Goal: Task Accomplishment & Management: Manage account settings

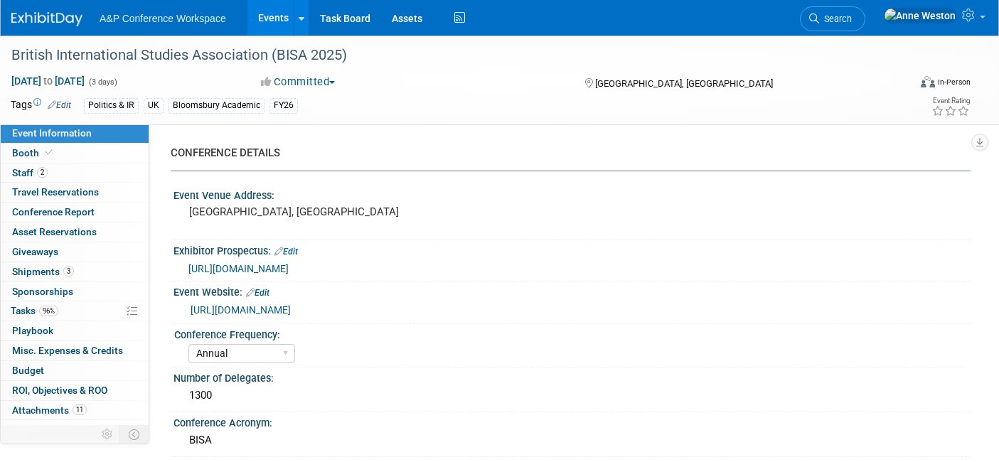
select select "Annual"
select select "Level 2"
select select "In-Person Booth"
select select "Politics & International Relations"
select select "Bloomsbury Academic"
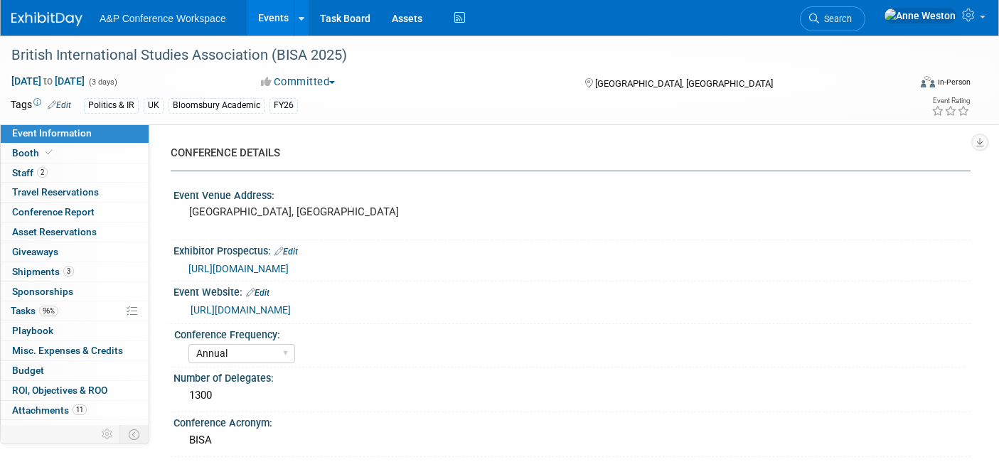
select select "[PERSON_NAME]"
select select "Networking/Commissioning"
click at [852, 17] on span "Search" at bounding box center [835, 19] width 33 height 11
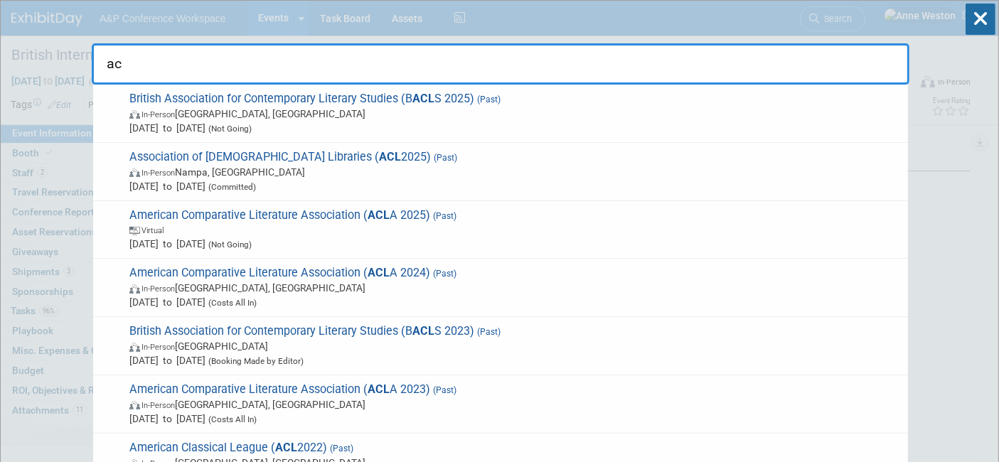
type input "a"
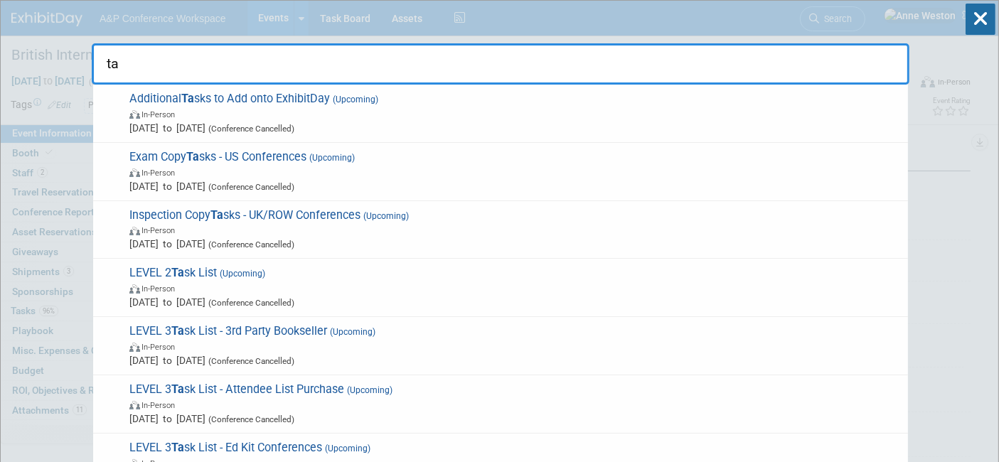
type input "t"
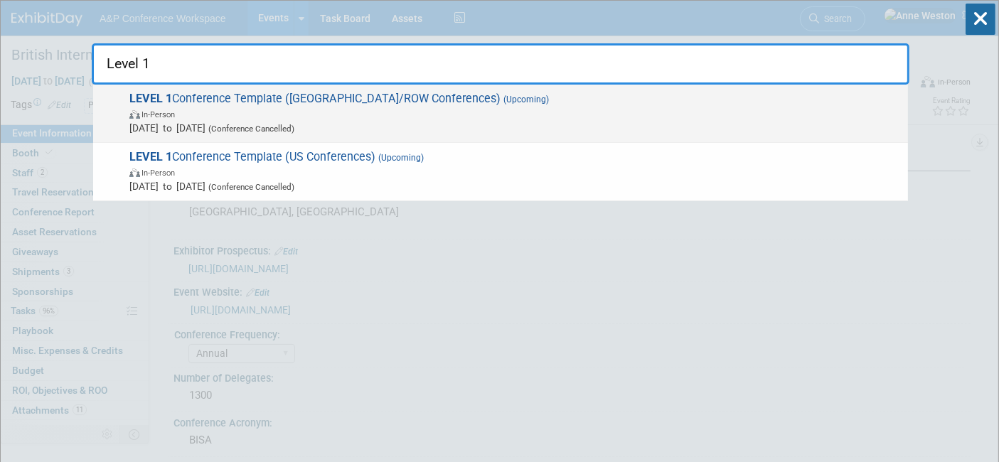
type input "Level 1"
click at [164, 95] on strong "LEVEL 1" at bounding box center [150, 99] width 43 height 14
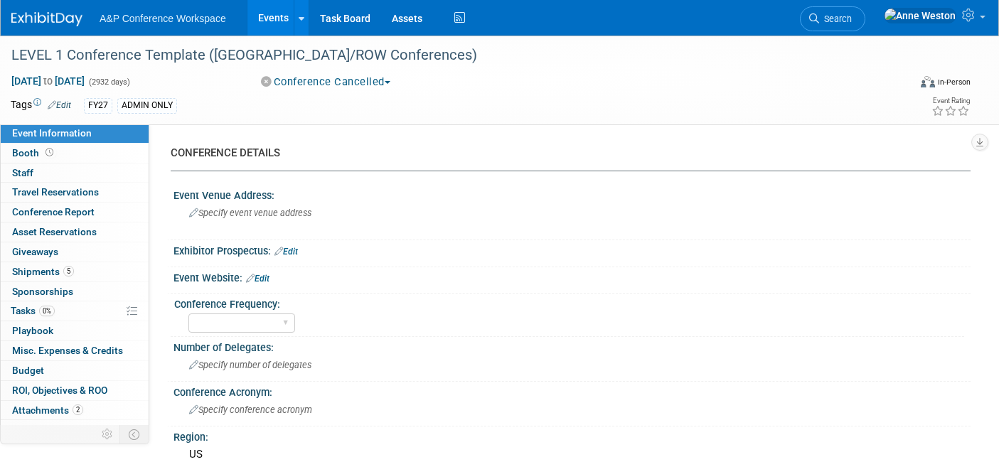
select select "Level 1"
select select "In-Person Booth"
click at [50, 316] on link "0% Tasks 0%" at bounding box center [75, 310] width 148 height 19
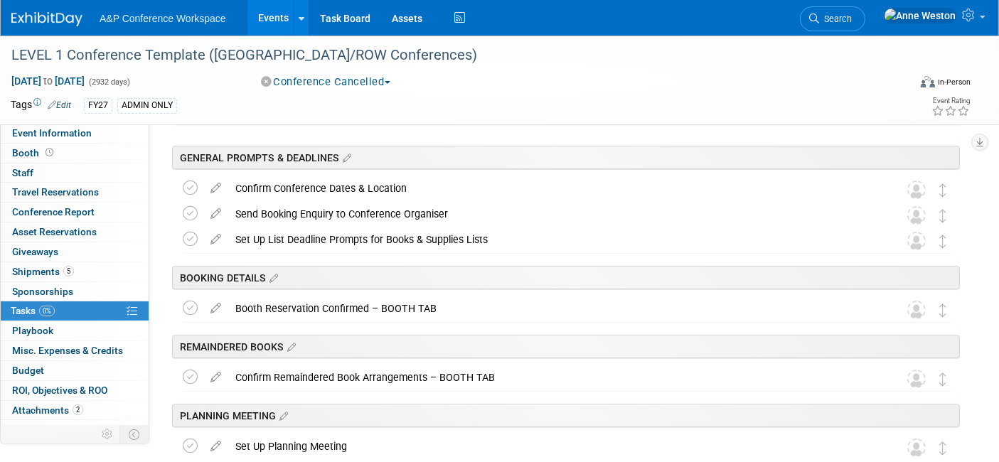
scroll to position [158, 0]
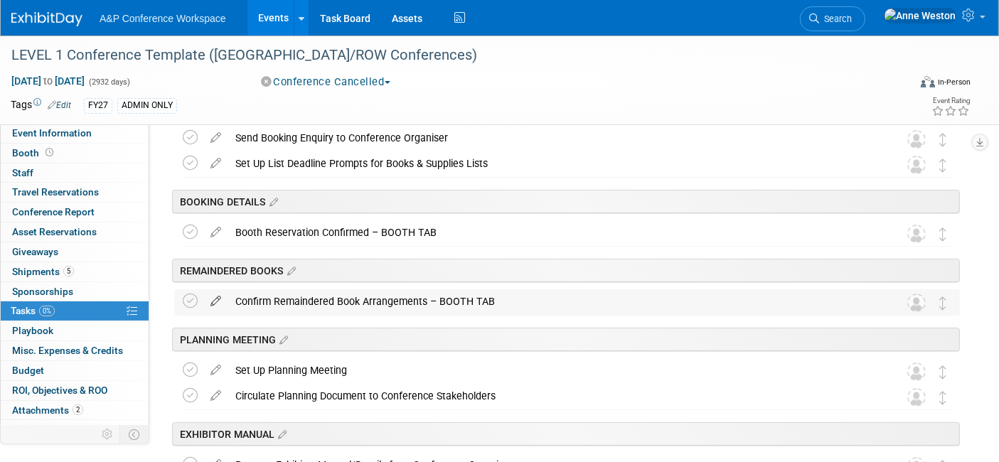
click at [207, 297] on icon at bounding box center [215, 298] width 25 height 18
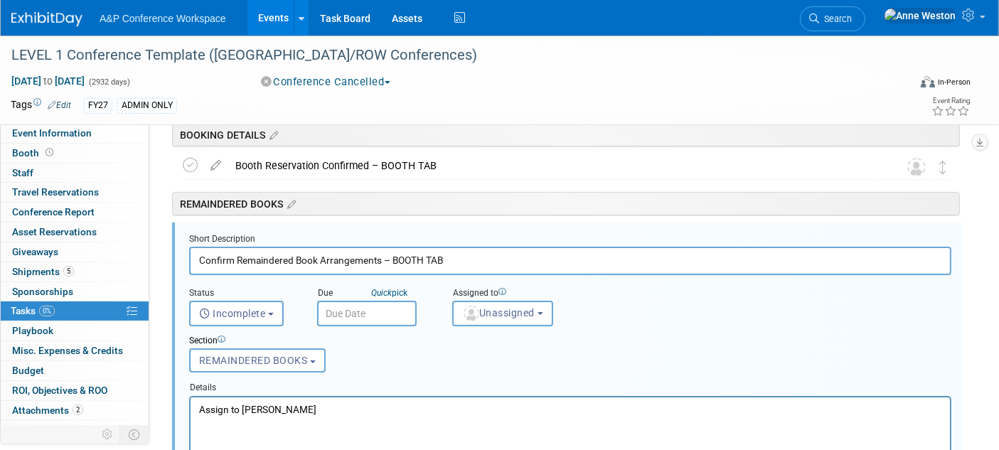
scroll to position [238, 0]
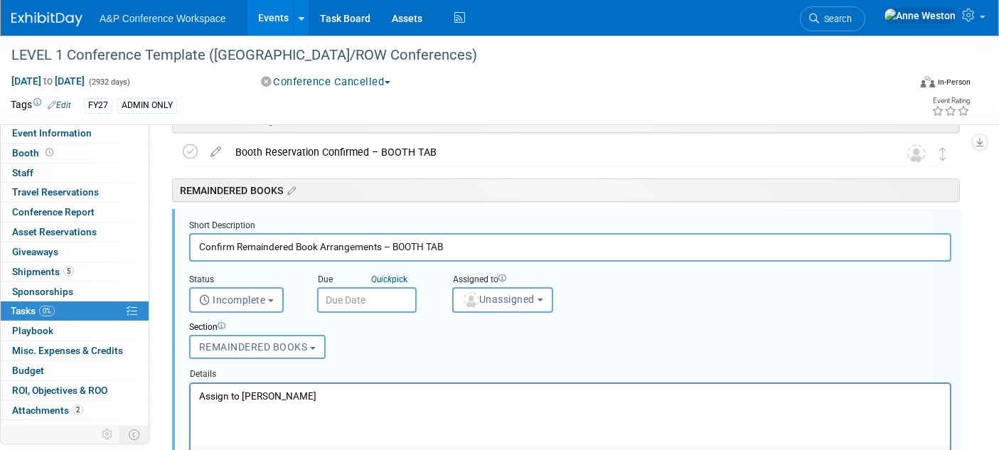
click at [295, 400] on p "Assign to [PERSON_NAME]" at bounding box center [569, 396] width 743 height 14
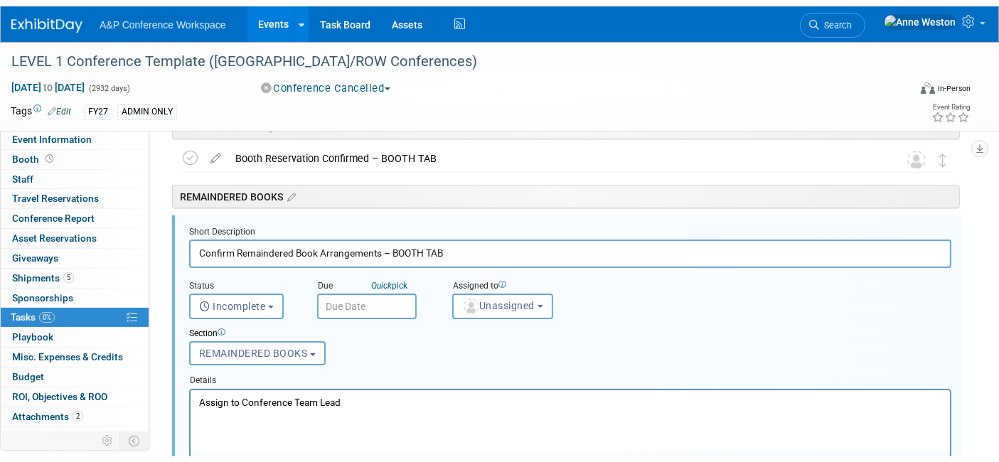
scroll to position [396, 0]
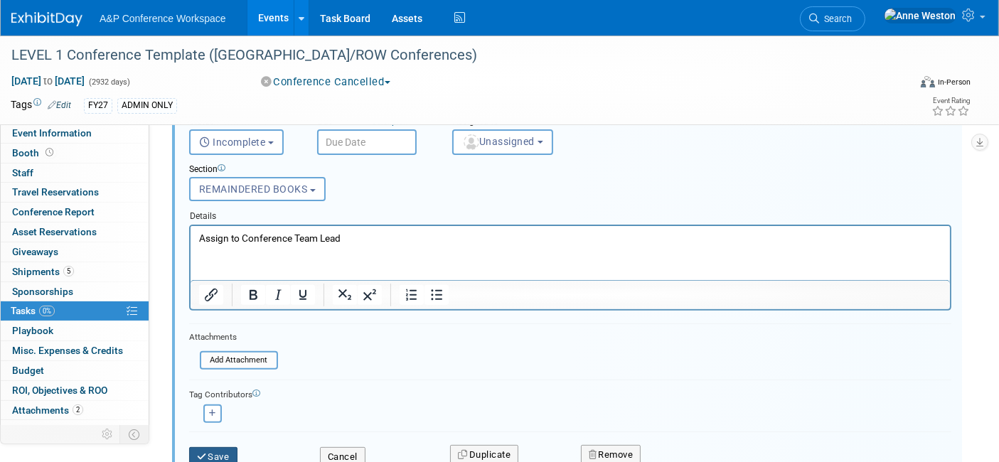
click at [228, 450] on button "Save" at bounding box center [213, 457] width 48 height 20
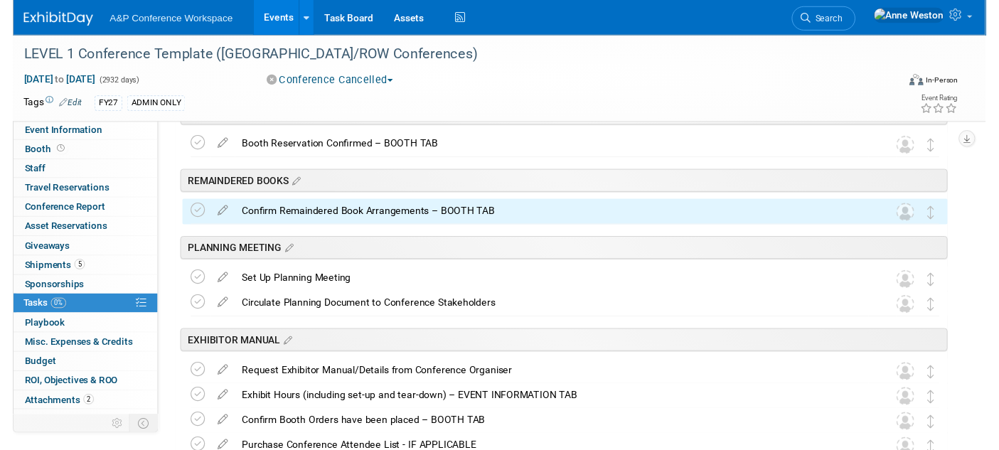
scroll to position [238, 0]
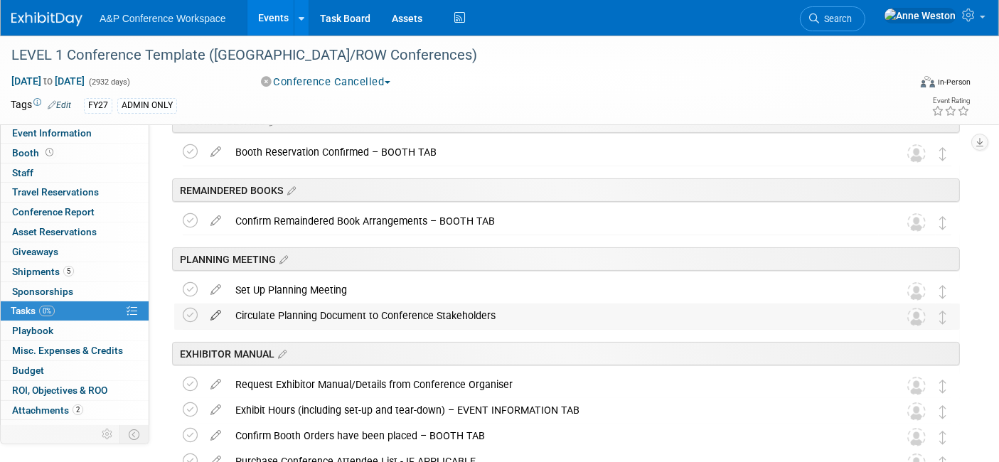
click at [215, 307] on icon at bounding box center [215, 313] width 25 height 18
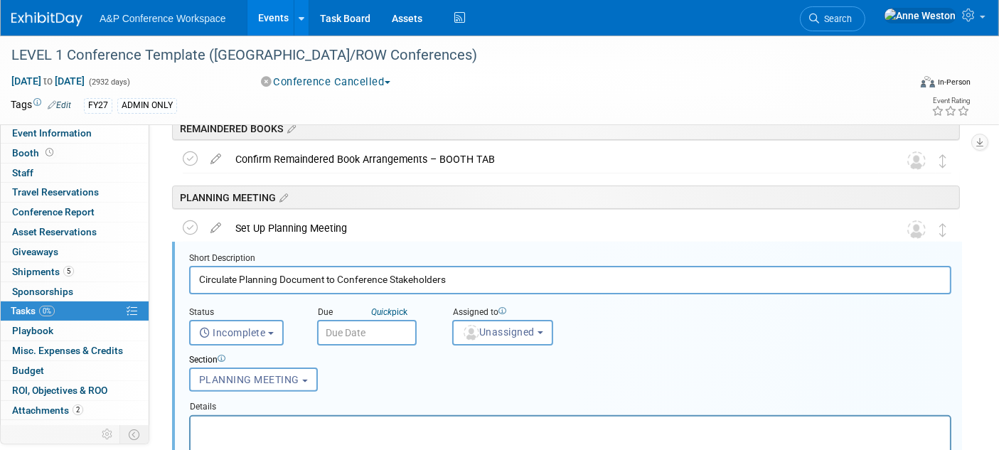
scroll to position [333, 0]
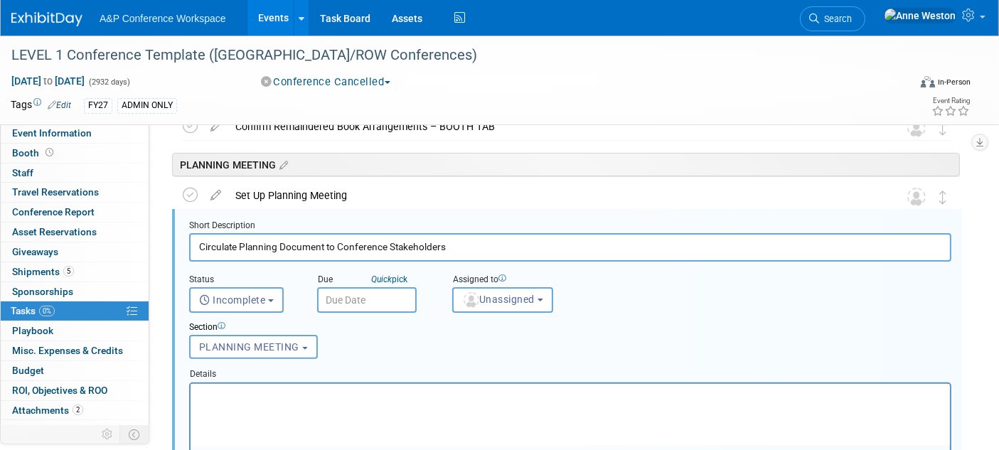
click at [251, 389] on p "Rich Text Area. Press ALT-0 for help." at bounding box center [569, 396] width 743 height 14
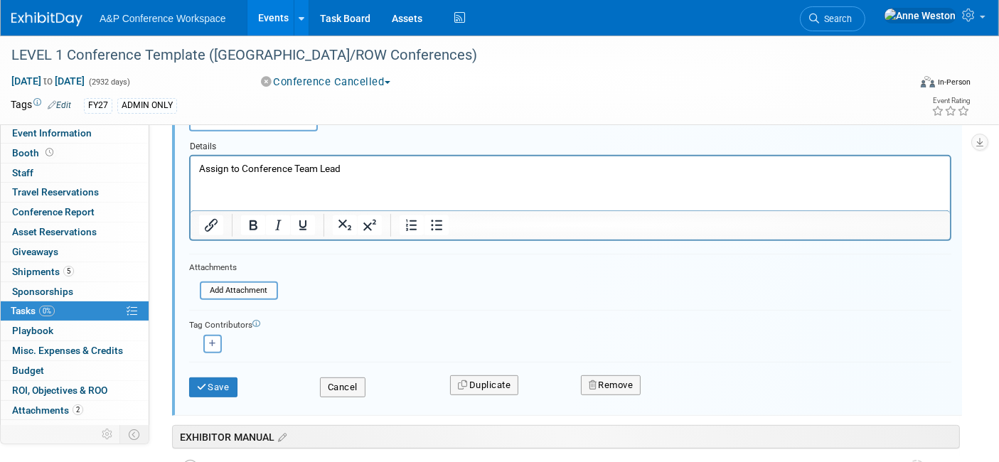
scroll to position [570, 0]
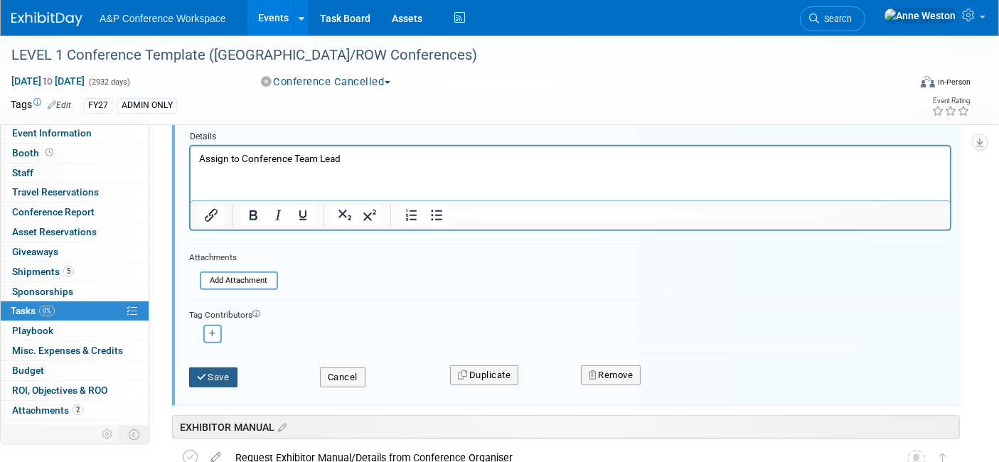
click at [213, 373] on button "Save" at bounding box center [213, 378] width 48 height 20
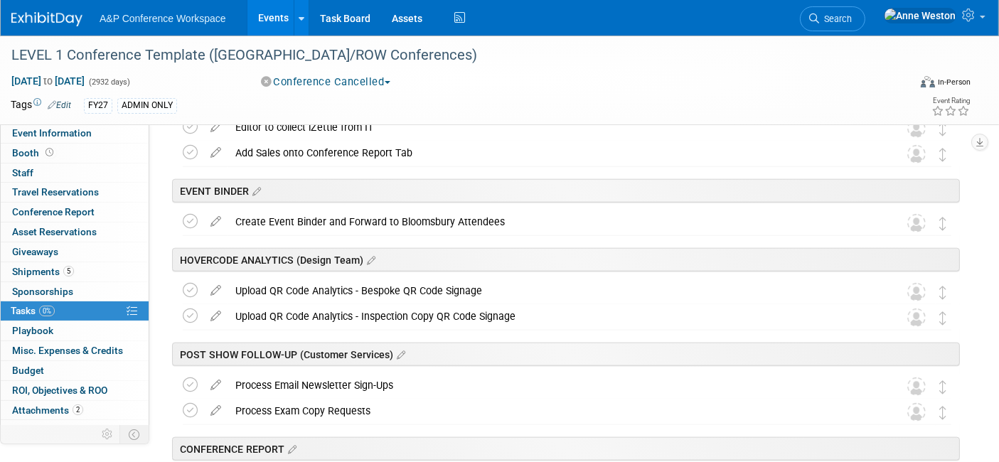
scroll to position [1755, 0]
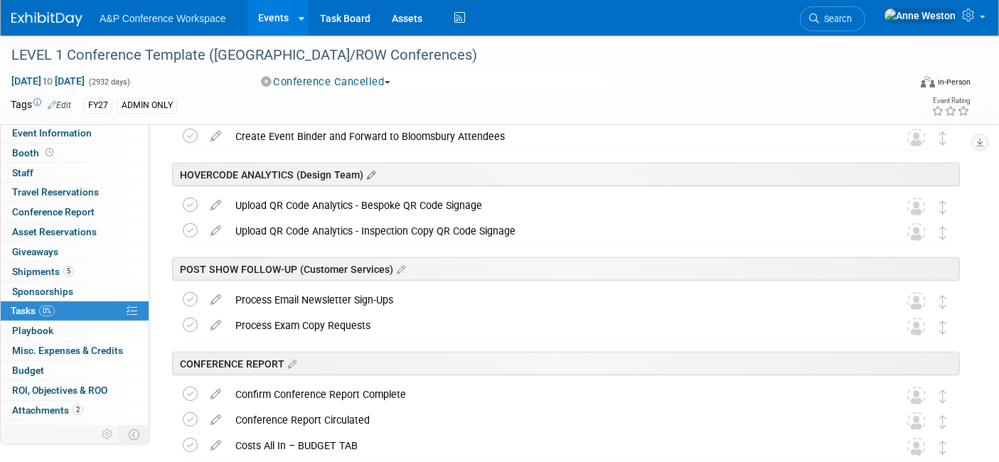
click at [370, 169] on icon at bounding box center [369, 175] width 12 height 13
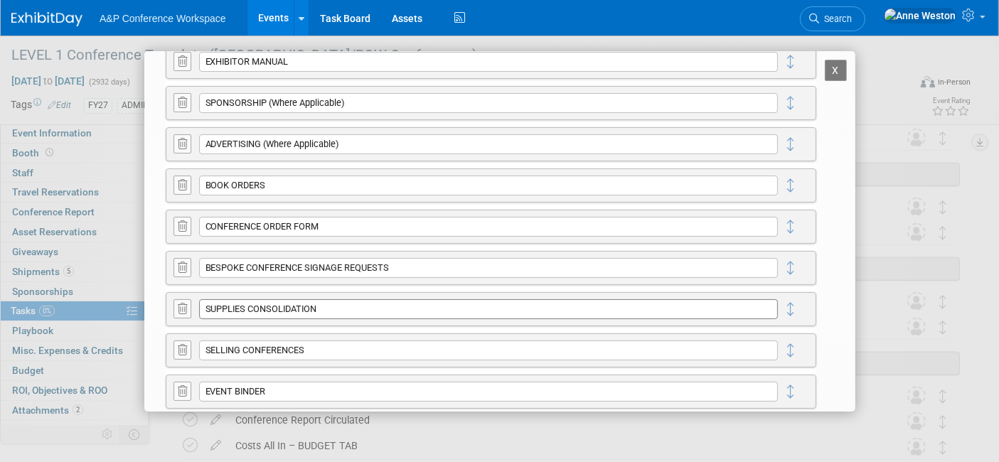
scroll to position [459, 0]
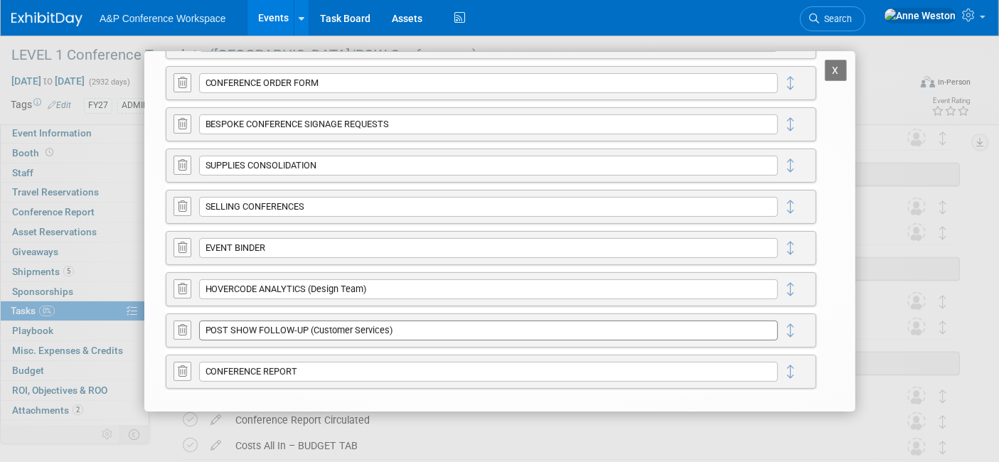
click at [402, 330] on input "POST SHOW FOLLOW-UP (Customer Services)" at bounding box center [488, 331] width 579 height 20
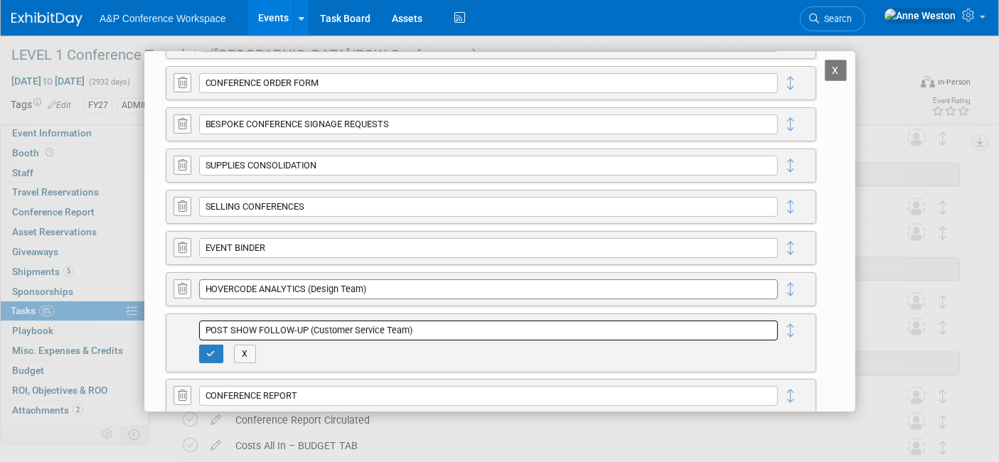
type input "POST SHOW FOLLOW-UP (Customer Service Team)"
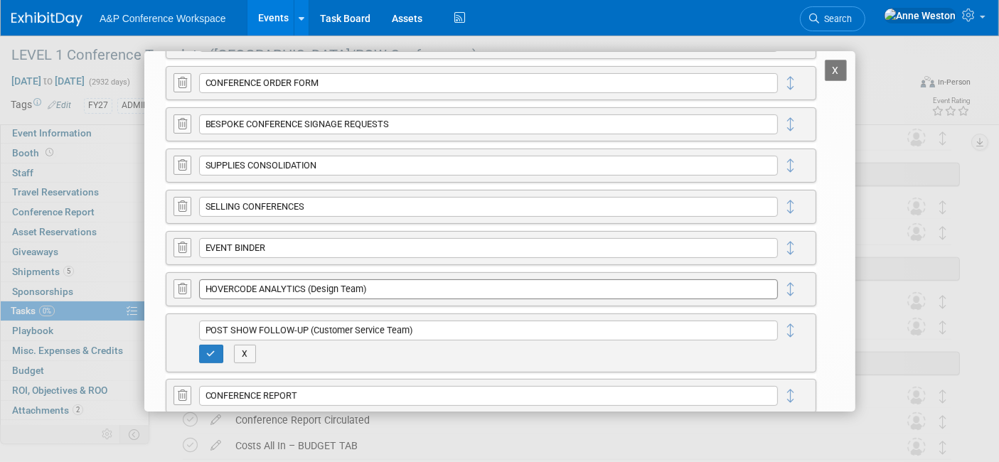
click at [414, 286] on input "HOVERCODE ANALYTICS (Design Team)" at bounding box center [488, 289] width 579 height 20
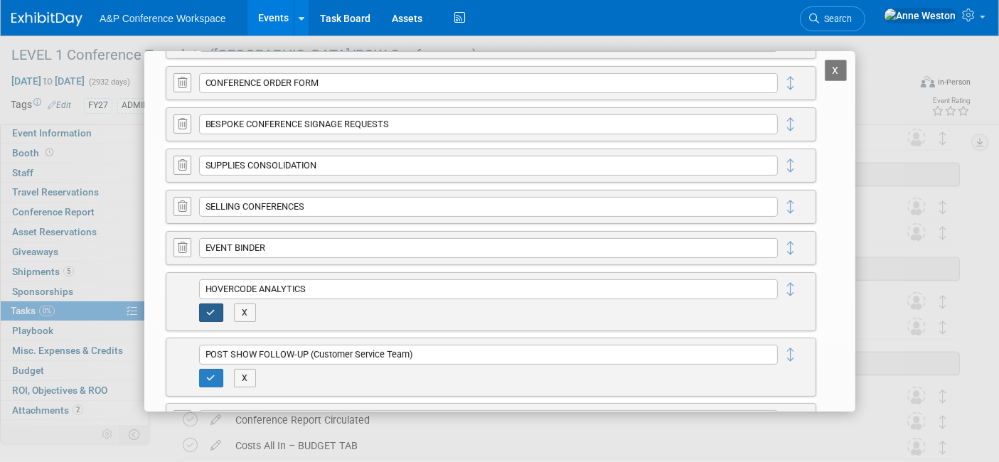
click at [207, 311] on icon "button" at bounding box center [211, 313] width 9 height 9
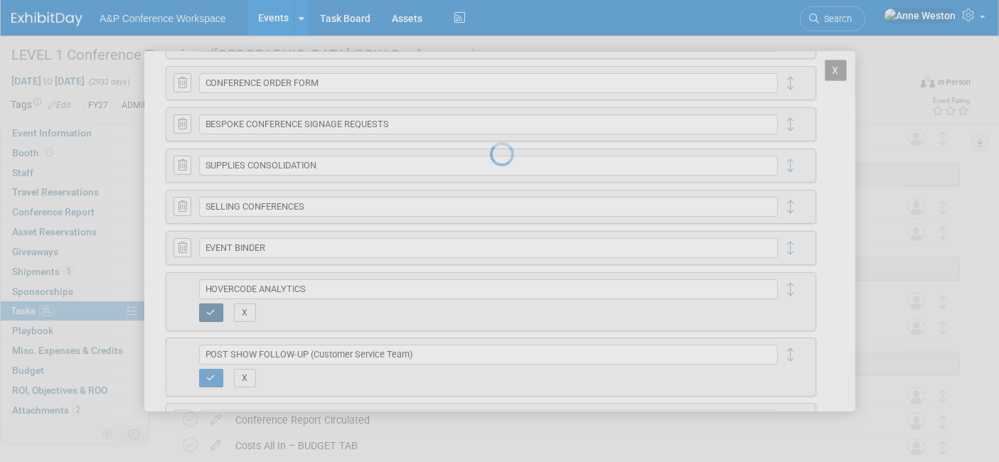
type input "HOVERCODE ANALYTICS"
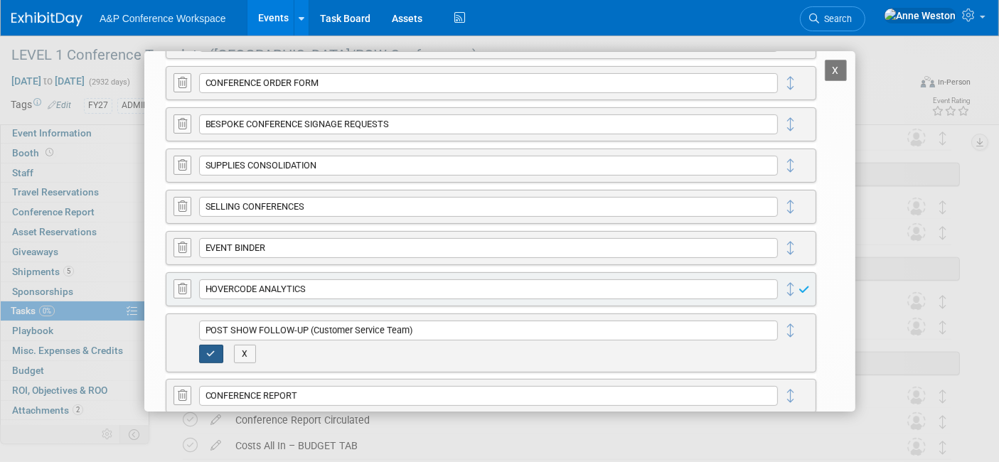
click at [203, 354] on button "button" at bounding box center [211, 354] width 25 height 18
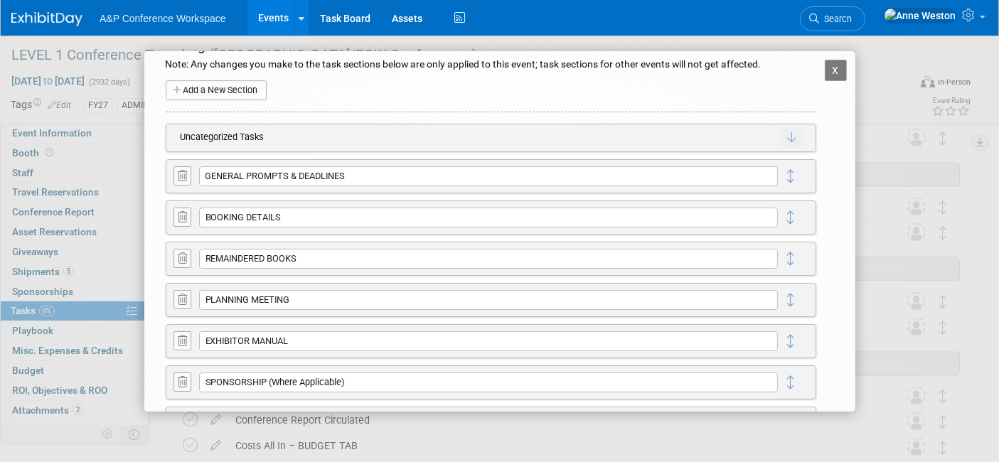
scroll to position [0, 0]
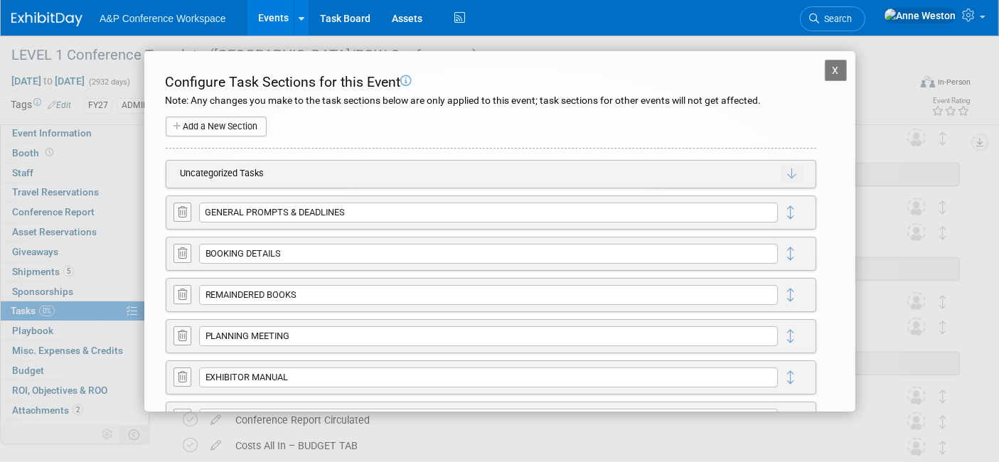
click at [825, 68] on button "X" at bounding box center [836, 70] width 23 height 21
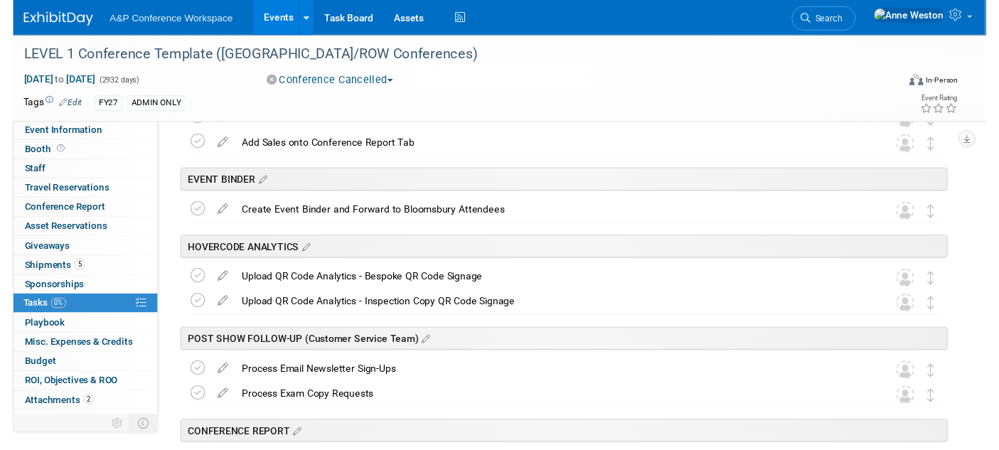
scroll to position [1600, 0]
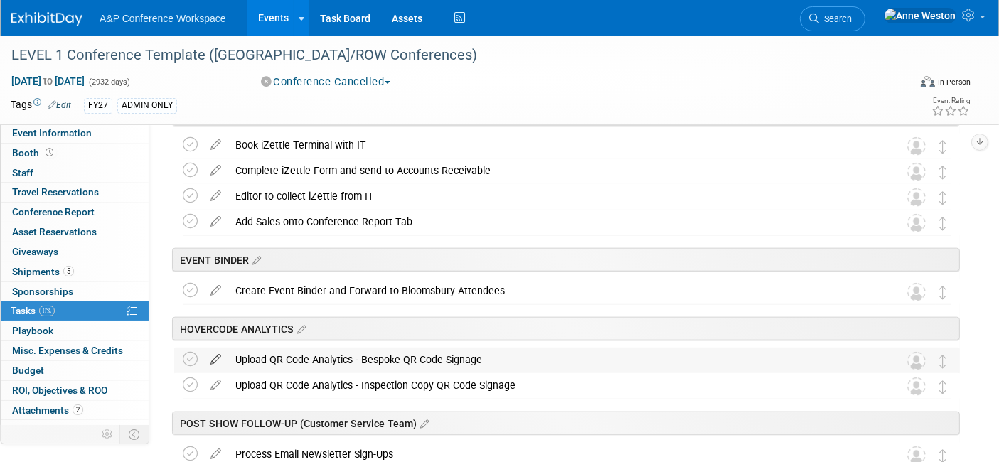
click at [213, 361] on icon at bounding box center [215, 357] width 25 height 18
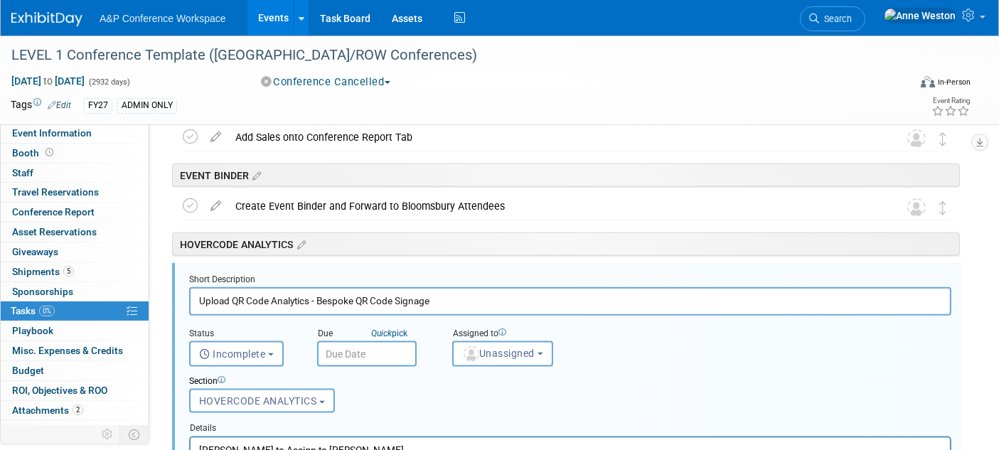
scroll to position [0, 0]
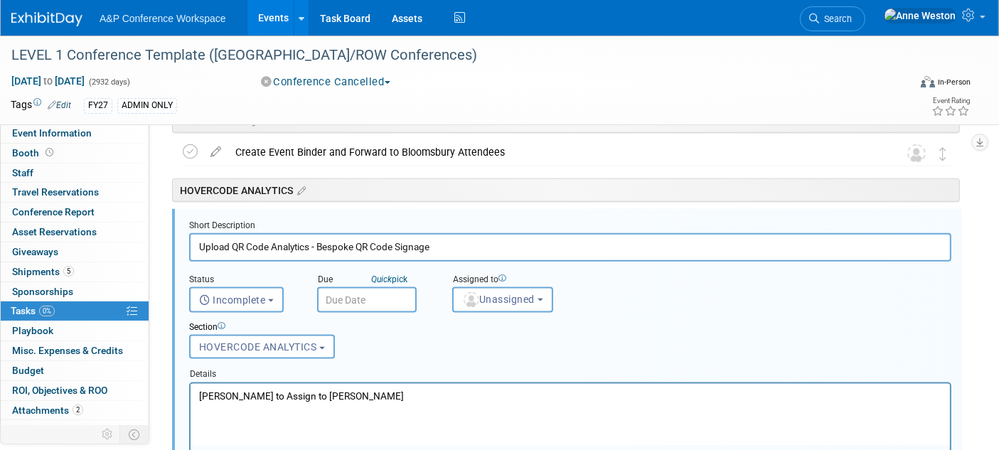
click at [347, 392] on p "Hannah to Assign to Ira Sumarno" at bounding box center [569, 396] width 743 height 14
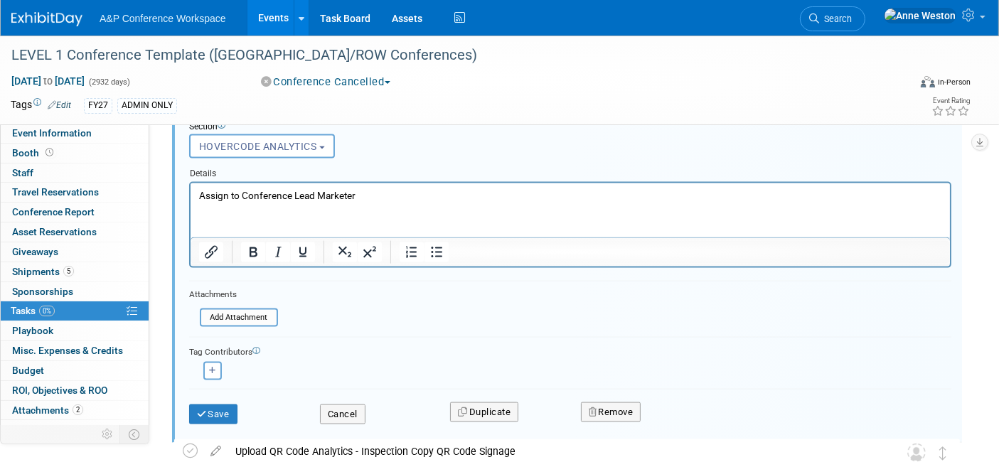
scroll to position [1976, 0]
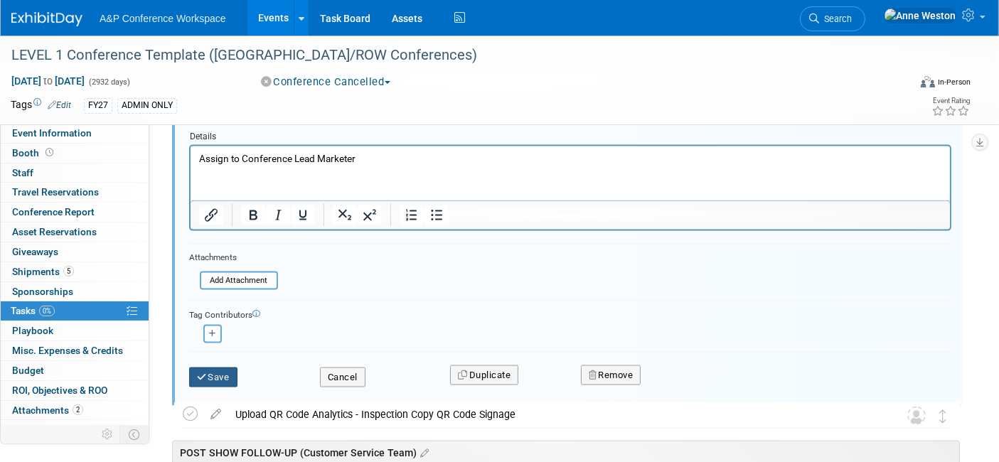
click at [207, 371] on button "Save" at bounding box center [213, 378] width 48 height 20
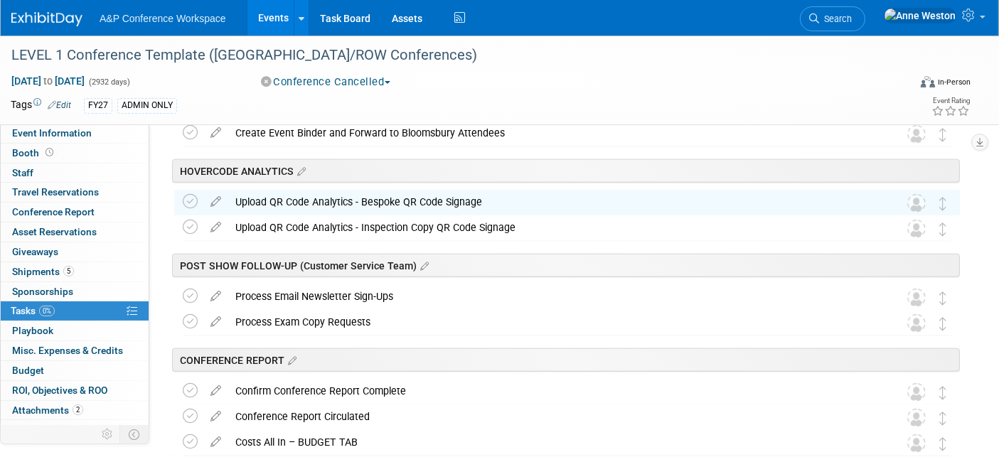
scroll to position [1679, 0]
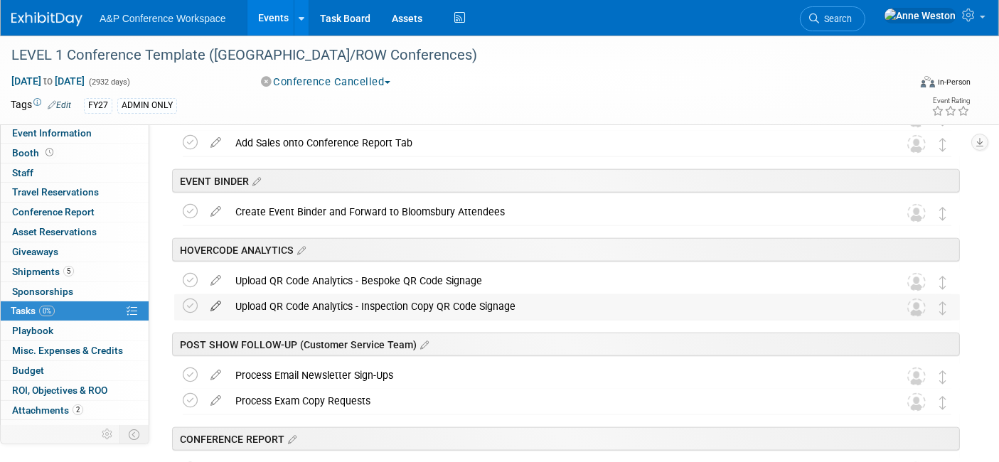
click at [216, 306] on icon at bounding box center [215, 303] width 25 height 18
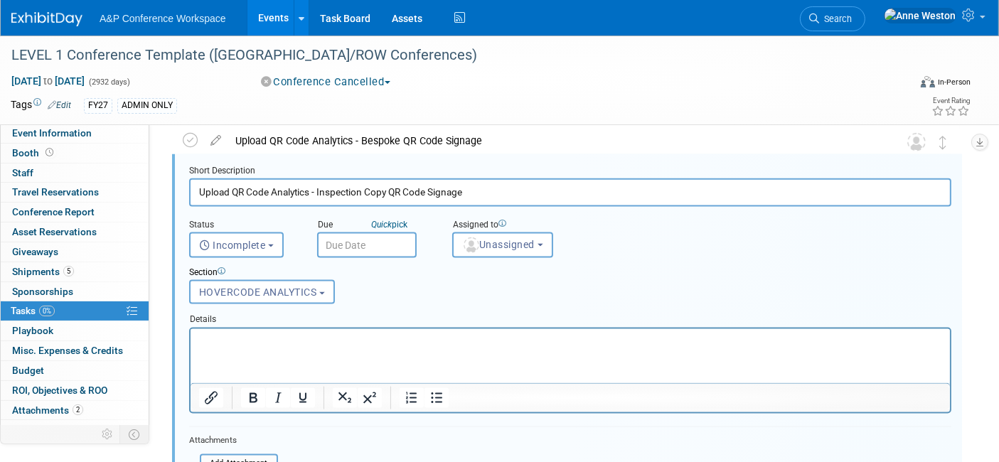
scroll to position [1844, 0]
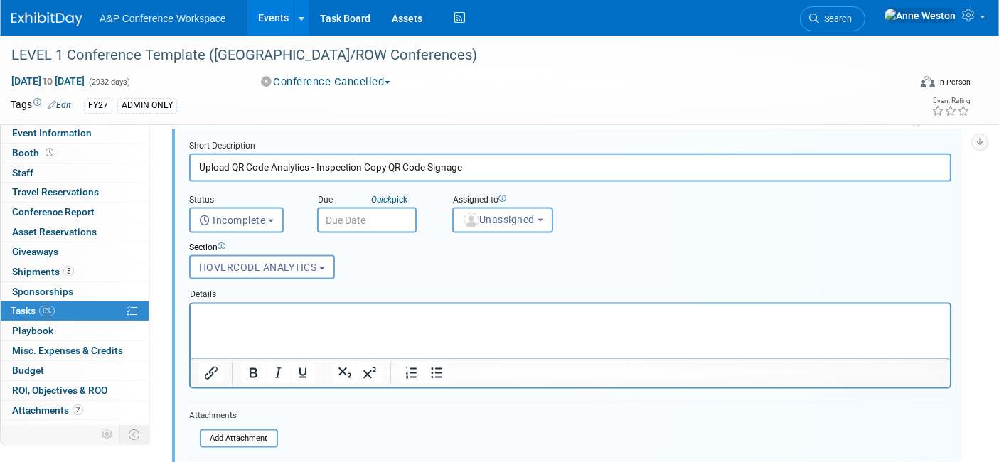
click at [221, 309] on p "Rich Text Area. Press ALT-0 for help." at bounding box center [569, 316] width 743 height 14
click at [276, 315] on p "Assign to Christine" at bounding box center [569, 316] width 743 height 14
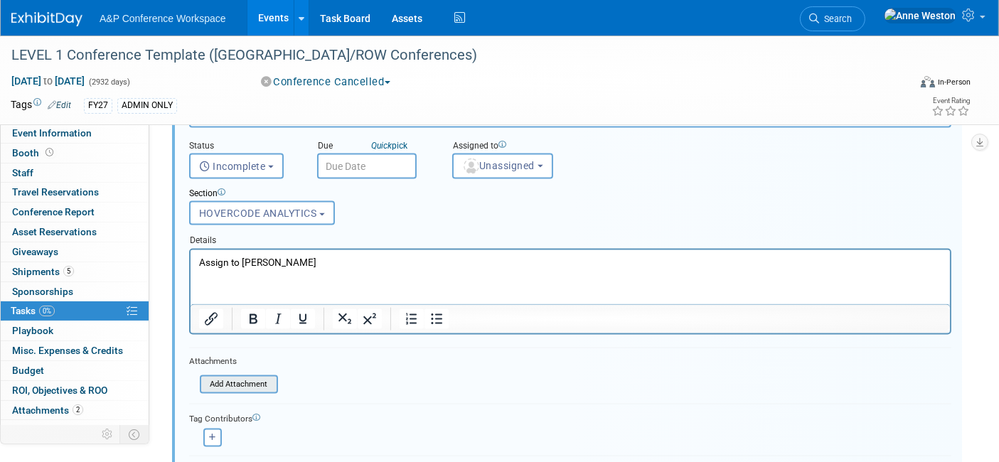
scroll to position [1923, 0]
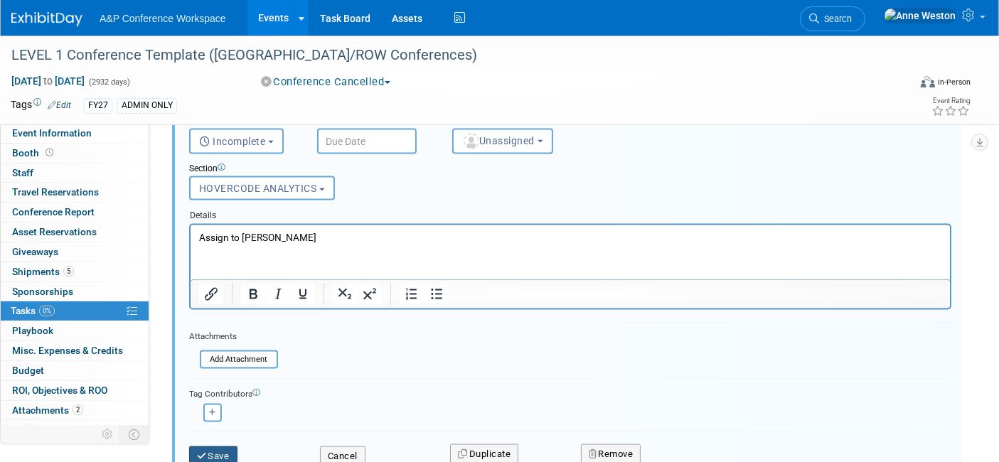
click at [220, 448] on button "Save" at bounding box center [213, 456] width 48 height 20
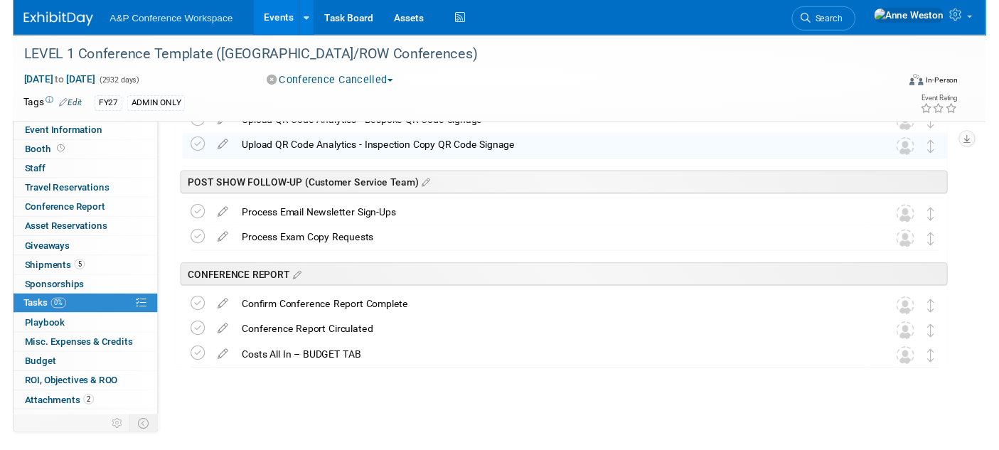
scroll to position [1758, 0]
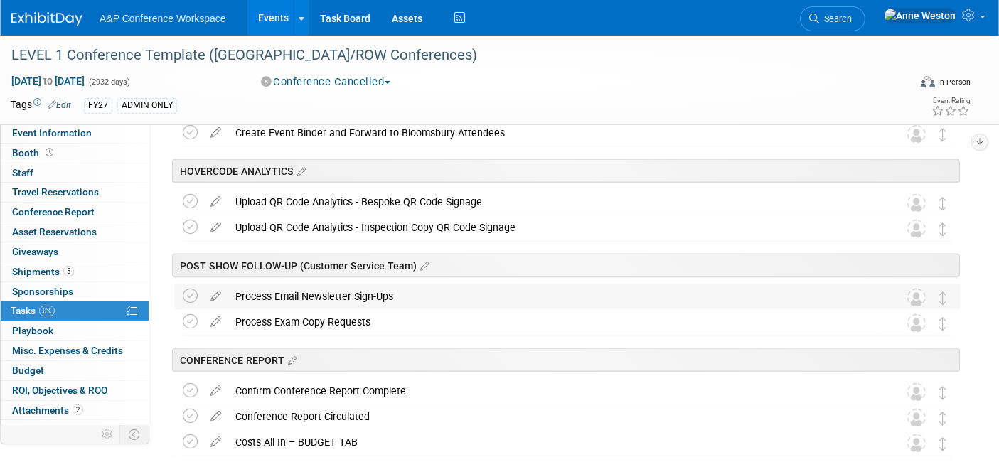
click at [305, 294] on div "Process Email Newsletter Sign-Ups" at bounding box center [553, 296] width 651 height 24
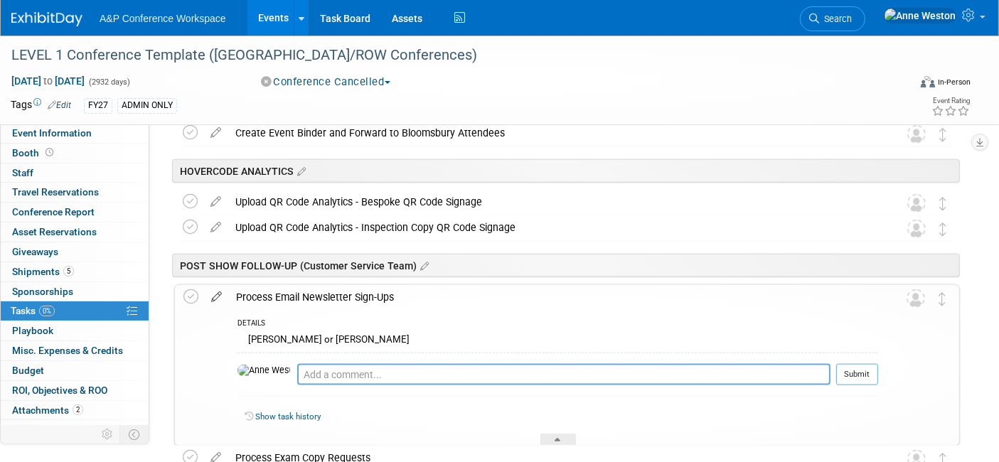
click at [210, 292] on icon at bounding box center [216, 294] width 25 height 18
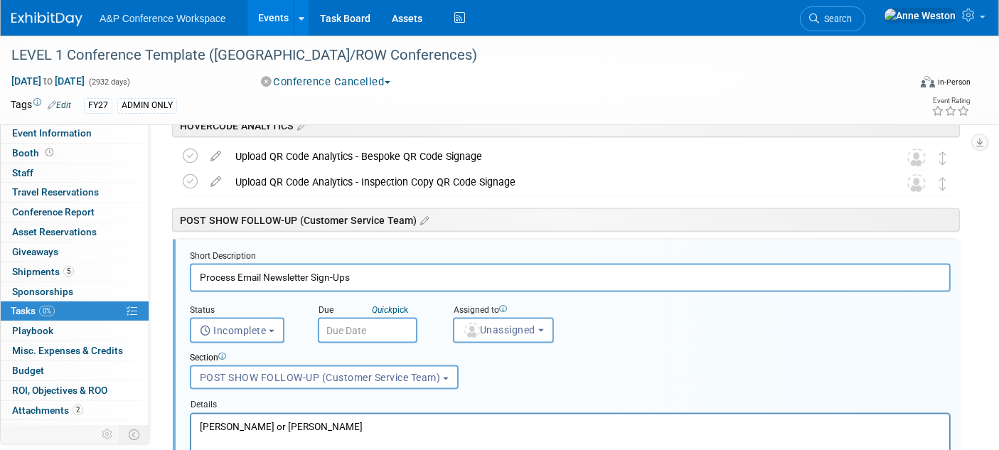
scroll to position [1834, 0]
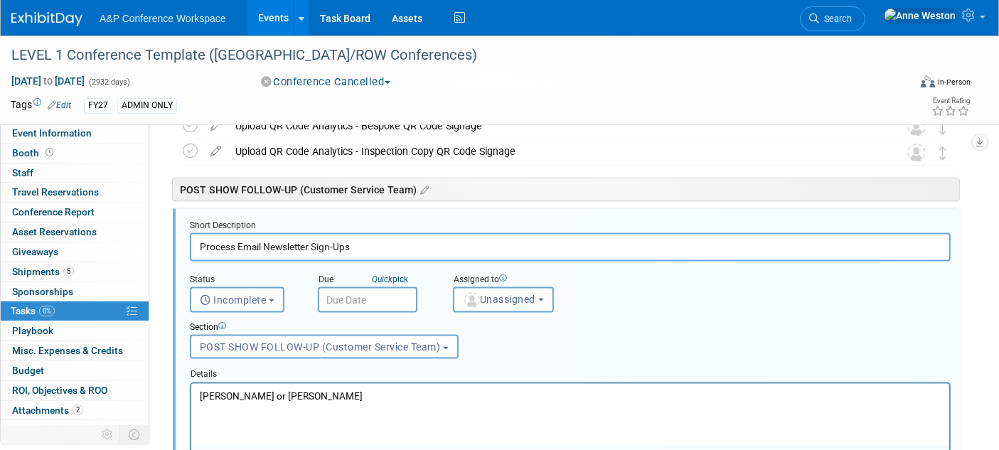
drag, startPoint x: 374, startPoint y: 393, endPoint x: 182, endPoint y: 378, distance: 192.6
click at [191, 383] on html "Rhianna Blackburn or Brittany Bender" at bounding box center [570, 392] width 758 height 19
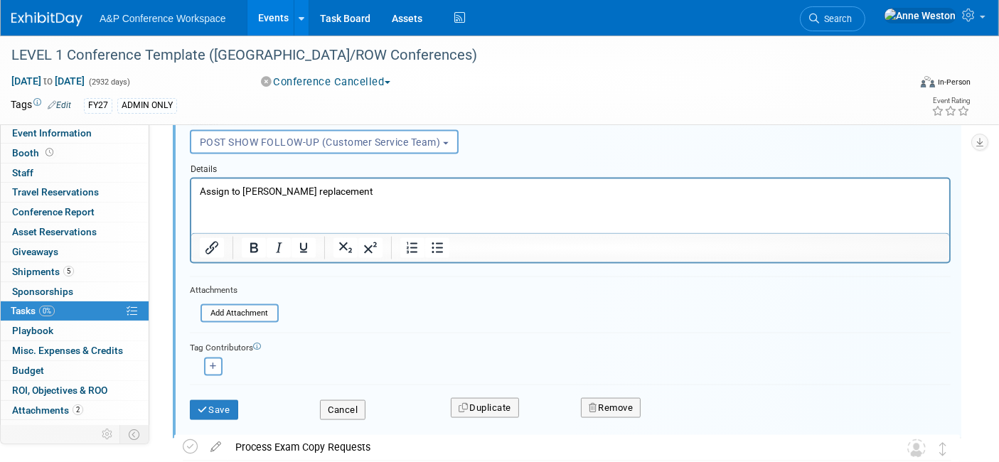
scroll to position [2072, 0]
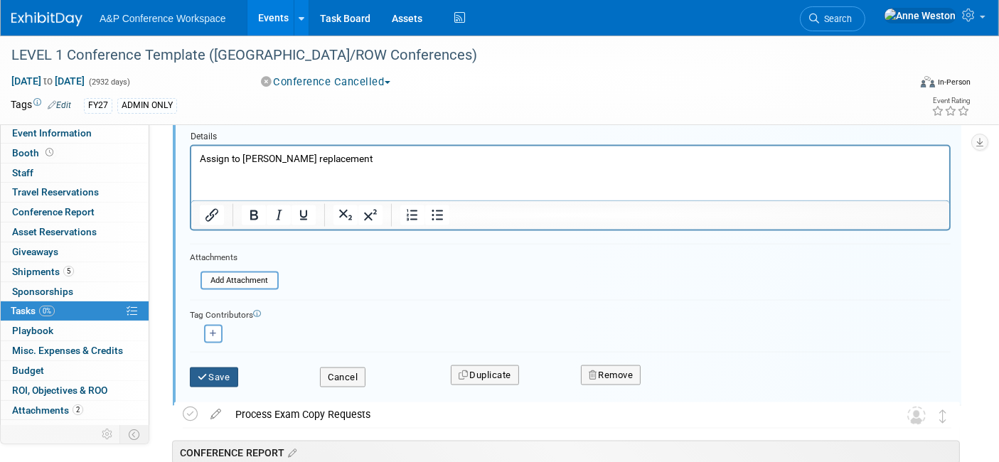
click at [224, 369] on button "Save" at bounding box center [214, 378] width 48 height 20
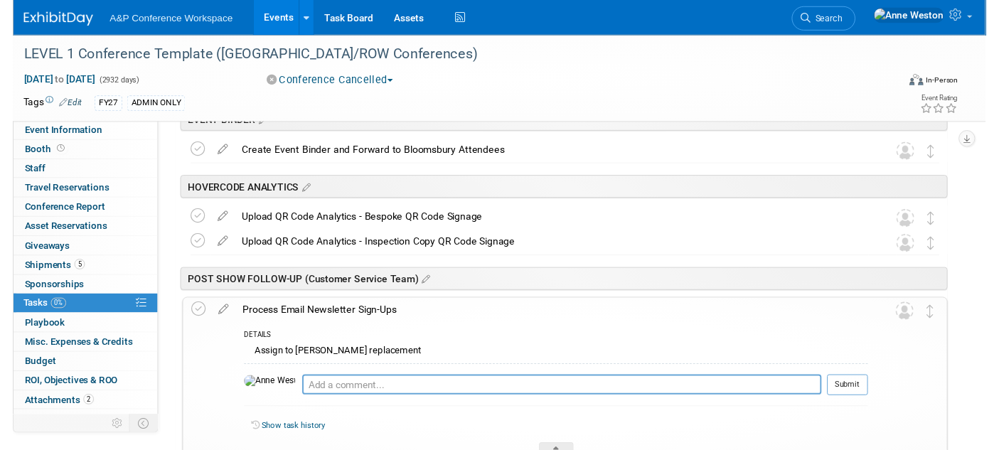
scroll to position [1736, 0]
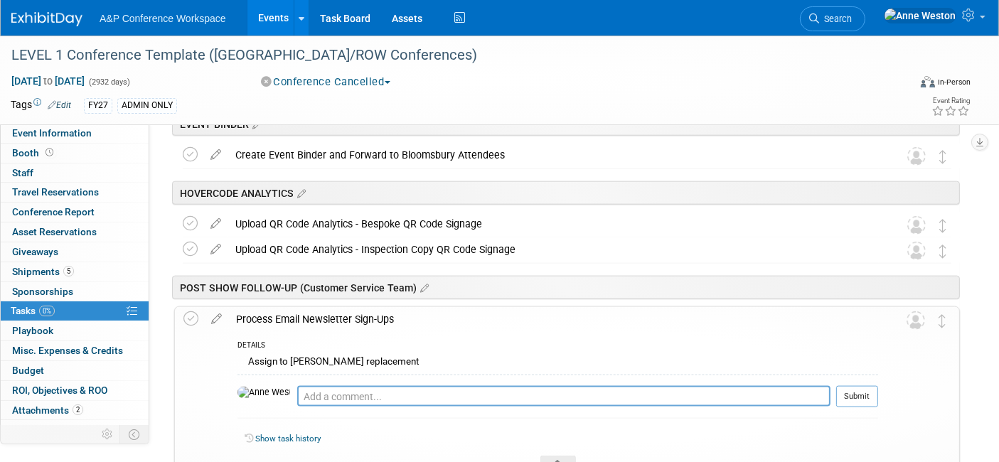
click at [314, 314] on div "Process Email Newsletter Sign-Ups" at bounding box center [553, 319] width 649 height 24
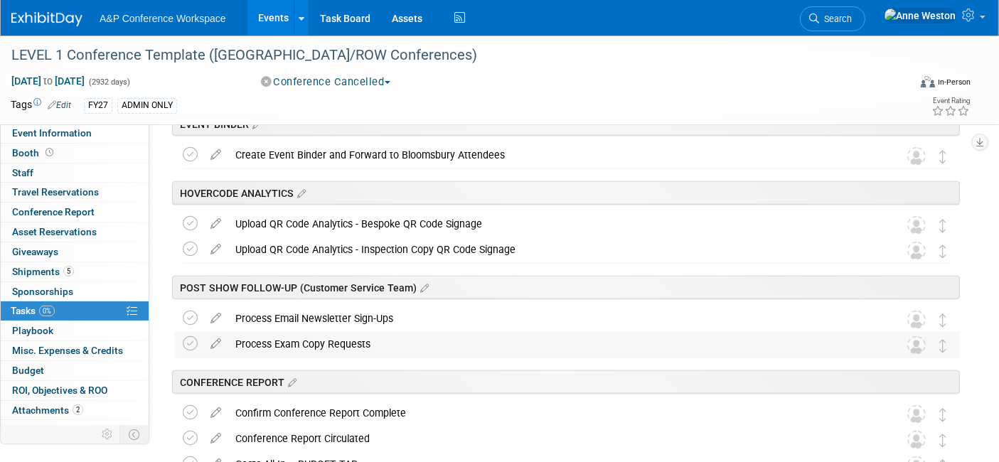
click at [300, 336] on div "Process Exam Copy Requests" at bounding box center [553, 344] width 651 height 24
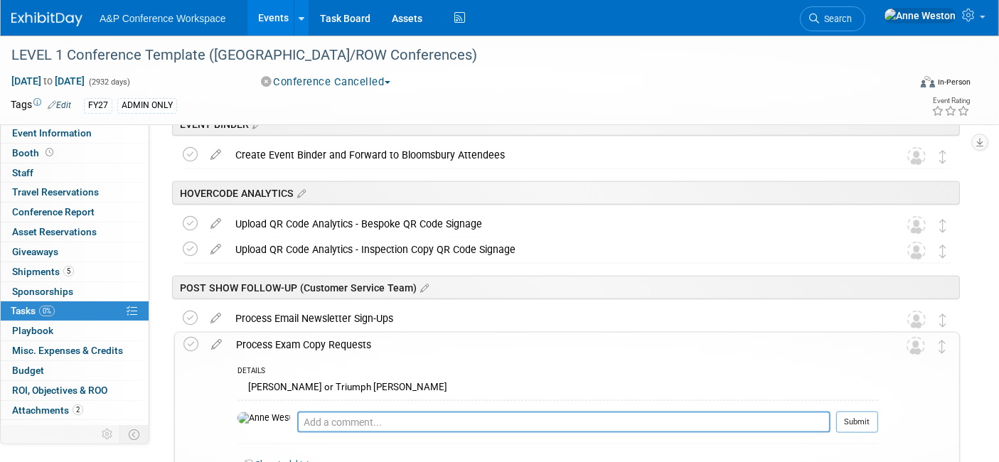
click at [300, 336] on div "Process Exam Copy Requests" at bounding box center [553, 345] width 649 height 24
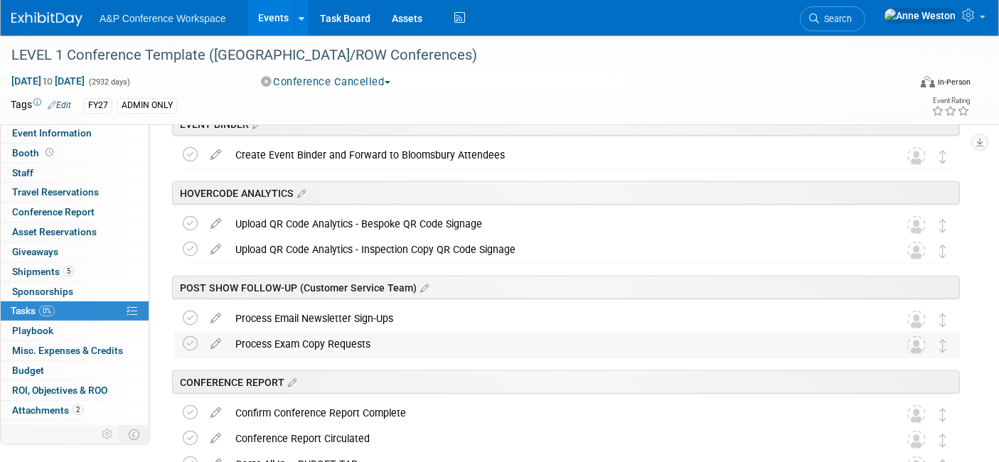
click at [300, 336] on div "Process Exam Copy Requests" at bounding box center [553, 344] width 651 height 24
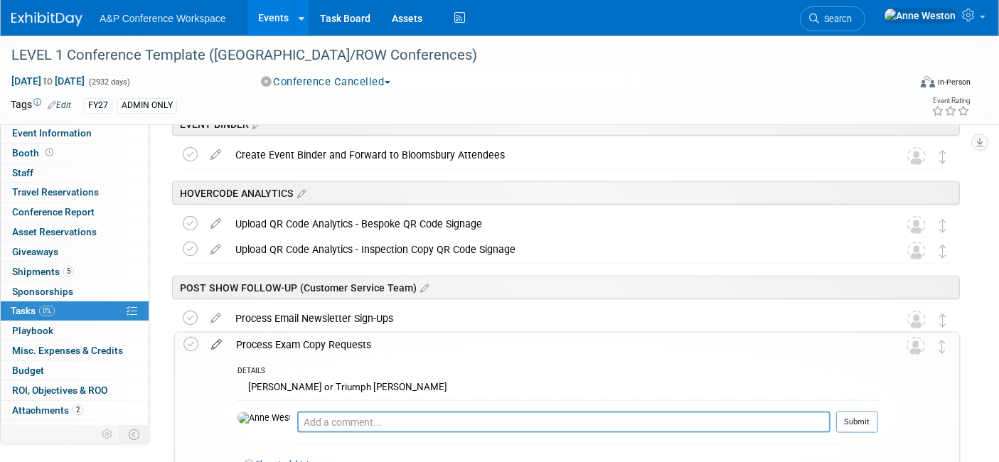
click at [215, 341] on icon at bounding box center [216, 342] width 25 height 18
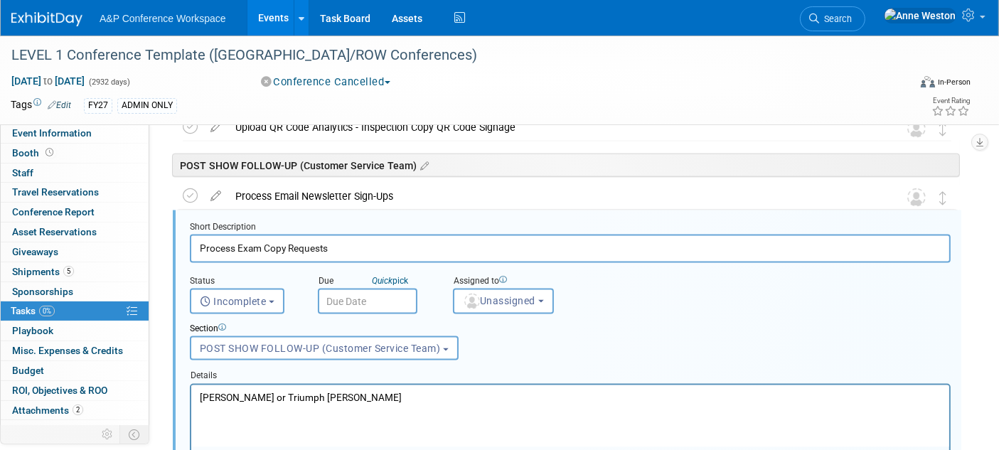
scroll to position [1860, 0]
drag, startPoint x: 359, startPoint y: 400, endPoint x: 183, endPoint y: 384, distance: 176.3
click at [191, 384] on html "Kate Hunneyball or Triumph Aquino" at bounding box center [570, 392] width 758 height 19
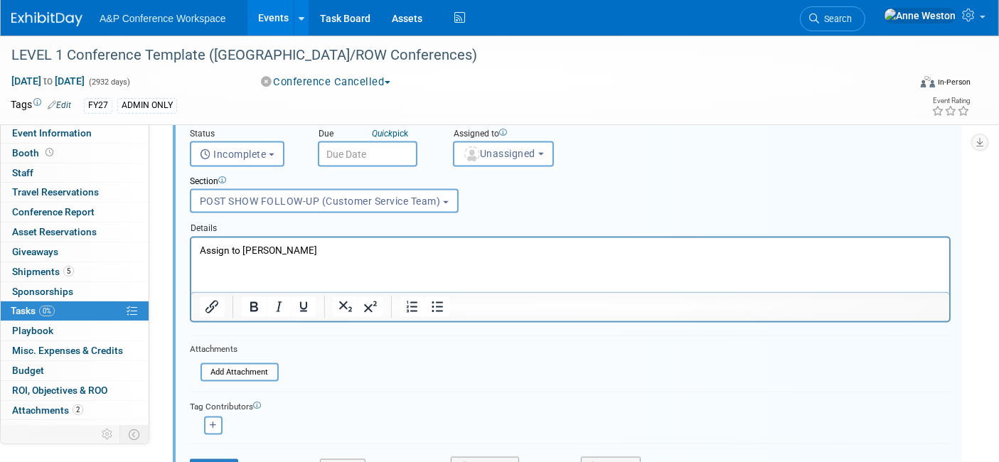
scroll to position [2097, 0]
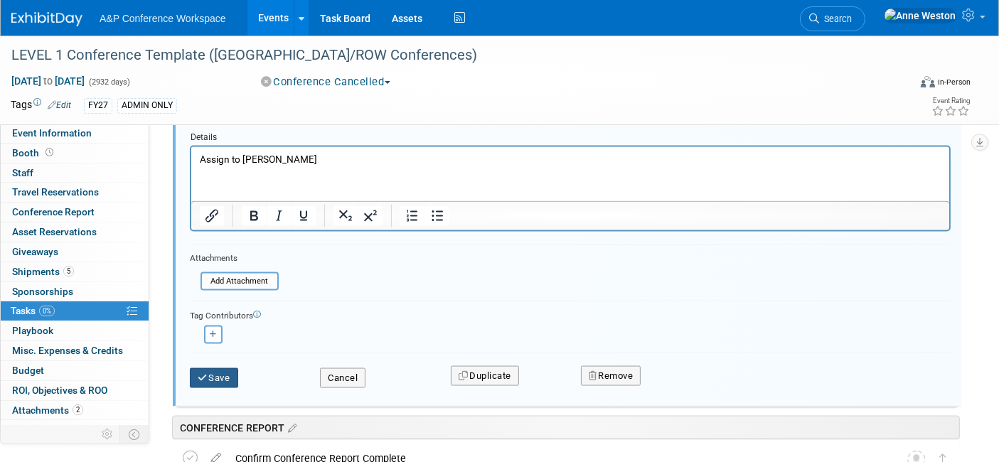
click at [225, 368] on button "Save" at bounding box center [214, 378] width 48 height 20
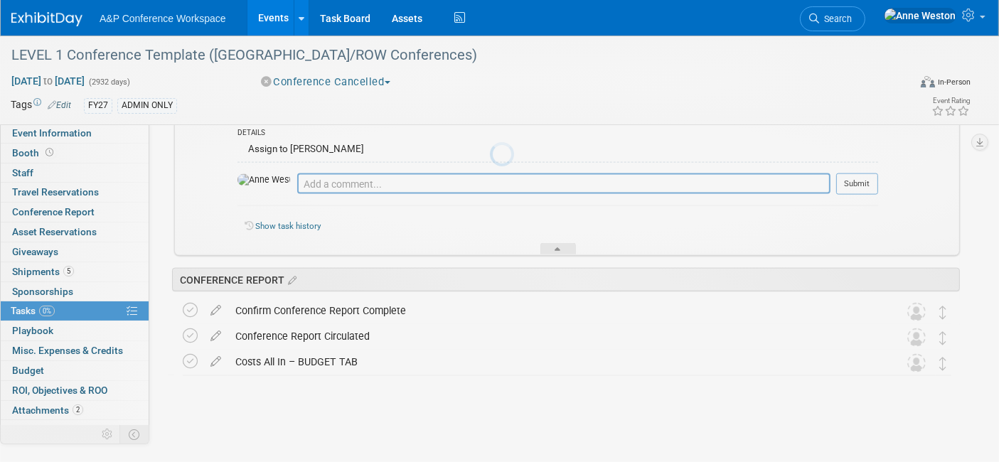
scroll to position [1973, 0]
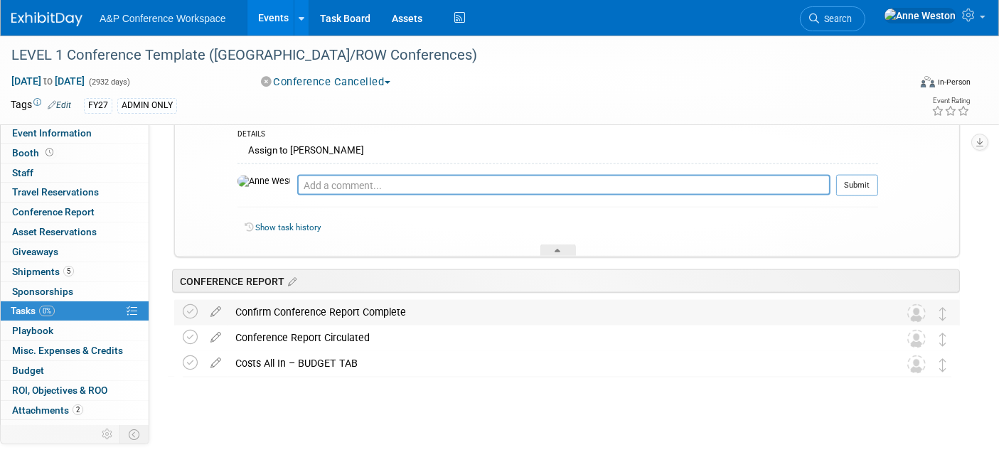
click at [274, 313] on div "Confirm Conference Report Complete" at bounding box center [553, 312] width 651 height 24
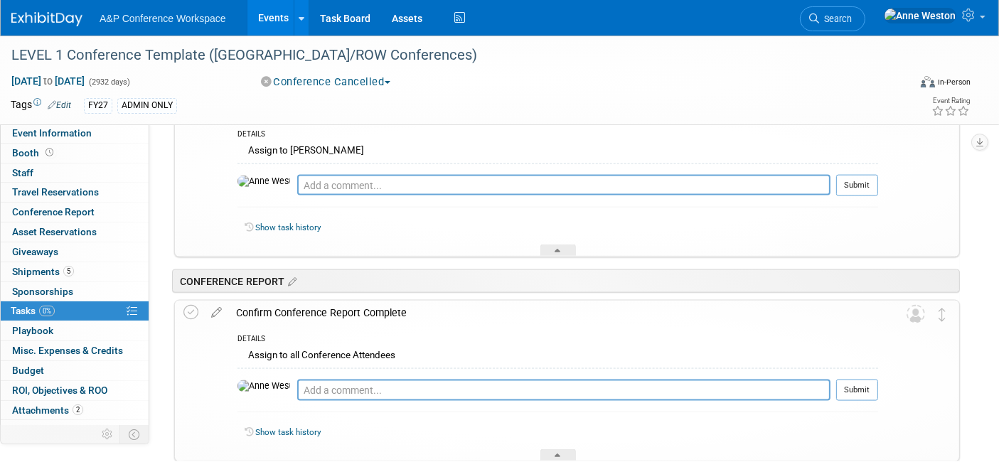
click at [274, 313] on div "Confirm Conference Report Complete" at bounding box center [553, 313] width 649 height 24
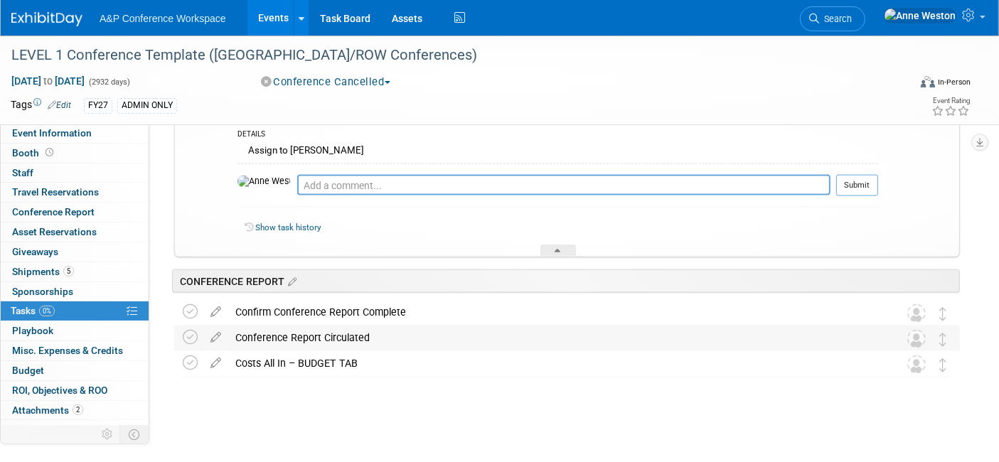
click at [262, 333] on div "Conference Report Circulated" at bounding box center [553, 338] width 651 height 24
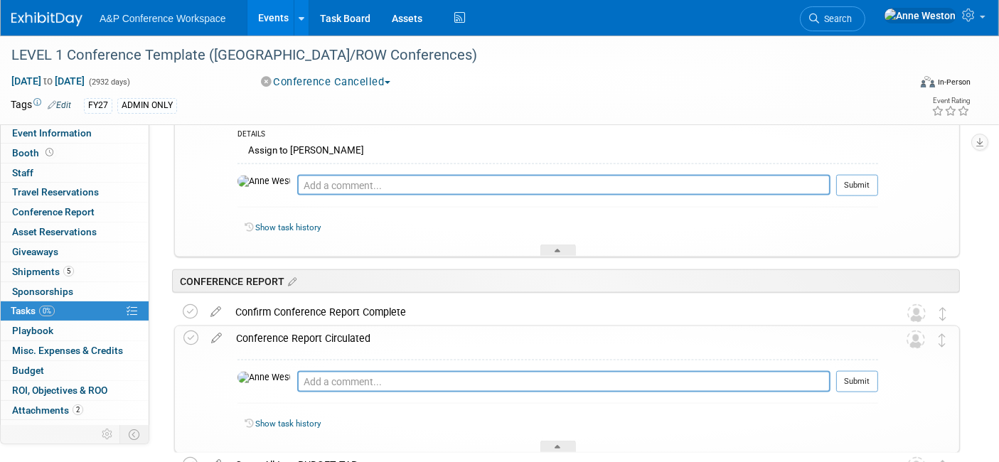
scroll to position [2052, 0]
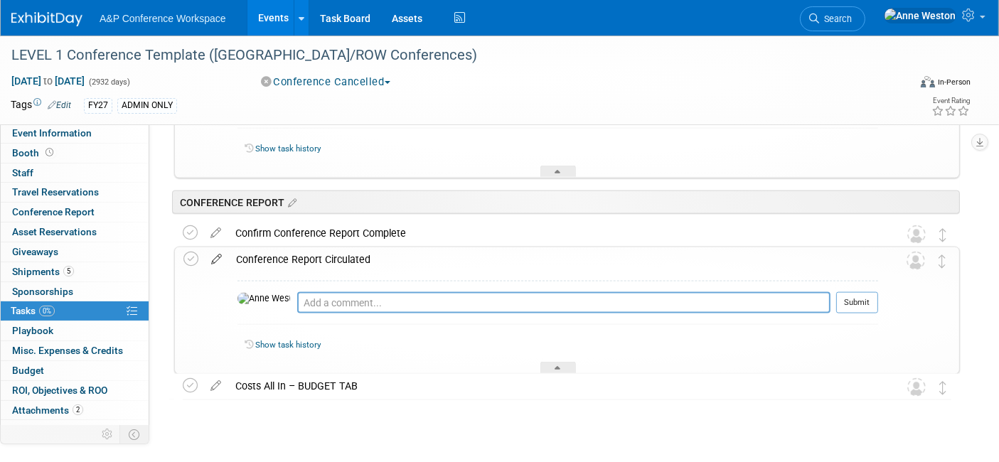
click at [215, 255] on icon at bounding box center [216, 256] width 25 height 18
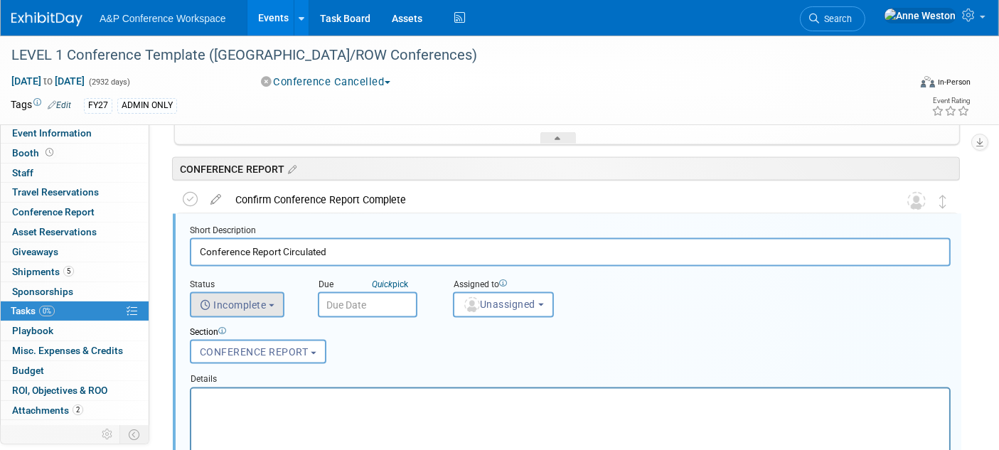
scroll to position [2090, 0]
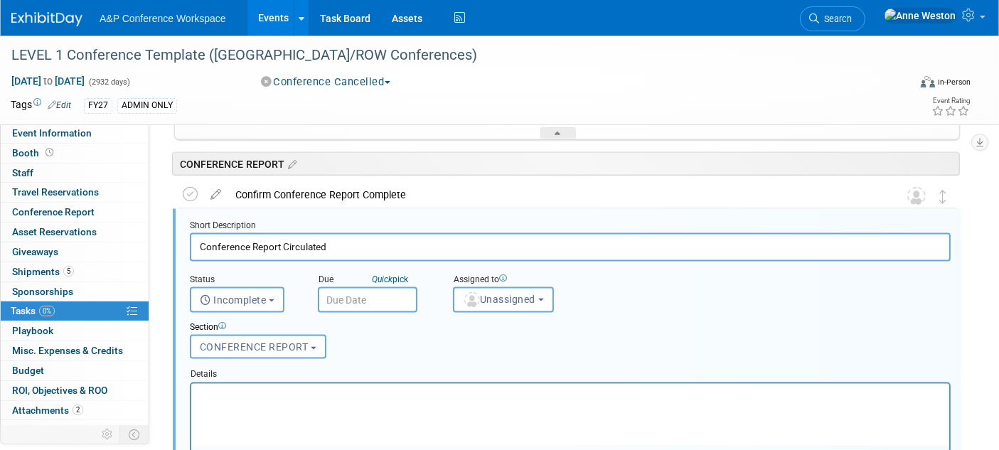
click at [230, 393] on p "Rich Text Area. Press ALT-0 for help." at bounding box center [570, 396] width 742 height 14
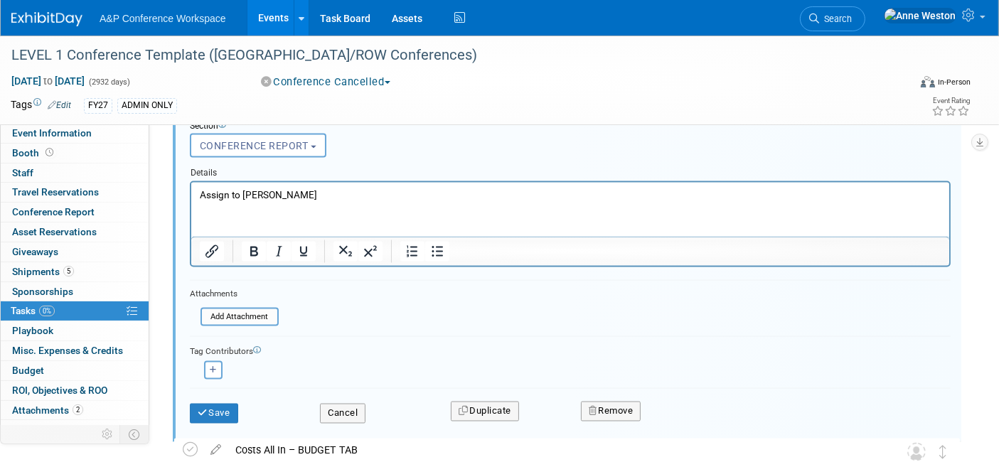
scroll to position [2328, 0]
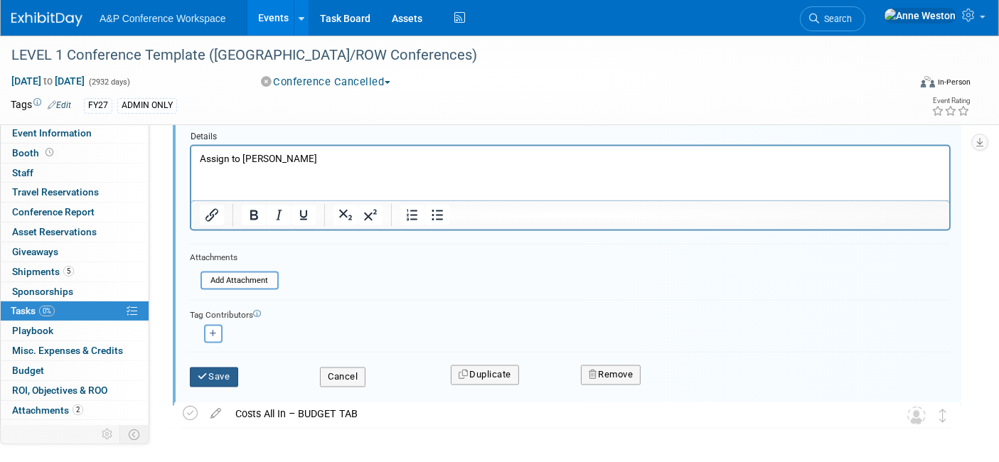
click at [213, 369] on button "Save" at bounding box center [214, 378] width 48 height 20
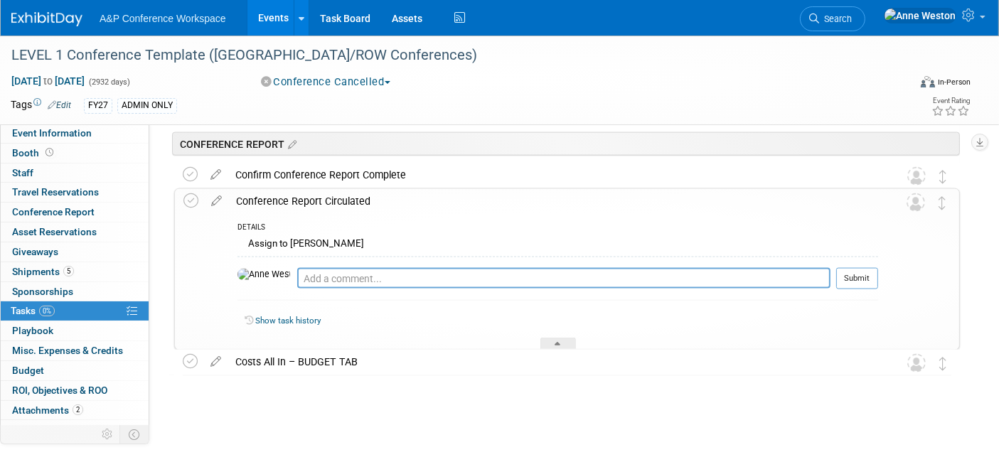
scroll to position [2109, 0]
click at [309, 202] on div "Conference Report Circulated" at bounding box center [553, 203] width 649 height 24
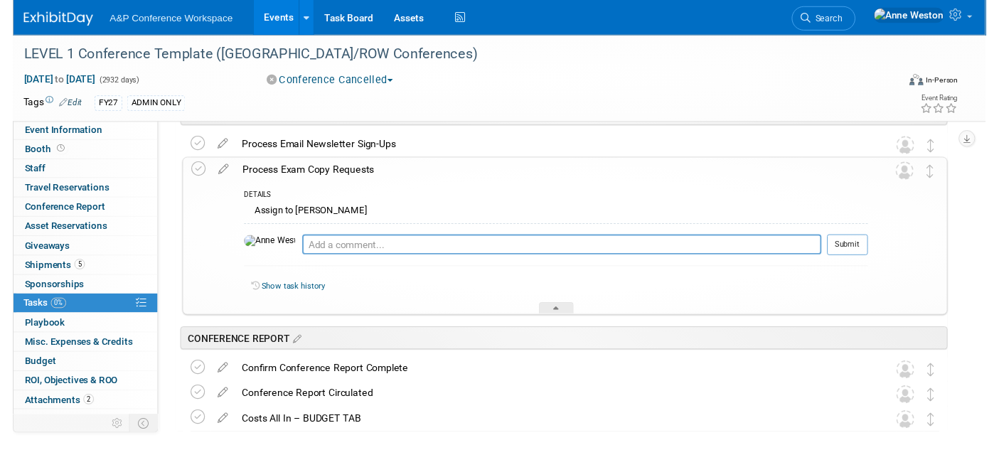
scroll to position [1815, 0]
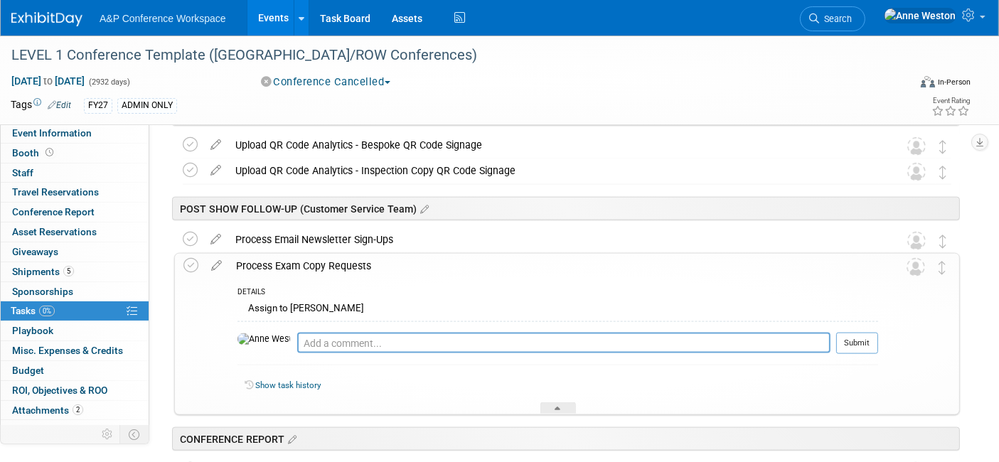
click at [331, 262] on div "Process Exam Copy Requests" at bounding box center [553, 266] width 649 height 24
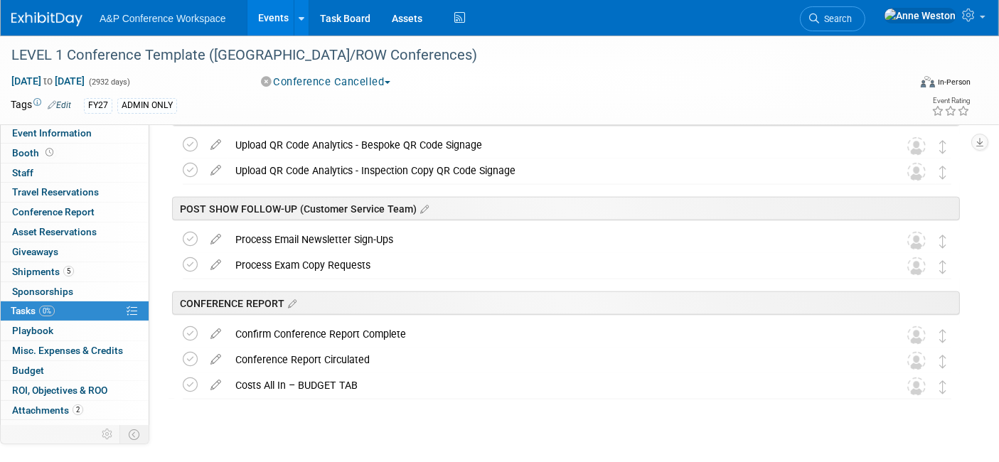
click at [304, 237] on div "Process Email Newsletter Sign-Ups" at bounding box center [553, 240] width 651 height 24
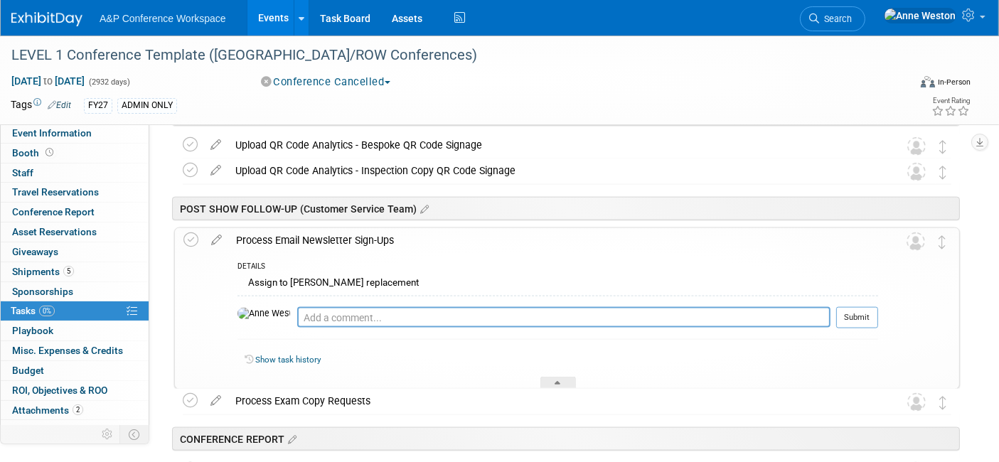
click at [304, 237] on div "Process Email Newsletter Sign-Ups" at bounding box center [553, 240] width 649 height 24
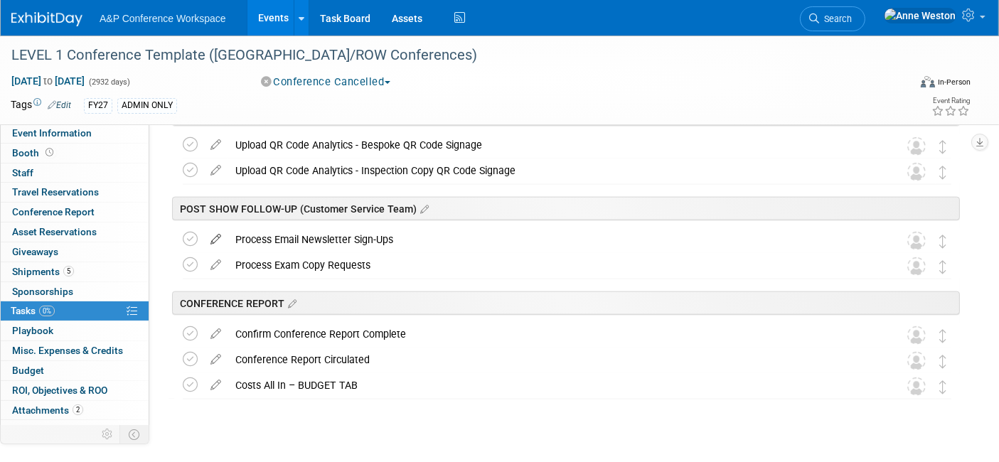
click at [218, 234] on icon at bounding box center [215, 237] width 25 height 18
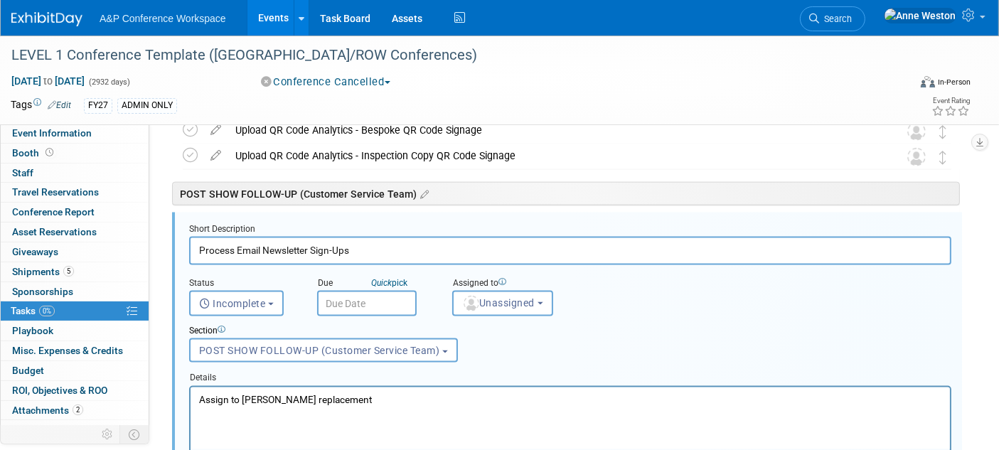
scroll to position [1834, 0]
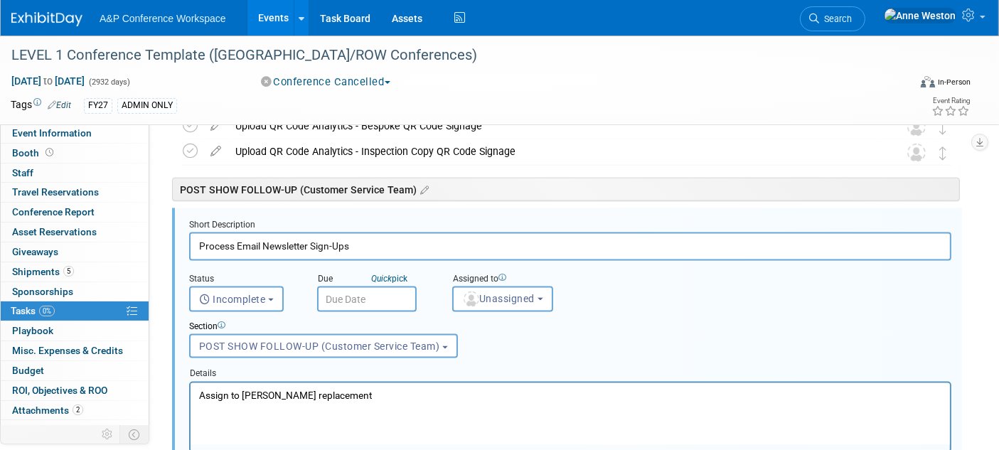
click at [385, 393] on p "Assign to [PERSON_NAME] replacement" at bounding box center [569, 395] width 743 height 14
click at [416, 386] on html "Assign to [PERSON_NAME] replacement" at bounding box center [569, 391] width 759 height 19
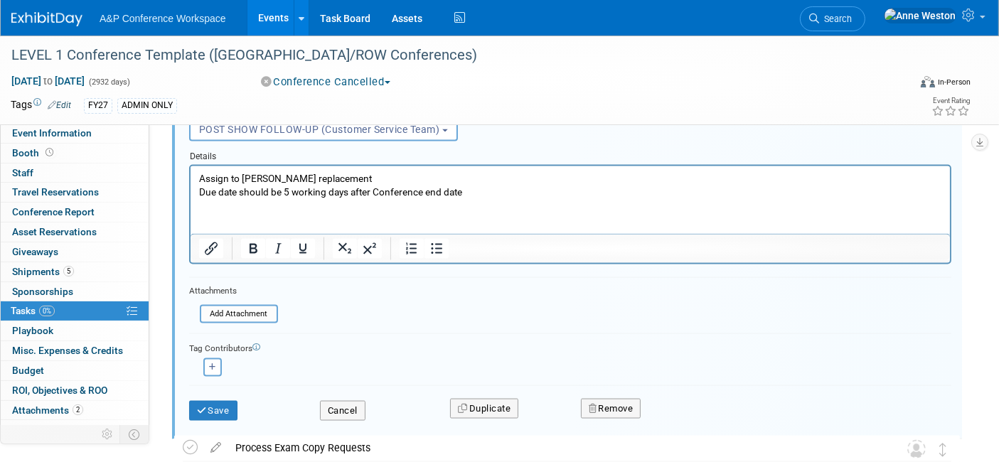
scroll to position [2071, 0]
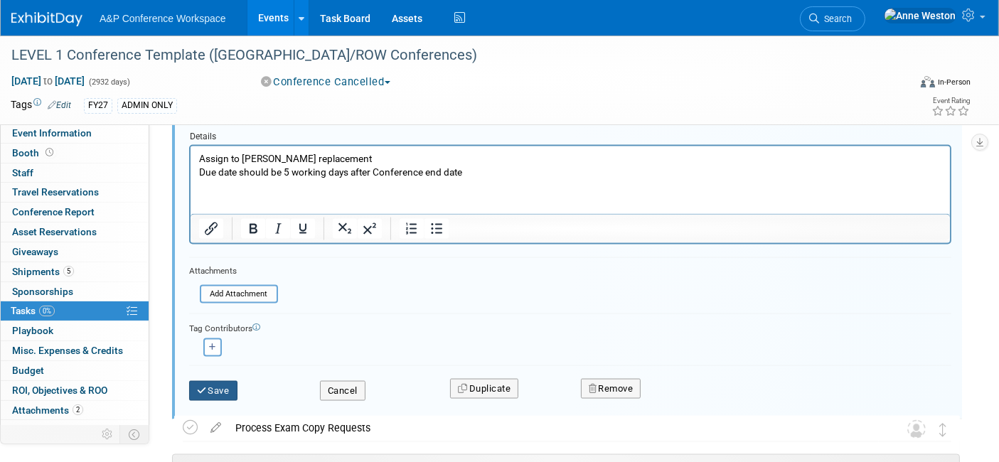
click at [215, 384] on button "Save" at bounding box center [213, 391] width 48 height 20
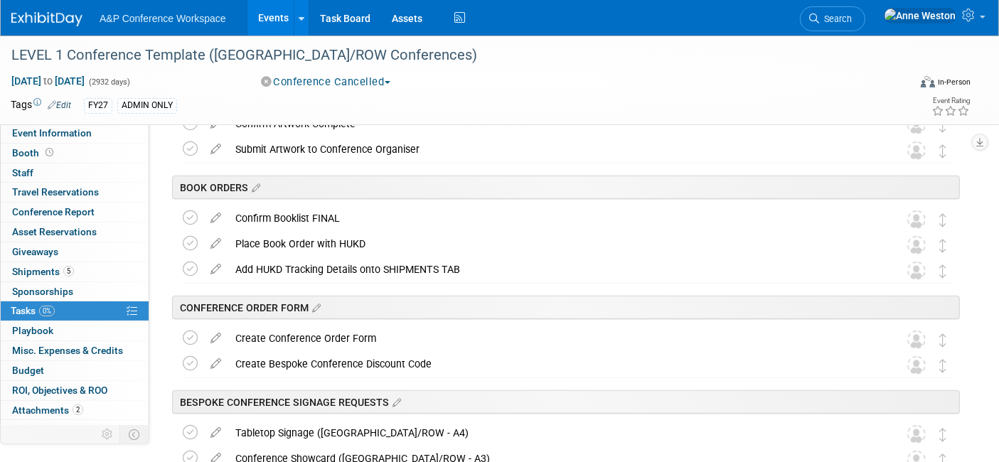
scroll to position [889, 0]
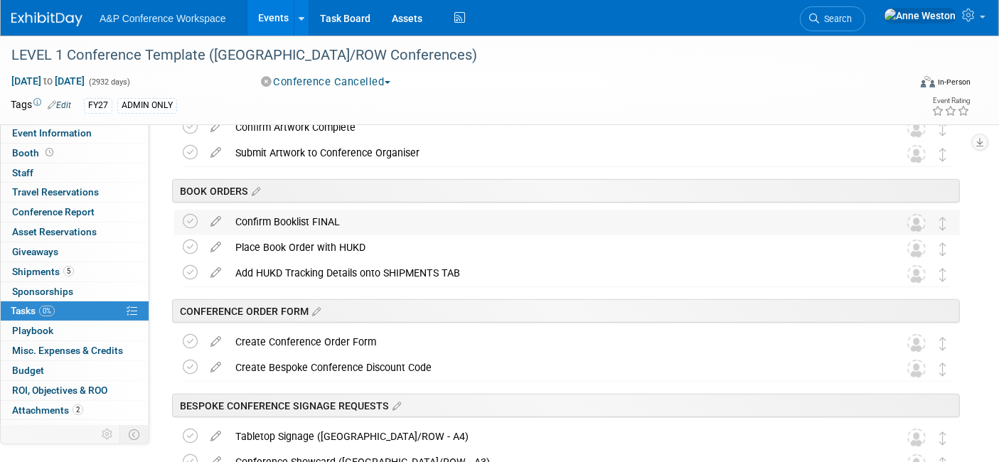
click at [295, 220] on div "Confirm Booklist FINAL" at bounding box center [553, 222] width 651 height 24
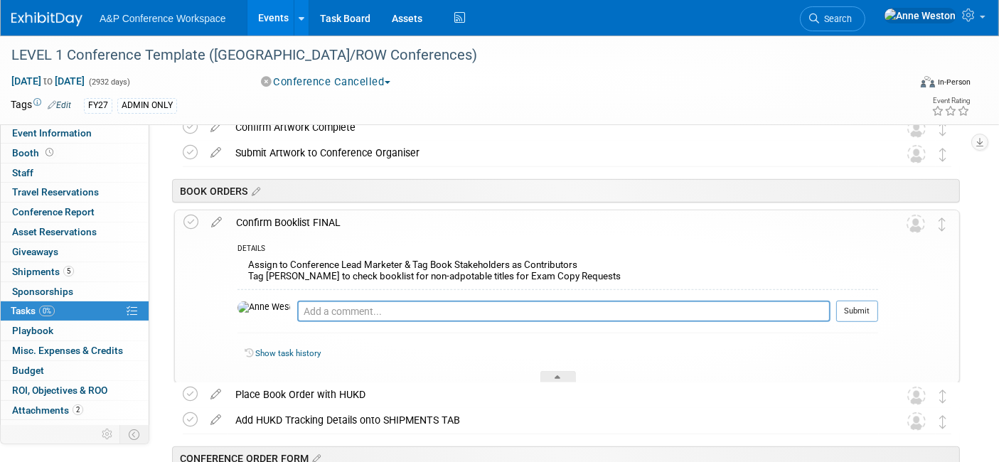
click at [295, 220] on div "Confirm Booklist FINAL" at bounding box center [553, 222] width 649 height 24
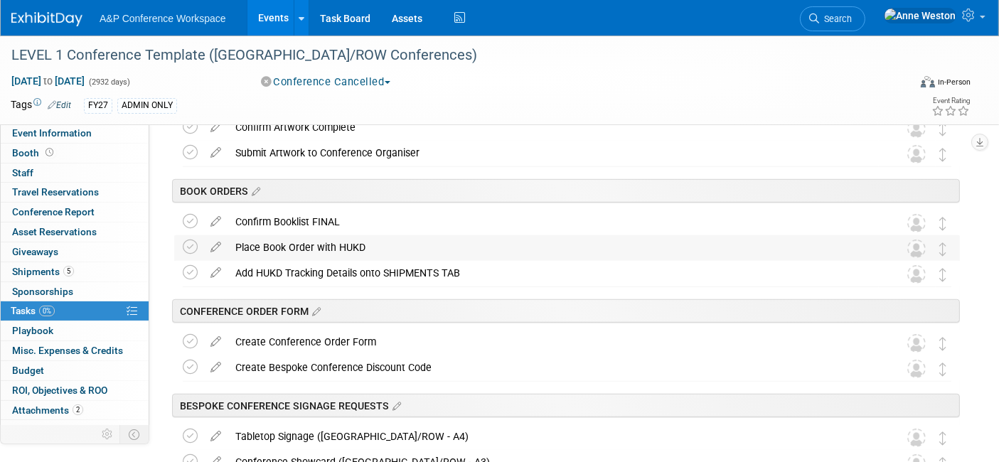
click at [292, 240] on div "Place Book Order with HUKD" at bounding box center [553, 247] width 651 height 24
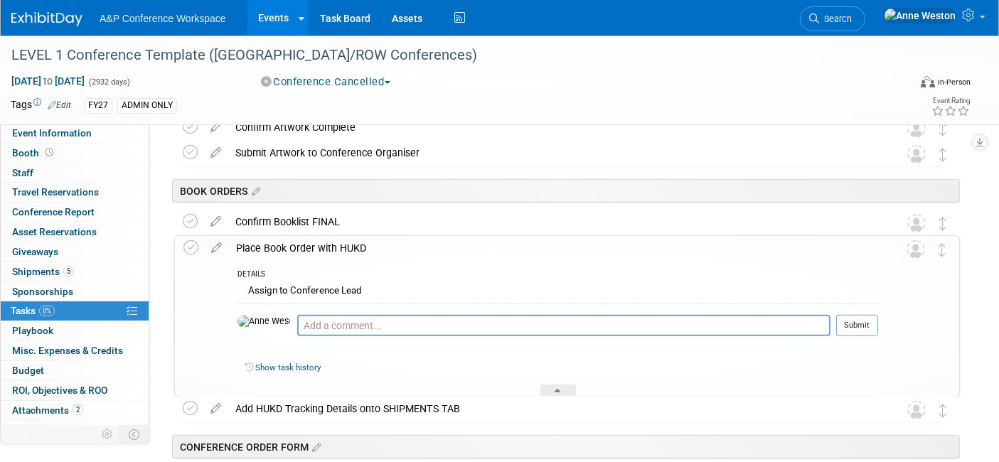
click at [292, 240] on div "Place Book Order with HUKD" at bounding box center [553, 248] width 649 height 24
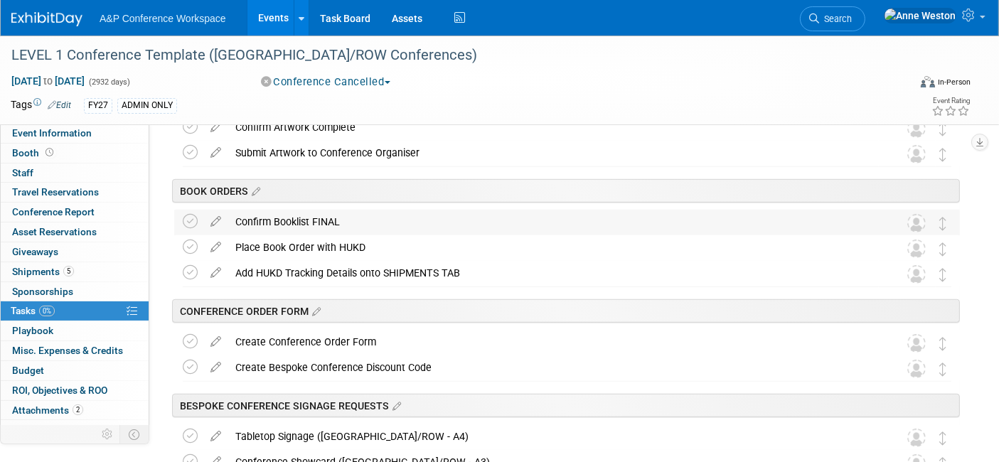
click at [305, 218] on div "Confirm Booklist FINAL" at bounding box center [553, 222] width 651 height 24
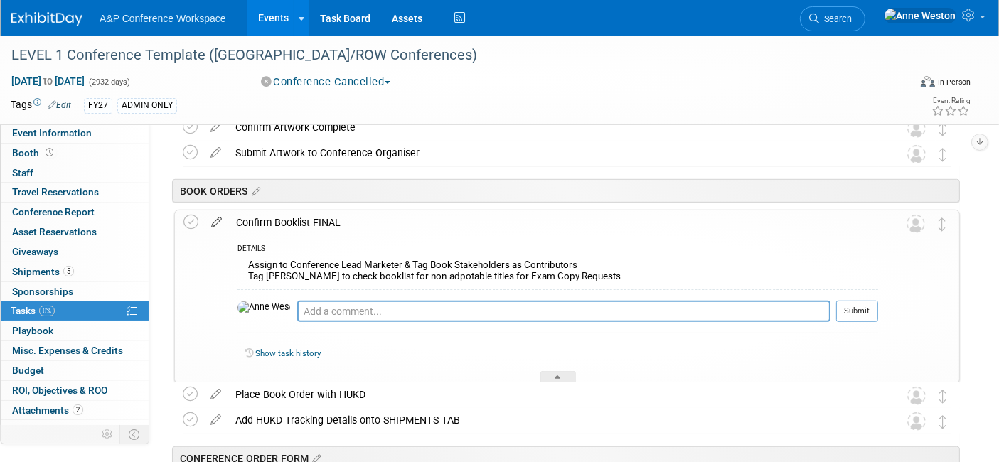
click at [217, 214] on icon at bounding box center [216, 219] width 25 height 18
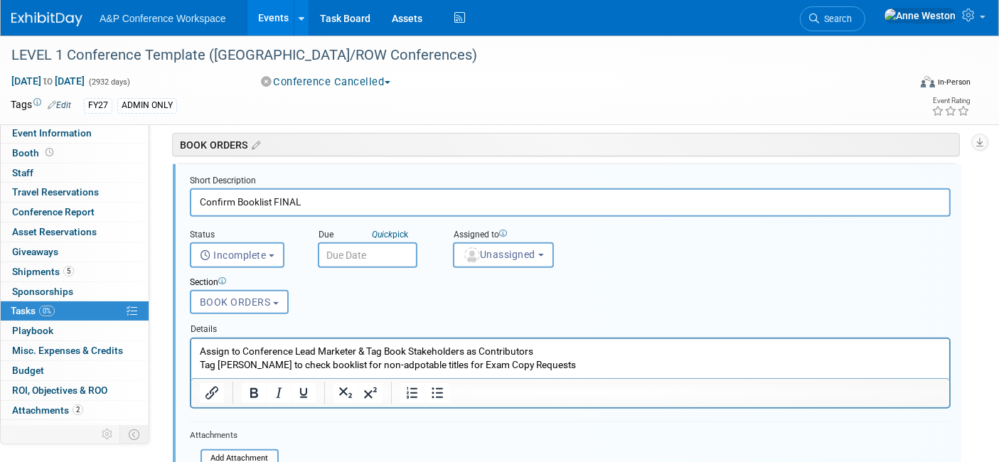
scroll to position [970, 0]
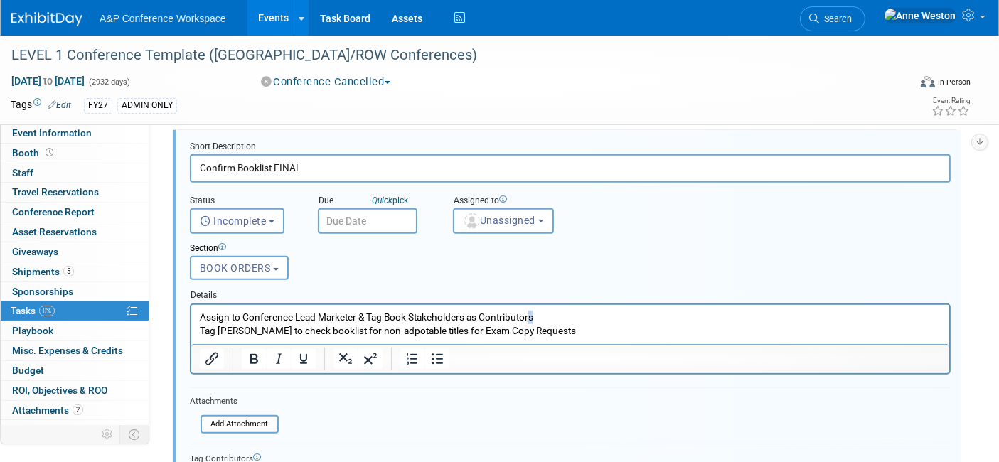
drag, startPoint x: 589, startPoint y: 322, endPoint x: 530, endPoint y: 322, distance: 58.3
click at [530, 322] on p "Assign to Conference Lead Marketer & Tag Book Stakeholders as Contributors Tag …" at bounding box center [570, 323] width 742 height 27
drag, startPoint x: 585, startPoint y: 331, endPoint x: 173, endPoint y: 331, distance: 412.4
click at [191, 331] on html "Assign to Conference Lead Marketer & Tag Book Stakeholders as Contributors Tag …" at bounding box center [570, 320] width 758 height 33
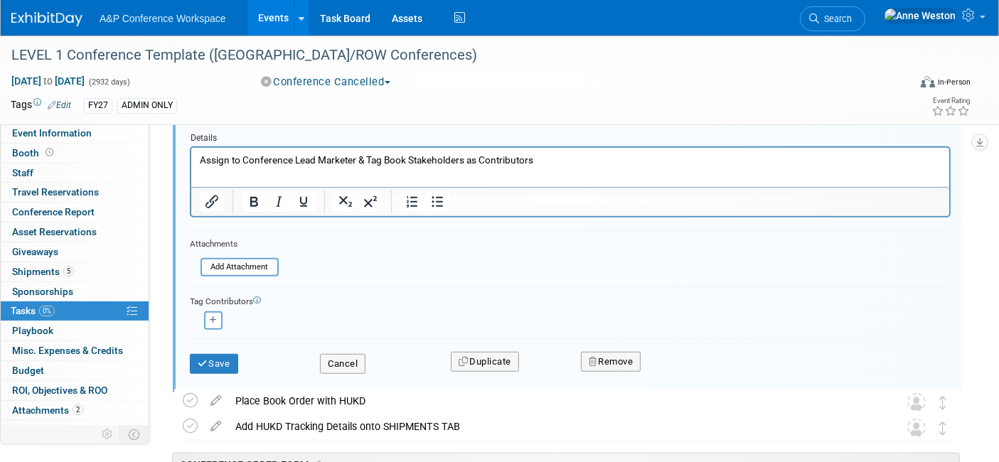
scroll to position [1128, 0]
click at [213, 357] on button "Save" at bounding box center [214, 363] width 48 height 20
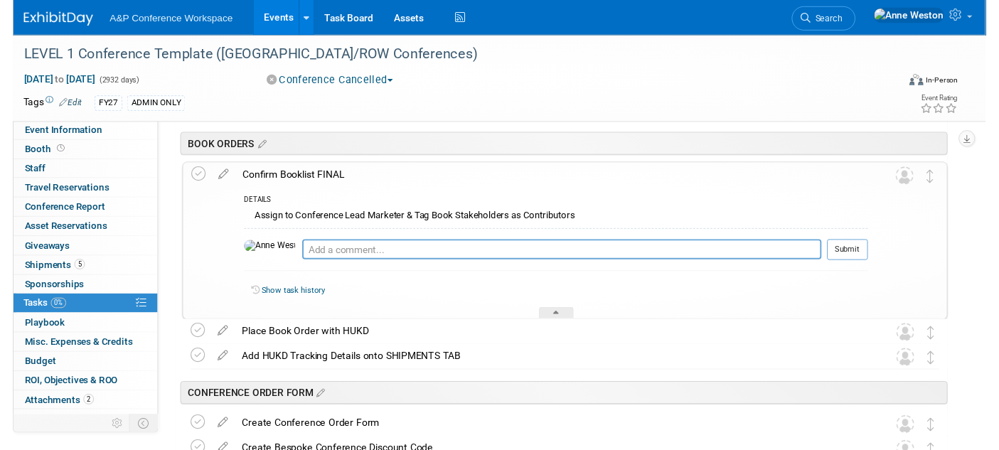
scroll to position [948, 0]
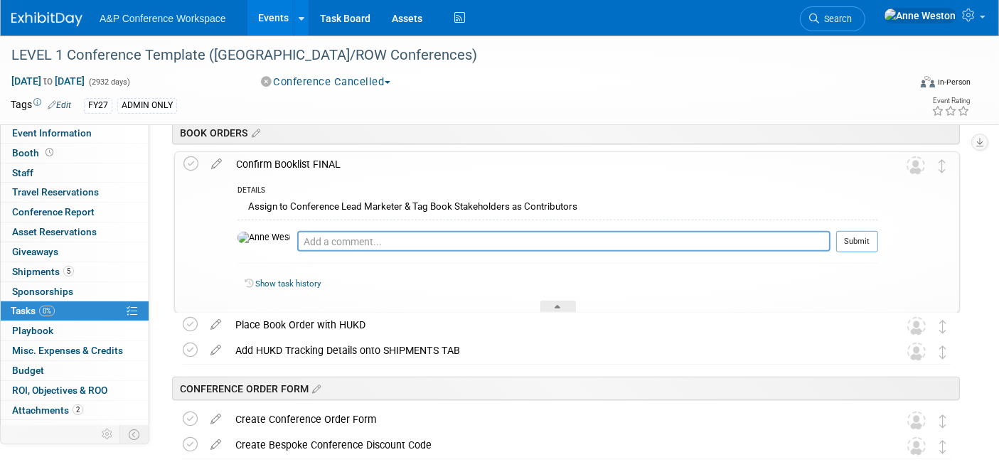
click at [278, 161] on div "Confirm Booklist FINAL" at bounding box center [553, 164] width 649 height 24
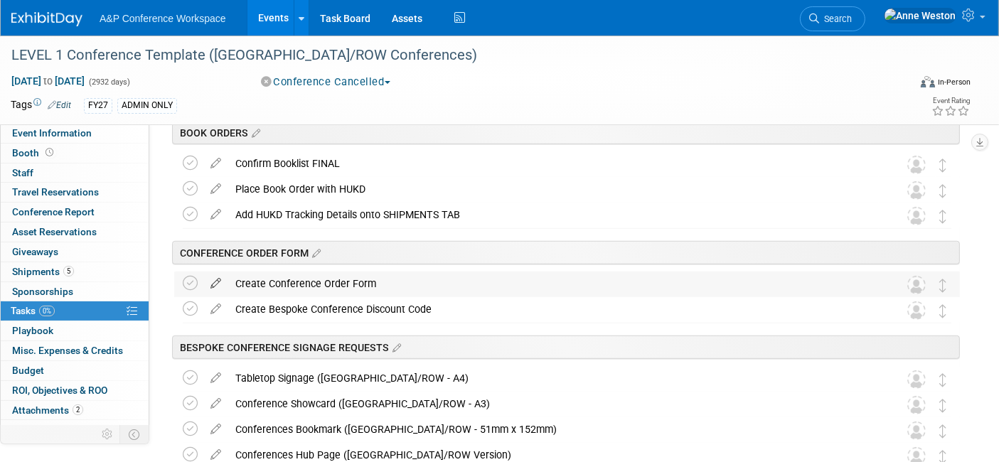
click at [217, 275] on icon at bounding box center [215, 281] width 25 height 18
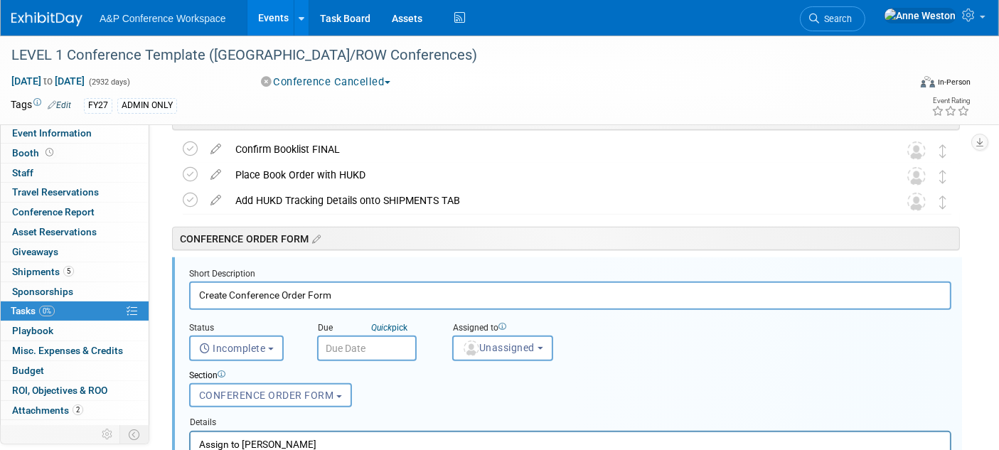
scroll to position [0, 0]
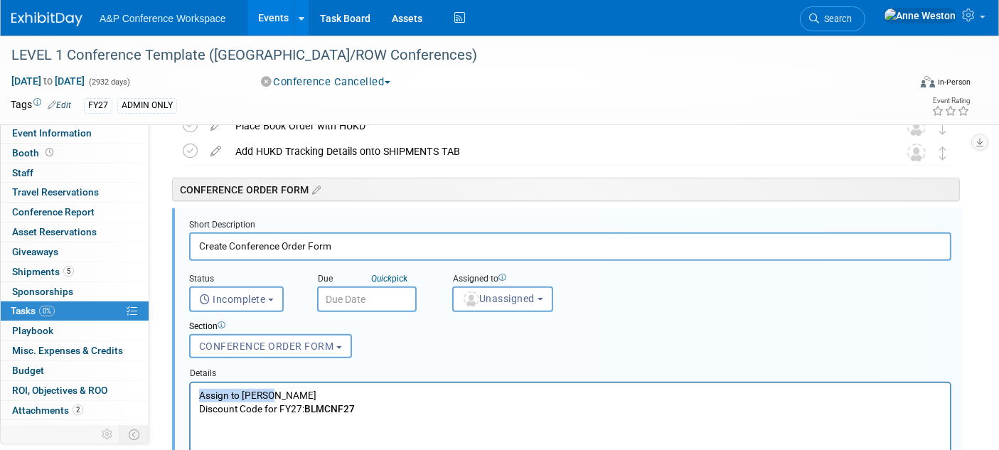
drag, startPoint x: 306, startPoint y: 392, endPoint x: 193, endPoint y: 386, distance: 112.5
click at [193, 386] on html "Assign to Hannah Discount Code for FY27: BLMCNF27" at bounding box center [569, 398] width 759 height 33
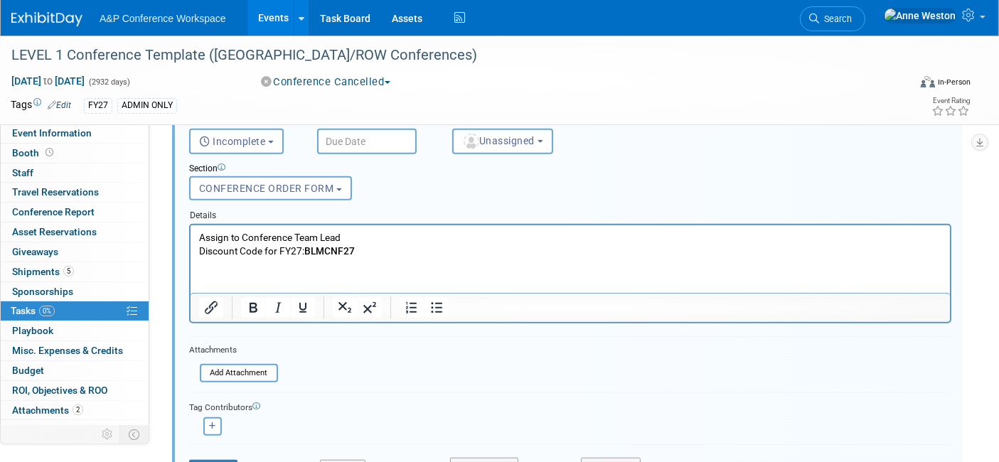
scroll to position [1248, 0]
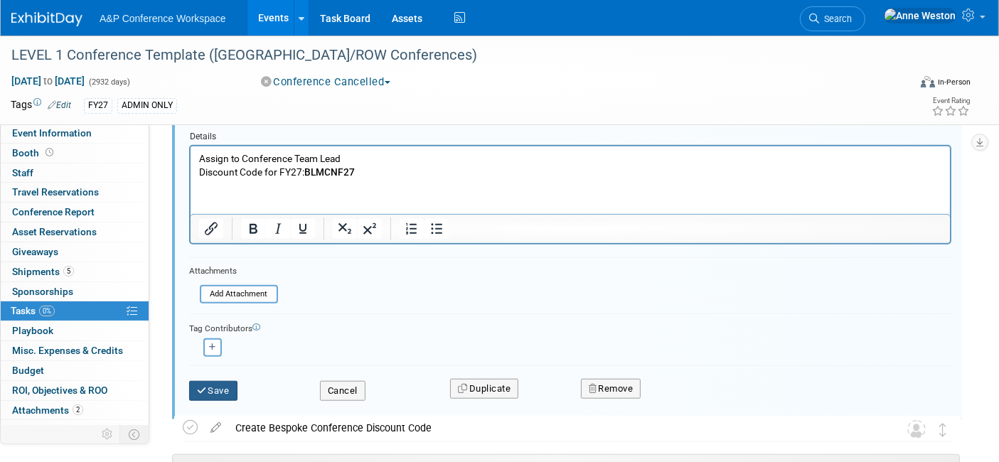
click at [228, 381] on button "Save" at bounding box center [213, 391] width 48 height 20
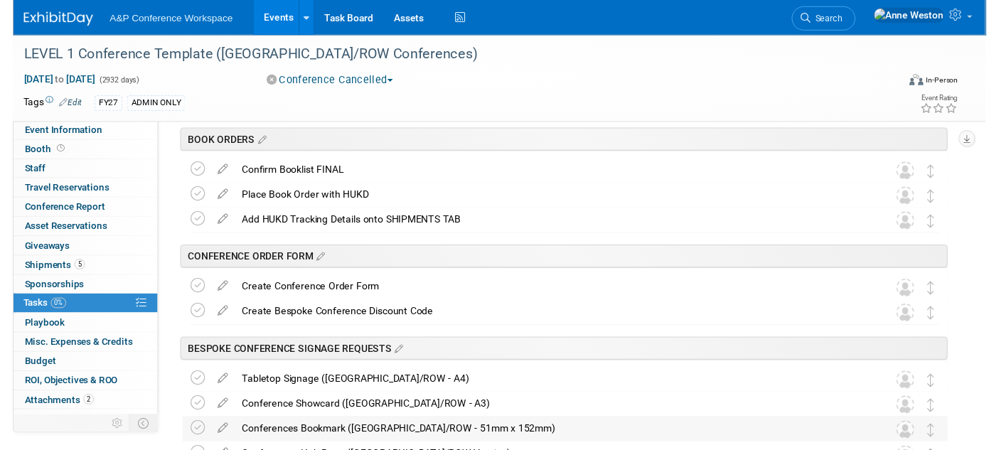
scroll to position [932, 0]
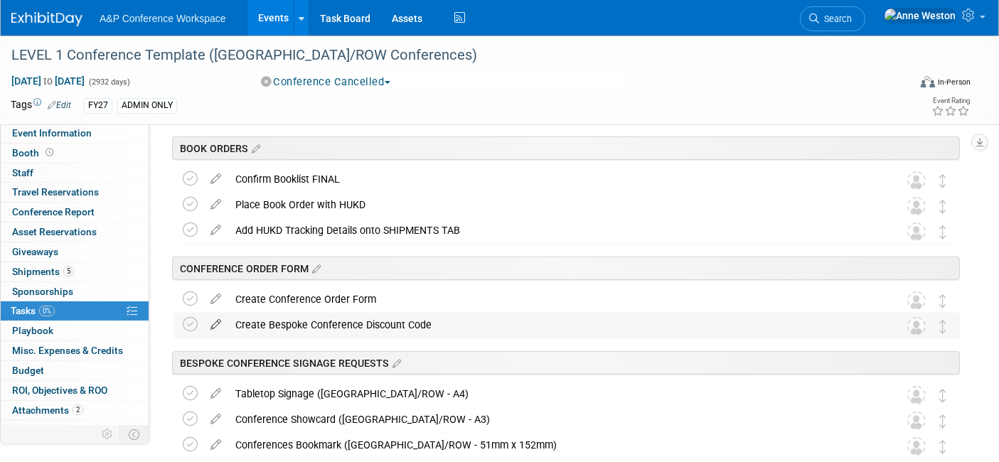
click at [219, 323] on icon at bounding box center [215, 322] width 25 height 18
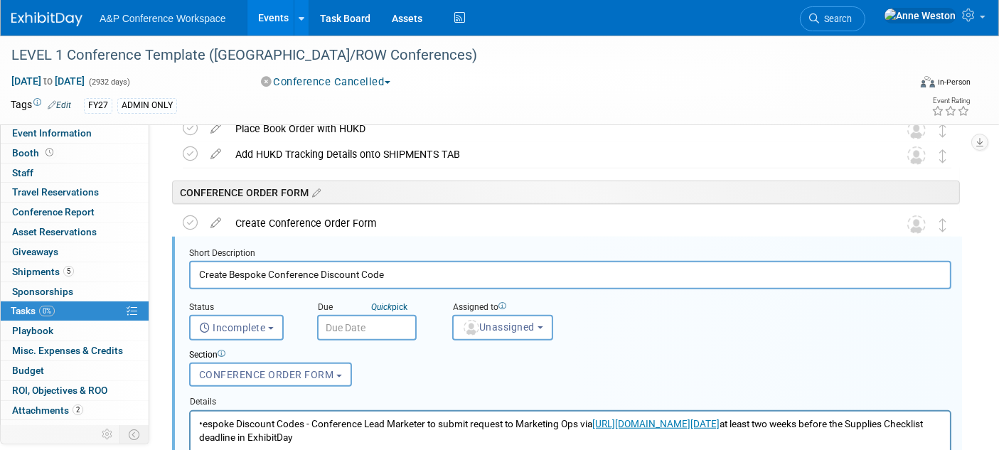
scroll to position [1036, 0]
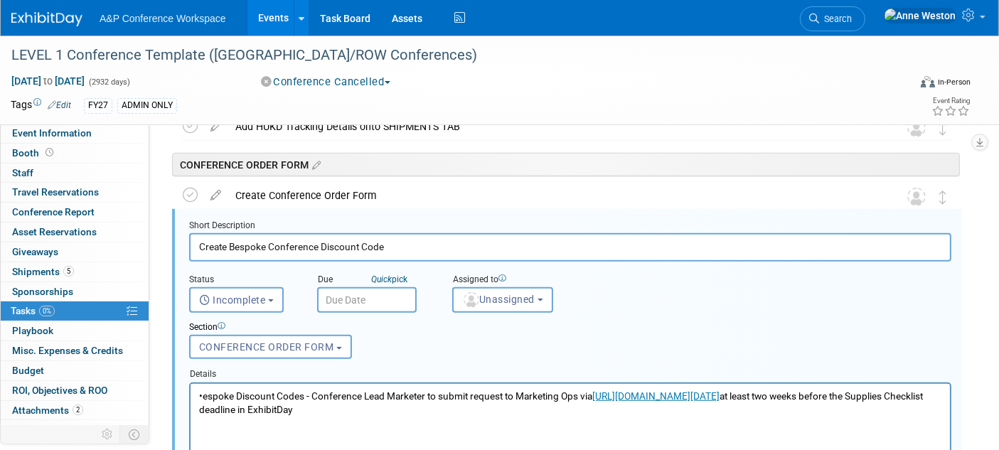
click at [429, 409] on p "•espoke Discount Codes - Conference Lead Marketer to submit request to Marketin…" at bounding box center [569, 402] width 743 height 27
click at [201, 396] on p "•espoke Discount Codes - Conference Lead Marketer to submit request to Marketin…" at bounding box center [569, 402] width 743 height 27
click at [456, 416] on html "Bespoke Discount Codes - Conference Lead Marketer to submit request to Marketin…" at bounding box center [569, 399] width 759 height 33
click at [308, 395] on p "Bespoke Discount Codes - Conference Lead Marketer to submit request to Marketin…" at bounding box center [569, 402] width 743 height 27
click at [422, 413] on p "Bespoke Discount Code - Conference Lead Marketer to submit request to Marketing…" at bounding box center [569, 402] width 743 height 27
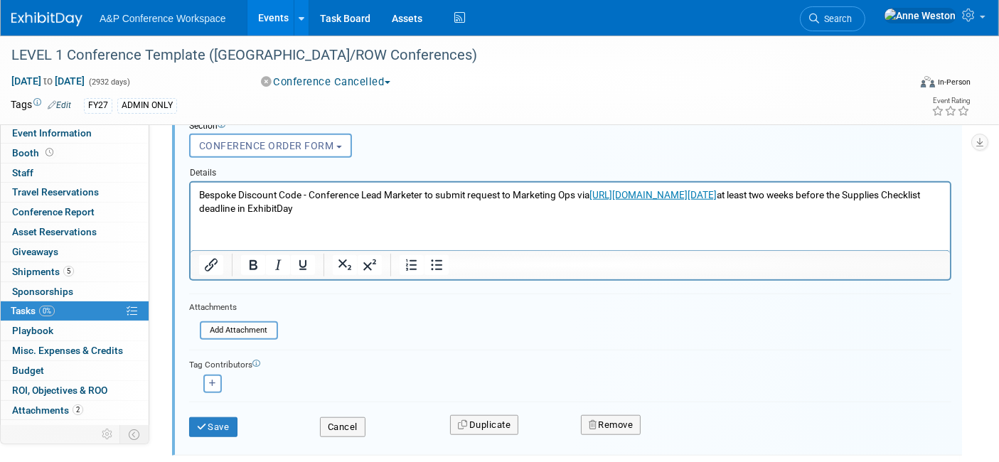
scroll to position [1273, 0]
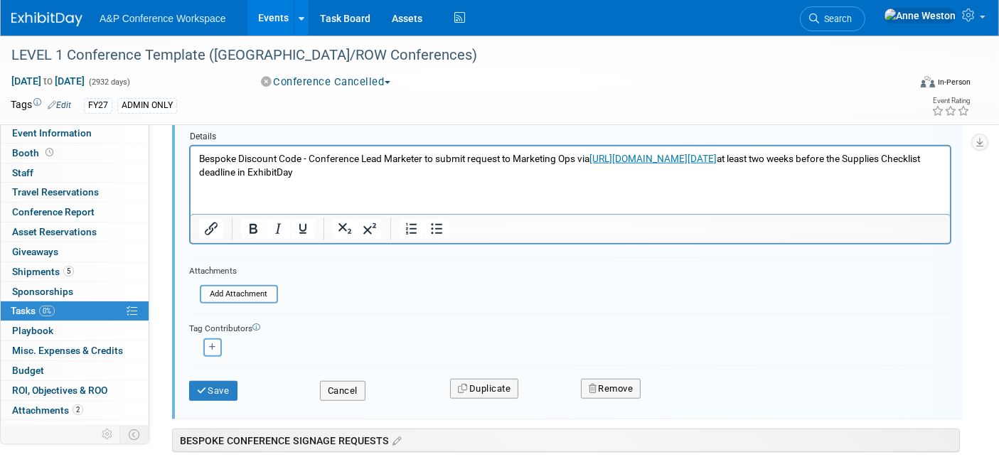
drag, startPoint x: 432, startPoint y: 168, endPoint x: 159, endPoint y: 161, distance: 273.1
click at [190, 161] on html "Bespoke Discount Code - Conference Lead Marketer to submit request to Marketing…" at bounding box center [569, 162] width 759 height 33
copy p "Bespoke Discount Code - Conference Lead Marketer to submit request to Marketing…"
click at [219, 381] on button "Save" at bounding box center [213, 391] width 48 height 20
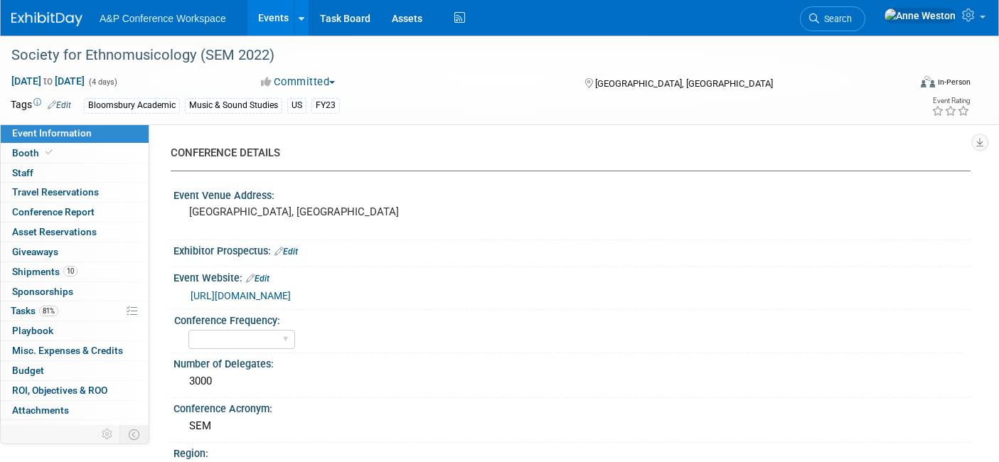
select select "In-Person Booth"
click at [852, 16] on span "Search" at bounding box center [835, 19] width 33 height 11
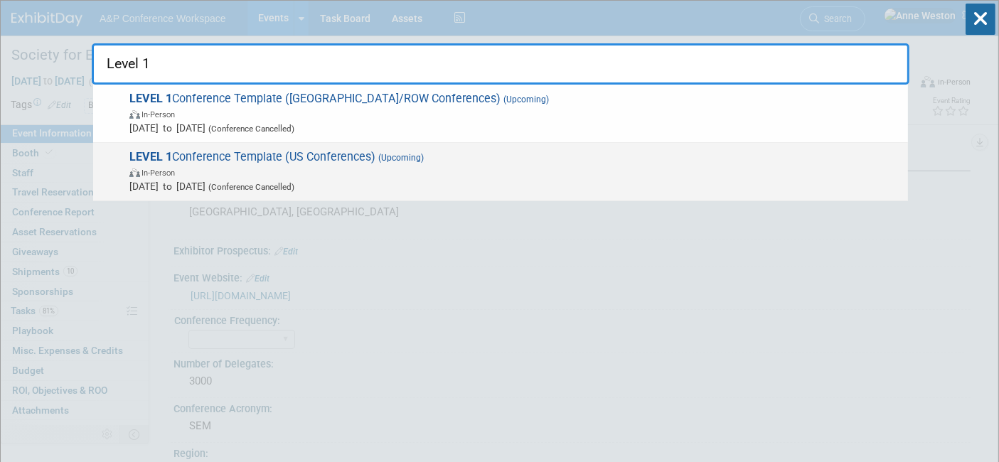
type input "Level 1"
click at [168, 166] on span "In-Person" at bounding box center [514, 172] width 771 height 14
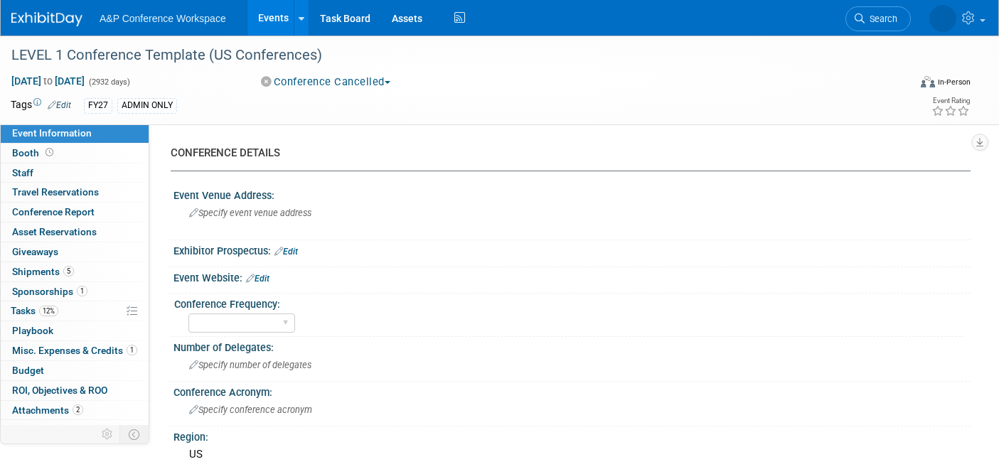
select select "Level 1"
select select "In-Person Booth"
click at [64, 311] on link "12% Tasks 12%" at bounding box center [75, 310] width 148 height 19
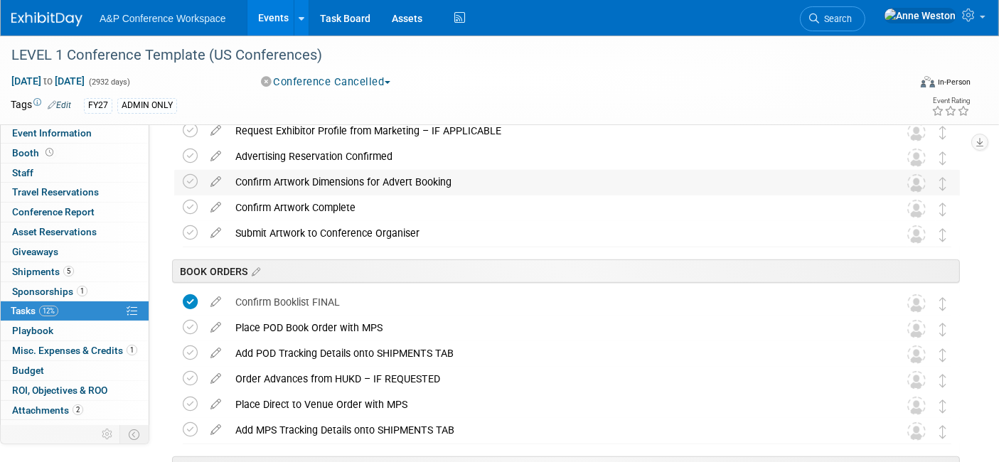
scroll to position [948, 0]
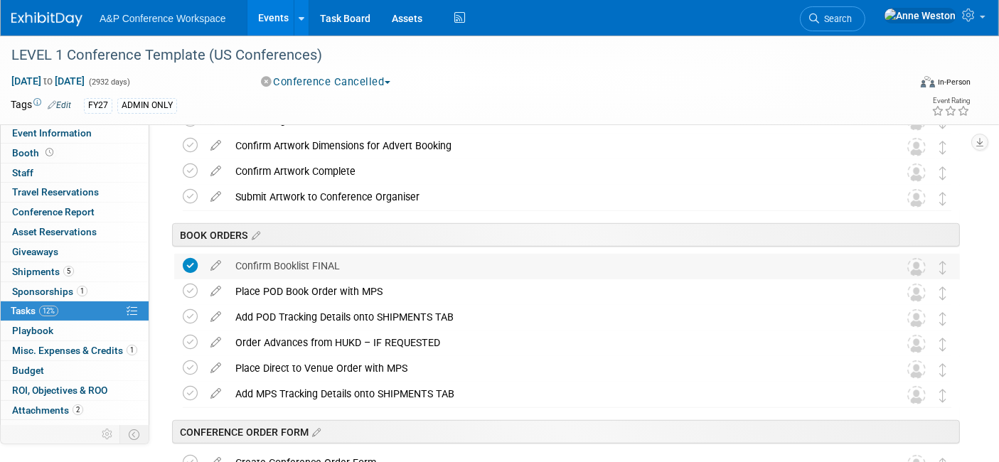
click at [188, 266] on icon at bounding box center [190, 265] width 15 height 15
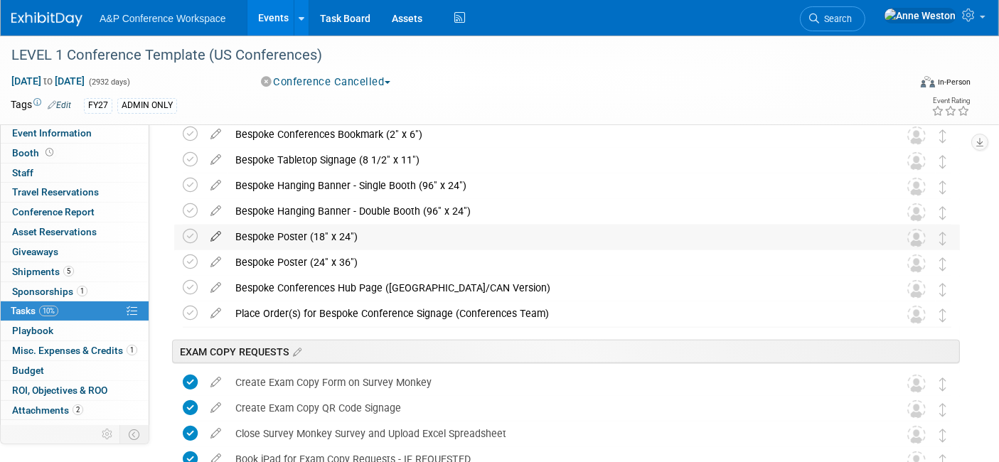
scroll to position [1501, 0]
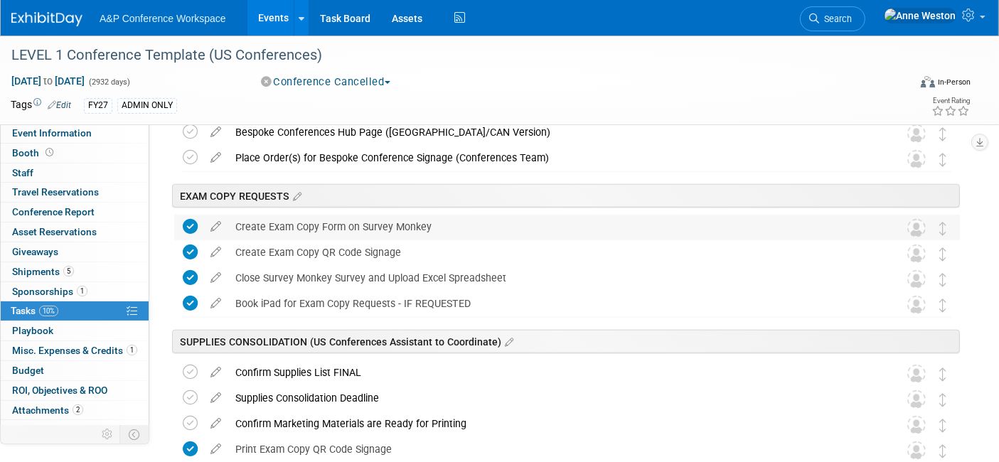
click at [190, 224] on icon at bounding box center [190, 226] width 15 height 15
click at [191, 245] on icon at bounding box center [190, 252] width 15 height 15
click at [189, 279] on icon at bounding box center [190, 277] width 15 height 15
click at [188, 296] on icon at bounding box center [190, 303] width 15 height 15
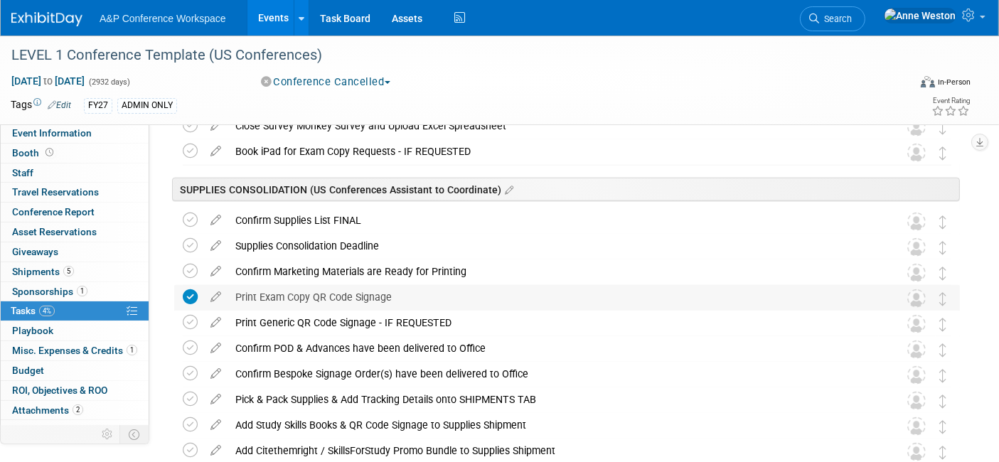
scroll to position [1659, 0]
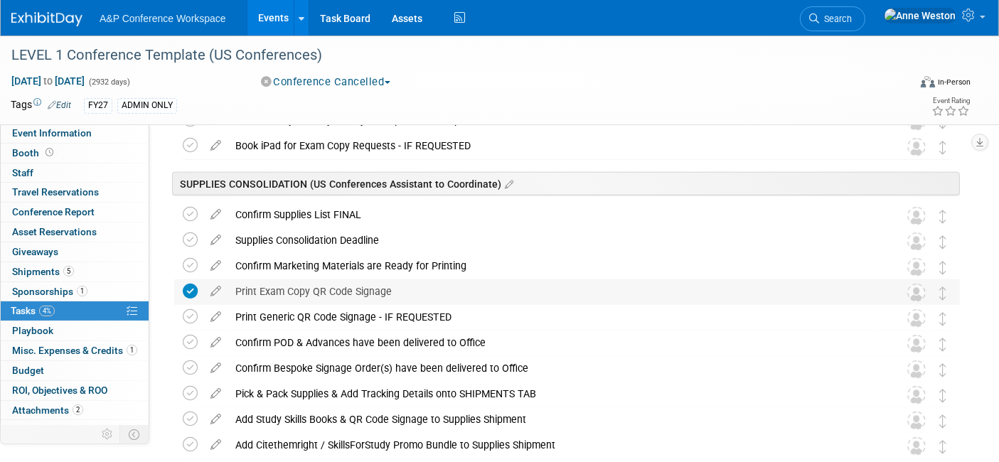
click at [186, 292] on icon at bounding box center [190, 291] width 15 height 15
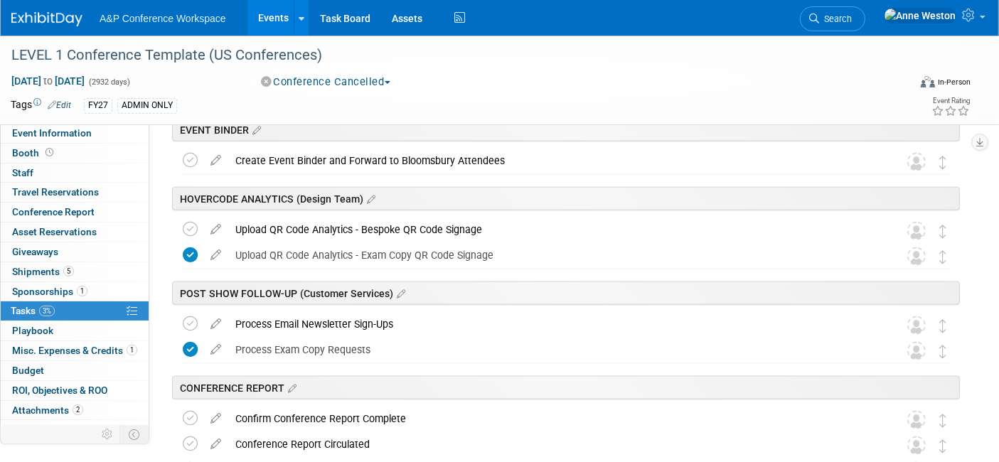
scroll to position [2212, 0]
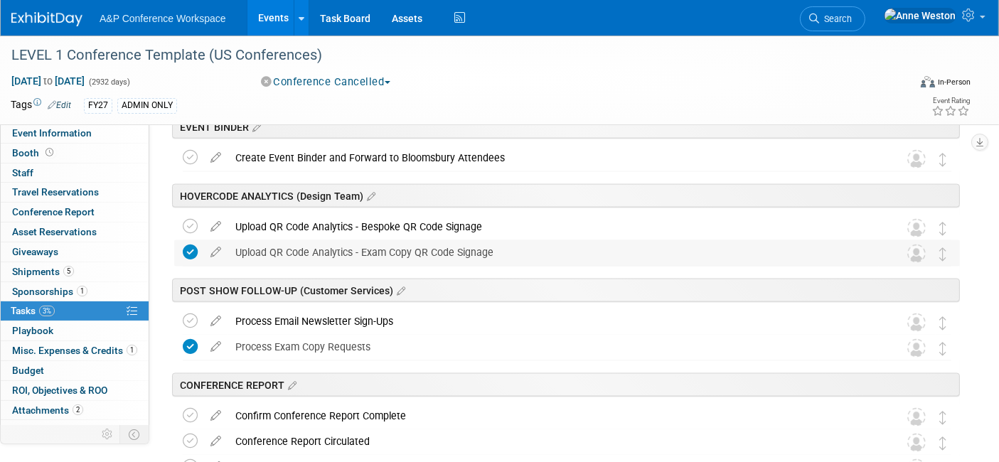
click at [186, 246] on icon at bounding box center [190, 252] width 15 height 15
click at [189, 346] on icon at bounding box center [190, 346] width 15 height 15
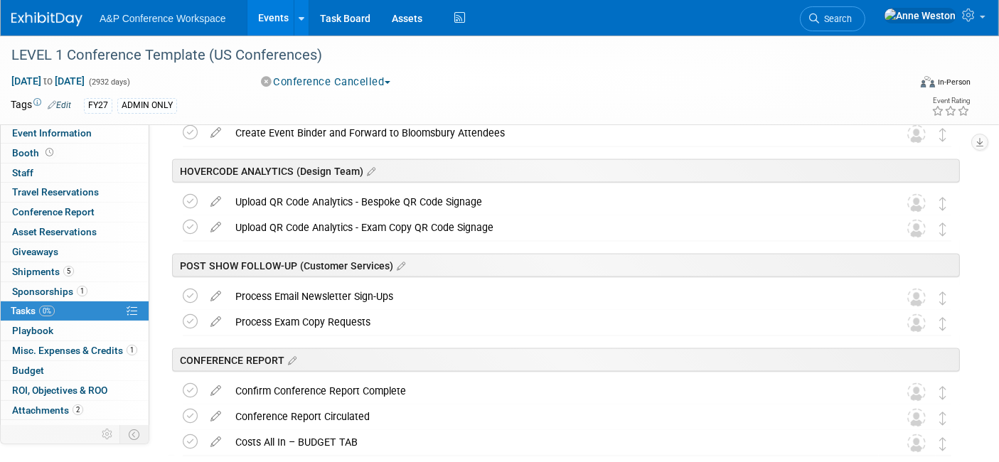
scroll to position [2158, 0]
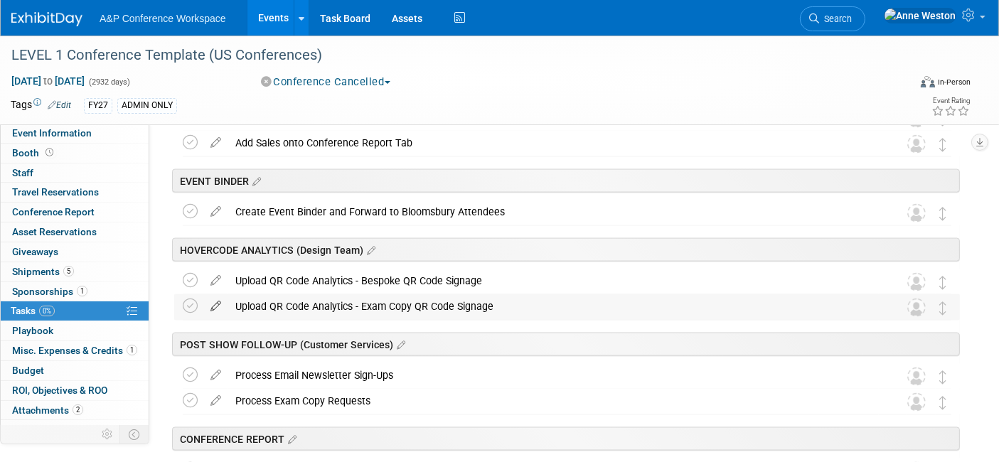
click at [211, 304] on icon at bounding box center [215, 303] width 25 height 18
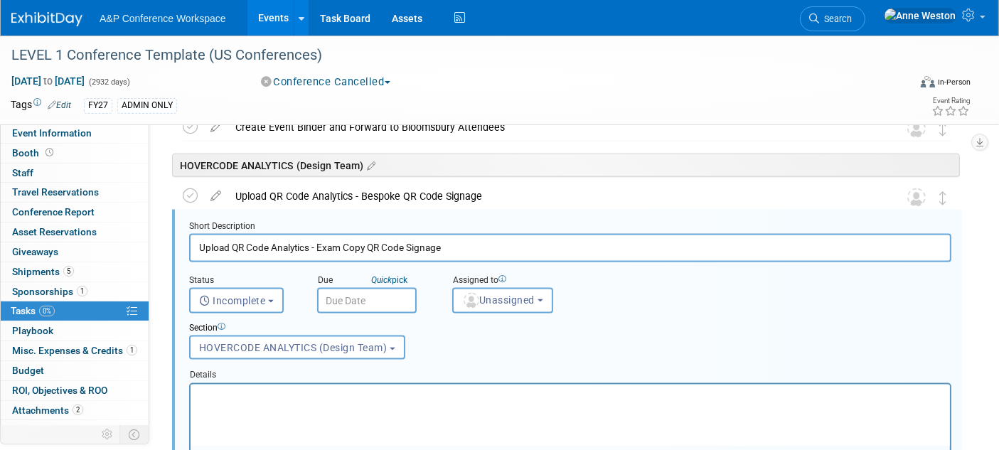
scroll to position [2243, 0]
click at [495, 354] on div "Section Uncategorized GENERAL PROMPTS & DEADLINES BOOKING DETAILS REMAINDERED B…" at bounding box center [537, 337] width 718 height 49
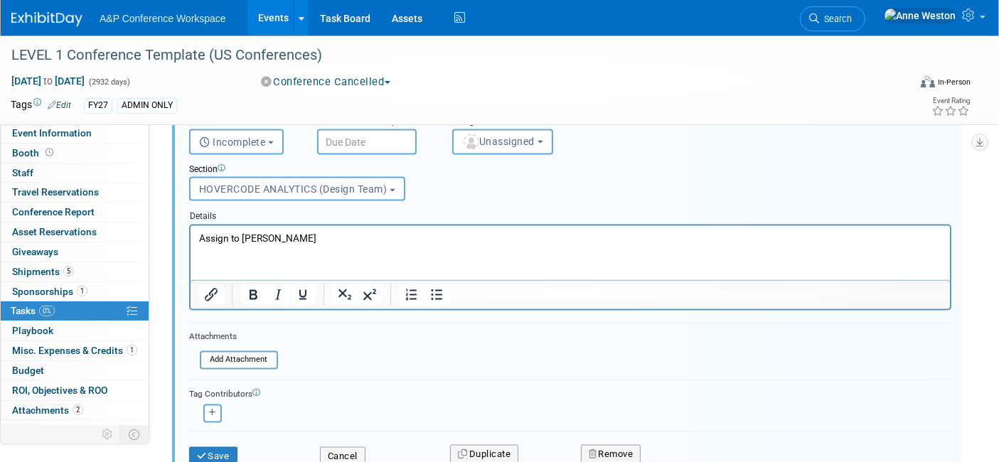
scroll to position [2480, 0]
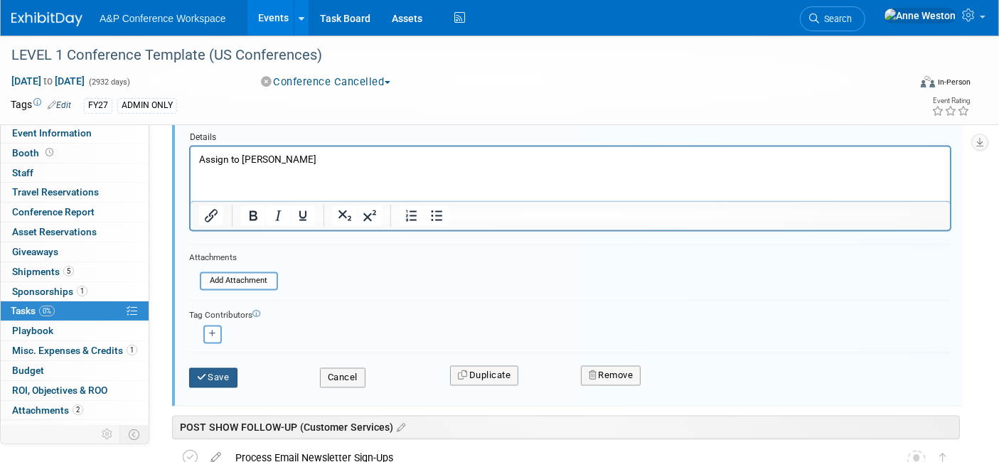
click at [202, 368] on button "Save" at bounding box center [213, 378] width 48 height 20
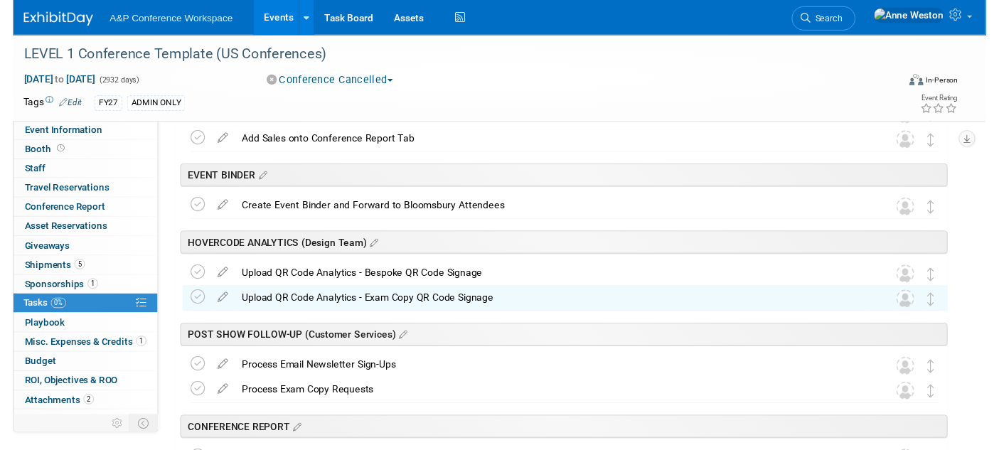
scroll to position [2158, 0]
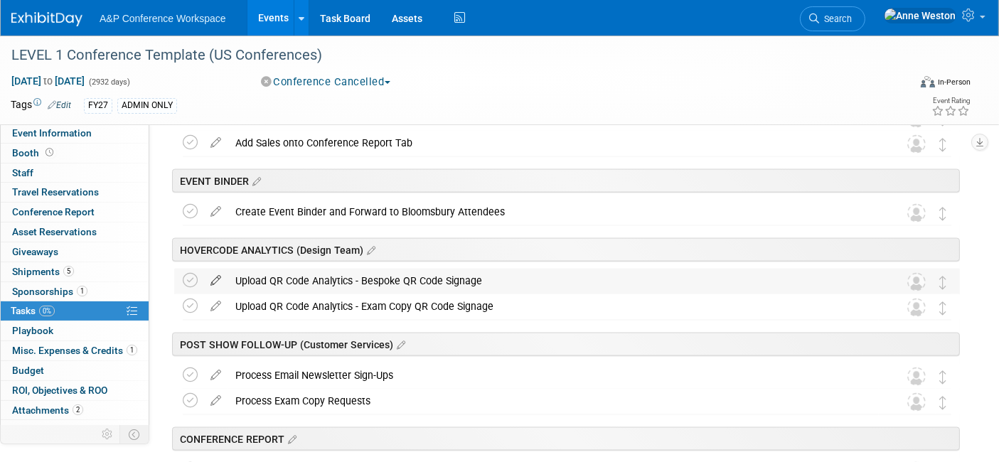
click at [213, 281] on icon at bounding box center [215, 278] width 25 height 18
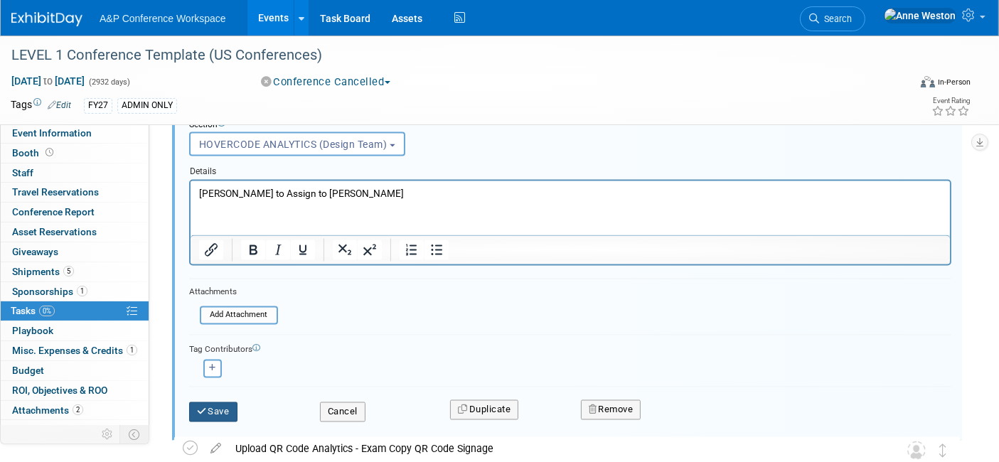
scroll to position [2455, 0]
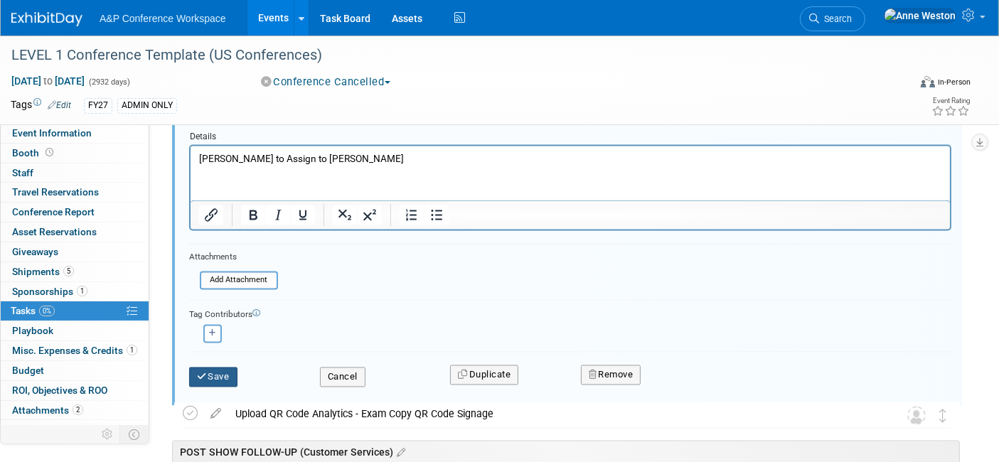
click at [197, 373] on icon "submit" at bounding box center [202, 377] width 11 height 9
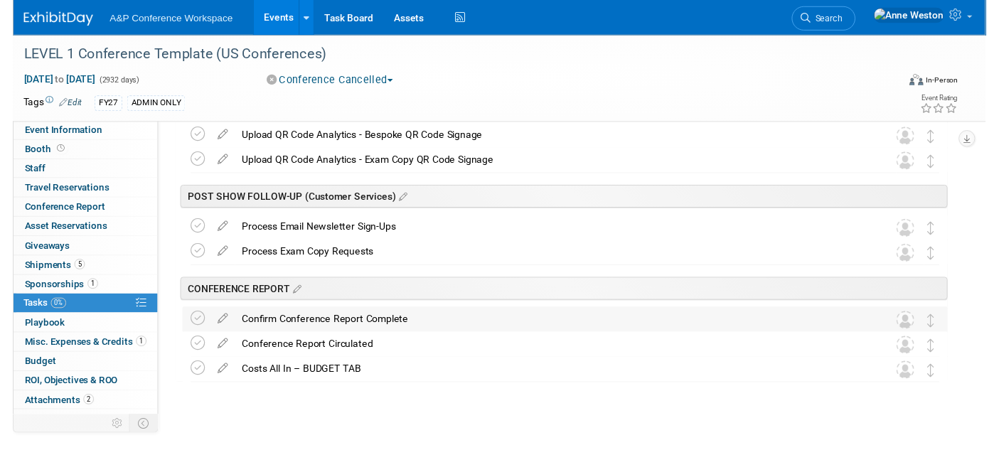
scroll to position [2316, 0]
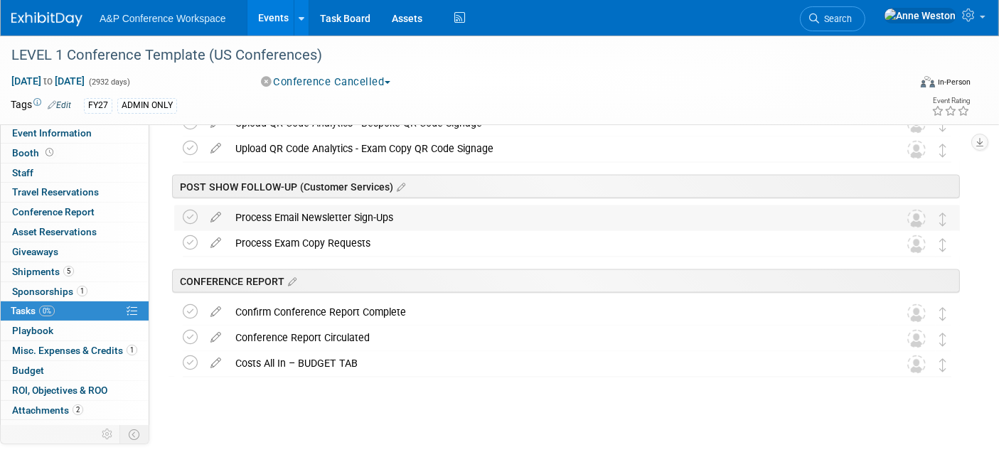
click at [316, 212] on div "Process Email Newsletter Sign-Ups" at bounding box center [553, 217] width 651 height 24
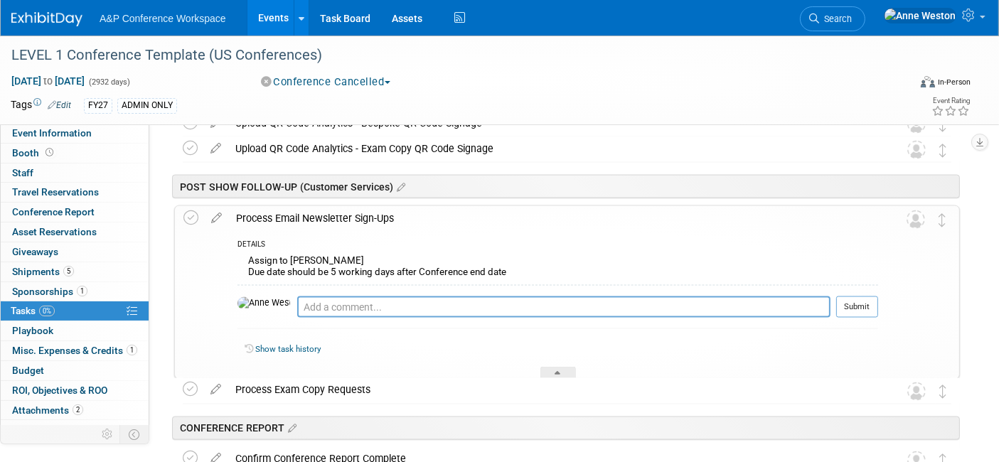
click at [312, 215] on div "Process Email Newsletter Sign-Ups" at bounding box center [553, 218] width 649 height 24
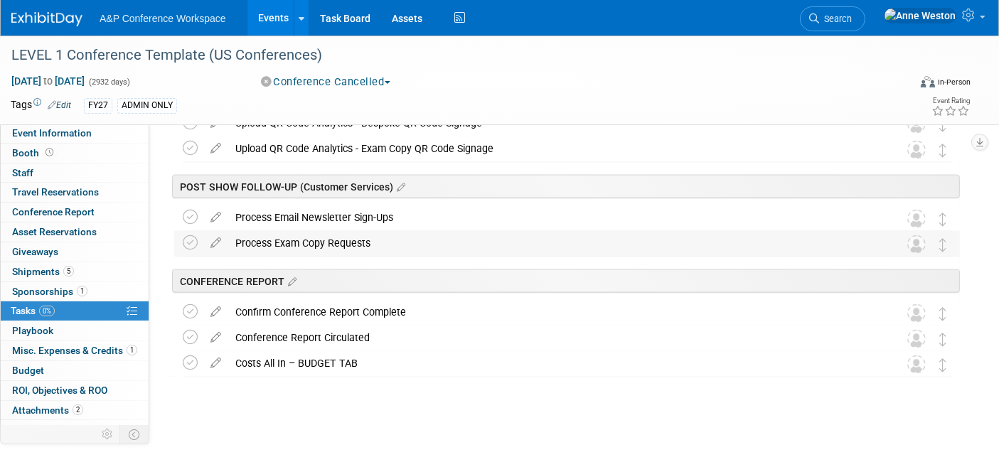
click at [309, 240] on div "Process Exam Copy Requests" at bounding box center [553, 243] width 651 height 24
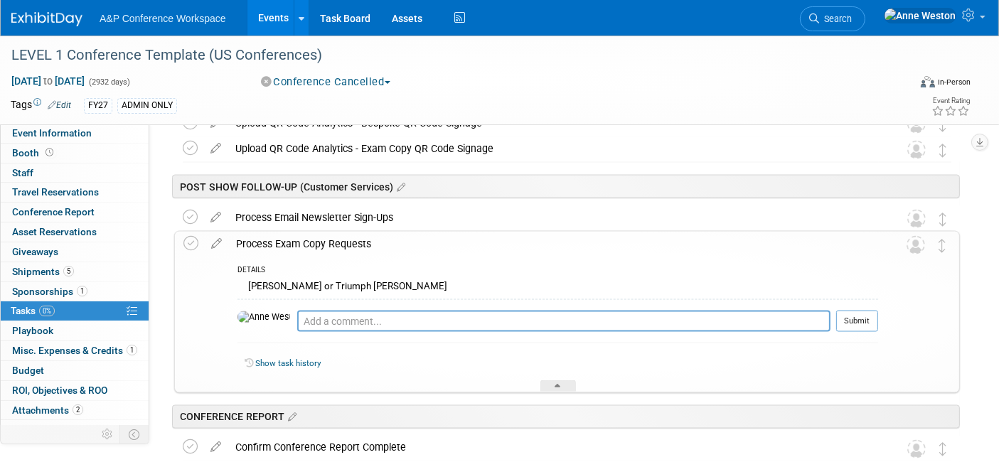
click at [309, 240] on div "Process Exam Copy Requests" at bounding box center [553, 244] width 649 height 24
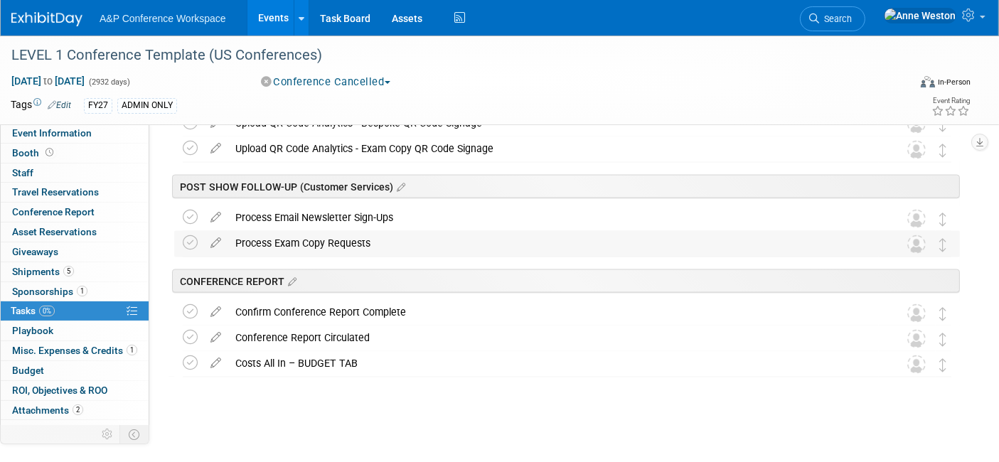
click at [309, 240] on div "Process Exam Copy Requests" at bounding box center [553, 243] width 651 height 24
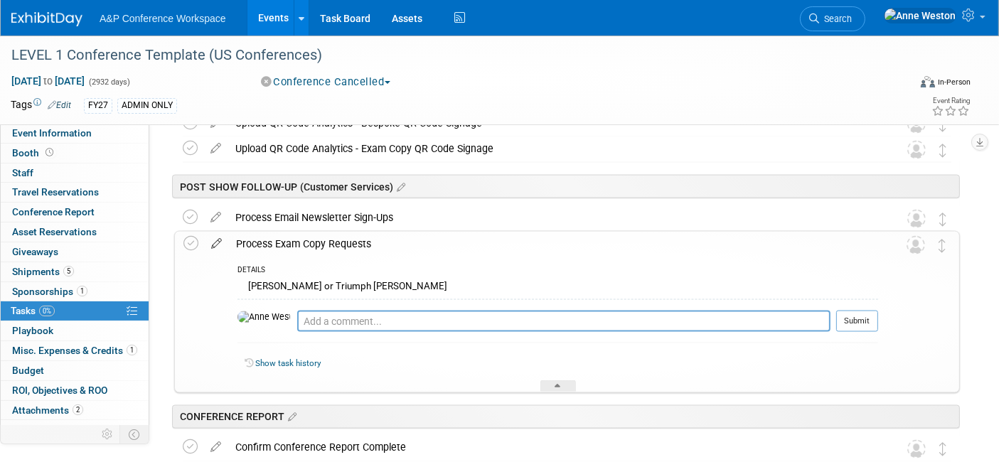
click at [221, 238] on icon at bounding box center [216, 241] width 25 height 18
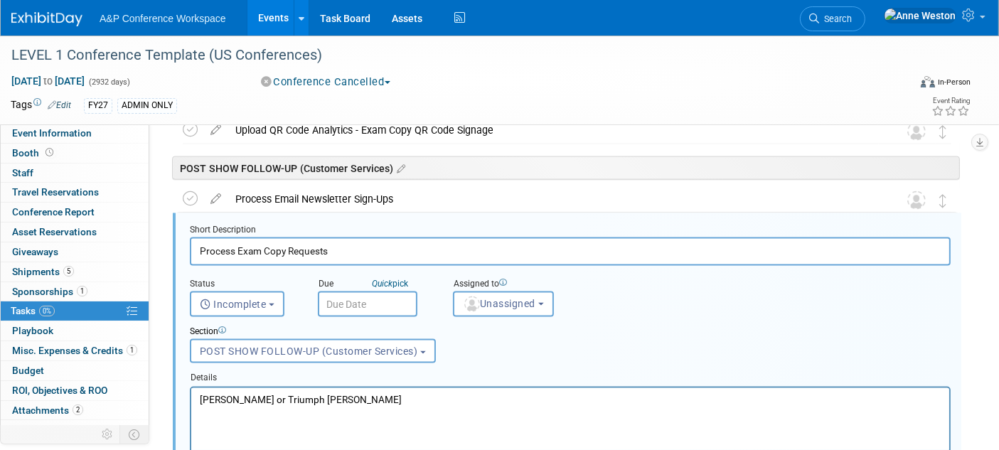
scroll to position [2338, 0]
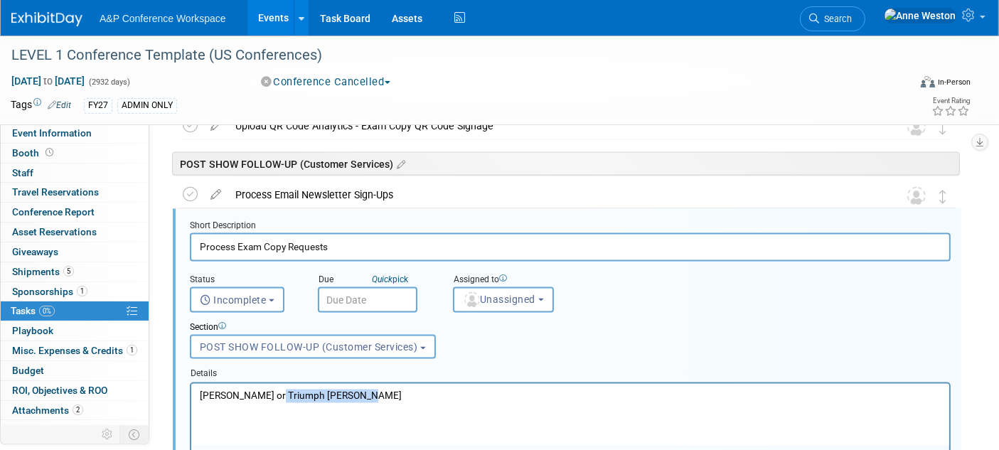
drag, startPoint x: 362, startPoint y: 395, endPoint x: 273, endPoint y: 377, distance: 90.8
click at [273, 383] on html "Kate Hunneyball or Triumph Aquino" at bounding box center [570, 392] width 758 height 19
click at [197, 393] on html "[PERSON_NAME]" at bounding box center [570, 392] width 758 height 19
click at [392, 393] on p "Assign to [PERSON_NAME]" at bounding box center [570, 396] width 742 height 14
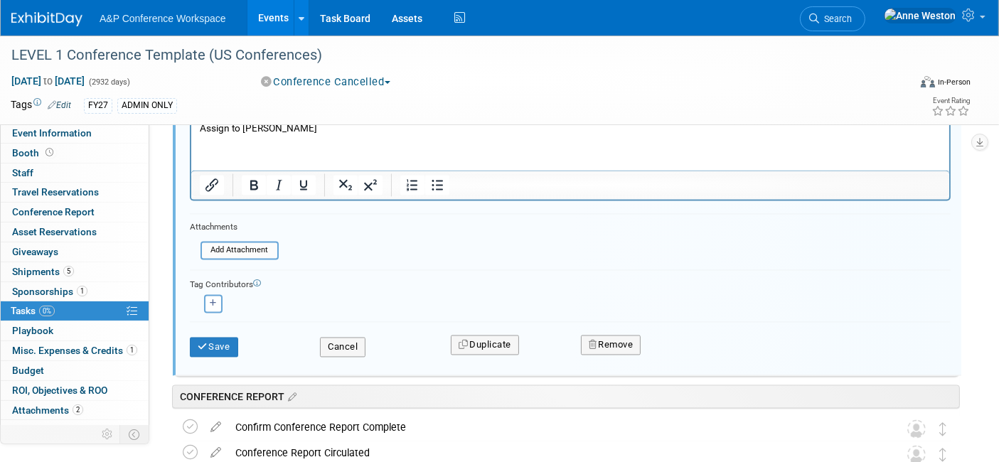
scroll to position [2655, 0]
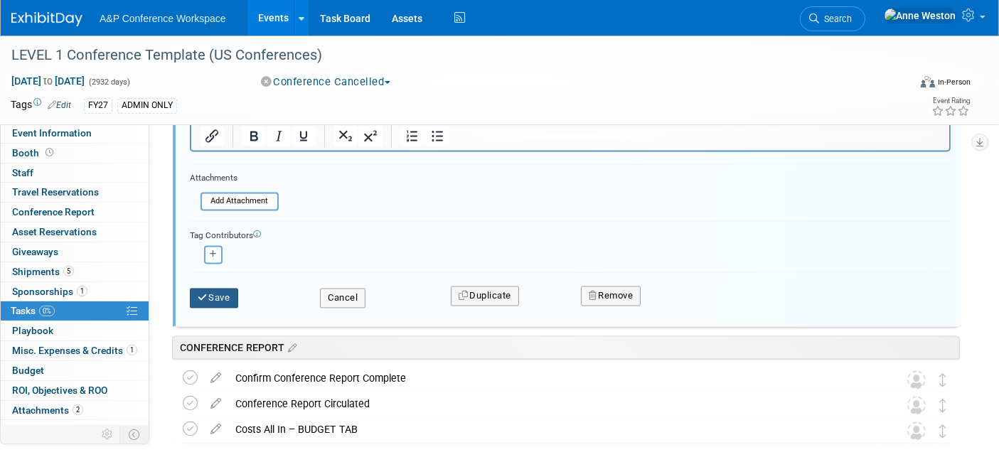
click at [221, 299] on button "Save" at bounding box center [214, 299] width 48 height 20
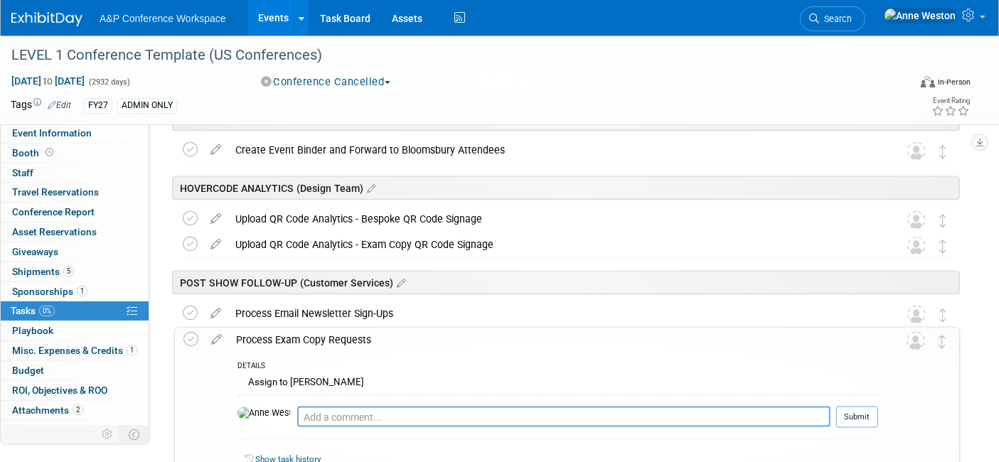
scroll to position [2214, 0]
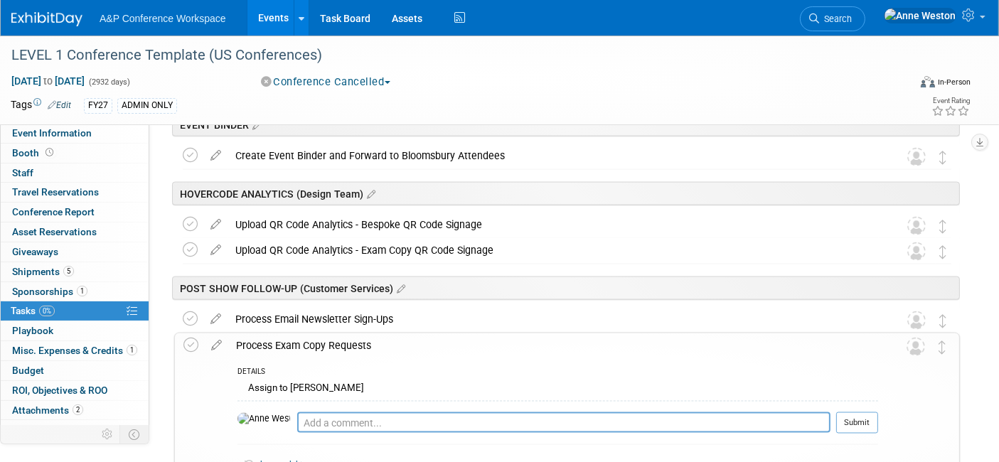
click at [277, 344] on div "Process Exam Copy Requests" at bounding box center [553, 345] width 649 height 24
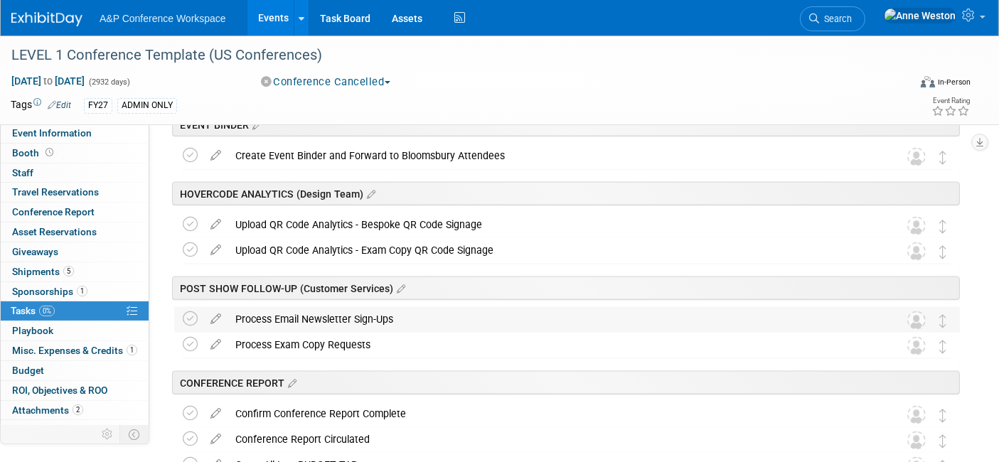
click at [310, 307] on div "Process Email Newsletter Sign-Ups" at bounding box center [553, 319] width 651 height 24
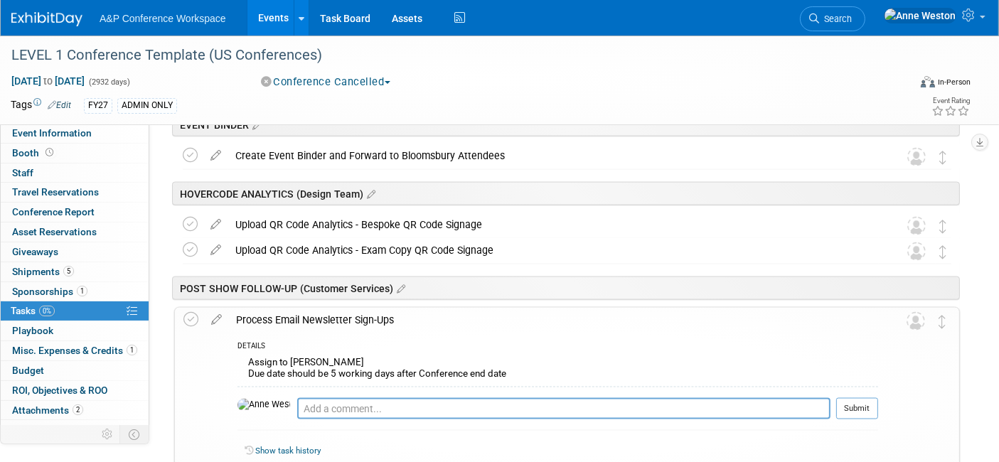
click at [311, 315] on div "Process Email Newsletter Sign-Ups" at bounding box center [553, 320] width 649 height 24
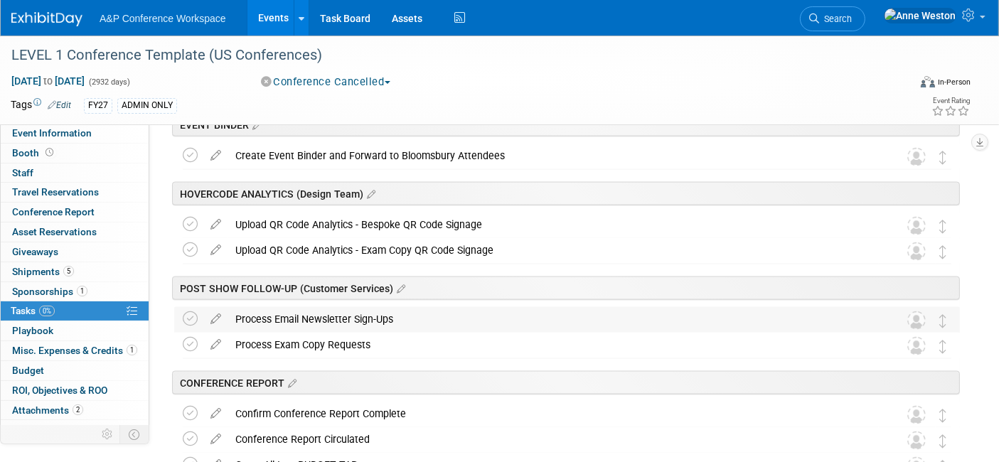
scroll to position [2293, 0]
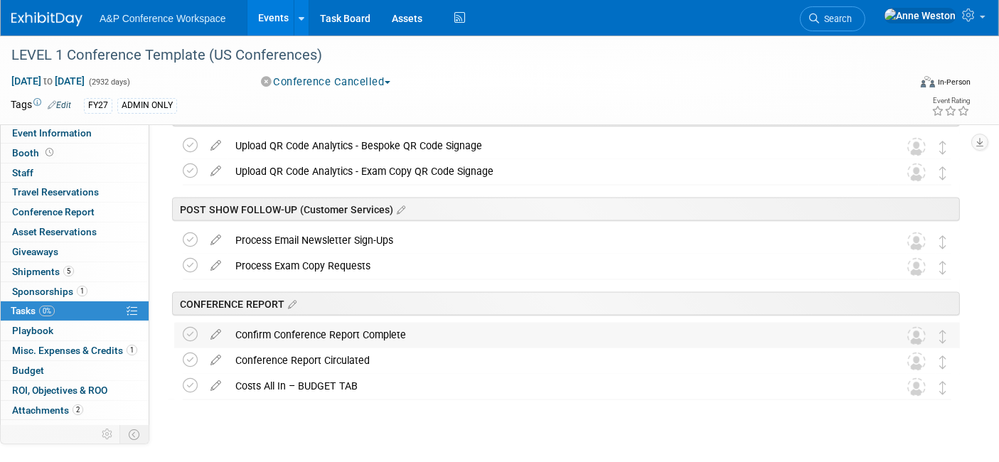
click at [304, 332] on div "Confirm Conference Report Complete" at bounding box center [553, 335] width 651 height 24
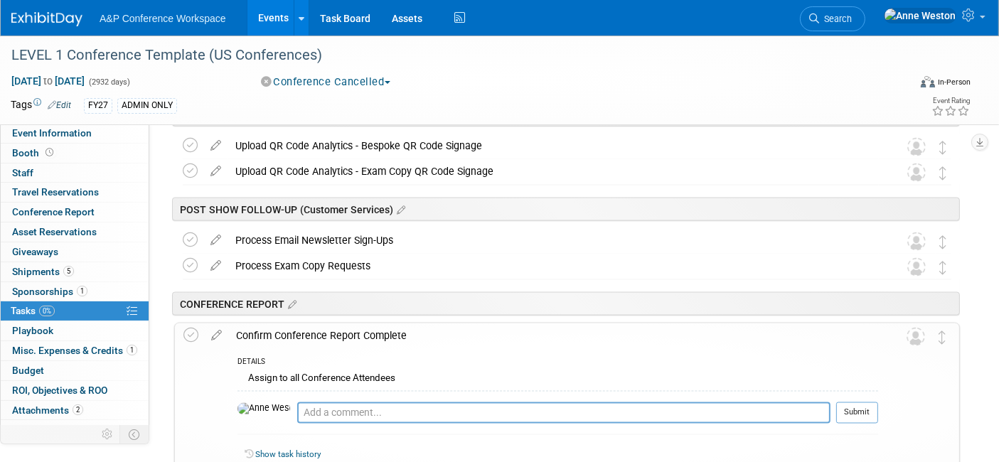
click at [304, 332] on div "Confirm Conference Report Complete" at bounding box center [553, 335] width 649 height 24
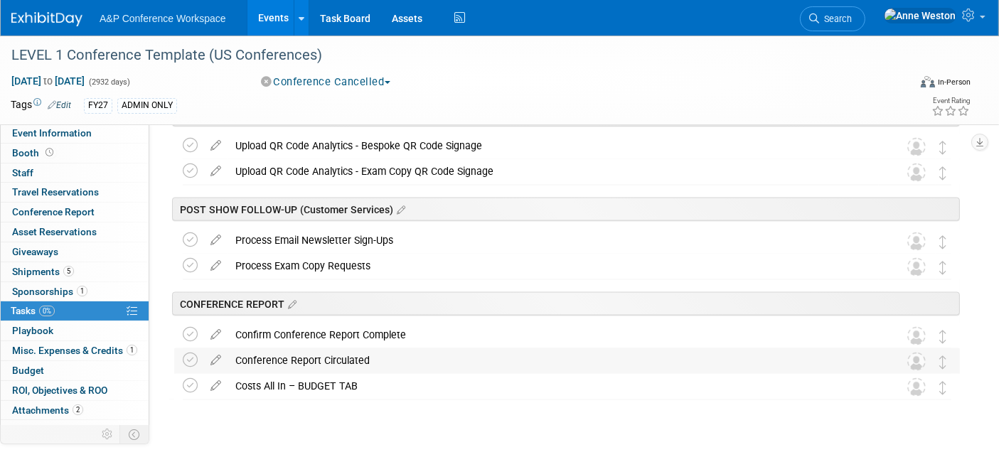
click at [303, 348] on div "Conference Report Circulated" at bounding box center [553, 360] width 651 height 24
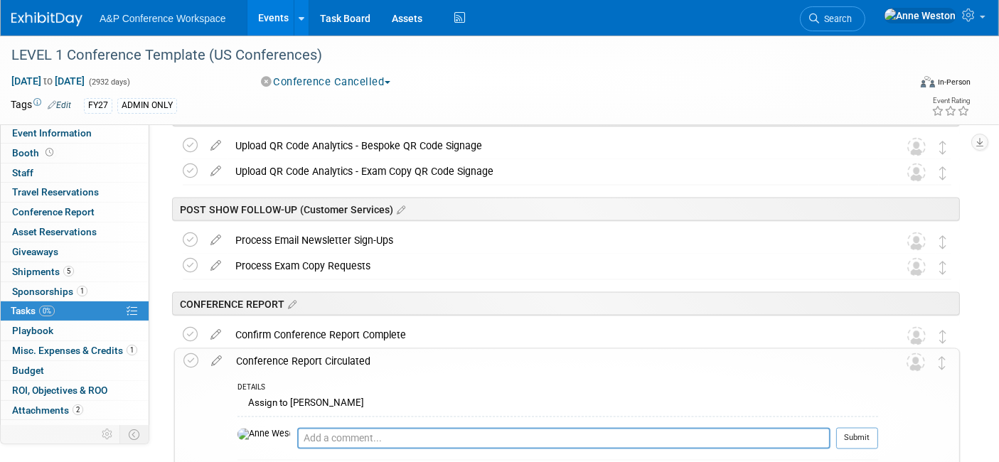
click at [304, 357] on div "Conference Report Circulated" at bounding box center [553, 361] width 649 height 24
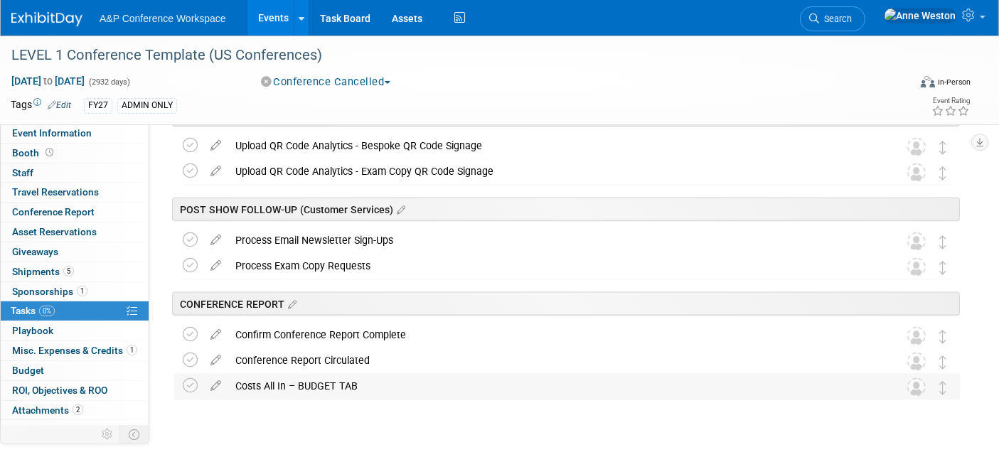
click at [283, 385] on div "Costs All In – BUDGET TAB" at bounding box center [553, 386] width 651 height 24
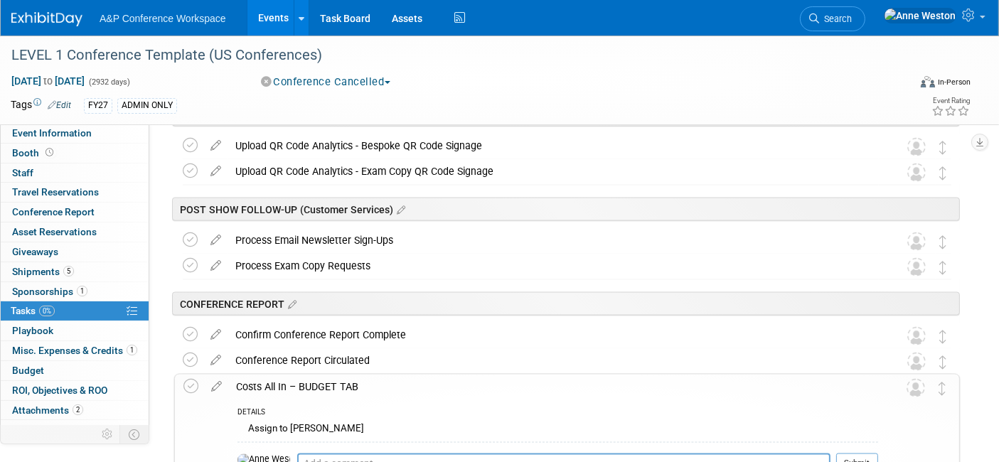
click at [283, 385] on div "Costs All In – BUDGET TAB" at bounding box center [553, 387] width 649 height 24
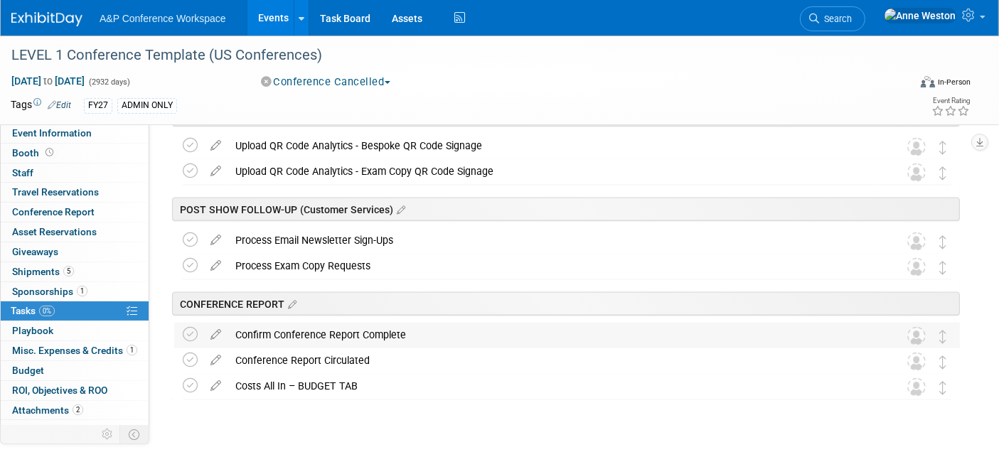
click at [301, 334] on div "Confirm Conference Report Complete" at bounding box center [553, 335] width 651 height 24
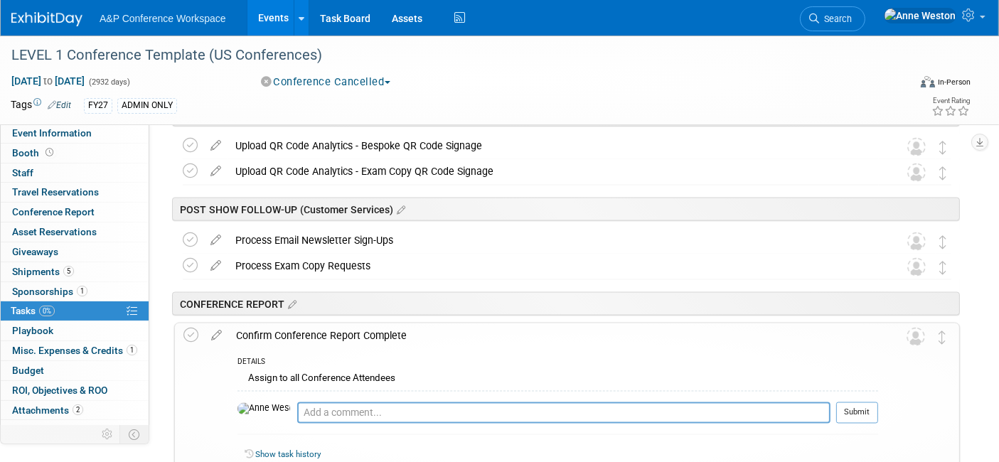
click at [301, 334] on div "Confirm Conference Report Complete" at bounding box center [553, 335] width 649 height 24
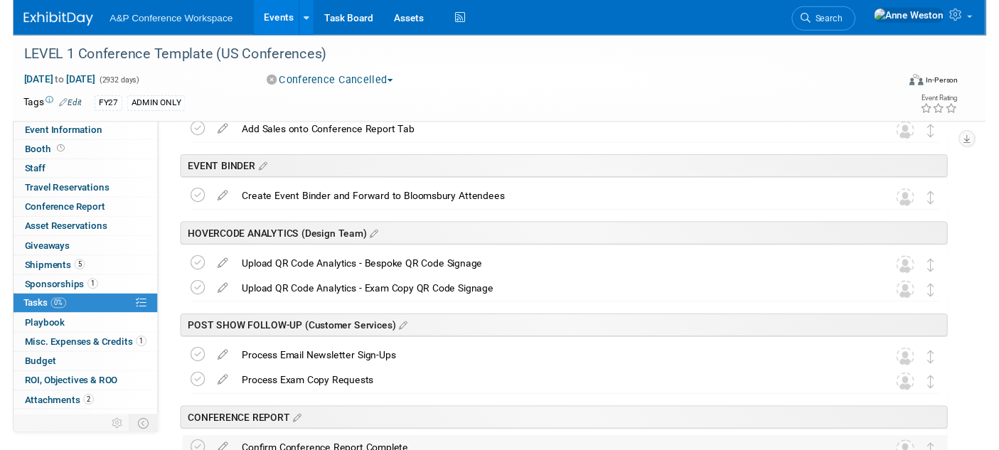
scroll to position [2135, 0]
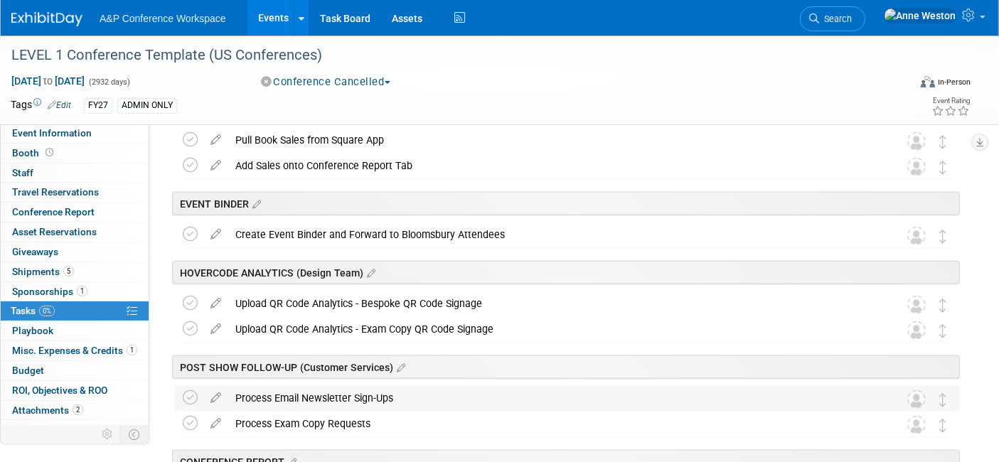
click at [299, 400] on div "Process Email Newsletter Sign-Ups" at bounding box center [553, 398] width 651 height 24
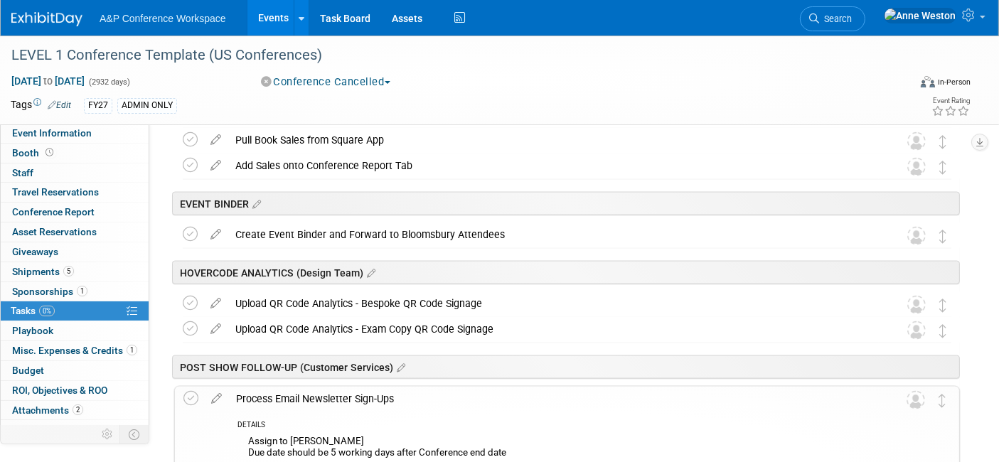
click at [299, 400] on div "Process Email Newsletter Sign-Ups" at bounding box center [553, 399] width 649 height 24
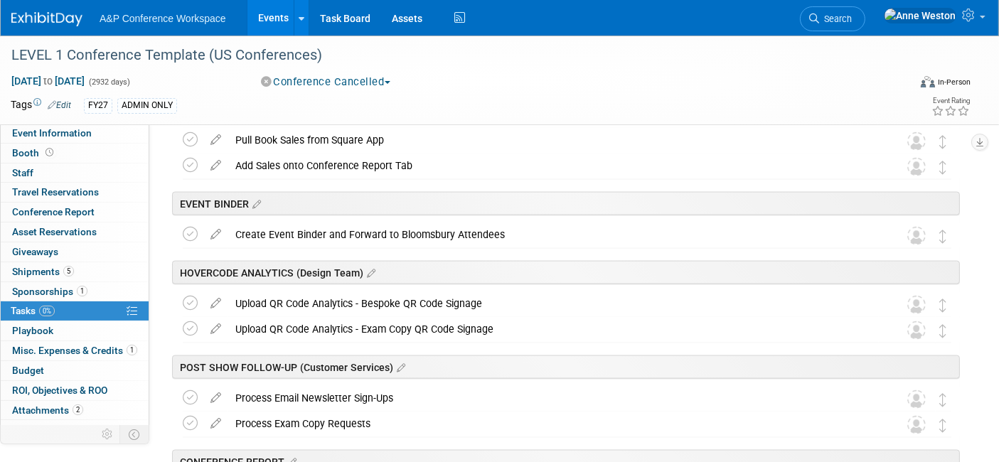
click at [266, 301] on div "Upload QR Code Analytics - Bespoke QR Code Signage" at bounding box center [553, 303] width 651 height 24
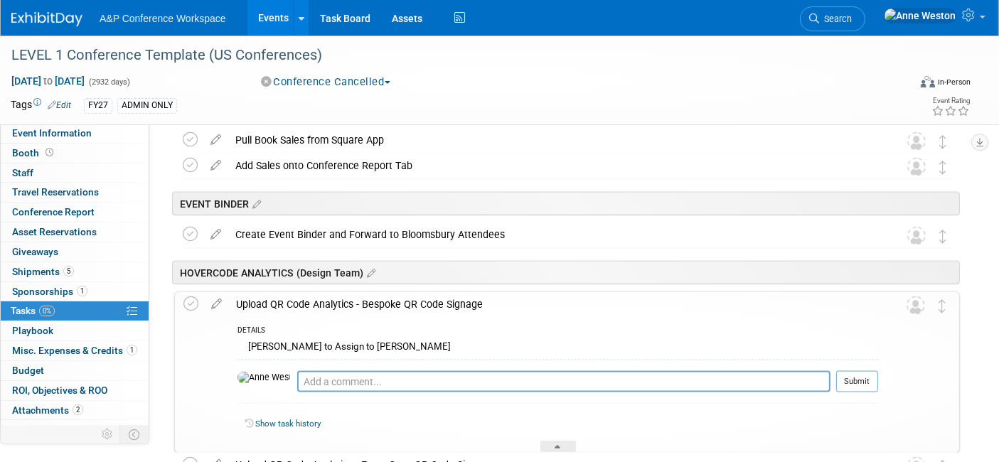
click at [266, 301] on div "Upload QR Code Analytics - Bespoke QR Code Signage" at bounding box center [553, 304] width 649 height 24
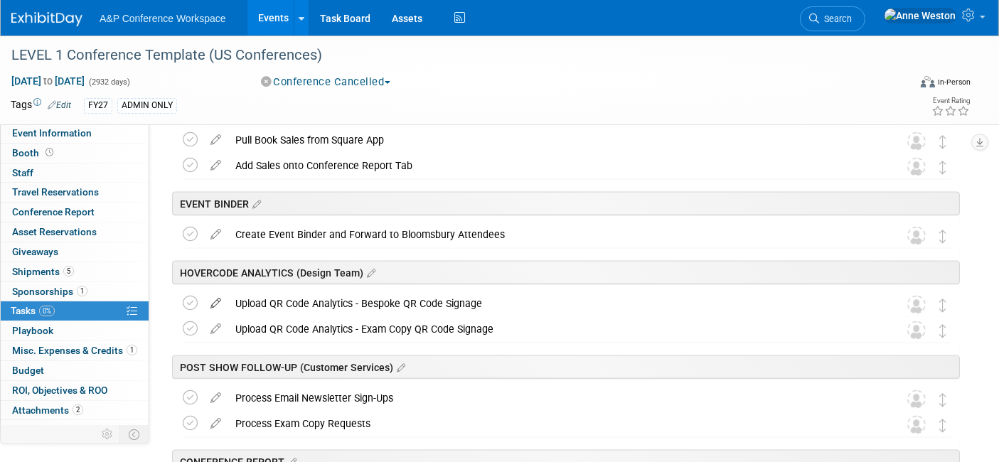
click at [220, 295] on icon at bounding box center [215, 300] width 25 height 18
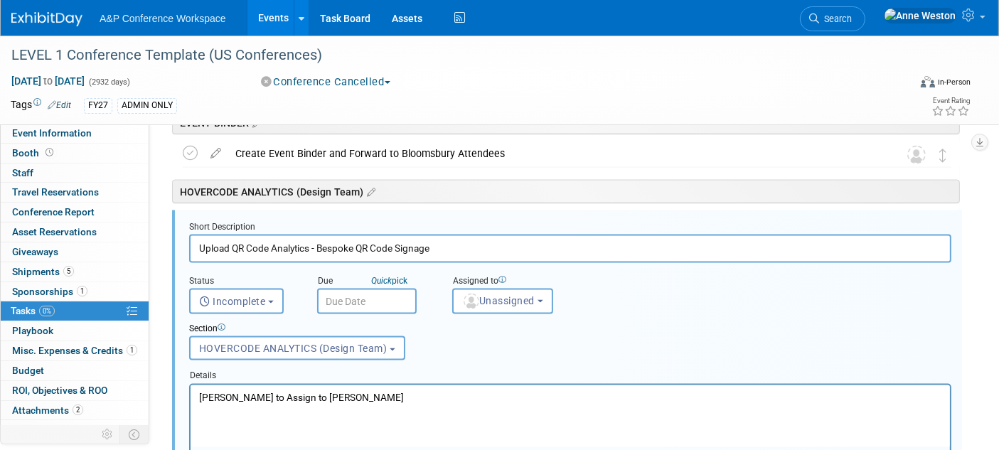
scroll to position [2218, 0]
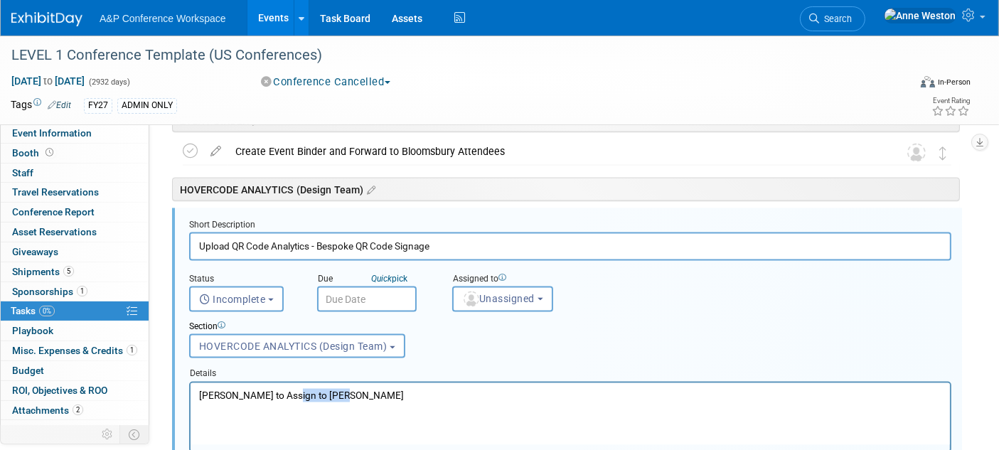
drag, startPoint x: 345, startPoint y: 395, endPoint x: 288, endPoint y: 382, distance: 58.1
click at [288, 382] on html "Hannah to Assign to Ira Sumarno" at bounding box center [569, 391] width 759 height 19
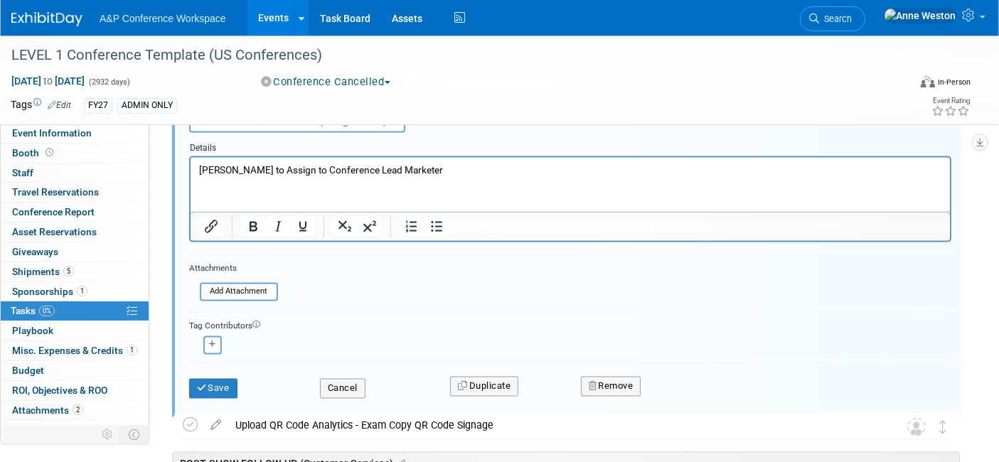
scroll to position [2455, 0]
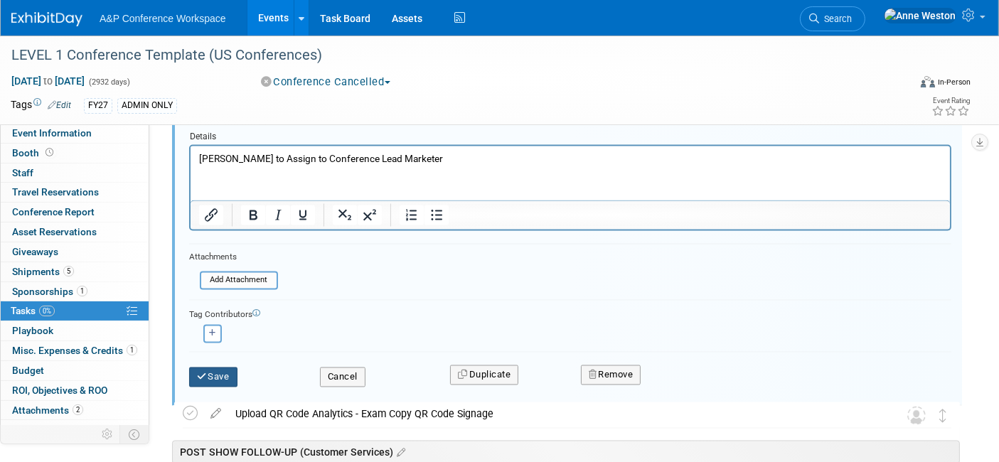
click at [203, 373] on icon "submit" at bounding box center [202, 377] width 11 height 9
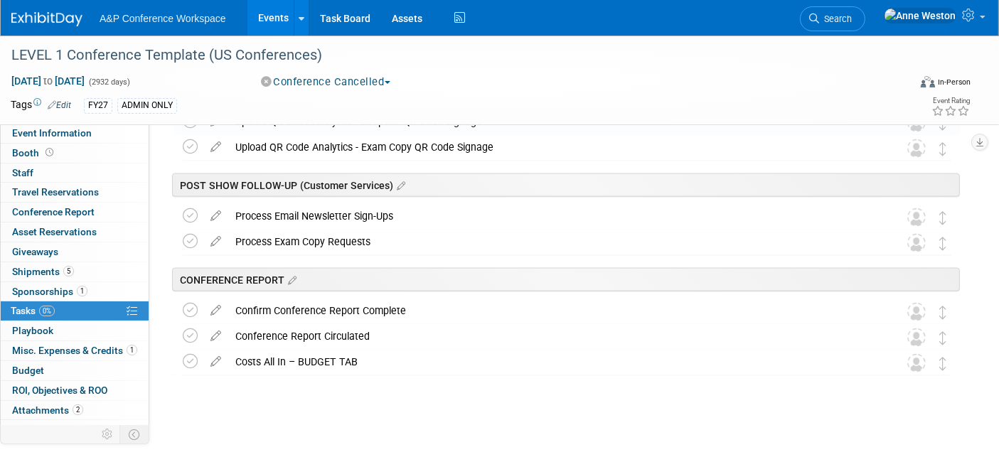
scroll to position [2316, 0]
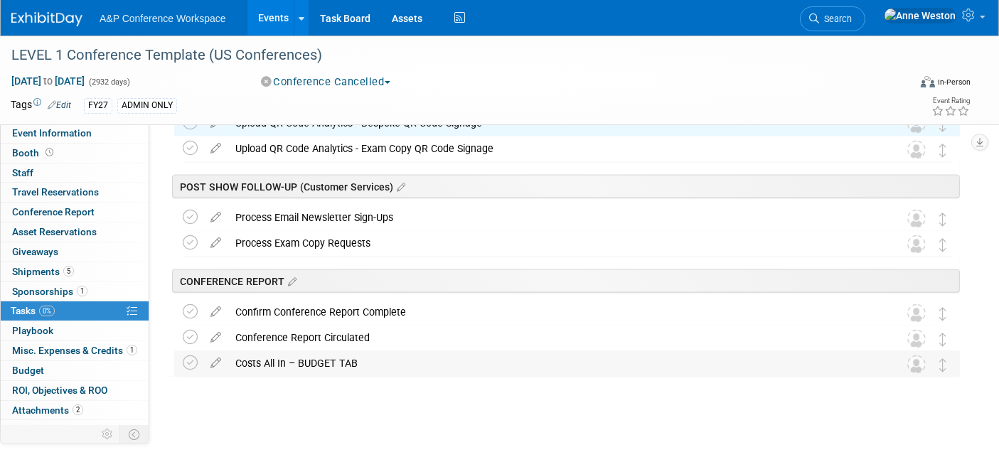
click at [295, 364] on div "Costs All In – BUDGET TAB" at bounding box center [553, 363] width 651 height 24
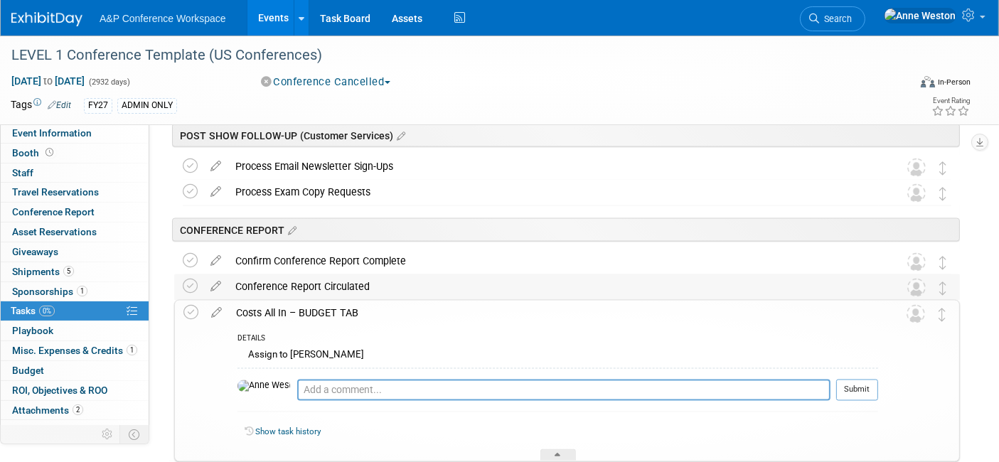
click at [310, 291] on div "Conference Report Circulated" at bounding box center [553, 286] width 651 height 24
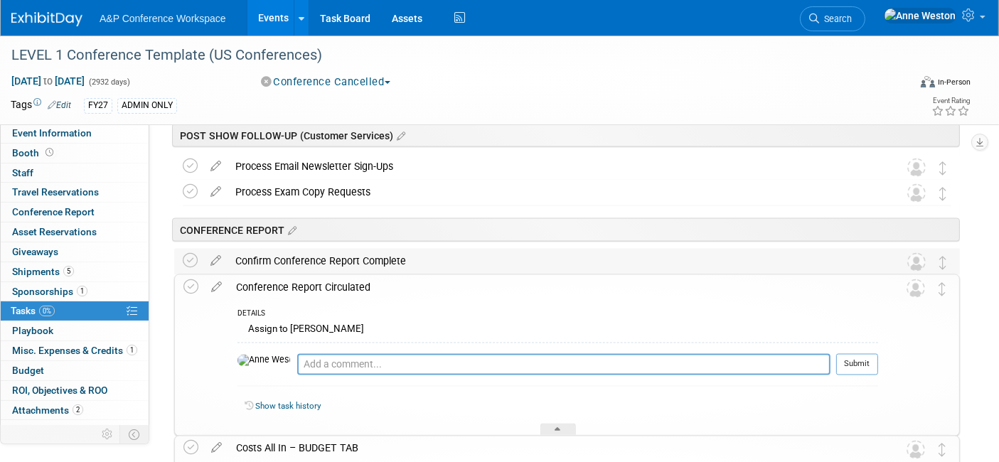
click at [314, 252] on div "Confirm Conference Report Complete" at bounding box center [553, 261] width 651 height 24
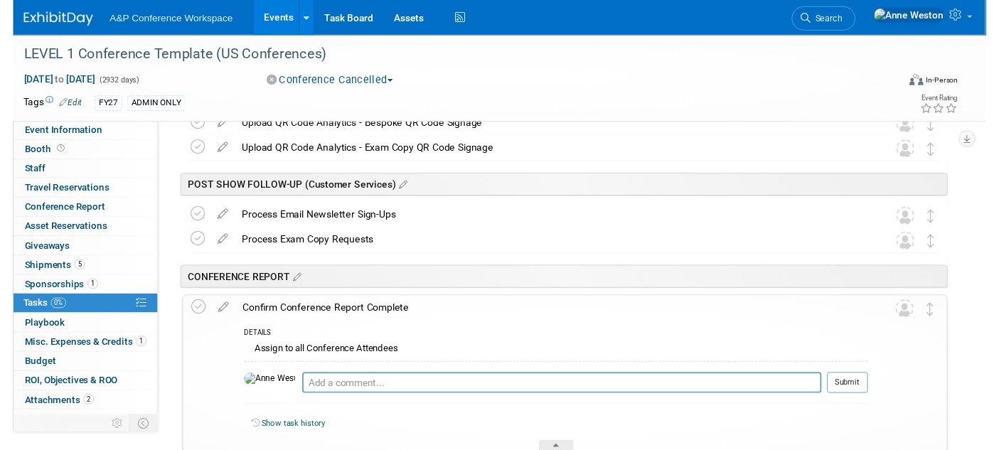
scroll to position [2288, 0]
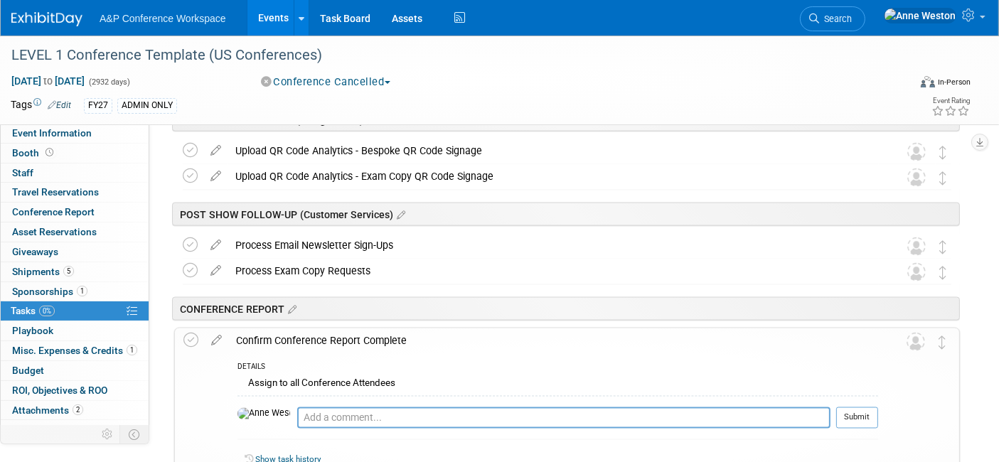
click at [314, 274] on div "Process Exam Copy Requests" at bounding box center [553, 271] width 651 height 24
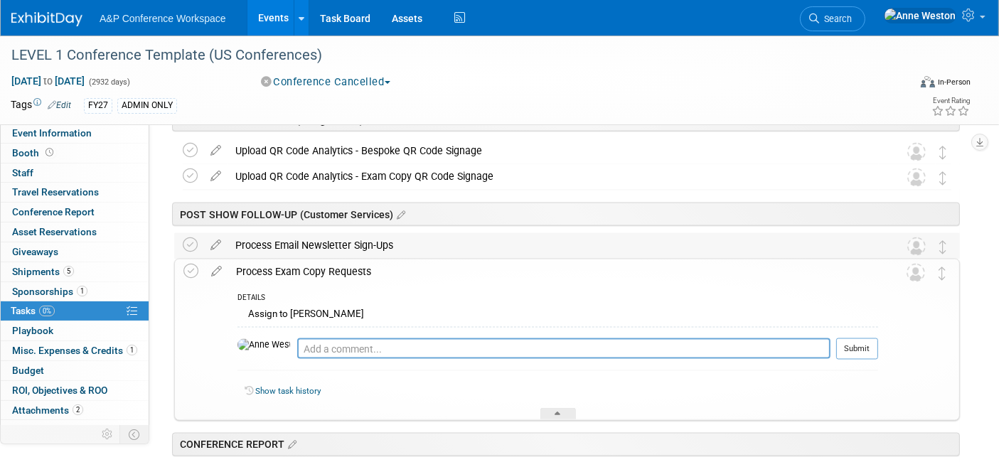
click at [315, 235] on div "Process Email Newsletter Sign-Ups" at bounding box center [553, 245] width 651 height 24
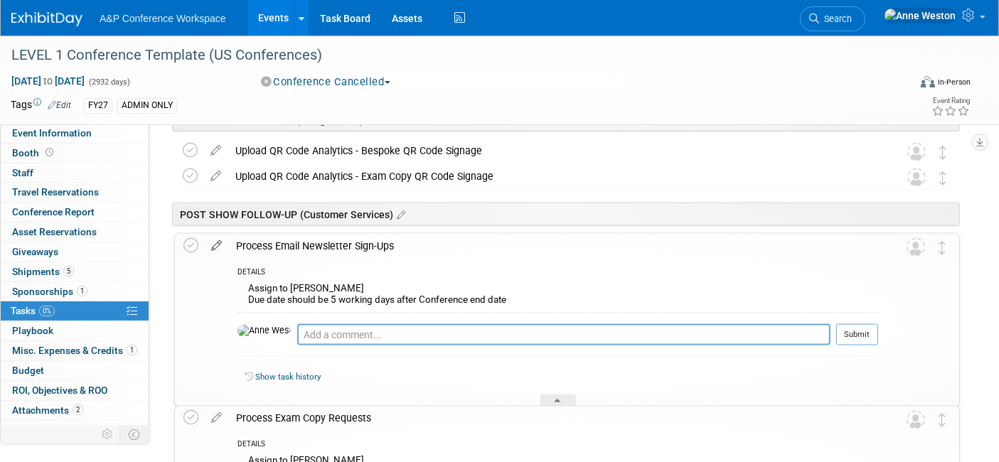
click at [220, 242] on icon at bounding box center [216, 243] width 25 height 18
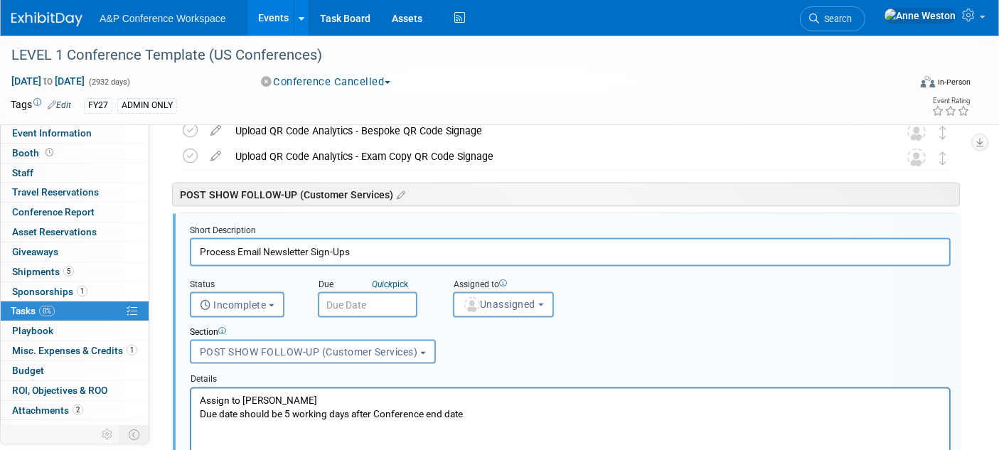
scroll to position [0, 0]
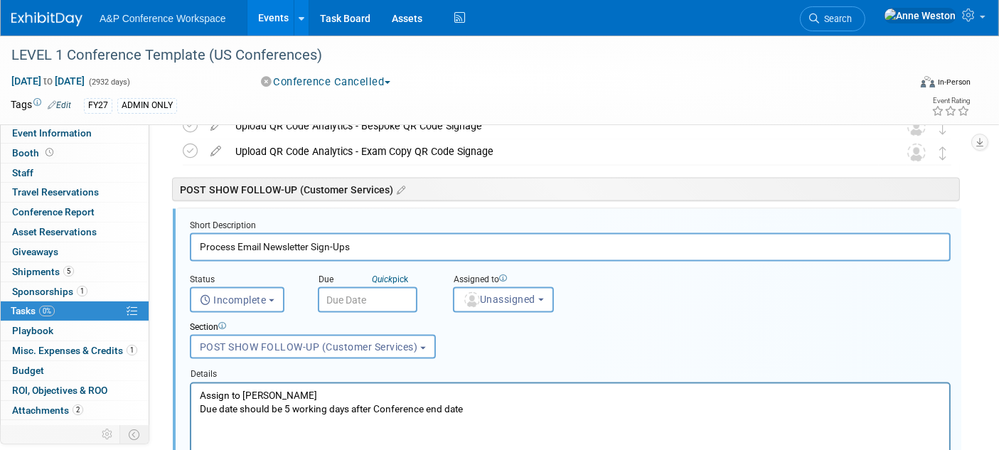
click at [358, 394] on p "Assign to Rhianna Blackburn Due date should be 5 working days after Conference …" at bounding box center [570, 402] width 742 height 27
drag, startPoint x: 471, startPoint y: 410, endPoint x: 378, endPoint y: 789, distance: 390.9
click at [191, 407] on html "Assign to Rhianna Blackburn's replacdment Due date should be 5 working days aft…" at bounding box center [570, 399] width 758 height 33
copy p "Due date should be 5 working days after Conference end date"
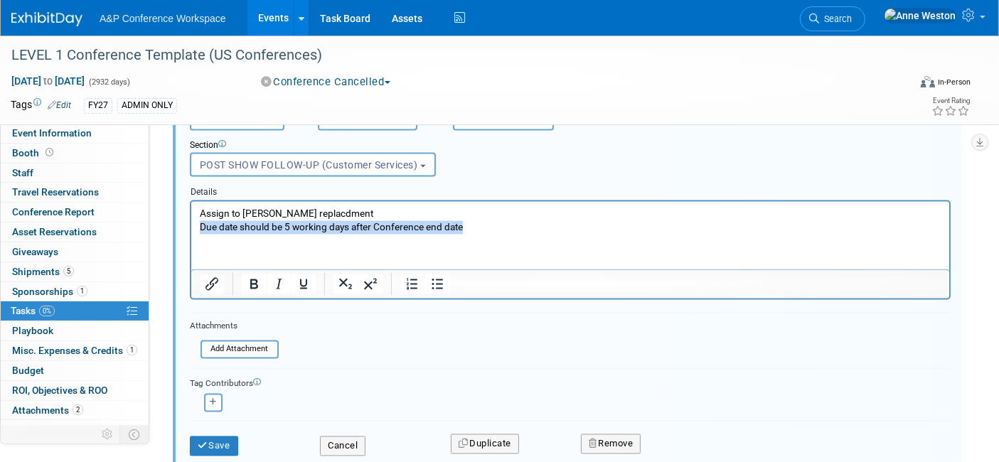
scroll to position [2549, 0]
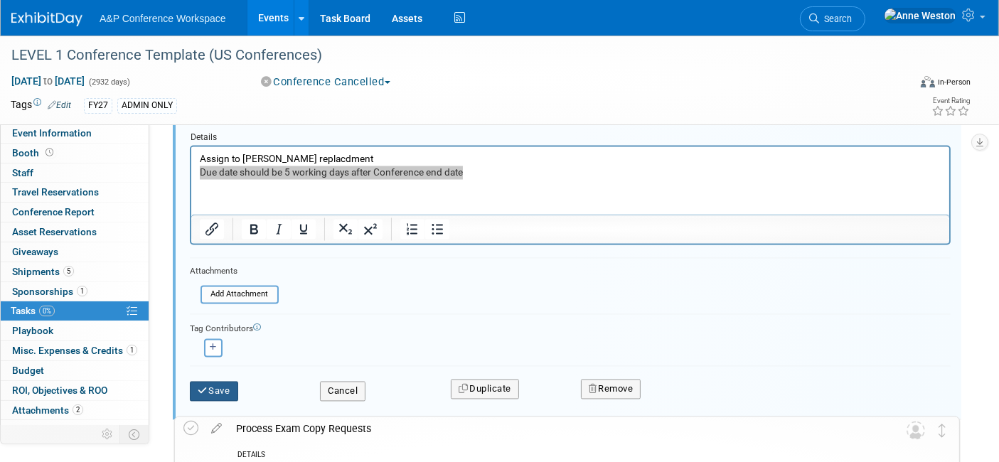
click at [211, 391] on button "Save" at bounding box center [214, 392] width 48 height 20
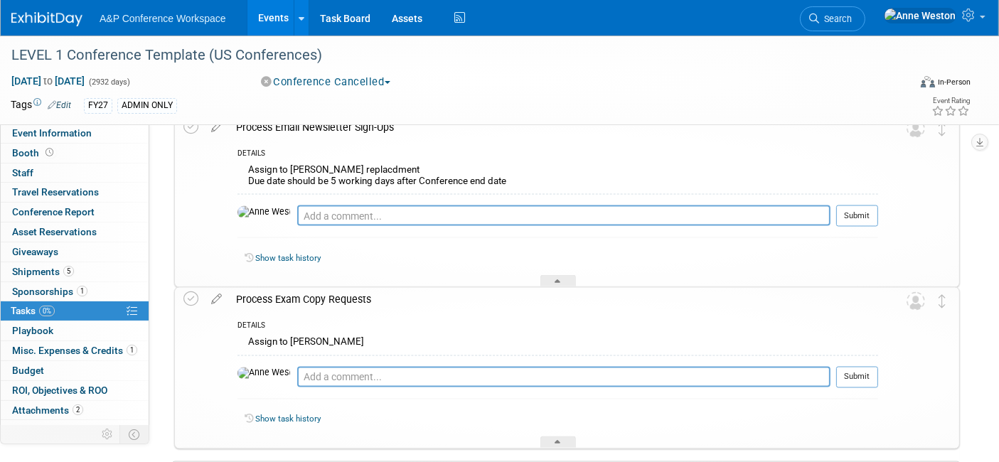
scroll to position [2392, 0]
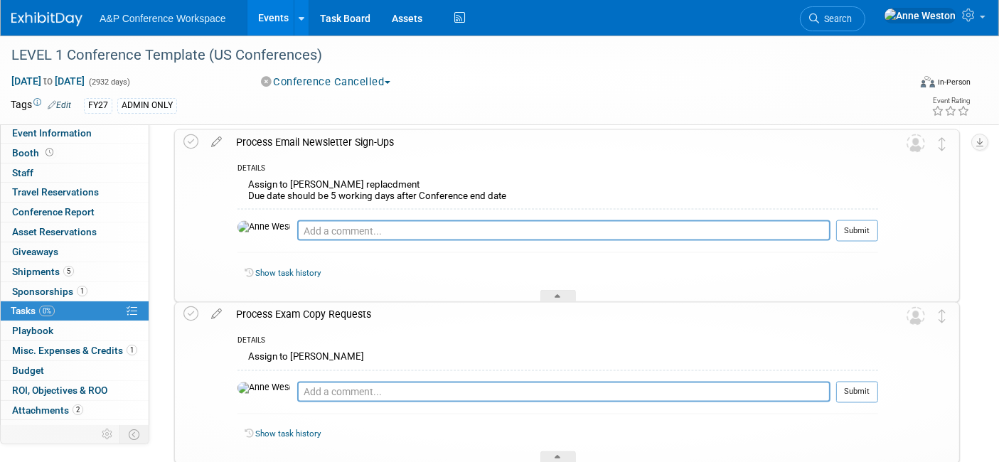
click at [254, 314] on div "Process Exam Copy Requests" at bounding box center [553, 315] width 649 height 24
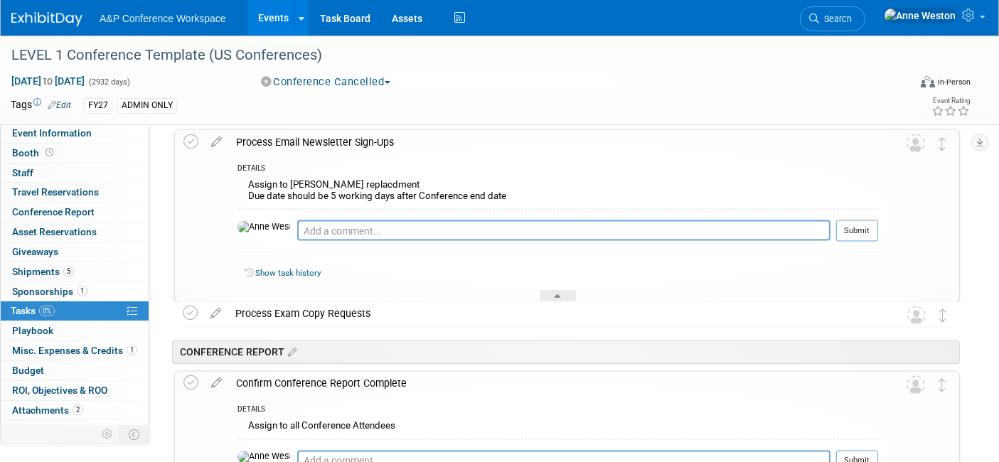
click at [306, 132] on div "Process Email Newsletter Sign-Ups" at bounding box center [553, 142] width 649 height 24
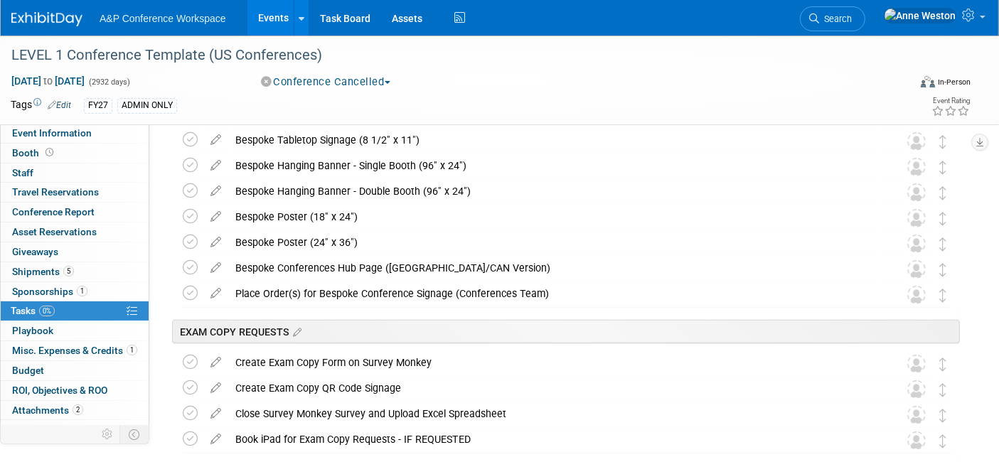
scroll to position [1444, 0]
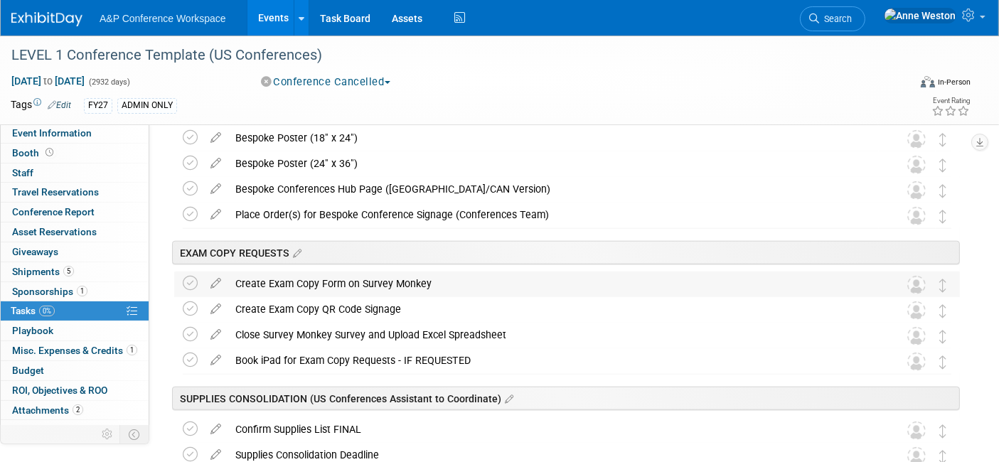
click at [333, 279] on div "Create Exam Copy Form on Survey Monkey" at bounding box center [553, 284] width 651 height 24
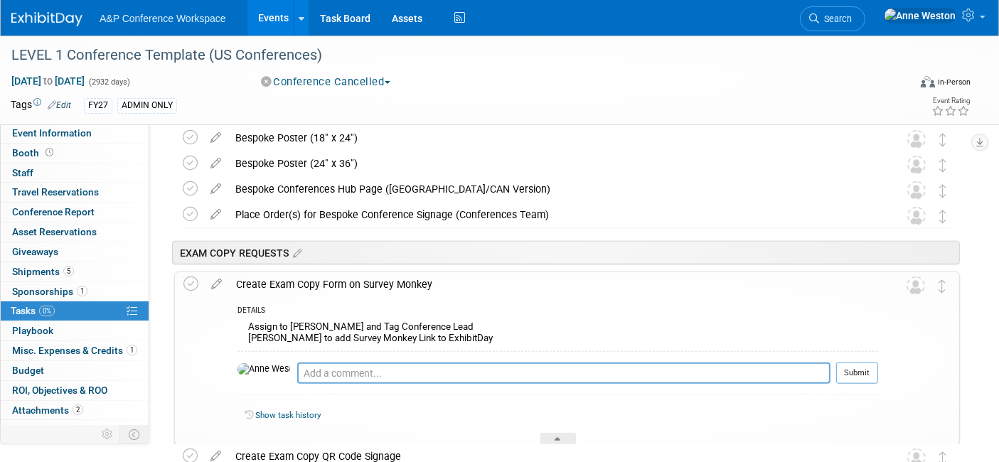
click at [333, 279] on div "Create Exam Copy Form on Survey Monkey" at bounding box center [553, 284] width 649 height 24
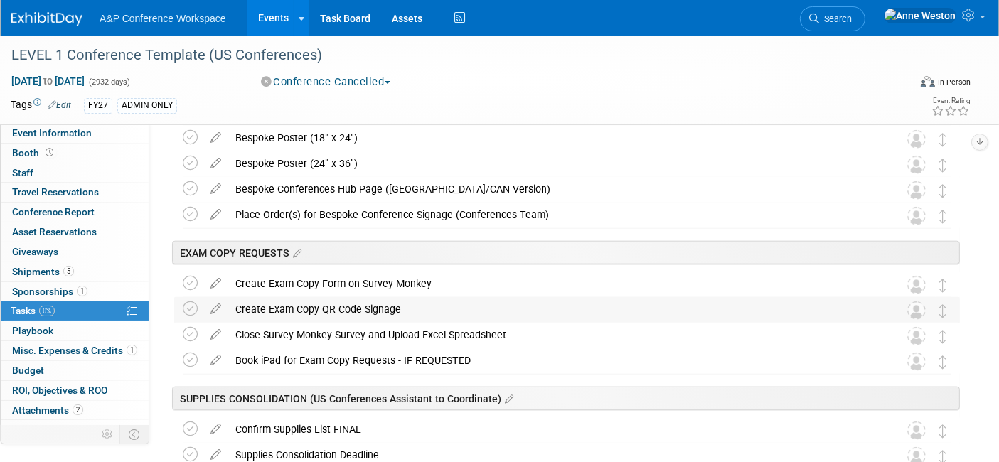
click at [339, 306] on div "Create Exam Copy QR Code Signage" at bounding box center [553, 309] width 651 height 24
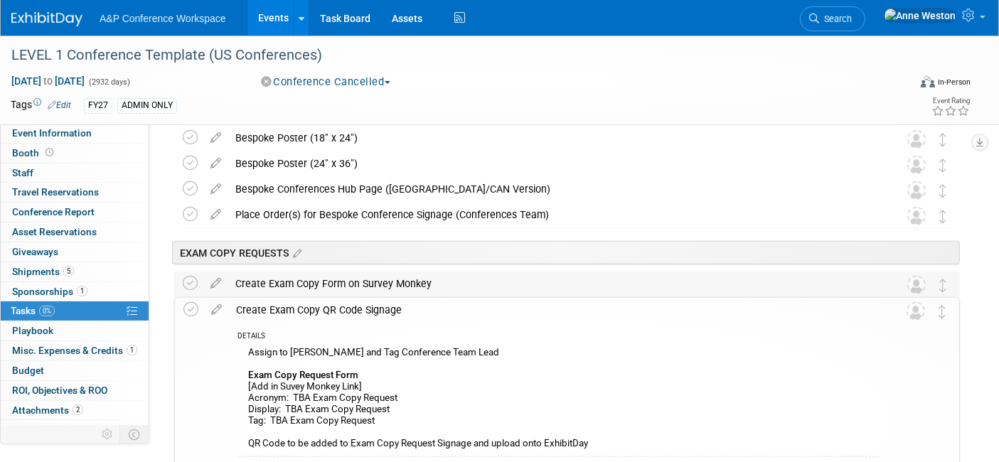
click at [335, 277] on div "Create Exam Copy Form on Survey Monkey" at bounding box center [553, 284] width 651 height 24
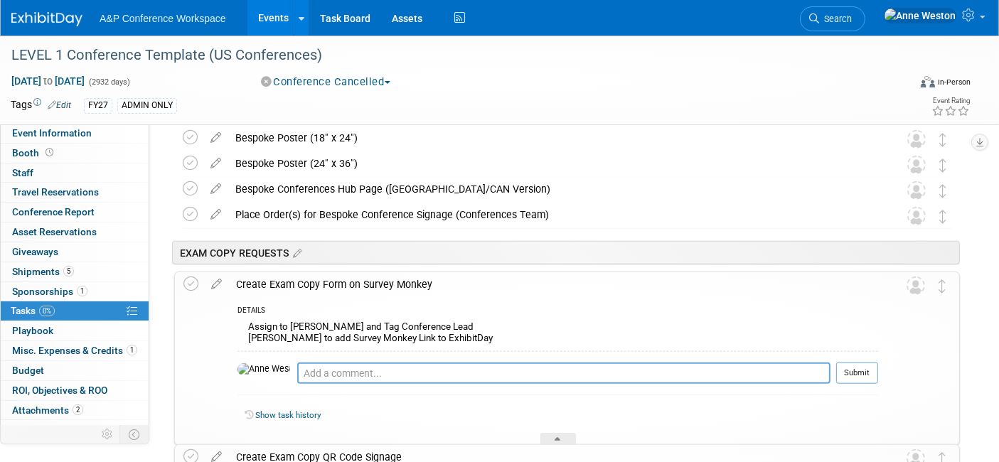
scroll to position [1523, 0]
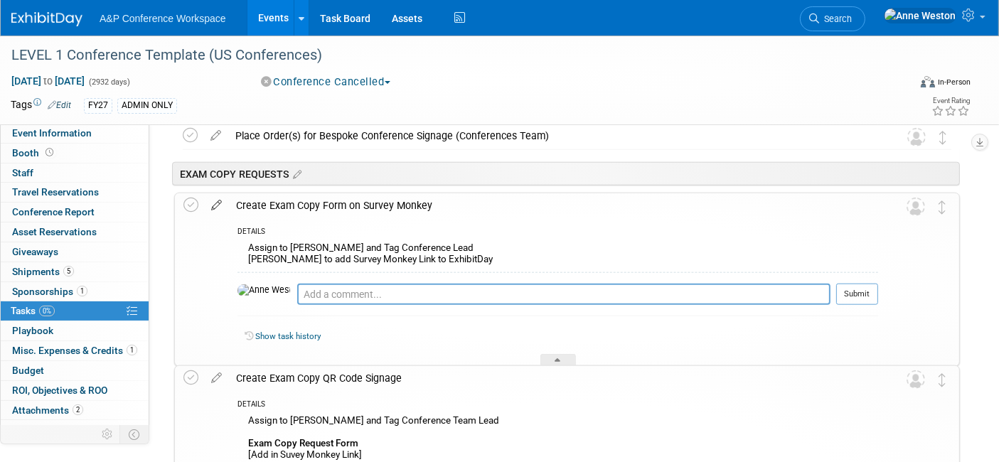
click at [216, 201] on icon at bounding box center [216, 202] width 25 height 18
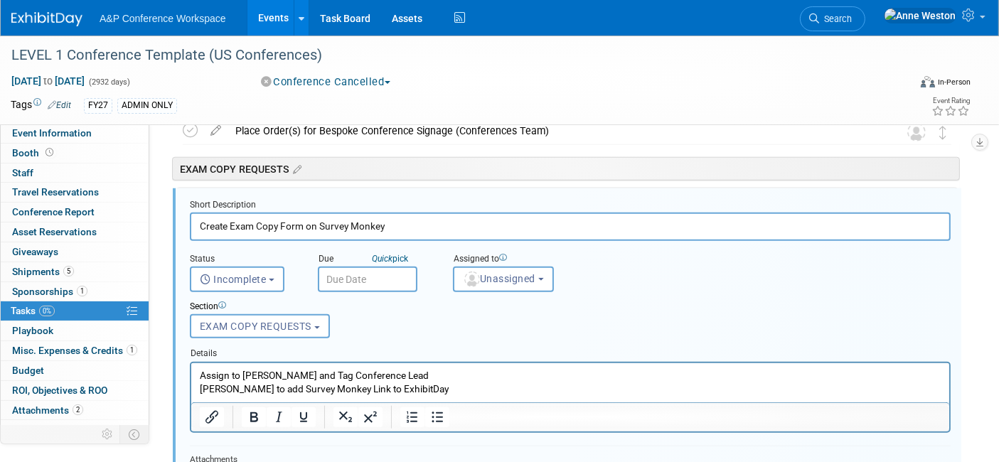
scroll to position [1586, 0]
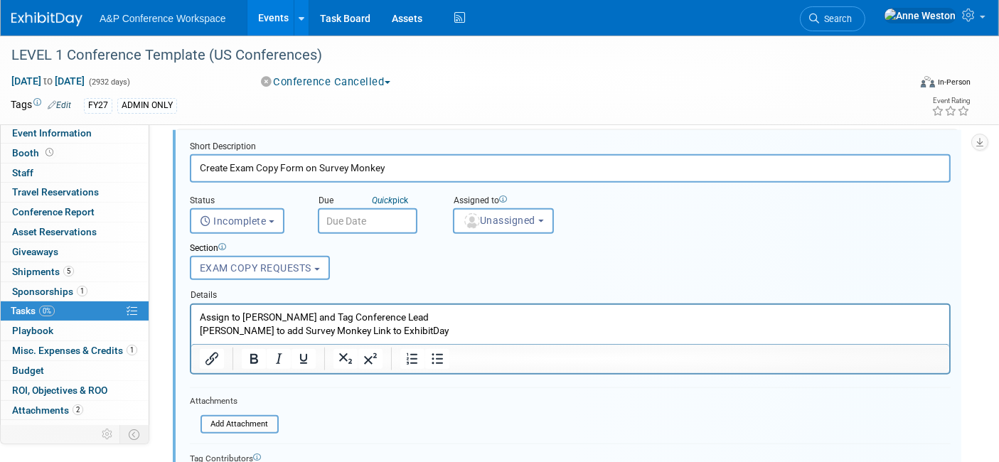
click at [439, 326] on p "Assign to Samantha Klein and Tag Conference Lead Samantha to add Survey Monkey …" at bounding box center [570, 323] width 742 height 27
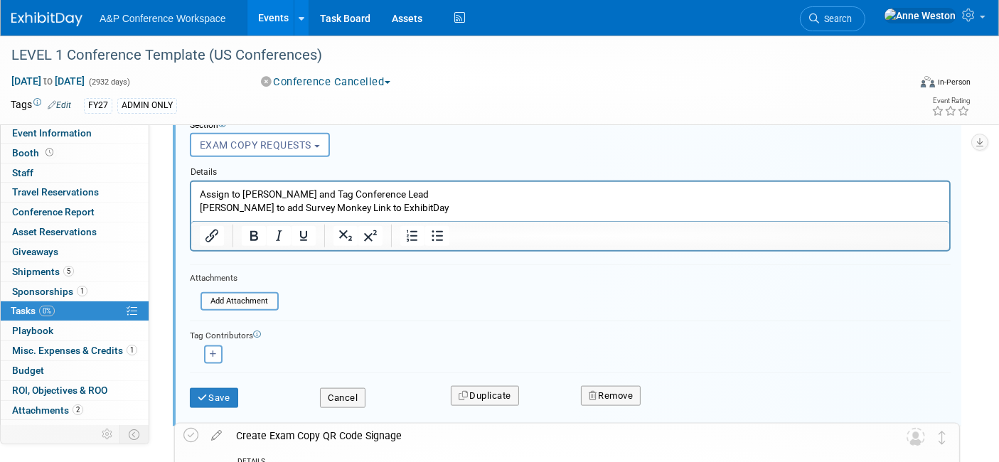
scroll to position [1745, 0]
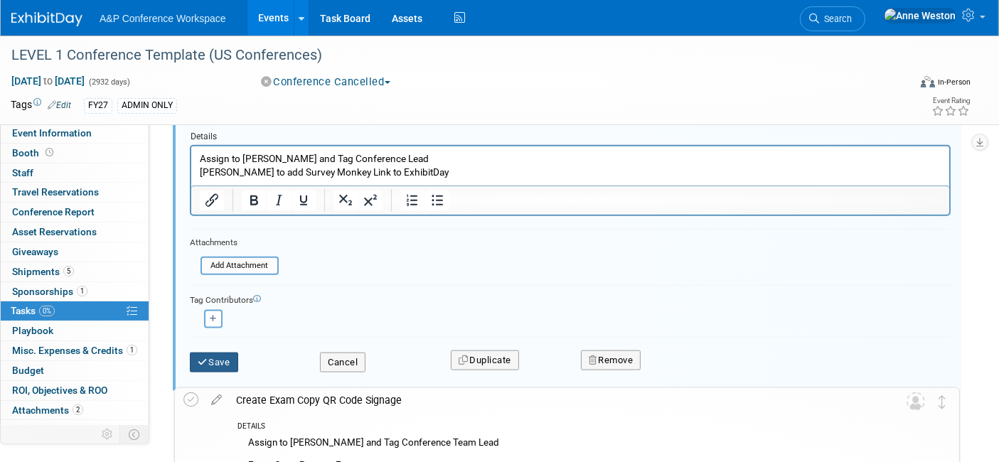
click at [224, 361] on button "Save" at bounding box center [214, 363] width 48 height 20
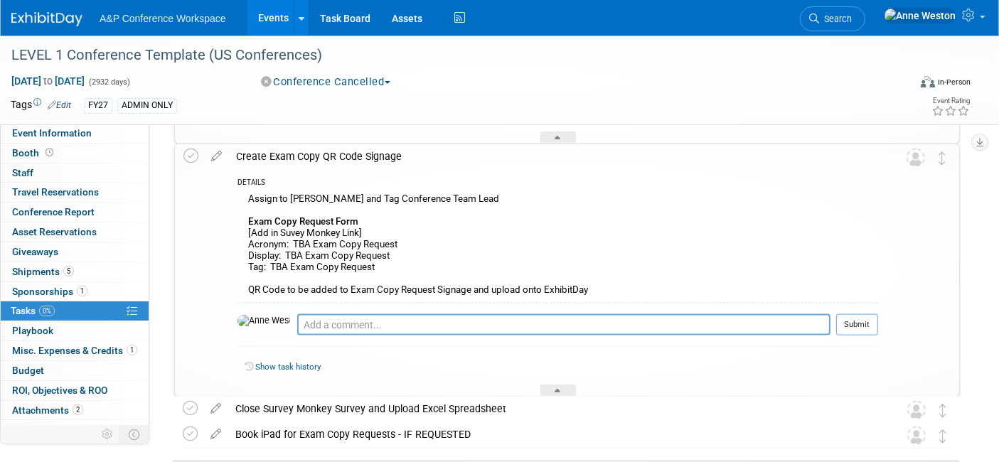
scroll to position [1665, 0]
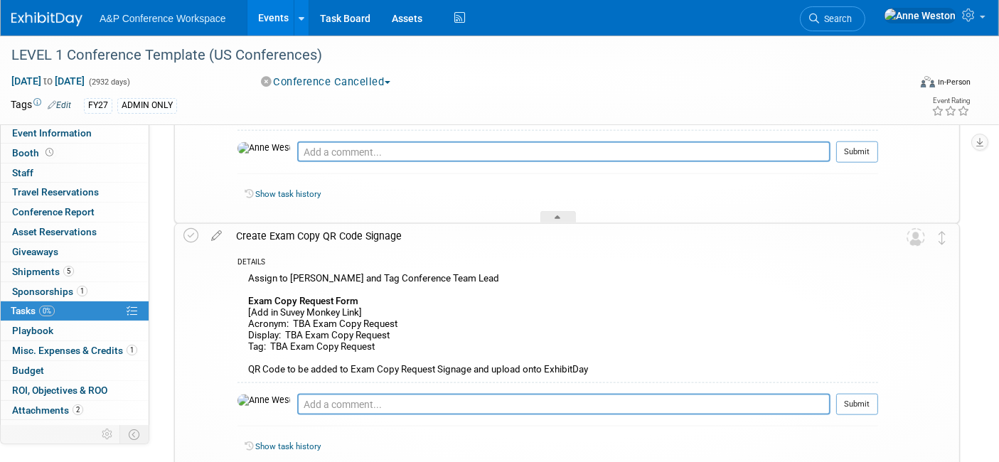
click at [314, 231] on div "Create Exam Copy QR Code Signage" at bounding box center [553, 236] width 649 height 24
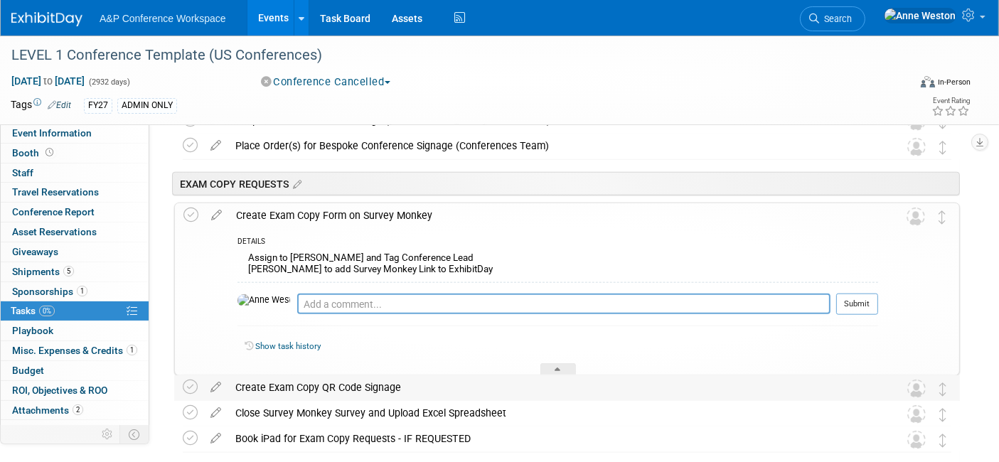
scroll to position [1507, 0]
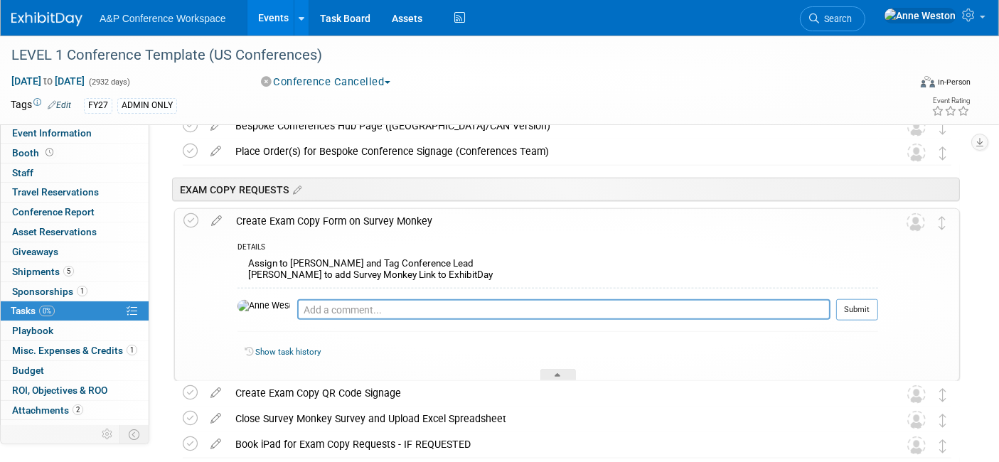
click at [304, 221] on div "Create Exam Copy Form on Survey Monkey" at bounding box center [553, 221] width 649 height 24
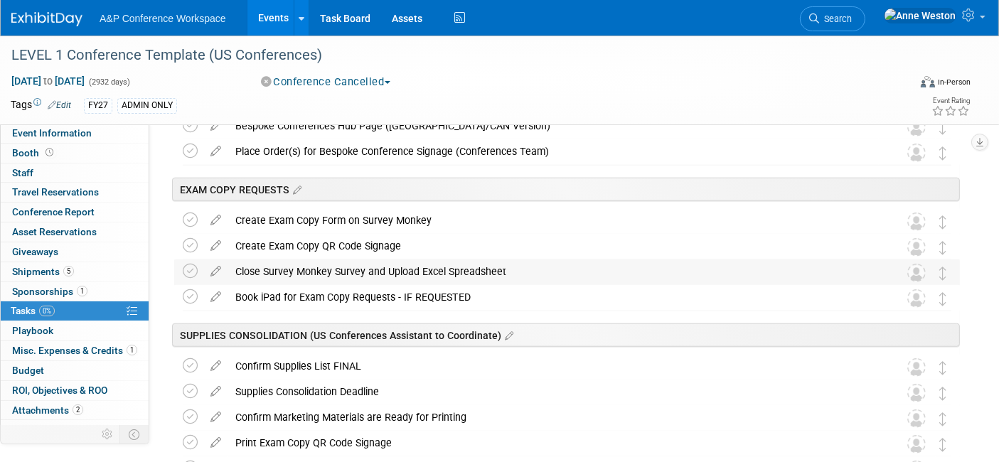
click at [359, 269] on div "Close Survey Monkey Survey and Upload Excel Spreadsheet" at bounding box center [553, 271] width 651 height 24
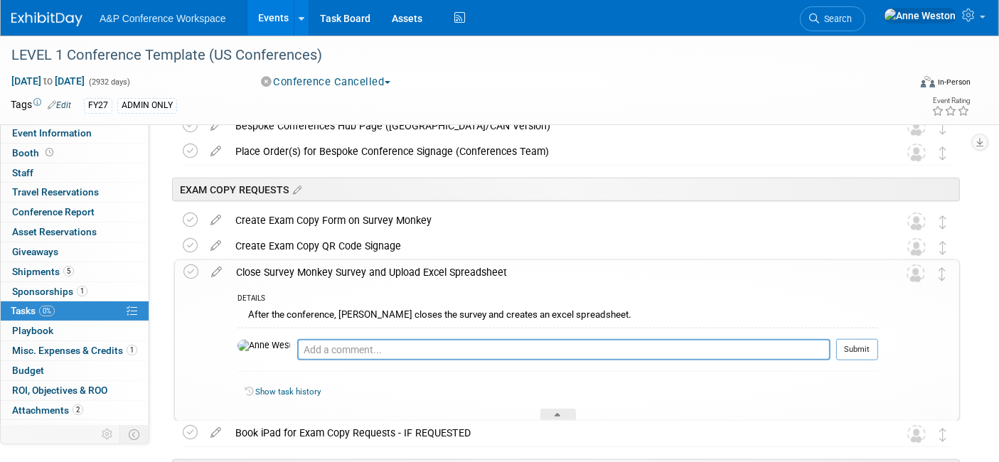
click at [359, 269] on div "Close Survey Monkey Survey and Upload Excel Spreadsheet" at bounding box center [553, 272] width 649 height 24
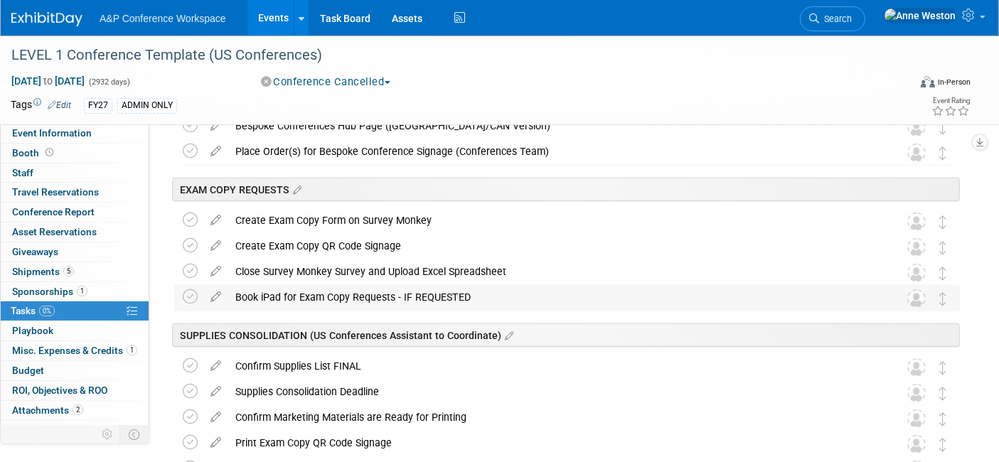
click at [359, 286] on div "Book iPad for Exam Copy Requests - IF REQUESTED" at bounding box center [553, 297] width 651 height 24
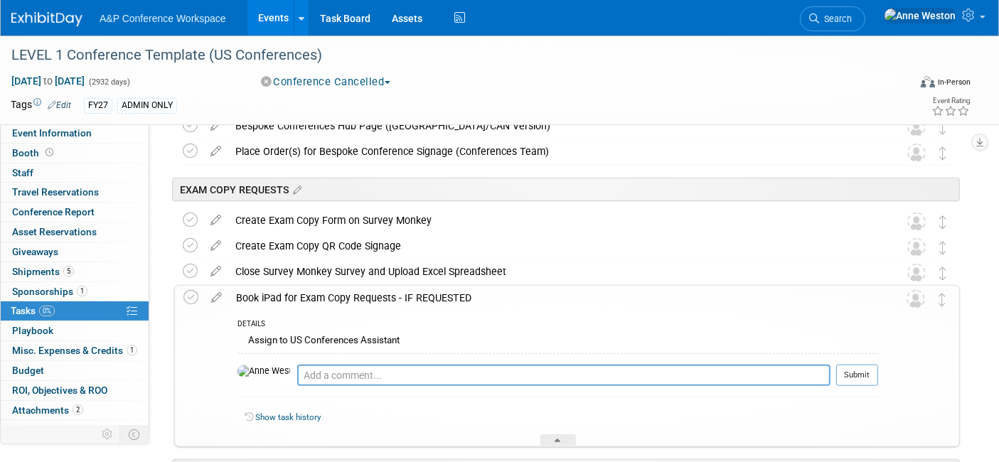
click at [351, 292] on div "Book iPad for Exam Copy Requests - IF REQUESTED" at bounding box center [553, 298] width 649 height 24
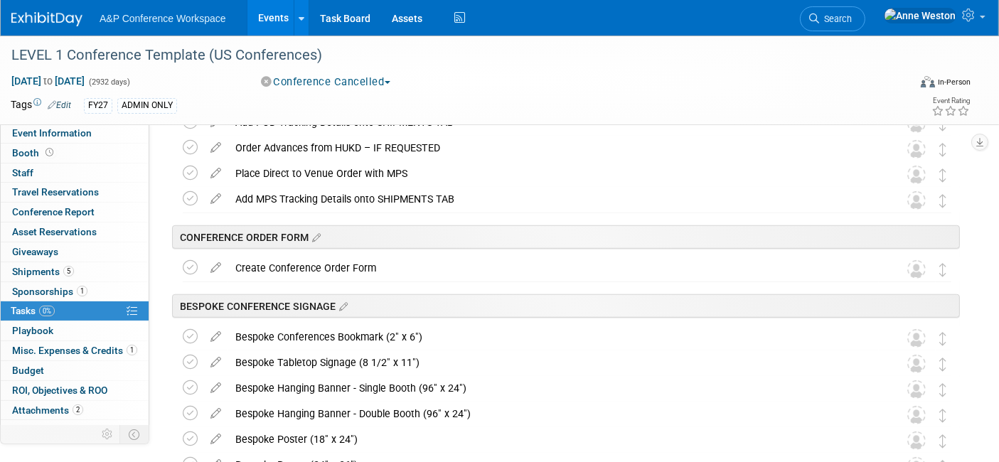
scroll to position [1113, 0]
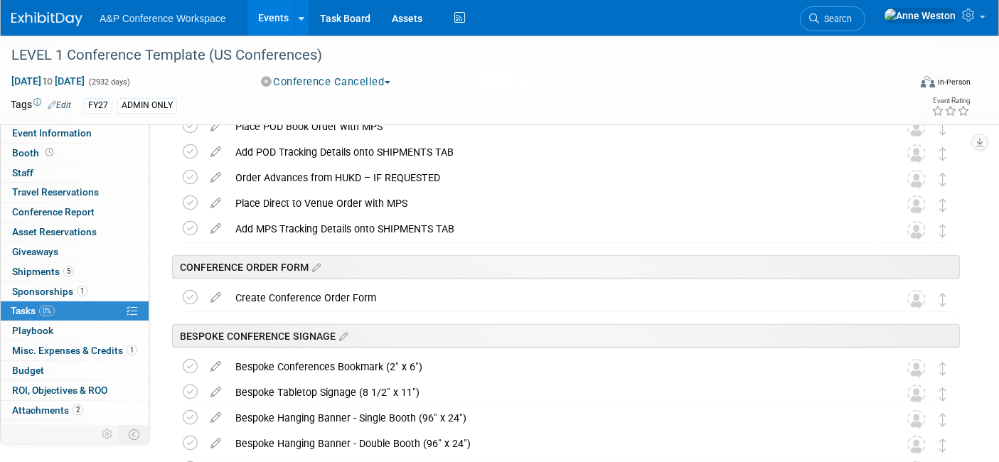
click at [351, 292] on div "Create Conference Order Form" at bounding box center [553, 298] width 651 height 24
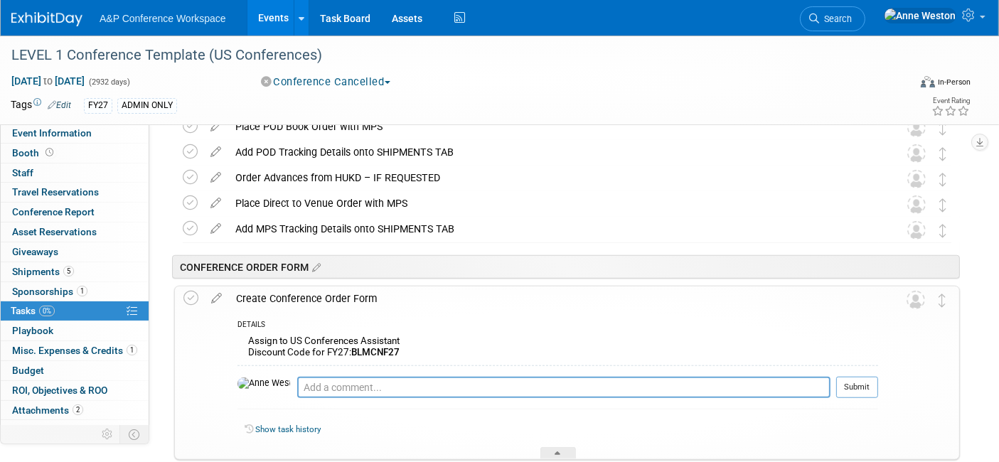
click at [351, 292] on div "Create Conference Order Form" at bounding box center [553, 299] width 649 height 24
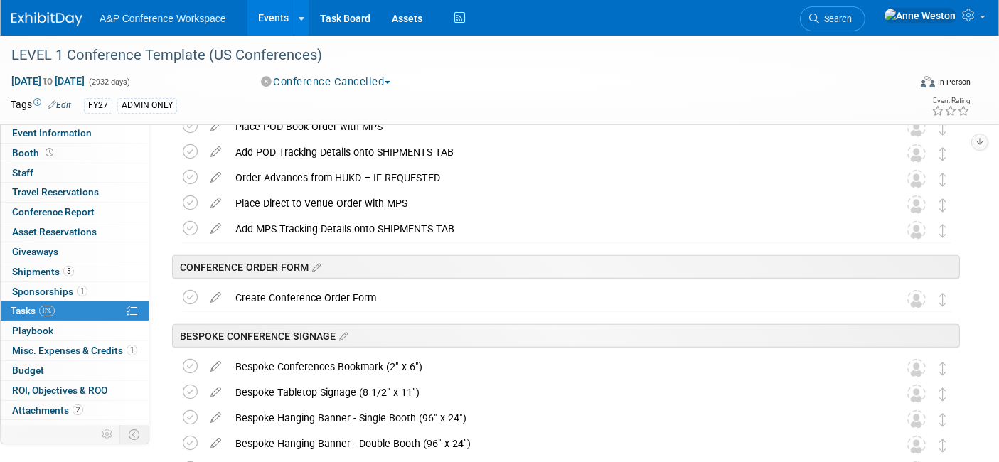
click at [351, 292] on div "Create Conference Order Form" at bounding box center [553, 298] width 651 height 24
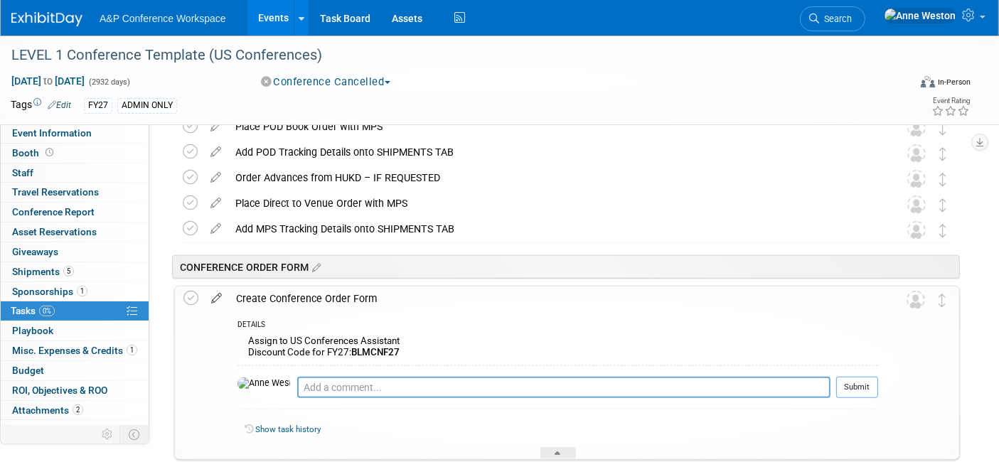
click at [222, 291] on icon at bounding box center [216, 296] width 25 height 18
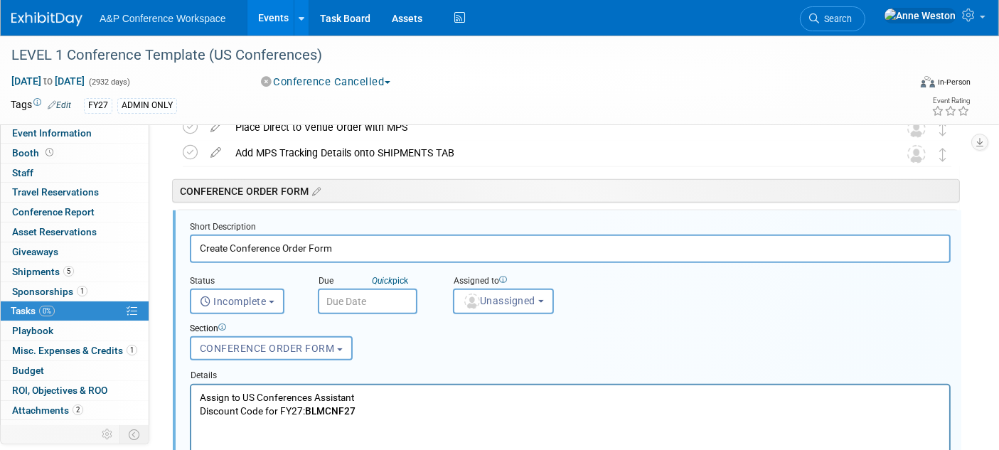
scroll to position [1190, 0]
click at [344, 395] on p "Assign to US Conferences Assistant Discount Code for FY27: BLMCNF27" at bounding box center [570, 402] width 742 height 27
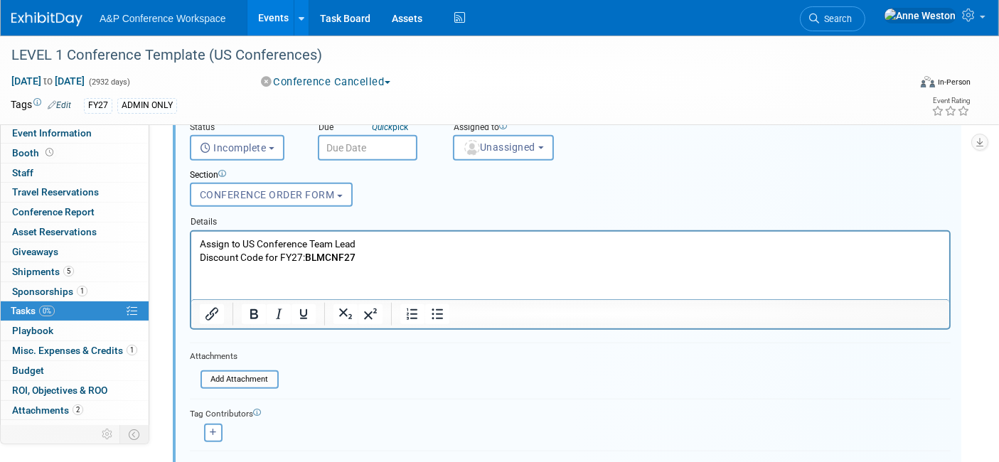
scroll to position [1428, 0]
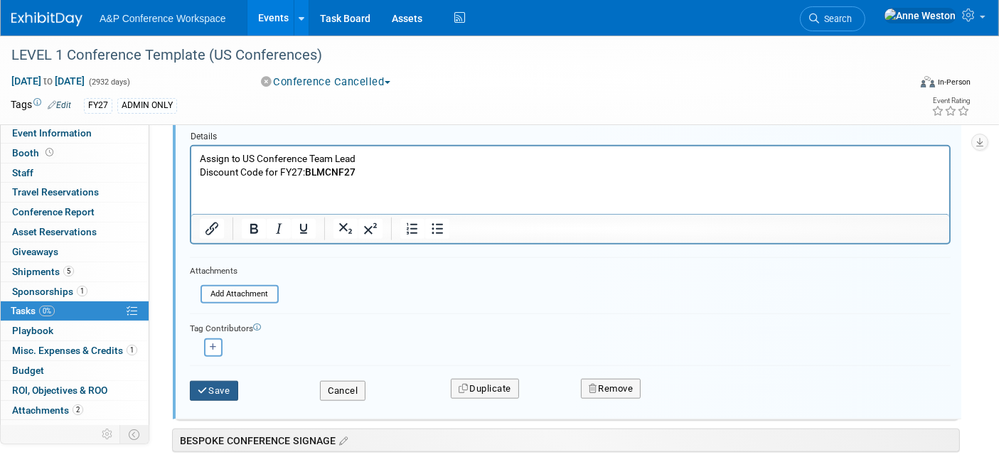
click at [207, 386] on icon "submit" at bounding box center [203, 390] width 11 height 9
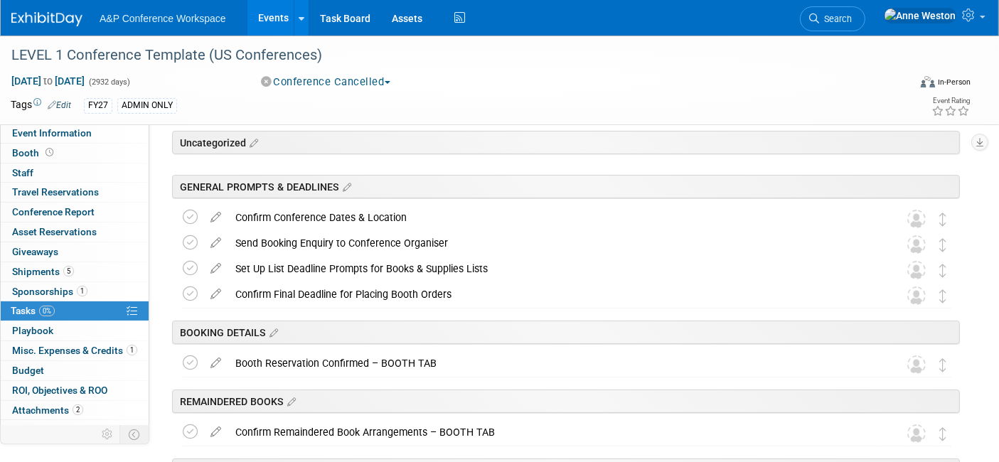
scroll to position [6, 0]
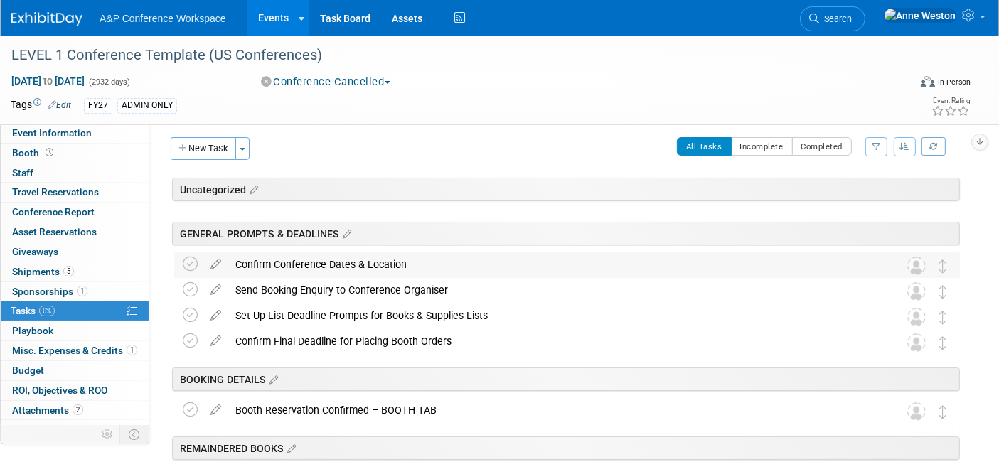
click at [295, 264] on div "Confirm Conference Dates & Location" at bounding box center [553, 264] width 651 height 24
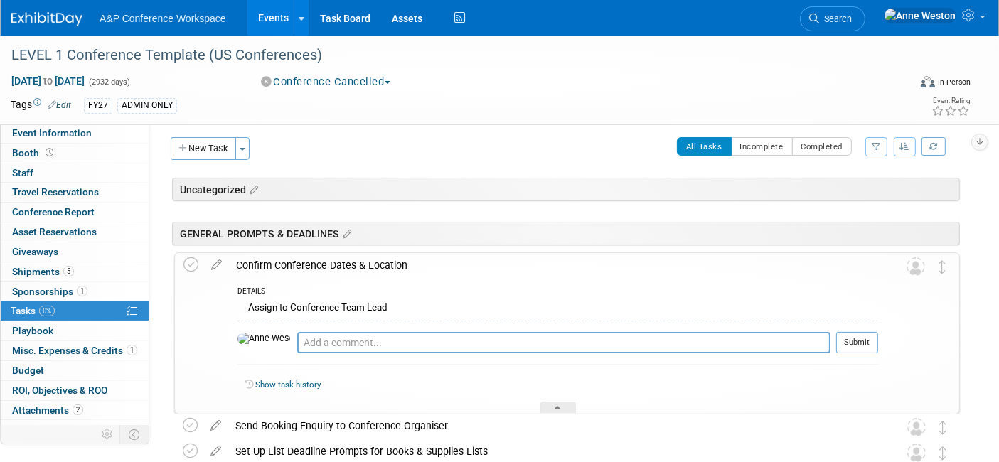
click at [295, 264] on div "Confirm Conference Dates & Location" at bounding box center [553, 265] width 649 height 24
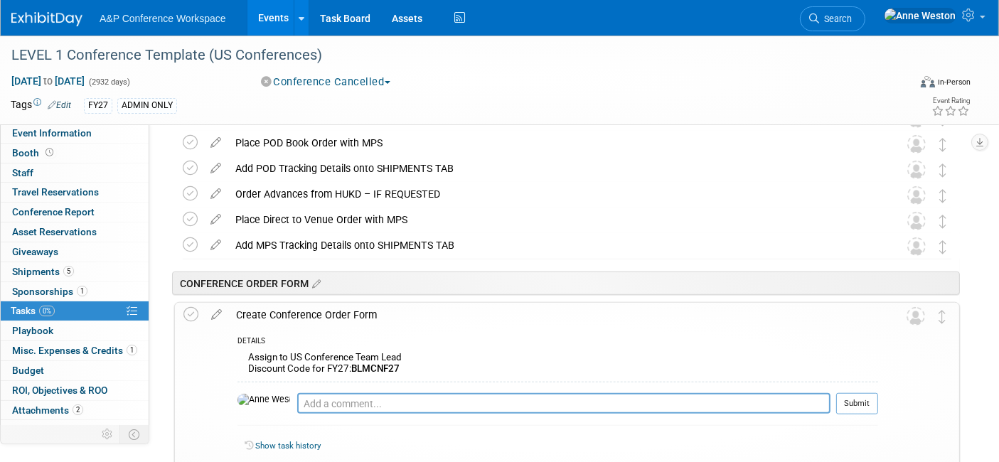
scroll to position [1111, 0]
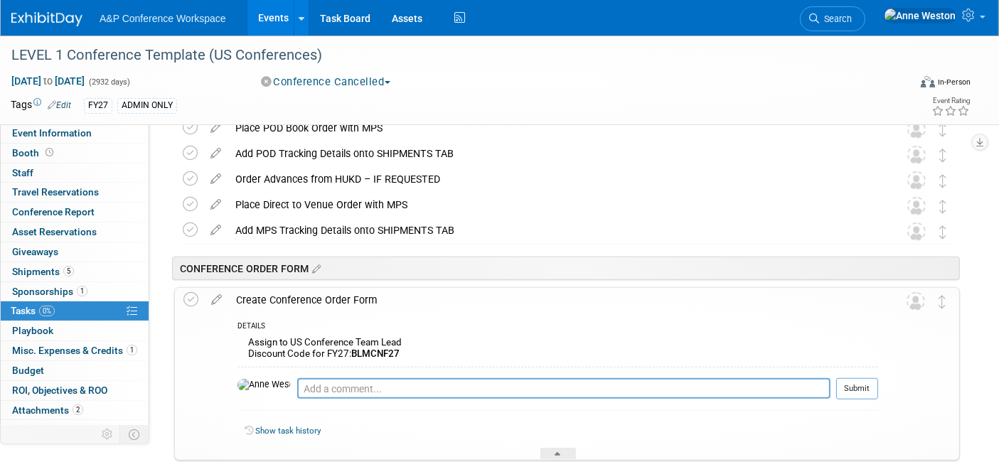
click at [313, 299] on div "Create Conference Order Form" at bounding box center [553, 300] width 649 height 24
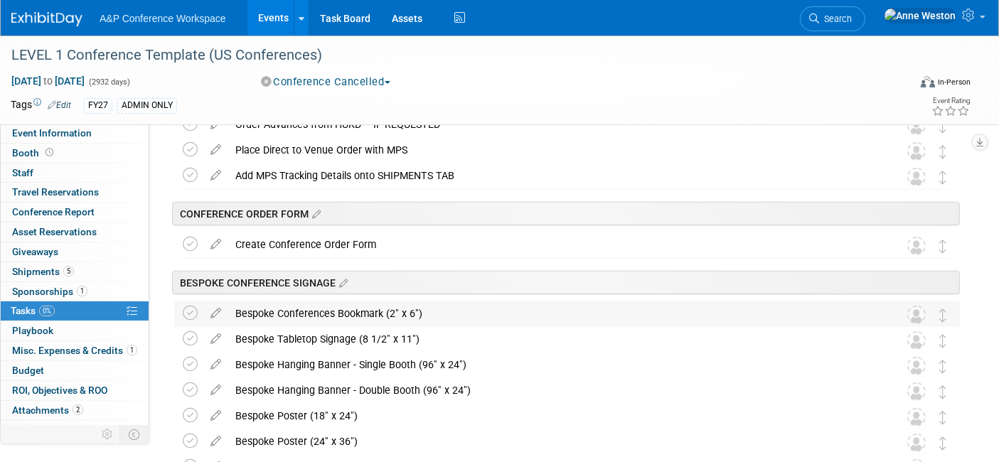
scroll to position [1190, 0]
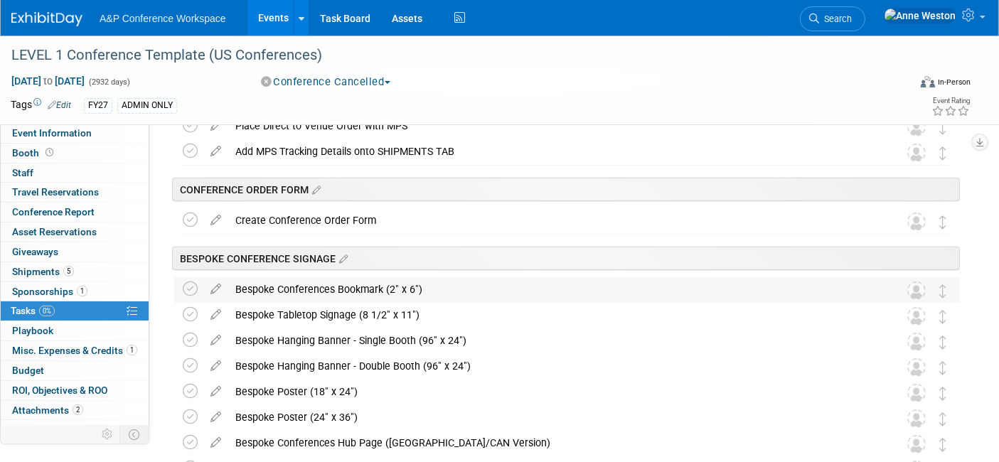
click at [304, 291] on div "Bespoke Conferences Bookmark (2" x 6")" at bounding box center [553, 289] width 651 height 24
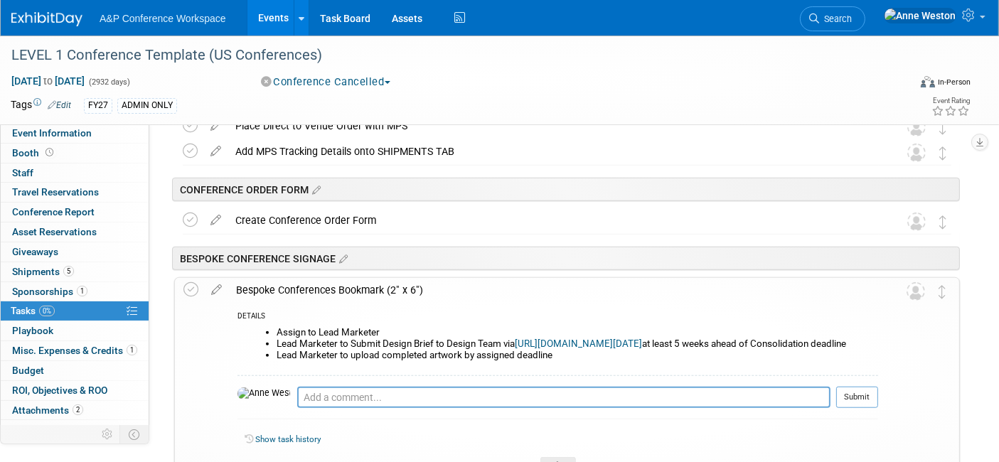
click at [304, 291] on div "Bespoke Conferences Bookmark (2" x 6")" at bounding box center [553, 290] width 649 height 24
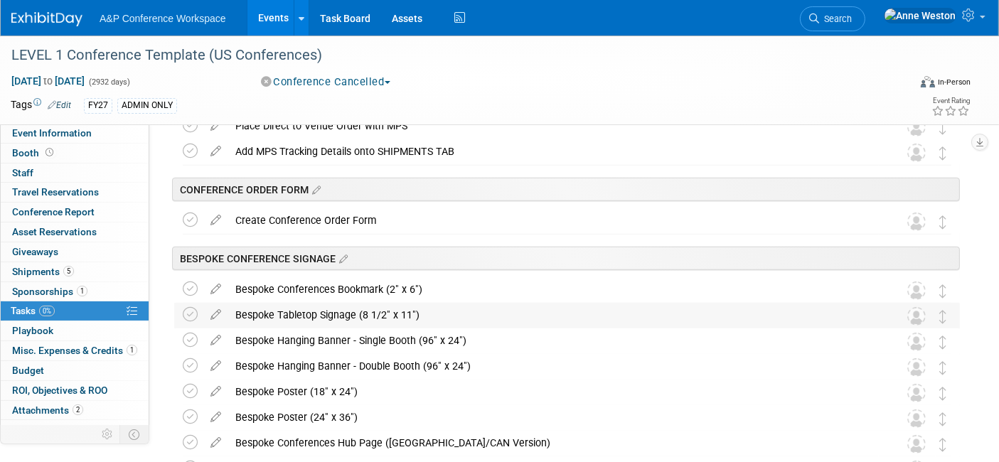
click at [321, 316] on div "Bespoke Tabletop Signage (8 1/2" x 11")" at bounding box center [553, 315] width 651 height 24
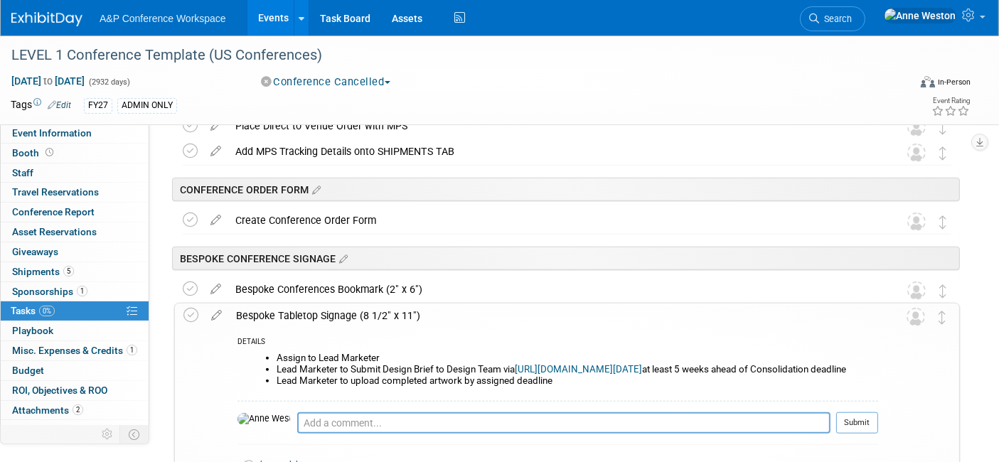
click at [321, 316] on div "Bespoke Tabletop Signage (8 1/2" x 11")" at bounding box center [553, 316] width 649 height 24
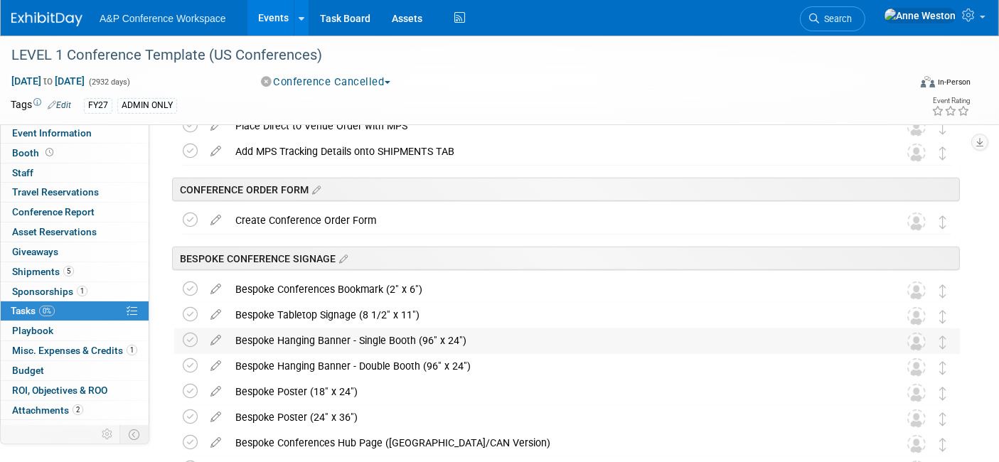
click at [323, 337] on div "Bespoke Hanging Banner - Single Booth (96" x 24")" at bounding box center [553, 340] width 651 height 24
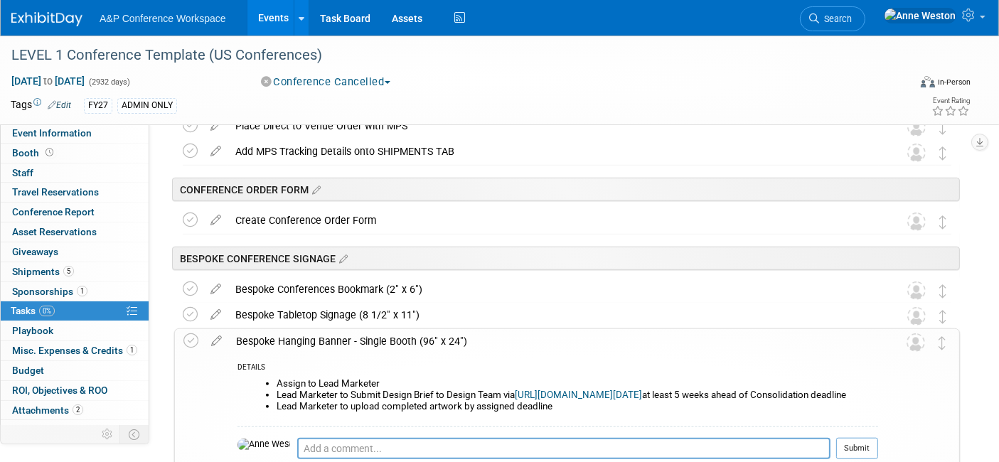
click at [323, 337] on div "Bespoke Hanging Banner - Single Booth (96" x 24")" at bounding box center [553, 341] width 649 height 24
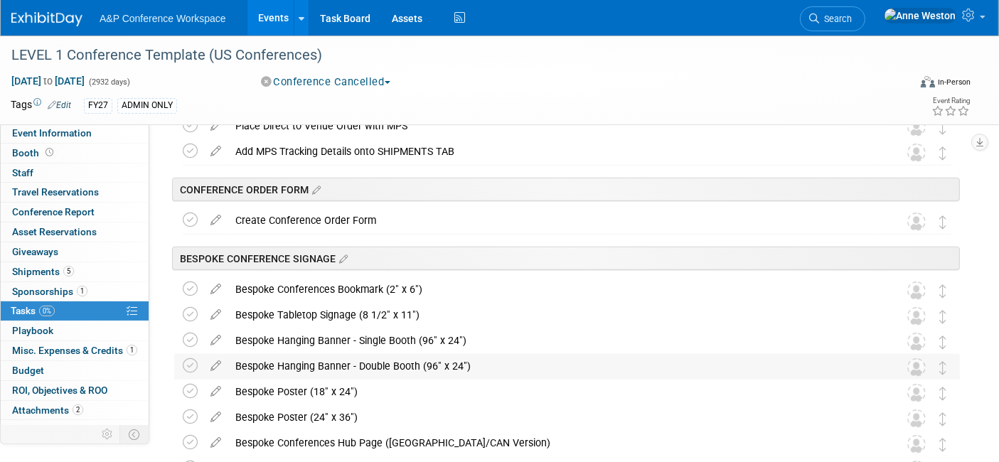
click at [324, 365] on div "Bespoke Hanging Banner - Double Booth (96" x 24")" at bounding box center [553, 366] width 651 height 24
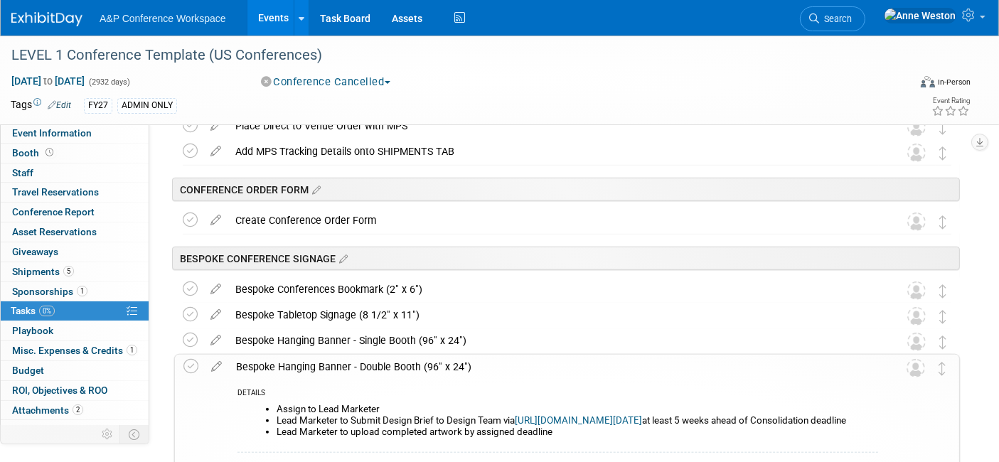
click at [324, 365] on div "Bespoke Hanging Banner - Double Booth (96" x 24")" at bounding box center [553, 367] width 649 height 24
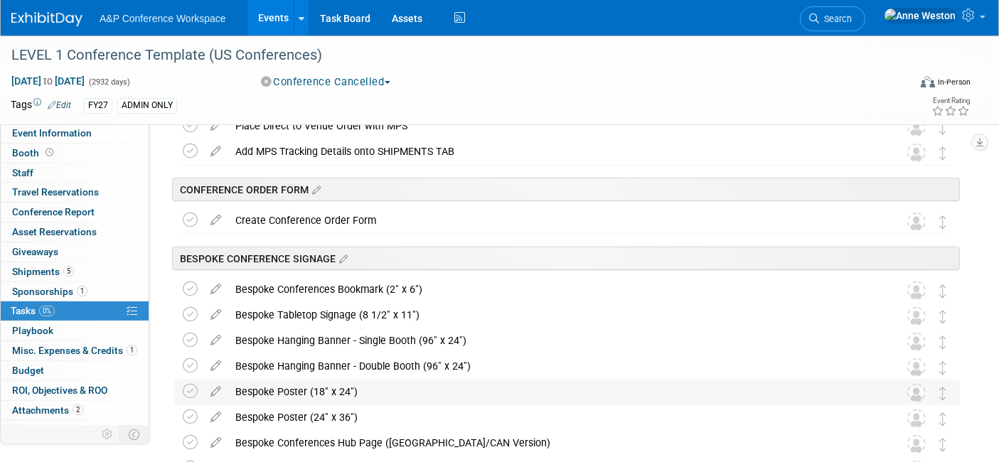
click at [301, 387] on div "Bespoke Poster (18" x 24")" at bounding box center [553, 392] width 651 height 24
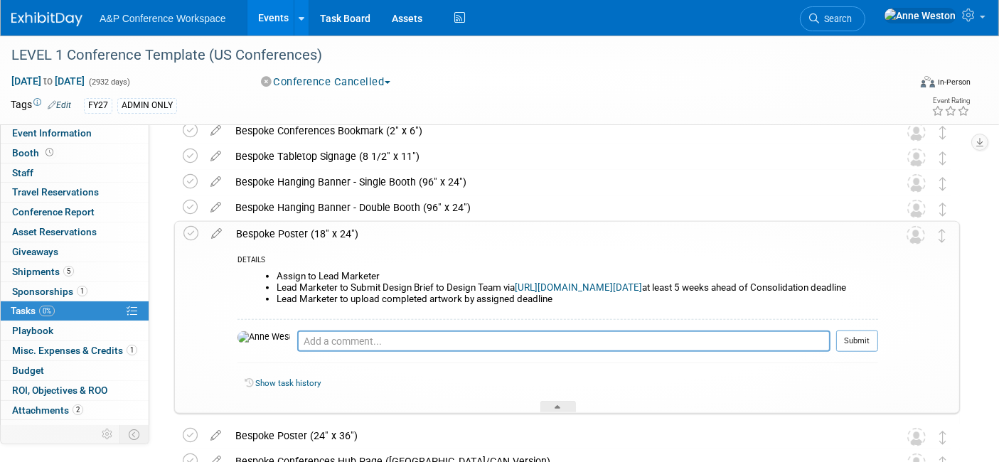
scroll to position [1269, 0]
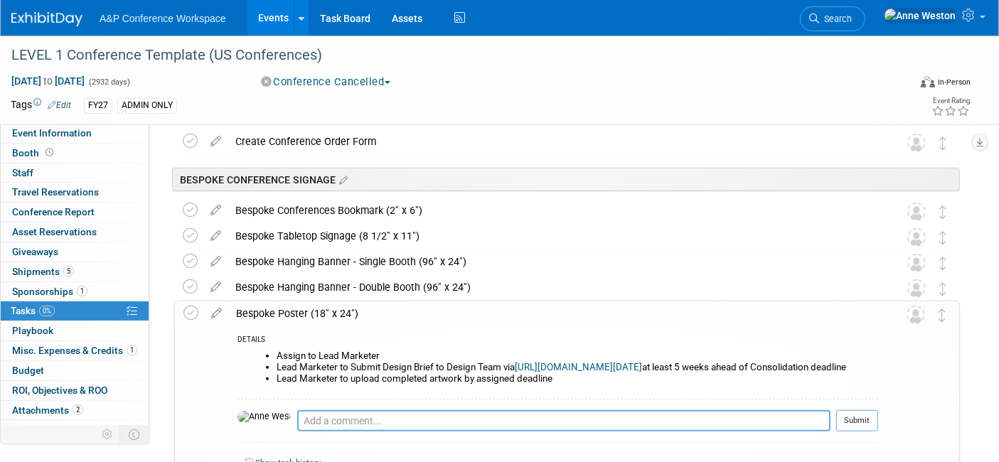
click at [294, 309] on div "Bespoke Poster (18" x 24")" at bounding box center [553, 313] width 649 height 24
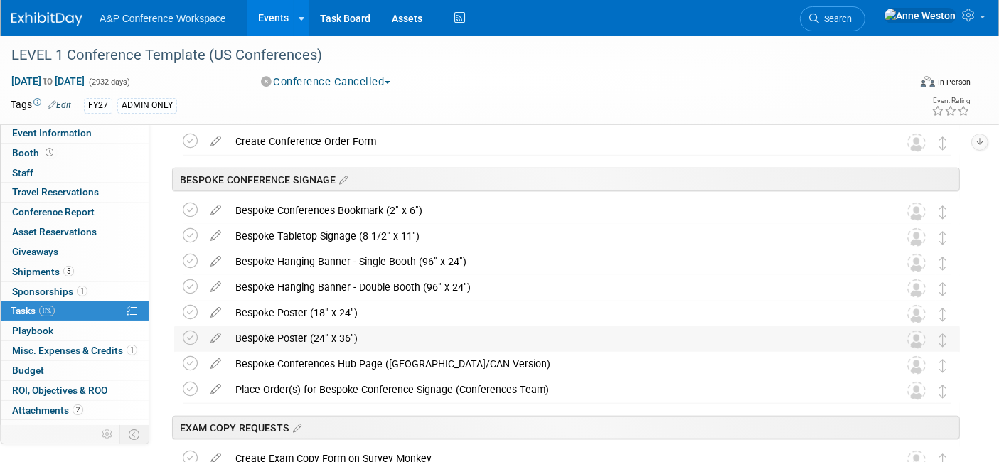
click at [318, 338] on div "Bespoke Poster (24" x 36")" at bounding box center [553, 338] width 651 height 24
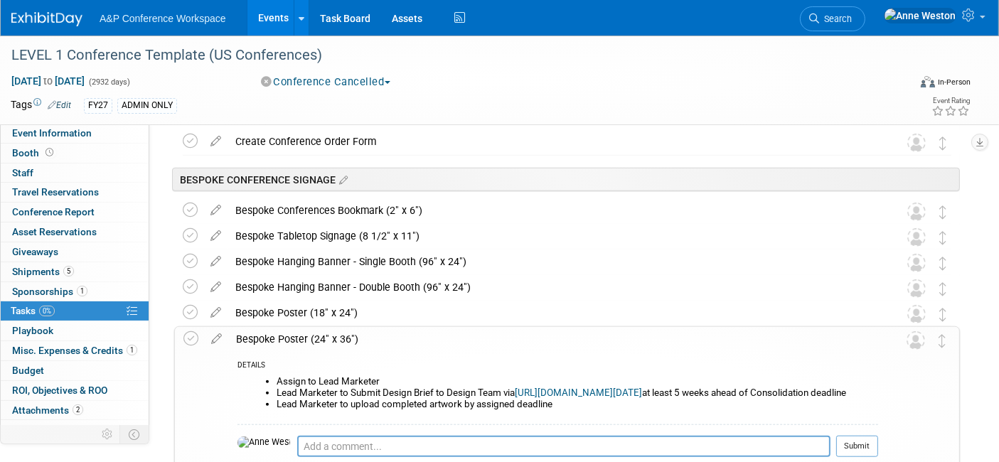
click at [318, 338] on div "Bespoke Poster (24" x 36")" at bounding box center [553, 339] width 649 height 24
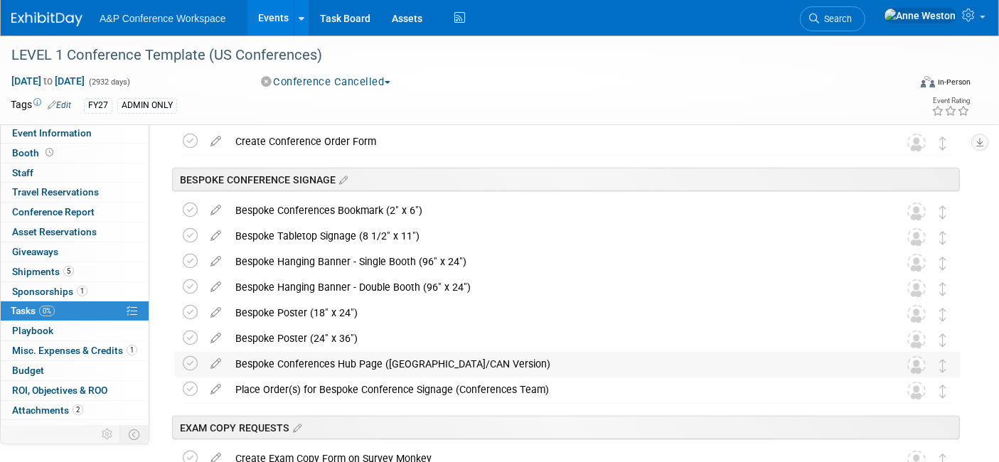
click at [327, 358] on div "Bespoke Conferences Hub Page ([GEOGRAPHIC_DATA]/CAN Version)" at bounding box center [553, 364] width 651 height 24
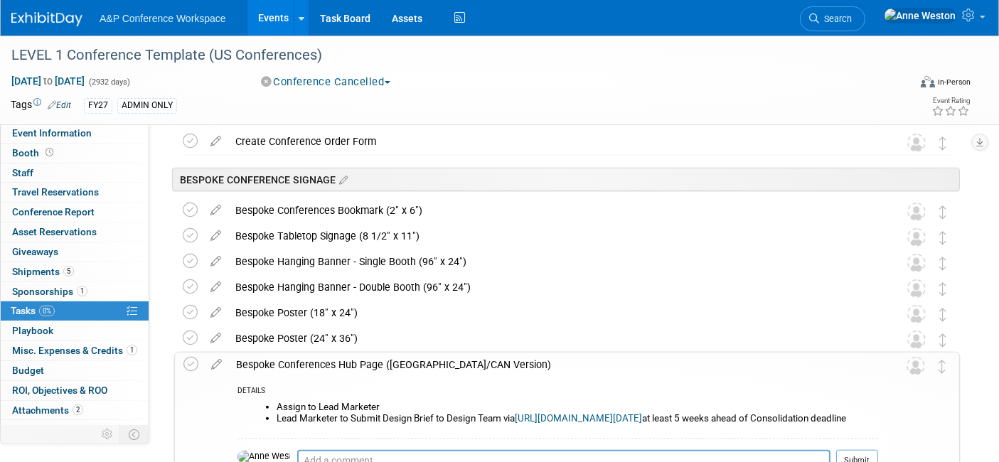
click at [327, 358] on div "Bespoke Conferences Hub Page ([GEOGRAPHIC_DATA]/CAN Version)" at bounding box center [553, 365] width 649 height 24
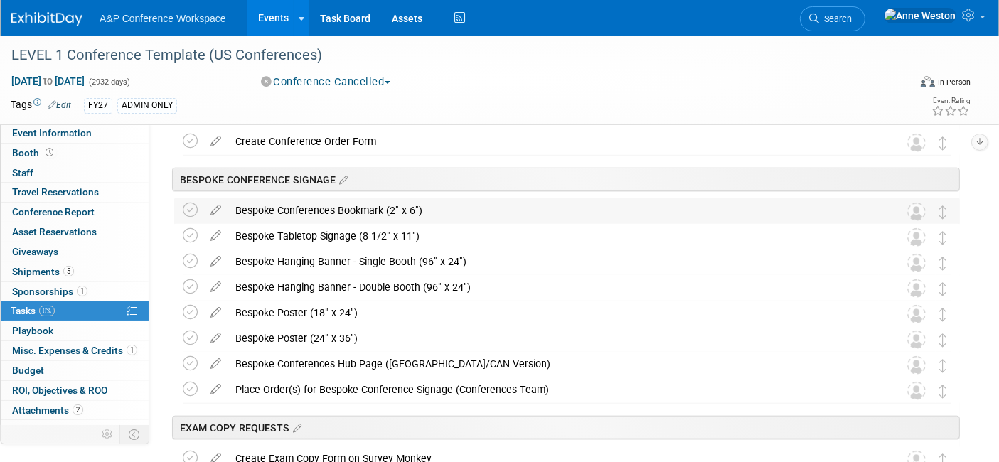
click at [308, 214] on div "Bespoke Conferences Bookmark (2" x 6")" at bounding box center [553, 210] width 651 height 24
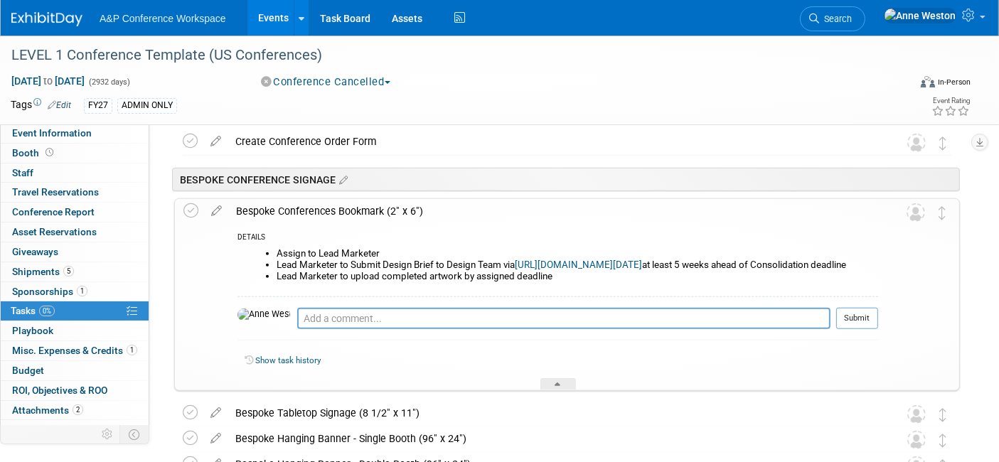
click at [308, 214] on div "Bespoke Conferences Bookmark (2" x 6")" at bounding box center [553, 211] width 649 height 24
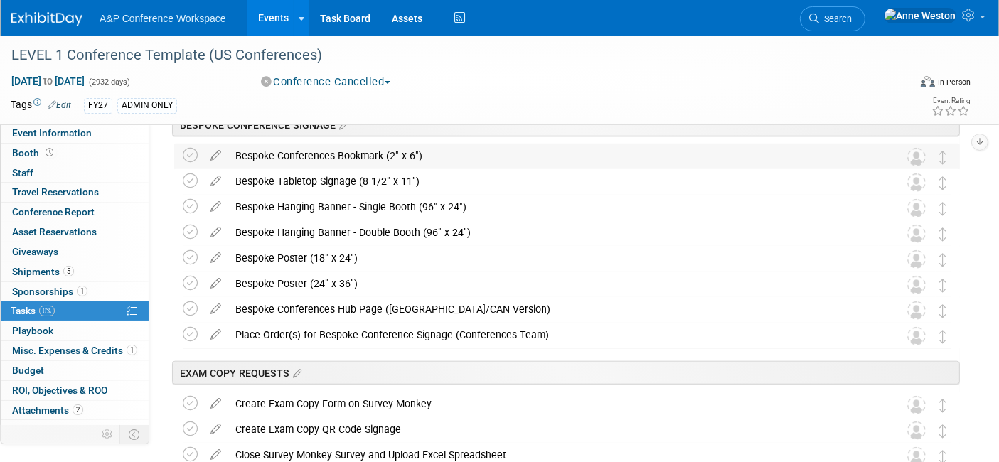
scroll to position [1349, 0]
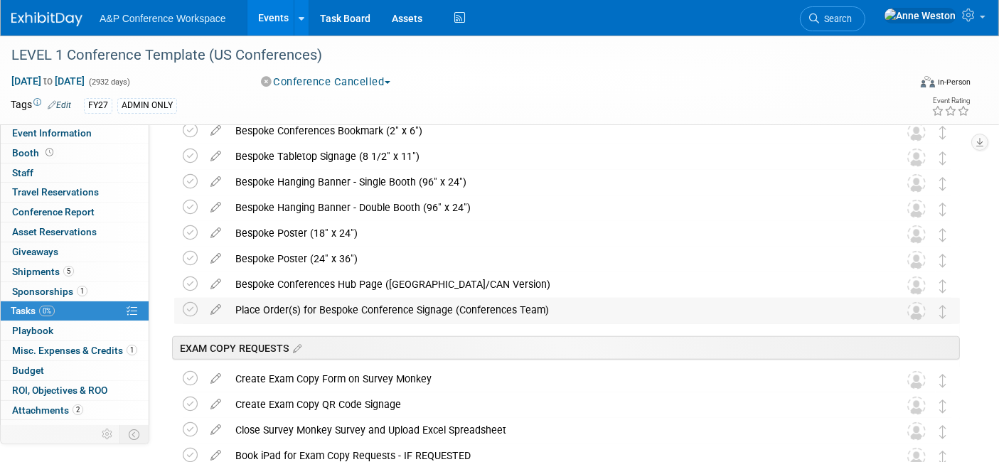
click at [316, 309] on div "Place Order(s) for Bespoke Conference Signage (Conferences Team)" at bounding box center [553, 310] width 651 height 24
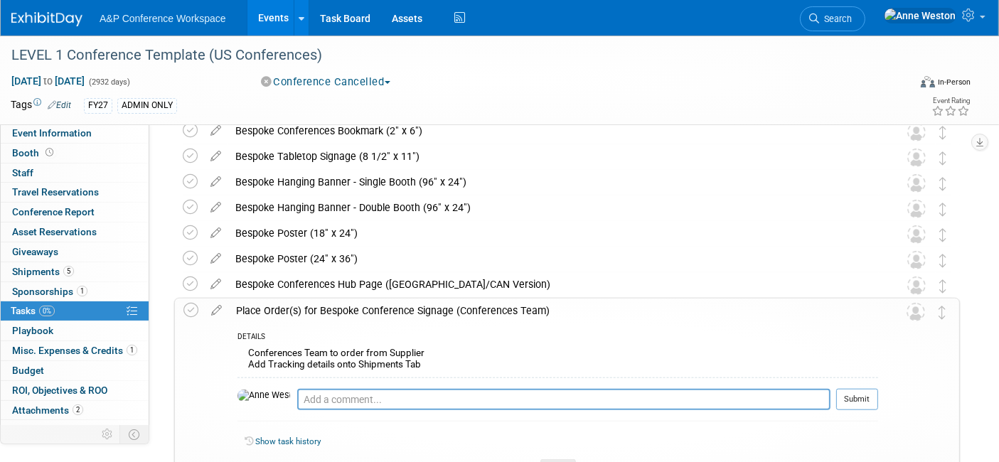
click at [316, 309] on div "Place Order(s) for Bespoke Conference Signage (Conferences Team)" at bounding box center [553, 311] width 649 height 24
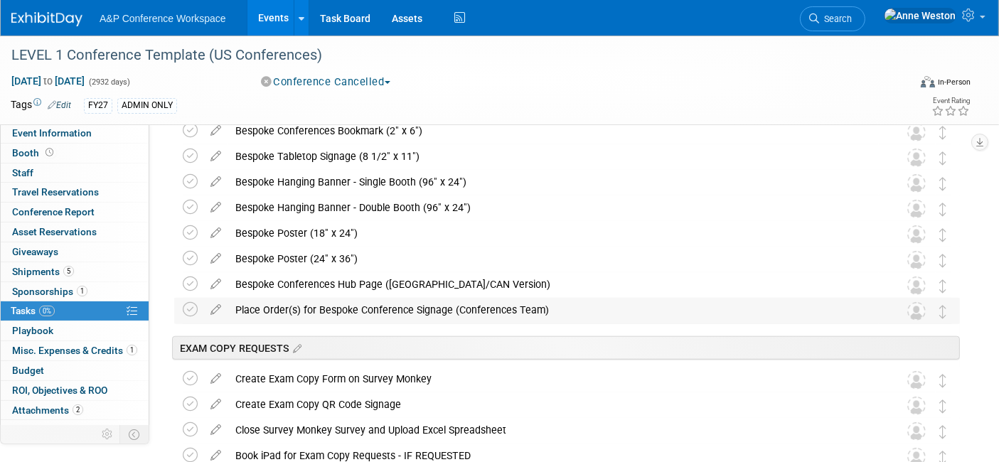
click at [316, 309] on div "Place Order(s) for Bespoke Conference Signage (Conferences Team)" at bounding box center [553, 310] width 651 height 24
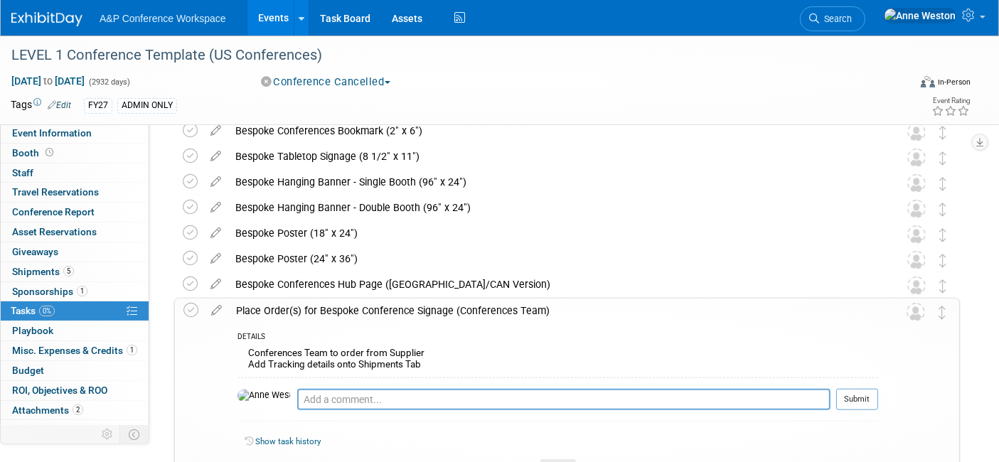
click at [316, 309] on div "Place Order(s) for Bespoke Conference Signage (Conferences Team)" at bounding box center [553, 311] width 649 height 24
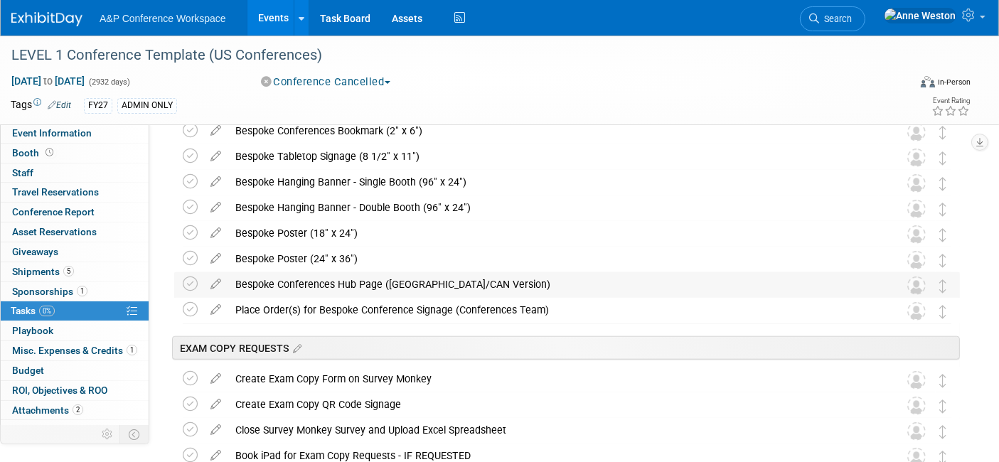
click at [309, 284] on div "Bespoke Conferences Hub Page ([GEOGRAPHIC_DATA]/CAN Version)" at bounding box center [553, 284] width 651 height 24
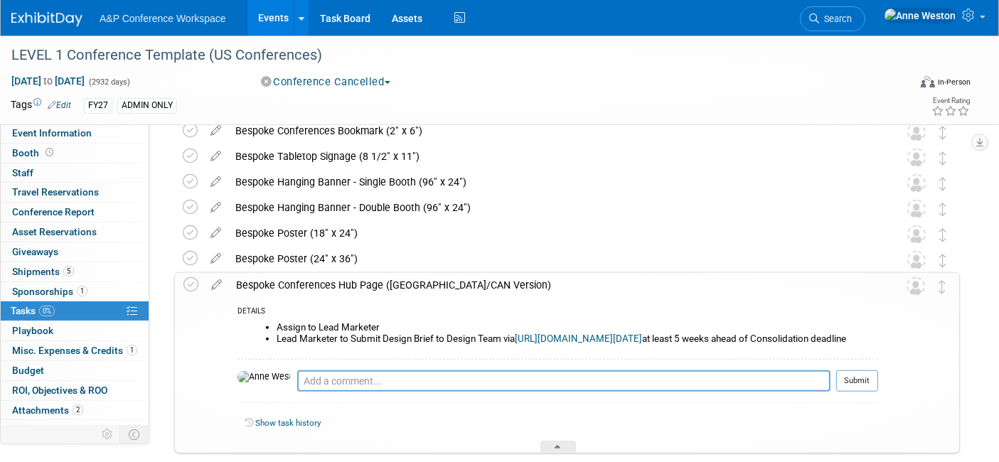
click at [309, 284] on div "Bespoke Conferences Hub Page ([GEOGRAPHIC_DATA]/CAN Version)" at bounding box center [553, 285] width 649 height 24
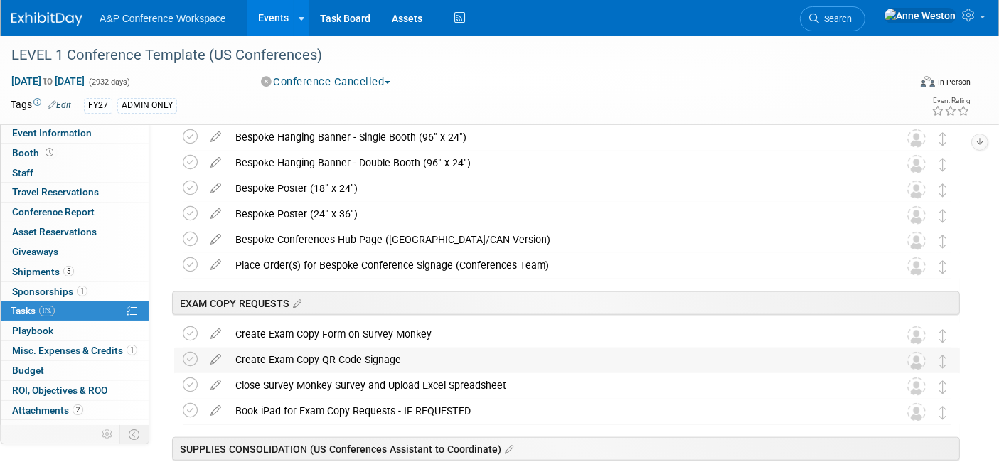
scroll to position [1428, 0]
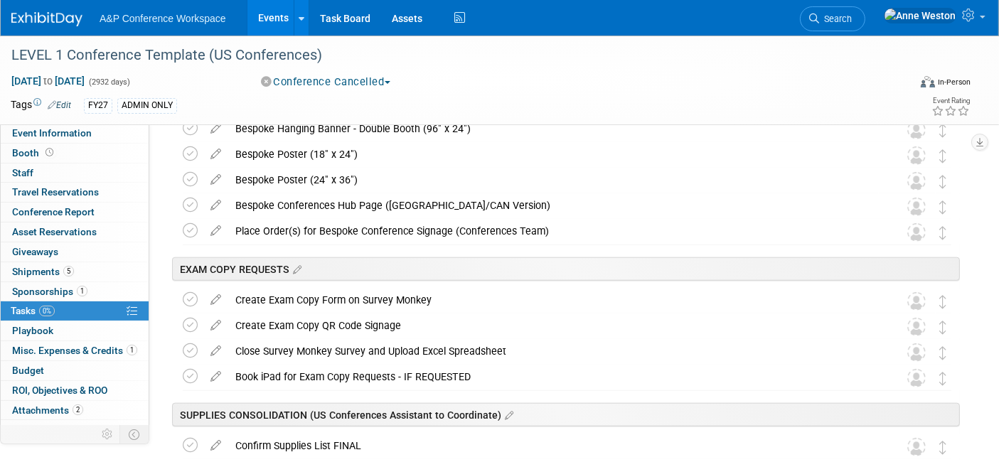
click at [310, 302] on div "Create Exam Copy Form on Survey Monkey" at bounding box center [553, 300] width 651 height 24
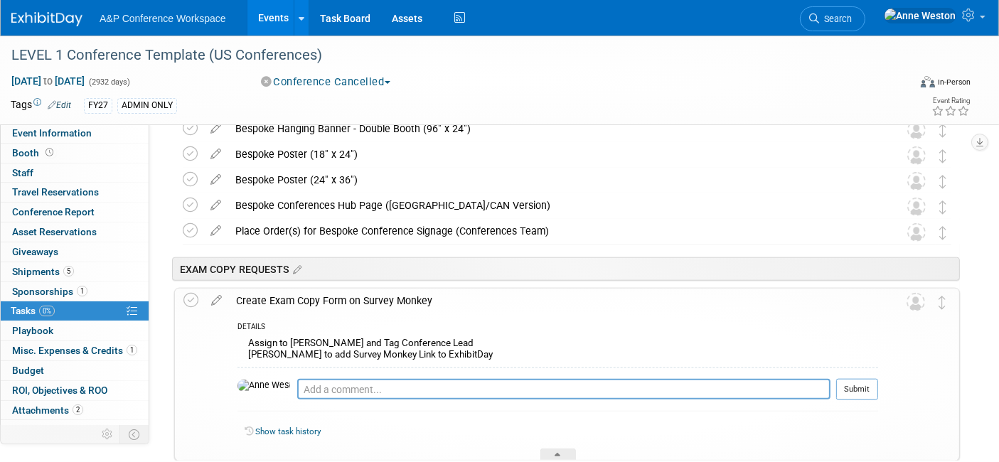
click at [310, 303] on div "Create Exam Copy Form on Survey Monkey" at bounding box center [553, 301] width 649 height 24
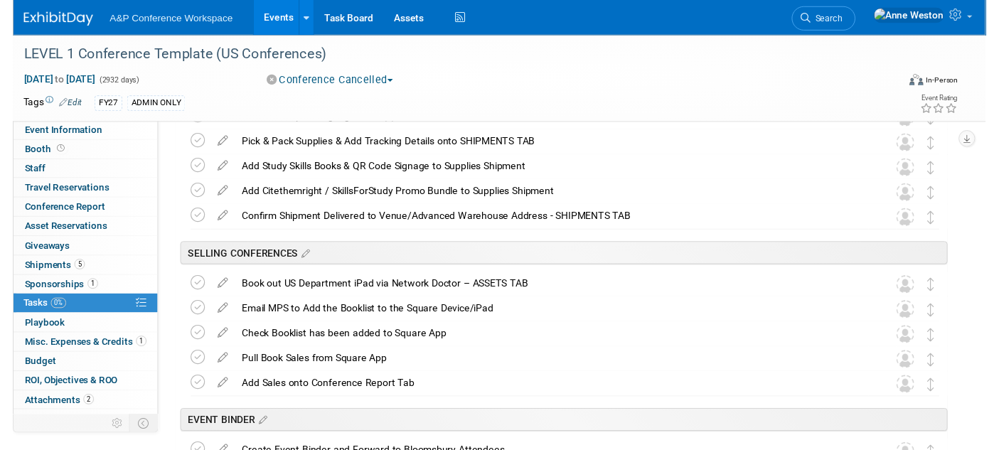
scroll to position [1980, 0]
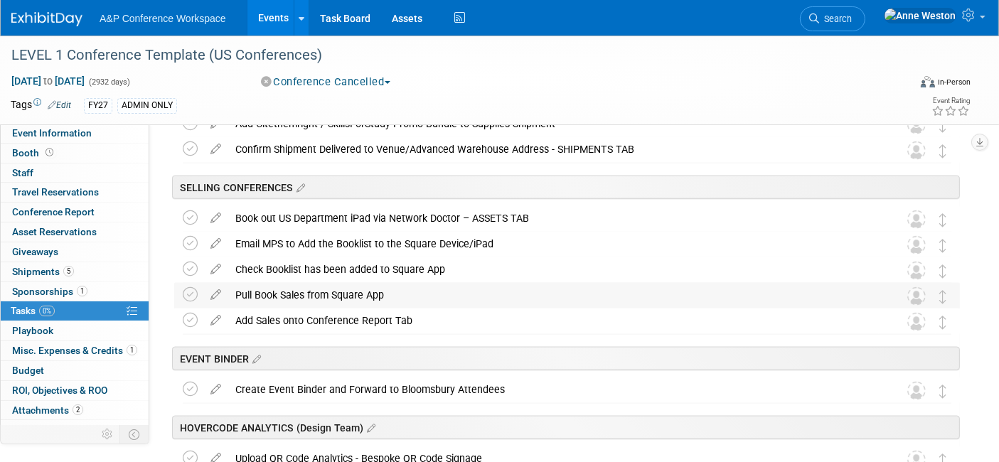
click at [316, 291] on div "Pull Book Sales from Square App" at bounding box center [553, 295] width 651 height 24
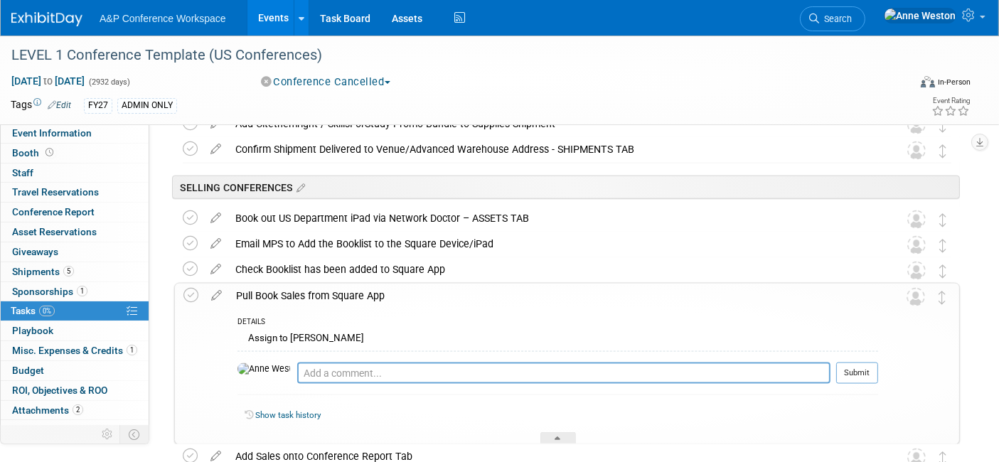
click at [316, 291] on div "Pull Book Sales from Square App" at bounding box center [553, 296] width 649 height 24
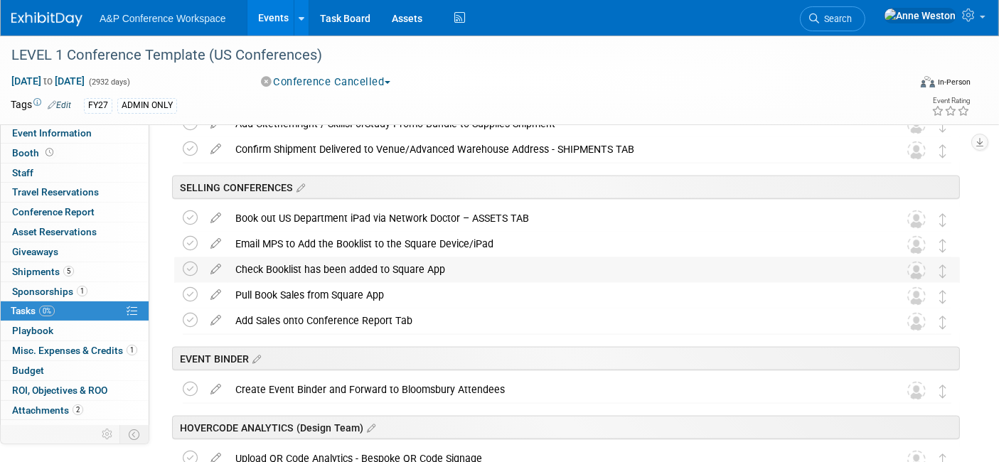
click at [319, 276] on div "Check Booklist has been added to Square App" at bounding box center [553, 269] width 651 height 24
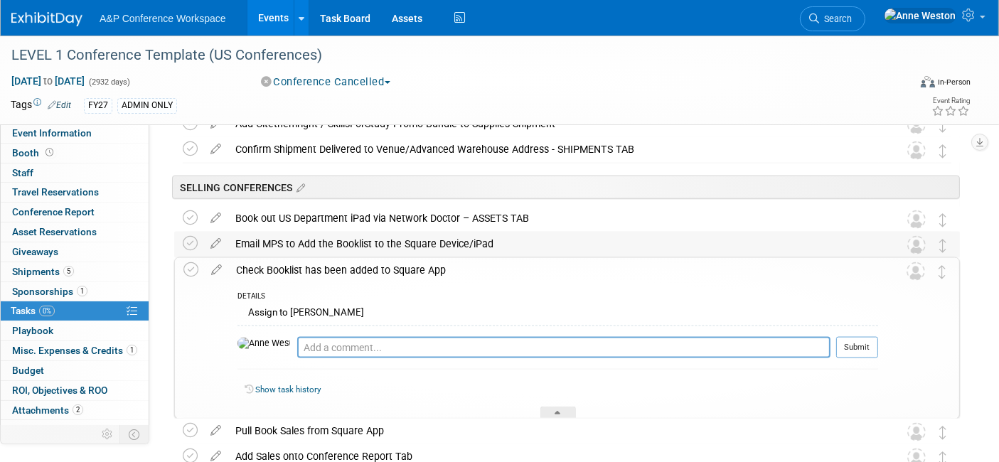
click at [282, 238] on div "Email MPS to Add the Booklist to the Square Device/iPad" at bounding box center [553, 244] width 651 height 24
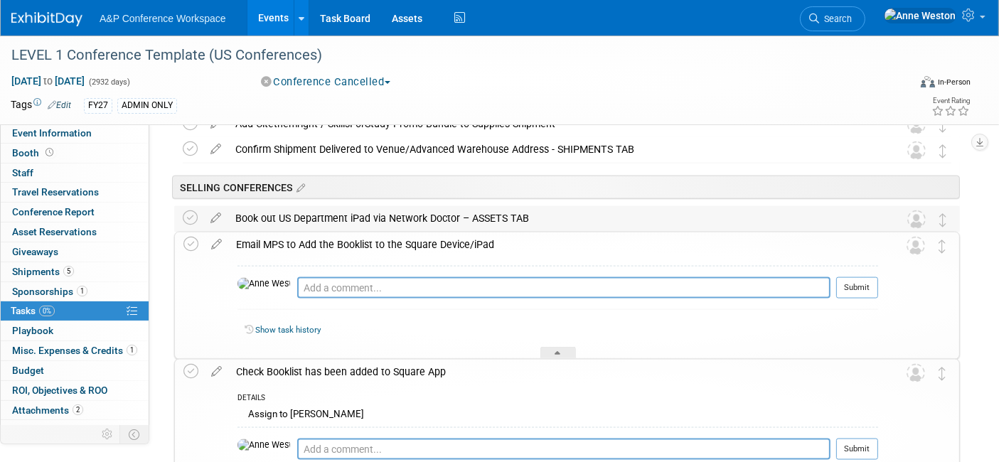
click at [278, 216] on div "Book out US Department iPad via Network Doctor – ASSETS TAB" at bounding box center [553, 218] width 651 height 24
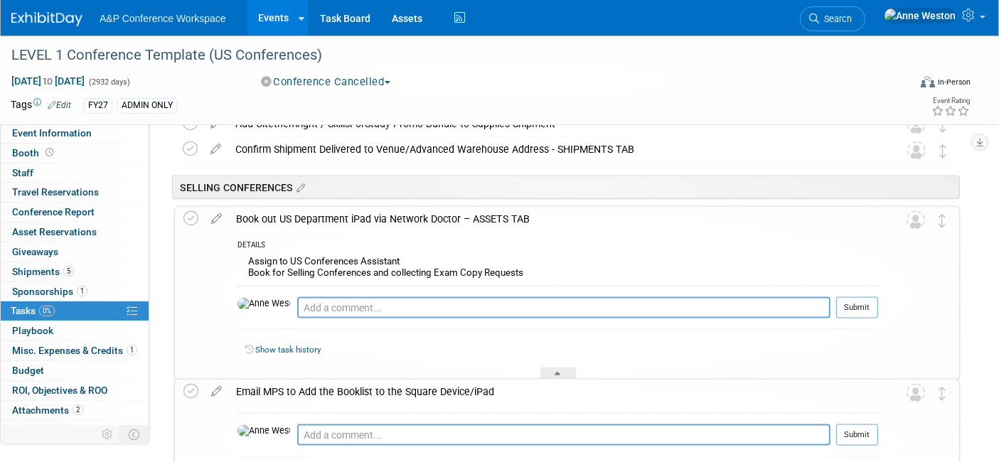
click at [278, 216] on div "Book out US Department iPad via Network Doctor – ASSETS TAB" at bounding box center [553, 219] width 649 height 24
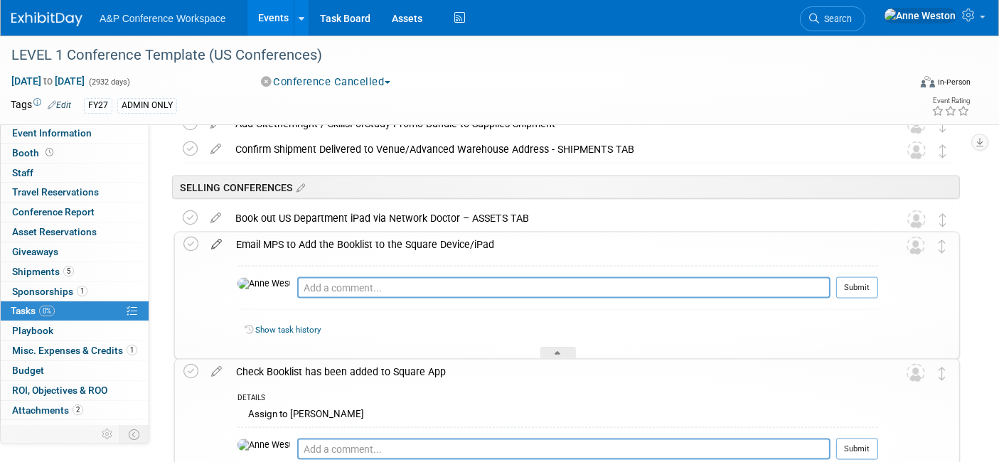
click at [214, 241] on icon at bounding box center [216, 241] width 25 height 18
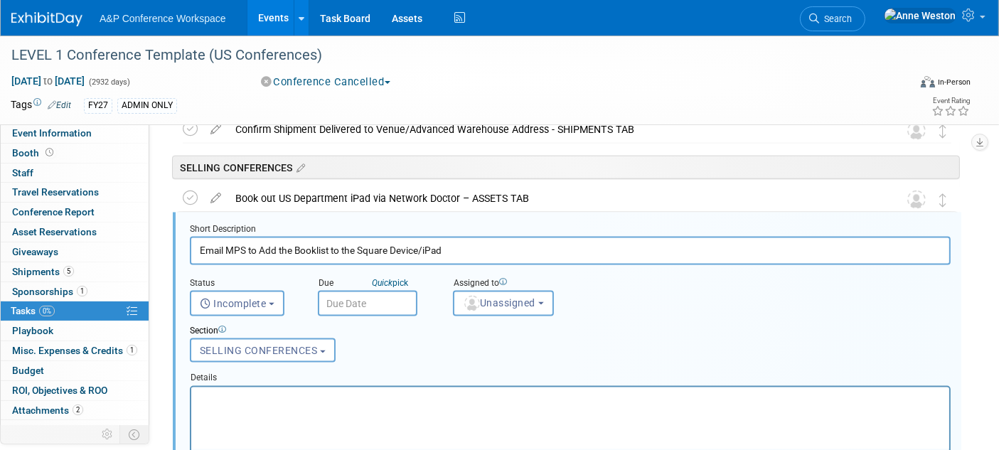
scroll to position [2003, 0]
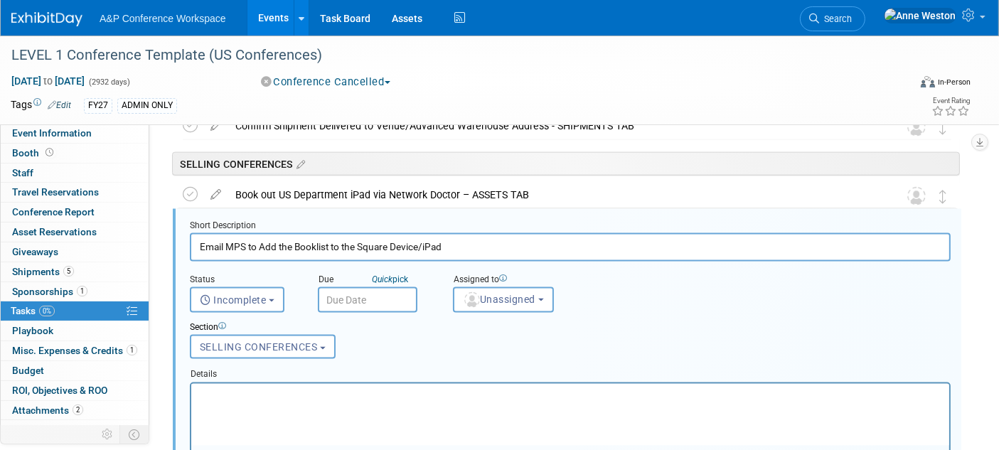
click at [264, 395] on p "Rich Text Area. Press ALT-0 for help." at bounding box center [570, 396] width 742 height 14
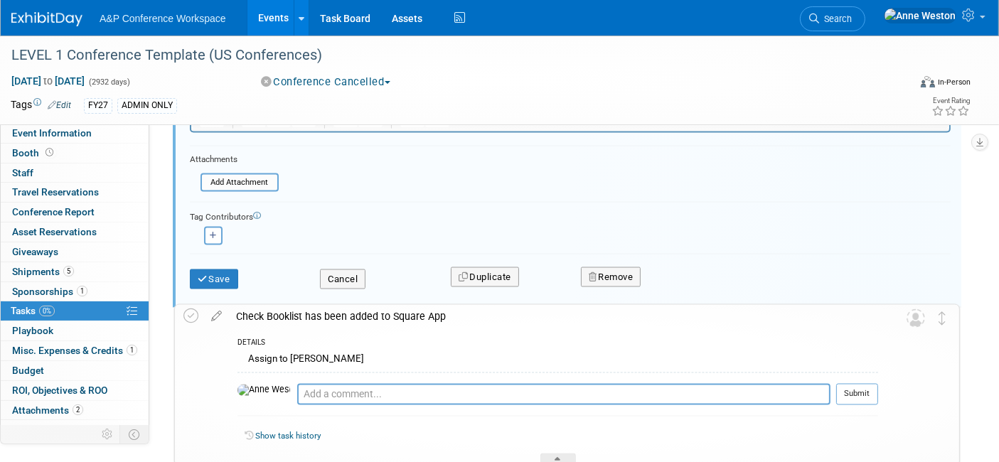
scroll to position [2415, 0]
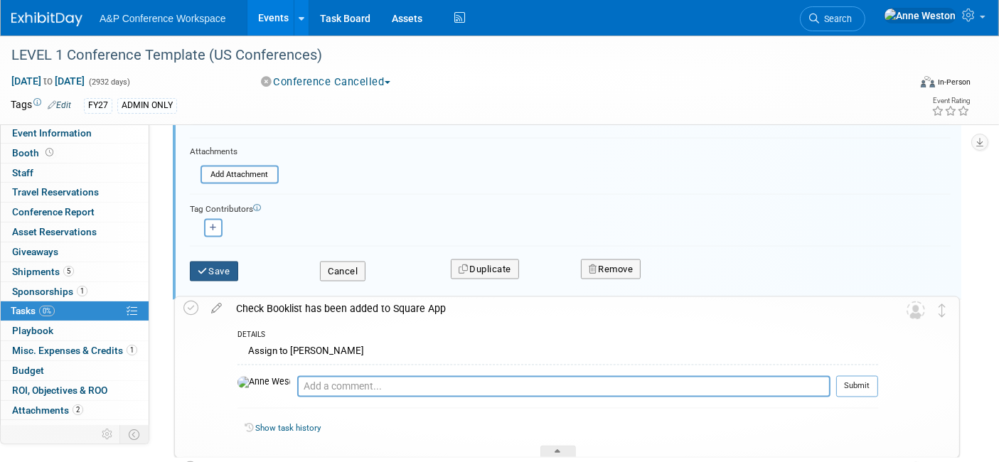
click at [217, 262] on button "Save" at bounding box center [214, 272] width 48 height 20
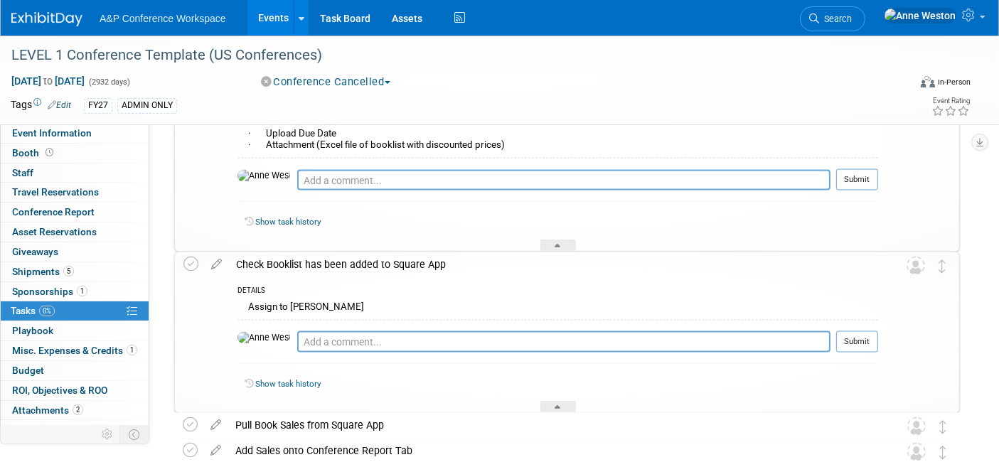
scroll to position [2178, 0]
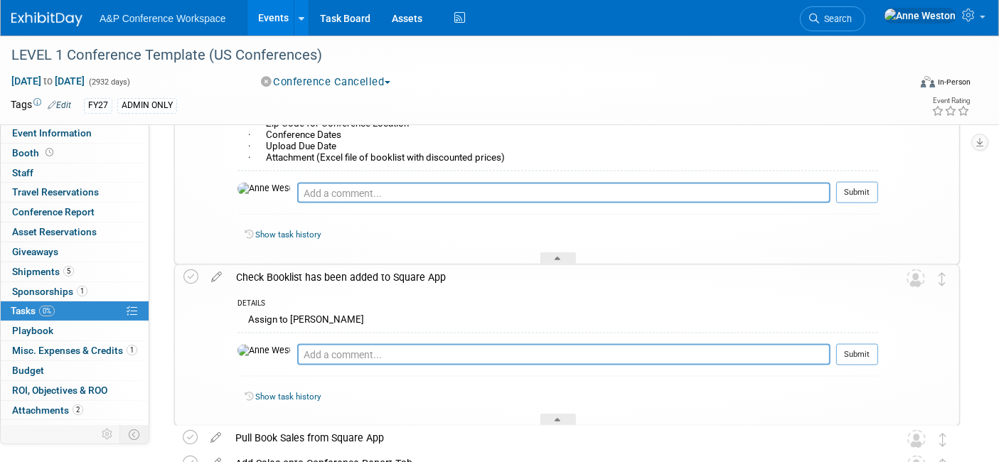
click at [304, 267] on div "Check Booklist has been added to Square App" at bounding box center [553, 277] width 649 height 24
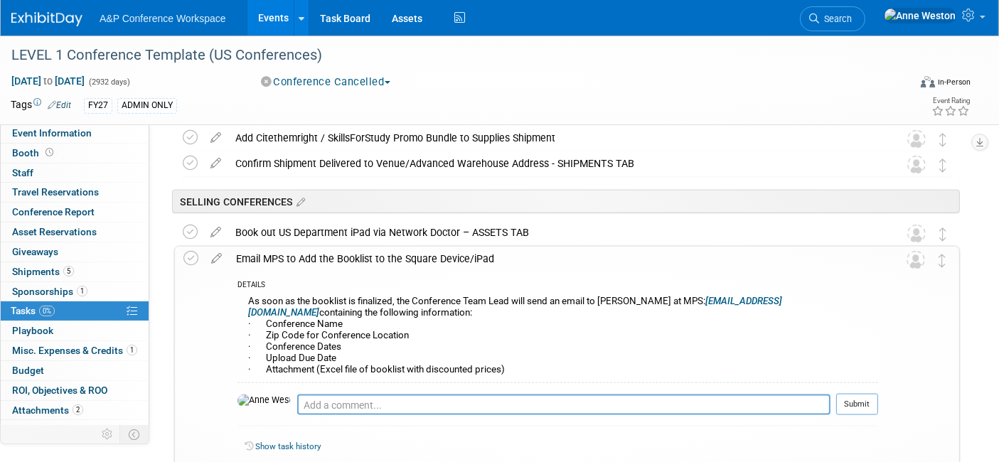
scroll to position [1941, 0]
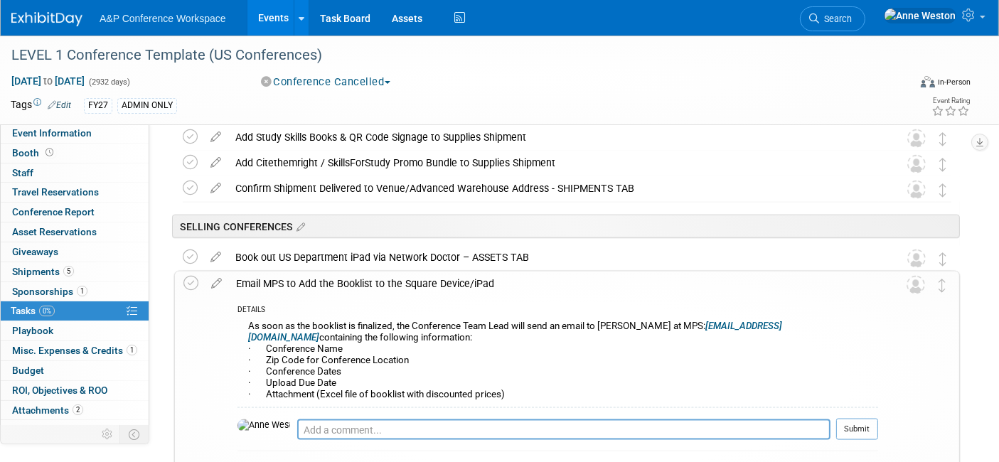
click at [302, 278] on div "Email MPS to Add the Booklist to the Square Device/iPad" at bounding box center [553, 284] width 649 height 24
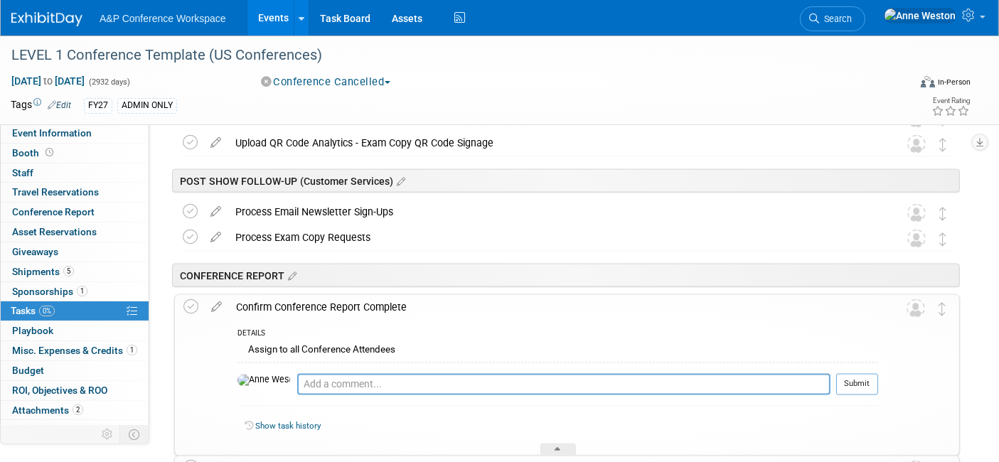
scroll to position [2335, 0]
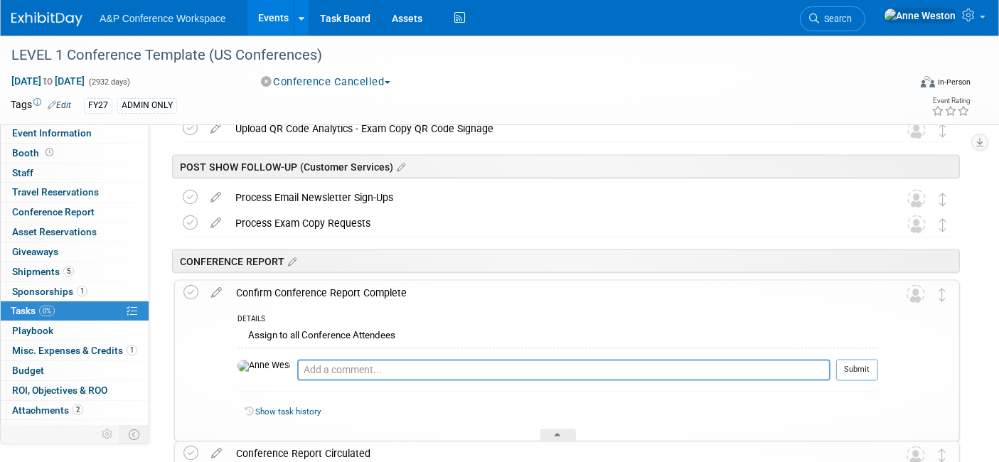
click at [304, 218] on div "Process Exam Copy Requests" at bounding box center [553, 223] width 651 height 24
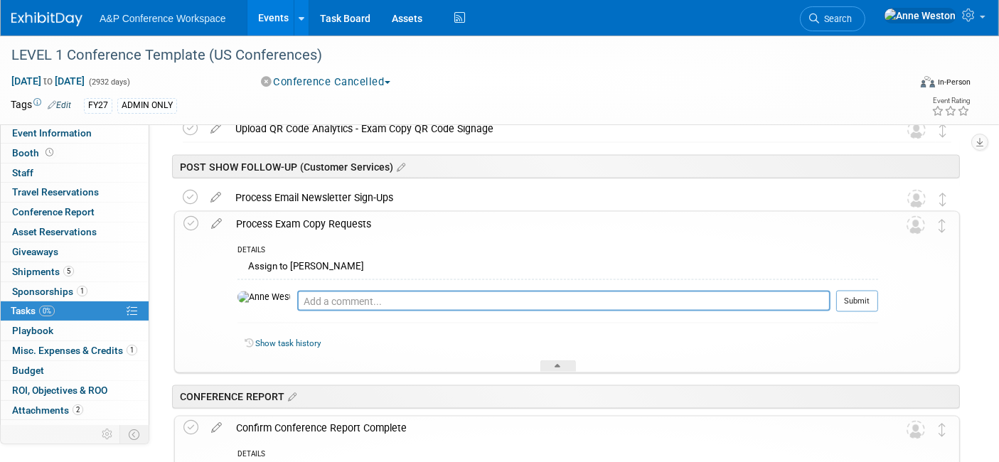
click at [304, 218] on div "Process Exam Copy Requests" at bounding box center [553, 224] width 649 height 24
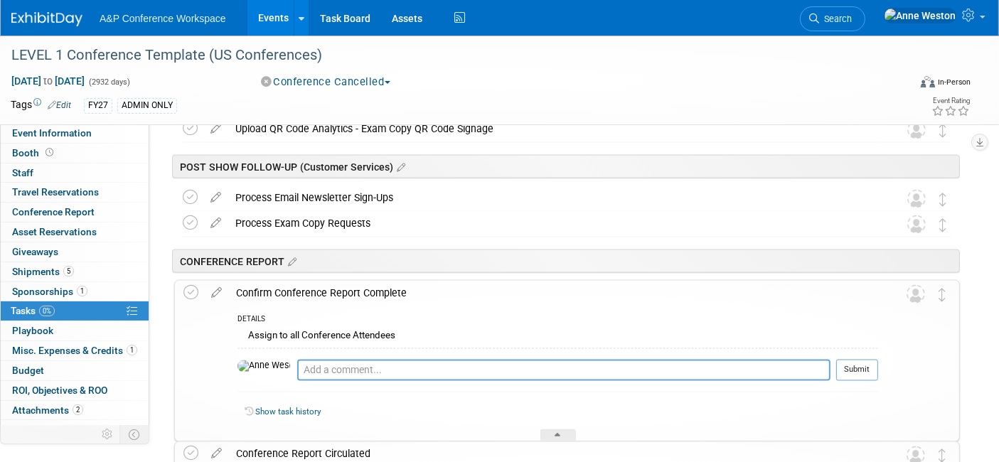
click at [307, 195] on div "Process Email Newsletter Sign-Ups" at bounding box center [553, 198] width 651 height 24
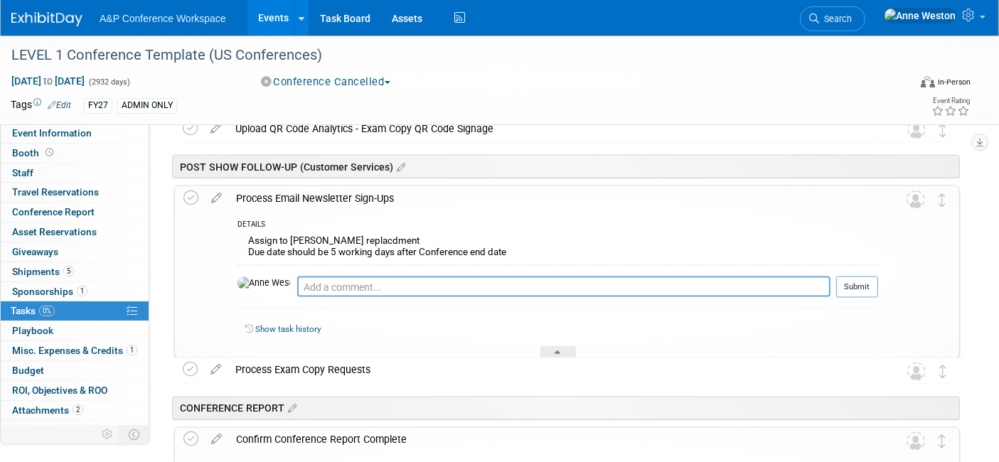
click at [310, 196] on div "Process Email Newsletter Sign-Ups" at bounding box center [553, 198] width 649 height 24
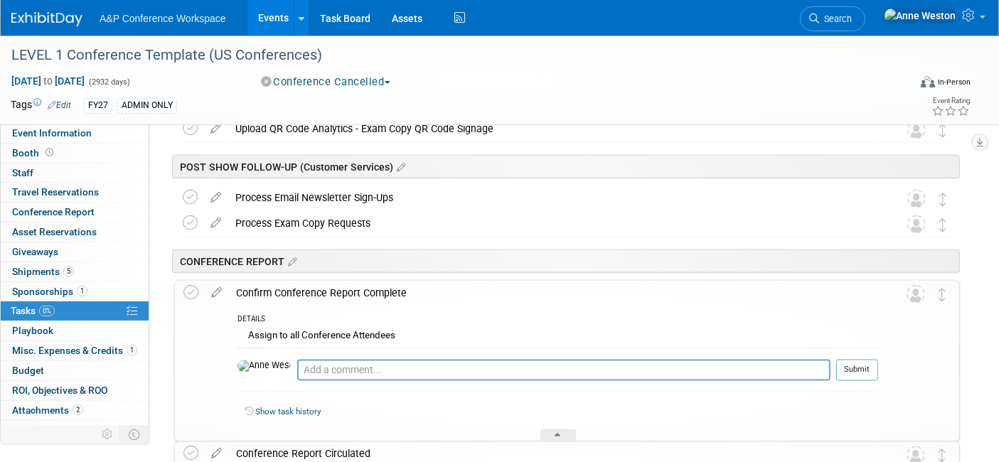
click at [312, 196] on div "Process Email Newsletter Sign-Ups" at bounding box center [553, 198] width 651 height 24
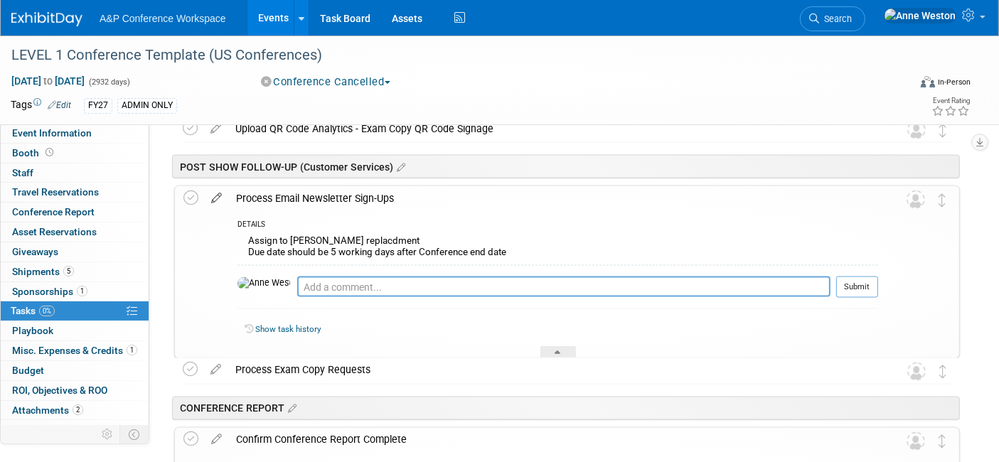
click at [213, 192] on icon at bounding box center [216, 195] width 25 height 18
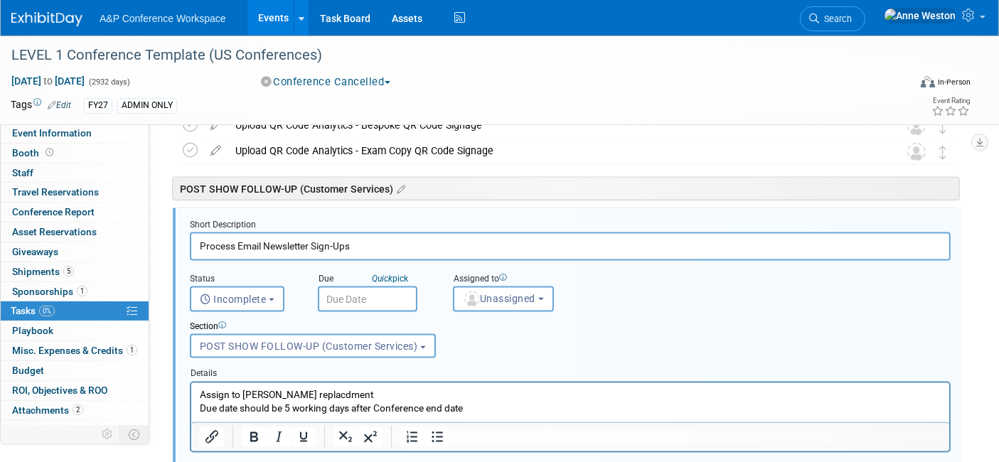
scroll to position [2313, 0]
click at [390, 392] on p "Assign to Rhianna Blackburn's replacdment Due date should be 5 working days aft…" at bounding box center [570, 402] width 742 height 27
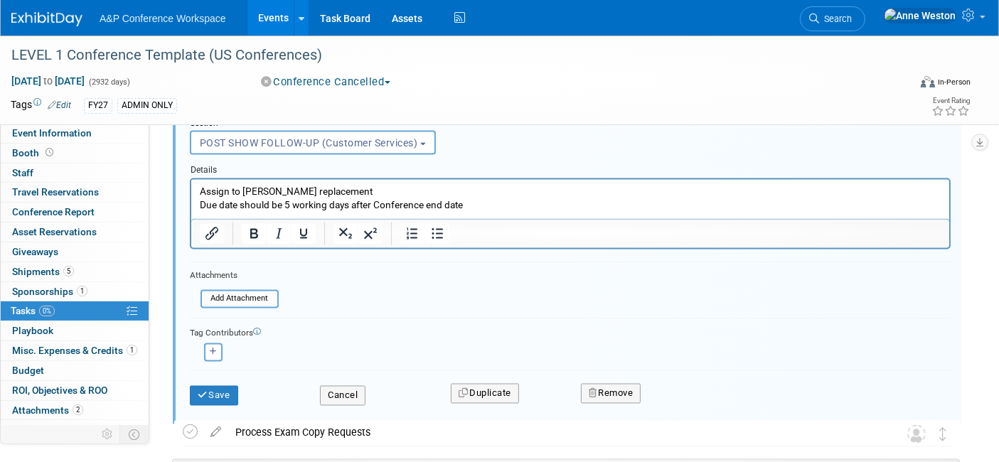
scroll to position [2549, 0]
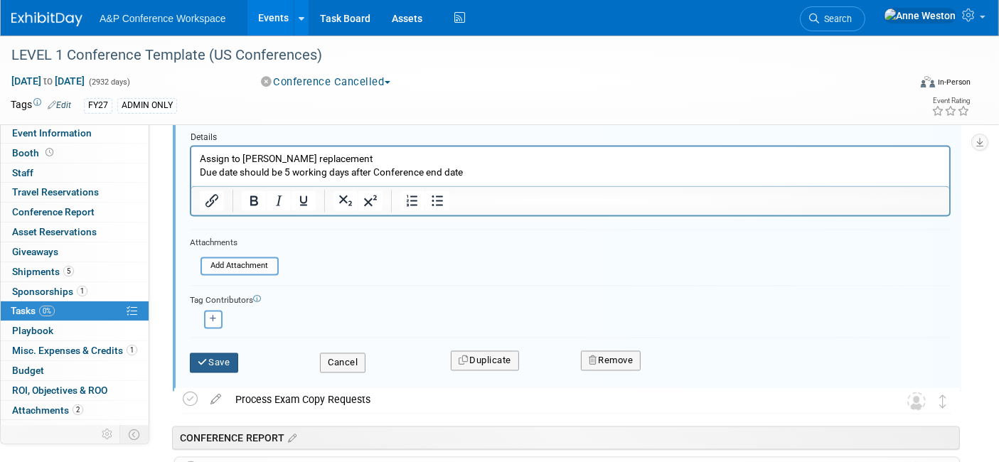
click at [205, 358] on icon "submit" at bounding box center [203, 362] width 11 height 9
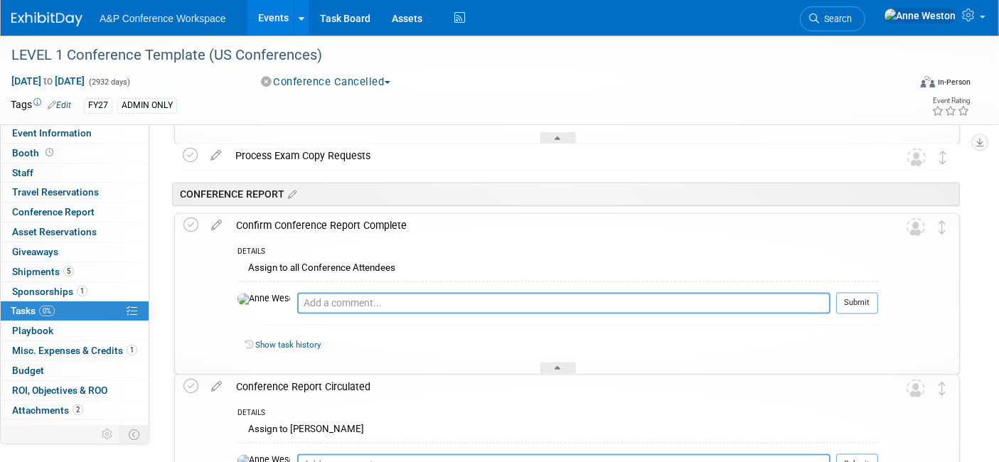
click at [302, 227] on div "Confirm Conference Report Complete" at bounding box center [553, 226] width 649 height 24
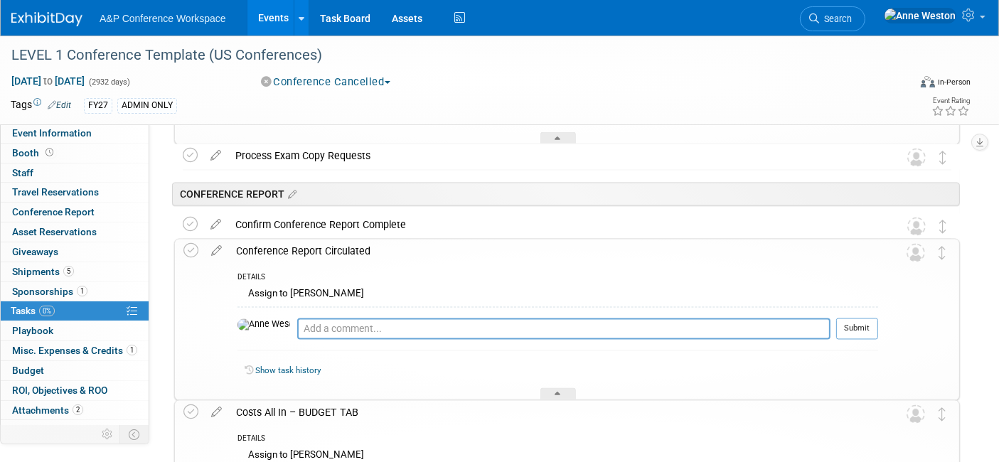
click at [316, 247] on div "Conference Report Circulated" at bounding box center [553, 252] width 649 height 24
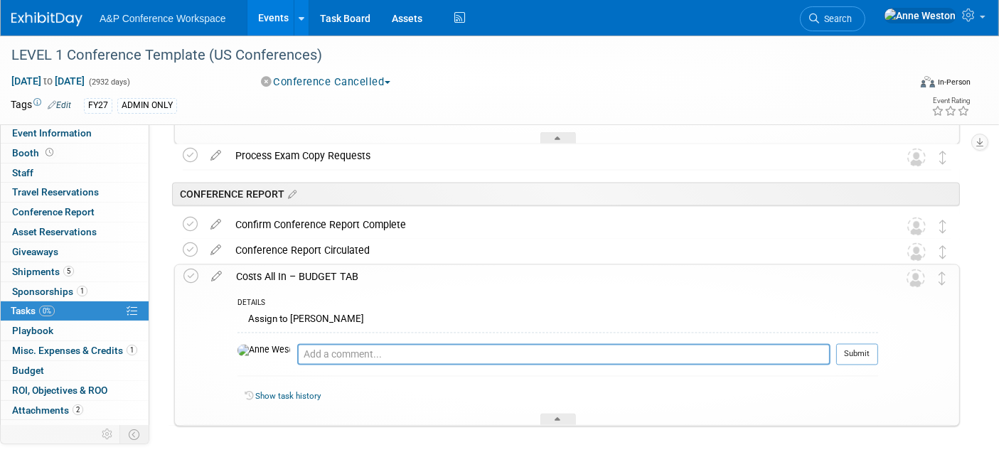
click at [300, 276] on div "Costs All In – BUDGET TAB" at bounding box center [553, 277] width 649 height 24
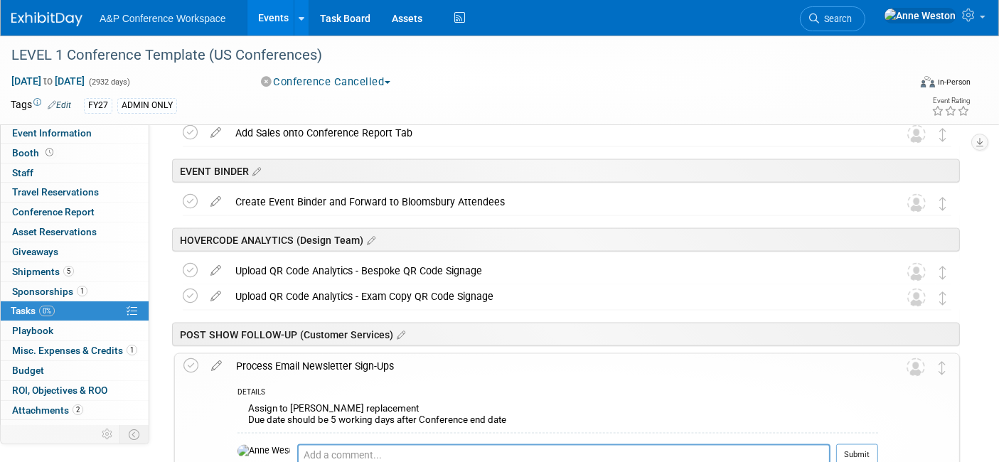
scroll to position [2147, 0]
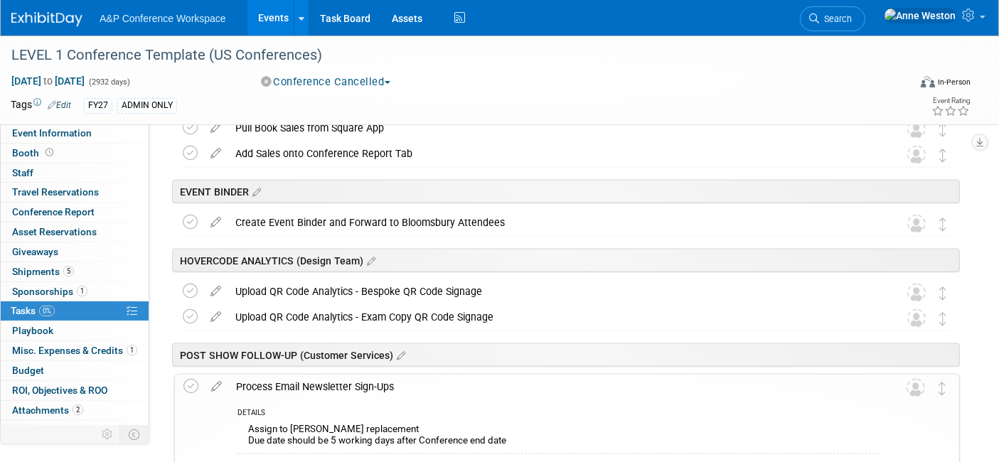
click at [319, 391] on div "Process Email Newsletter Sign-Ups" at bounding box center [553, 387] width 649 height 24
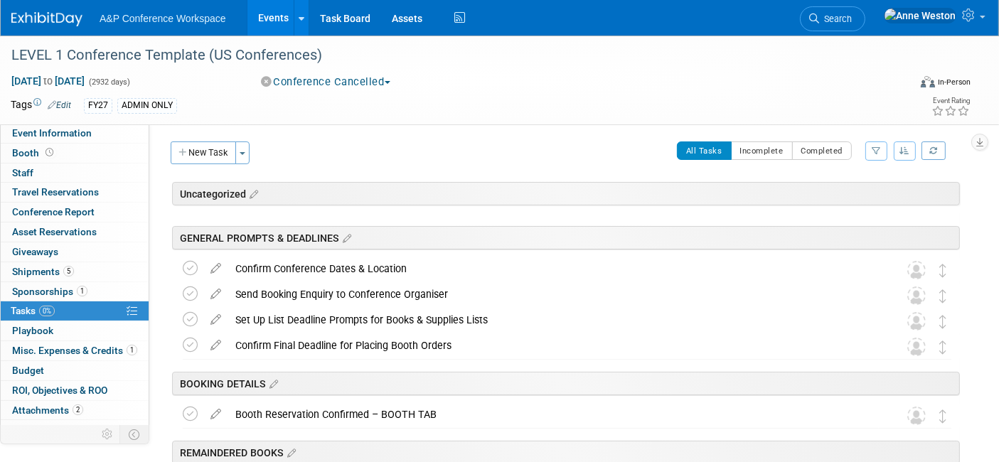
scroll to position [0, 0]
click at [309, 274] on div "Confirm Conference Dates & Location" at bounding box center [553, 270] width 651 height 24
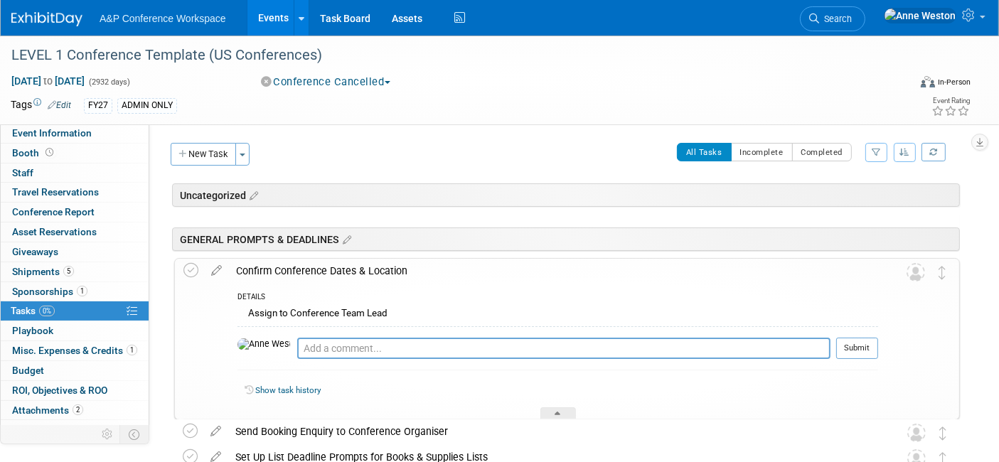
click at [309, 274] on div "Confirm Conference Dates & Location" at bounding box center [553, 271] width 649 height 24
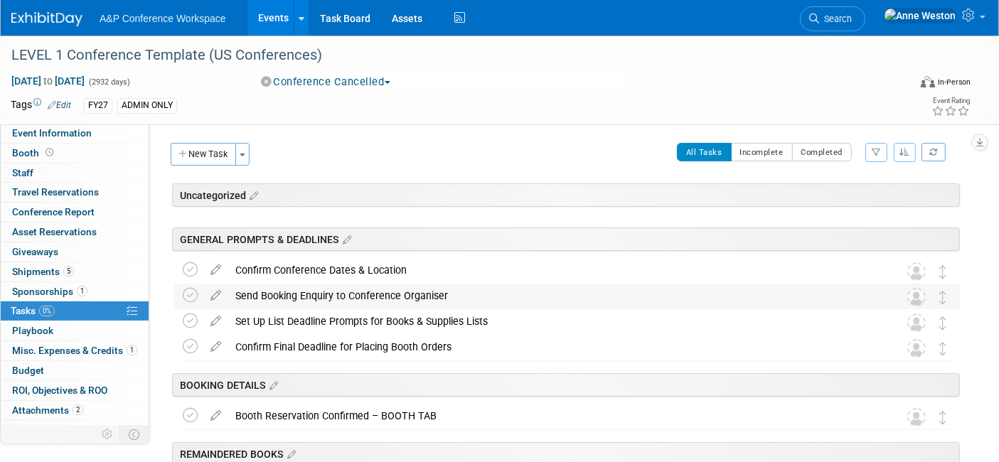
click at [320, 293] on div "Send Booking Enquiry to Conference Organiser" at bounding box center [553, 296] width 651 height 24
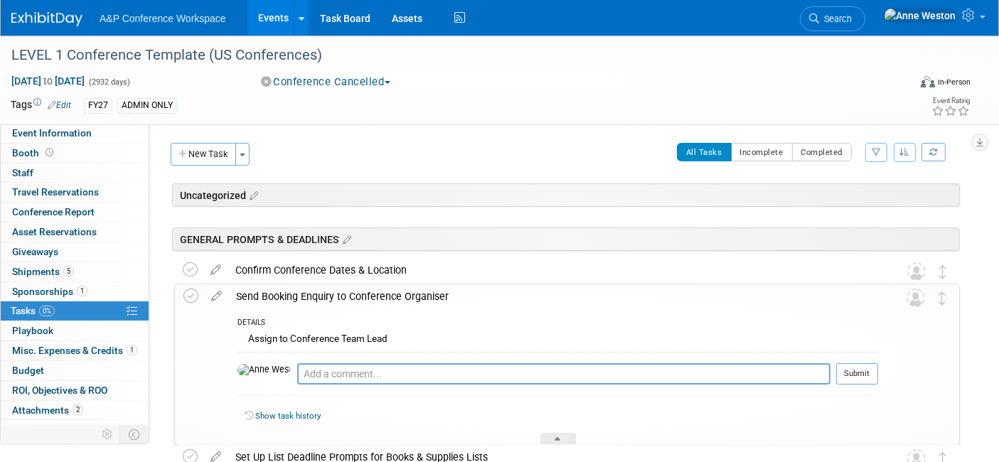
click at [320, 293] on div "Send Booking Enquiry to Conference Organiser" at bounding box center [553, 296] width 649 height 24
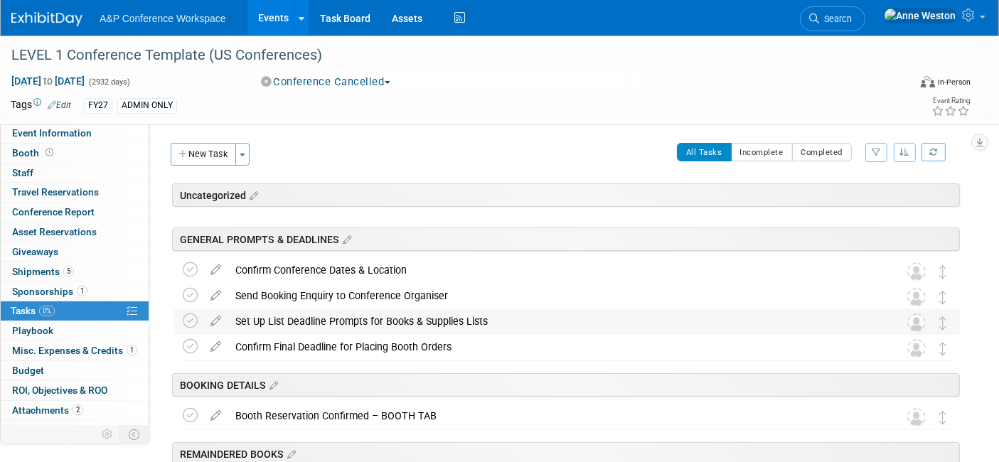
click at [320, 319] on div "Set Up List Deadline Prompts for Books & Supplies Lists" at bounding box center [553, 321] width 651 height 24
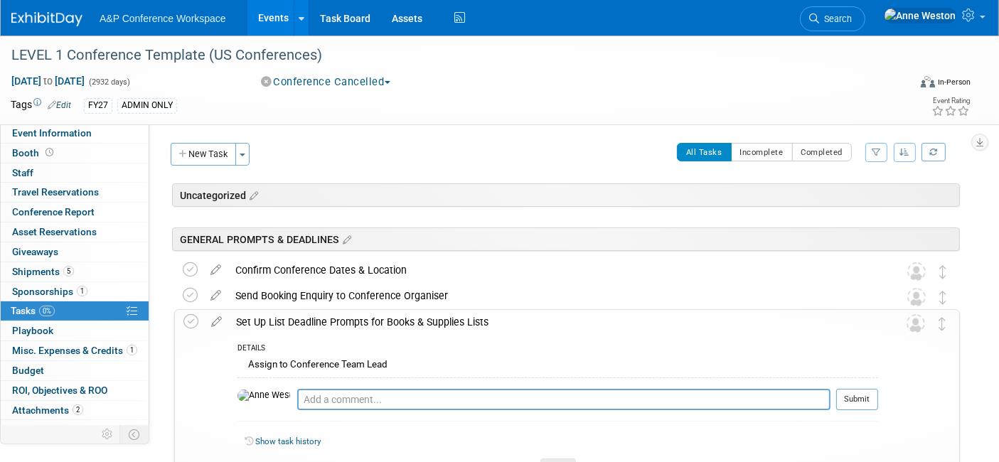
click at [320, 319] on div "Set Up List Deadline Prompts for Books & Supplies Lists" at bounding box center [553, 322] width 649 height 24
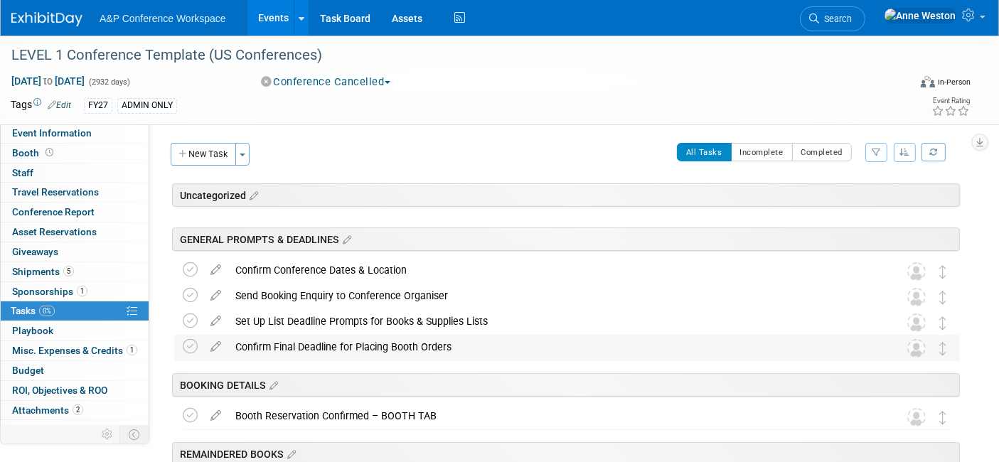
click at [323, 348] on div "Confirm Final Deadline for Placing Booth Orders" at bounding box center [553, 347] width 651 height 24
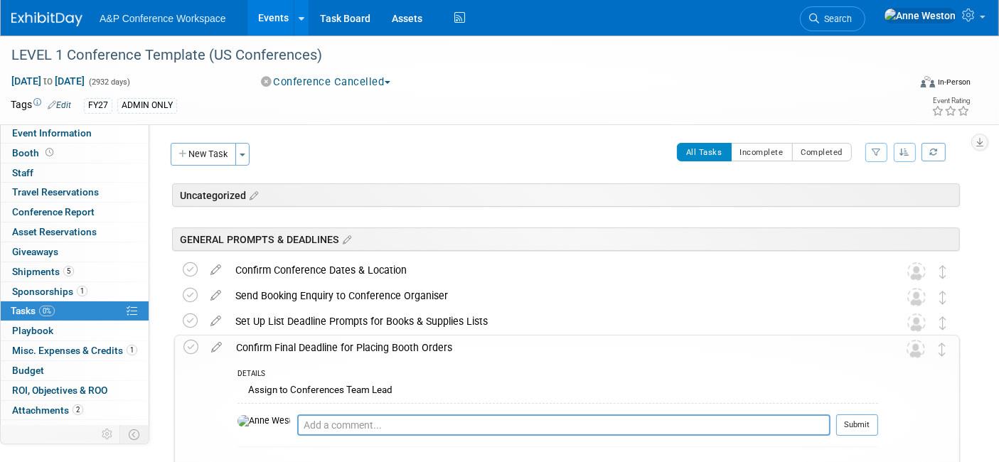
click at [323, 348] on div "Confirm Final Deadline for Placing Booth Orders" at bounding box center [553, 348] width 649 height 24
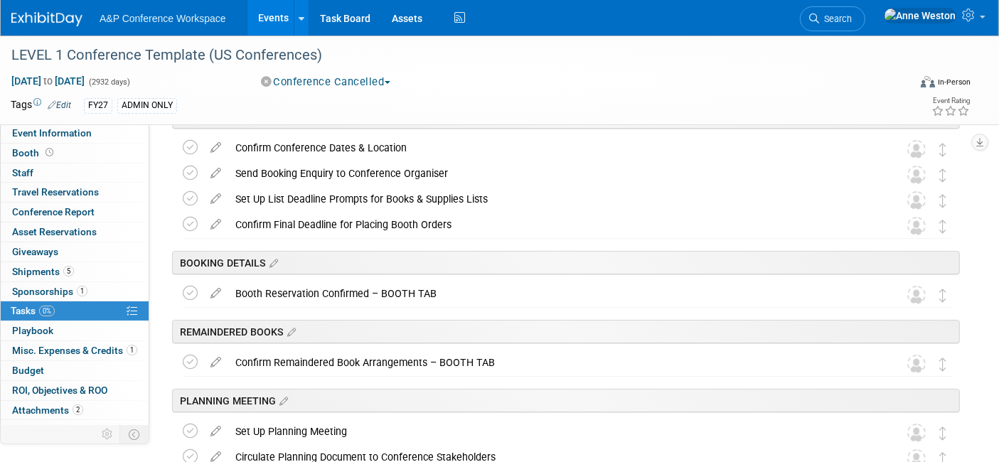
scroll to position [158, 0]
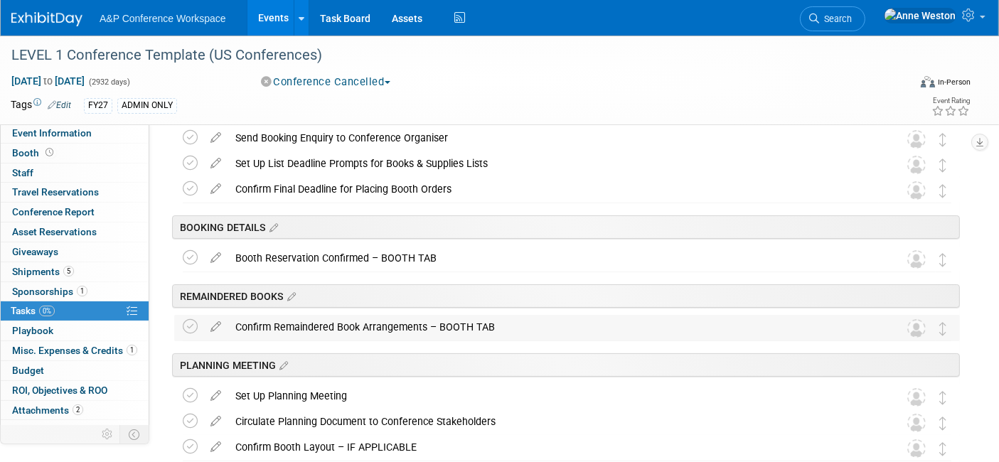
click at [323, 327] on div "Confirm Remaindered Book Arrangements – BOOTH TAB" at bounding box center [553, 327] width 651 height 24
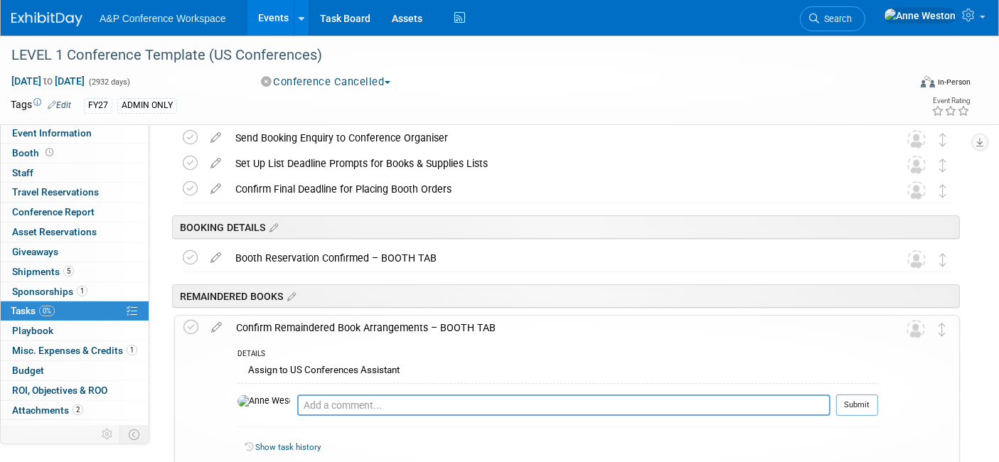
click at [323, 327] on div "Confirm Remaindered Book Arrangements – BOOTH TAB" at bounding box center [553, 328] width 649 height 24
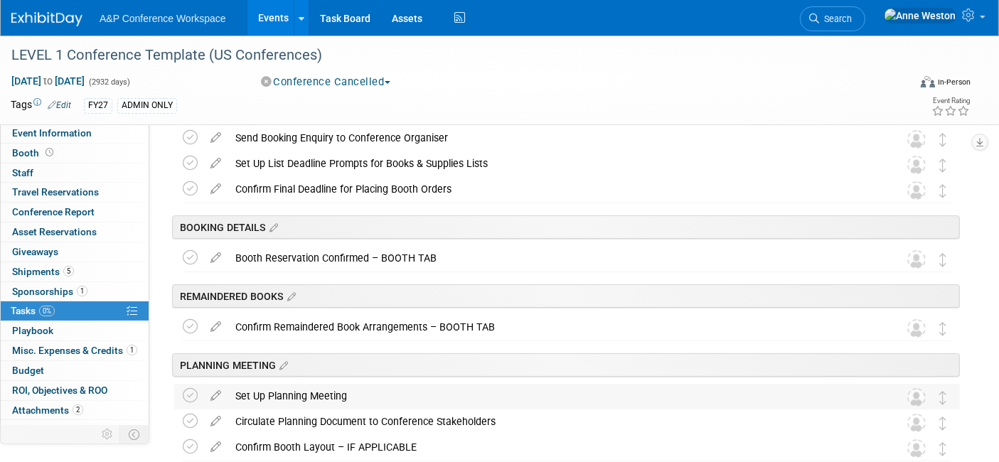
click at [314, 390] on div "Set Up Planning Meeting" at bounding box center [553, 396] width 651 height 24
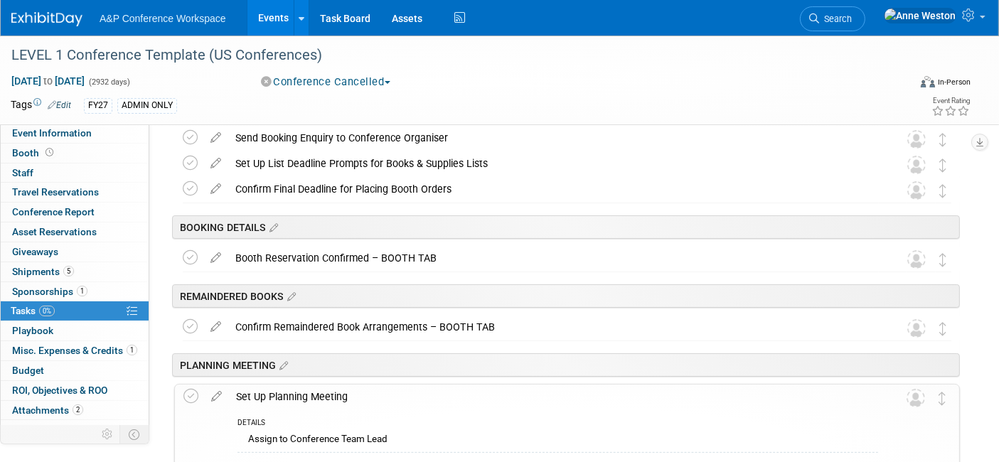
click at [314, 391] on div "Set Up Planning Meeting" at bounding box center [553, 397] width 649 height 24
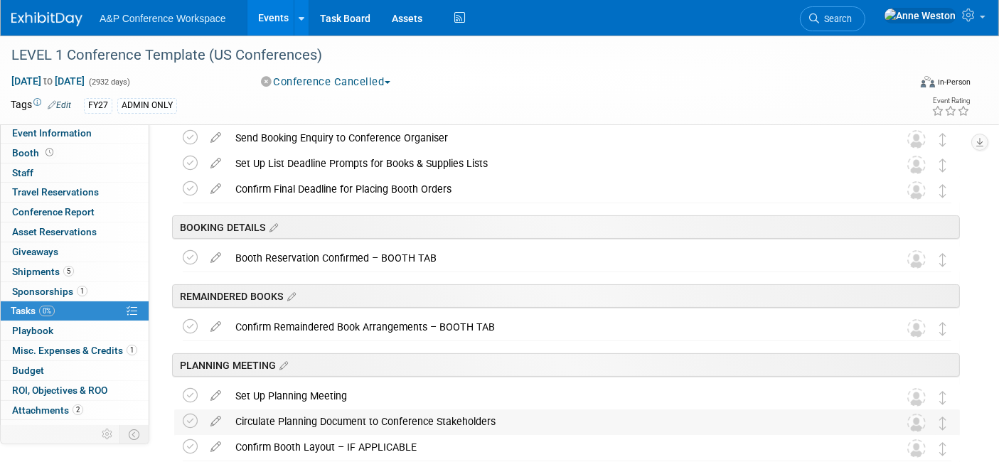
click at [320, 413] on div "Circulate Planning Document to Conference Stakeholders" at bounding box center [553, 422] width 651 height 24
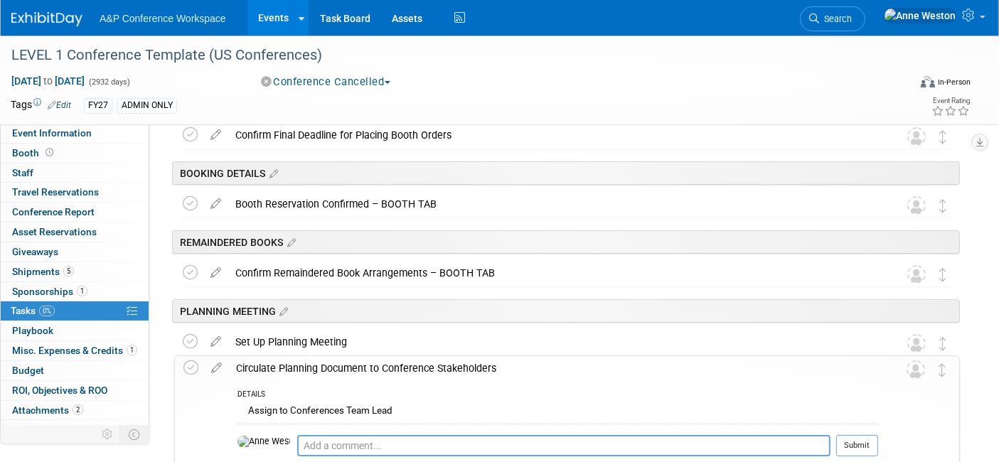
scroll to position [237, 0]
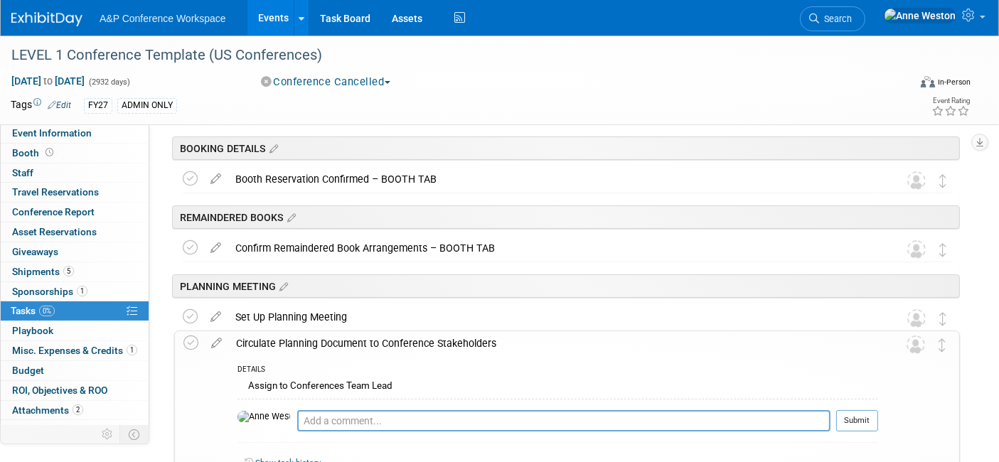
click at [330, 343] on div "Circulate Planning Document to Conference Stakeholders" at bounding box center [553, 343] width 649 height 24
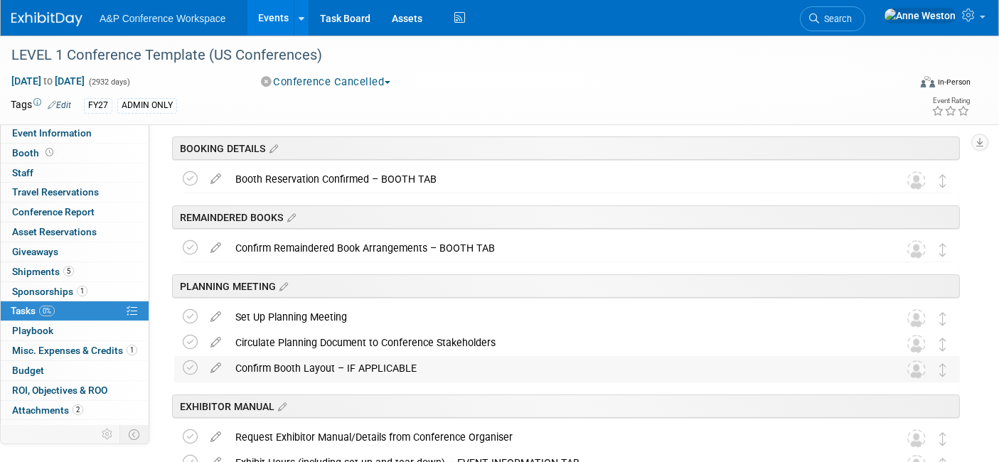
click at [331, 368] on div "Confirm Booth Layout – IF APPLICABLE" at bounding box center [553, 368] width 651 height 24
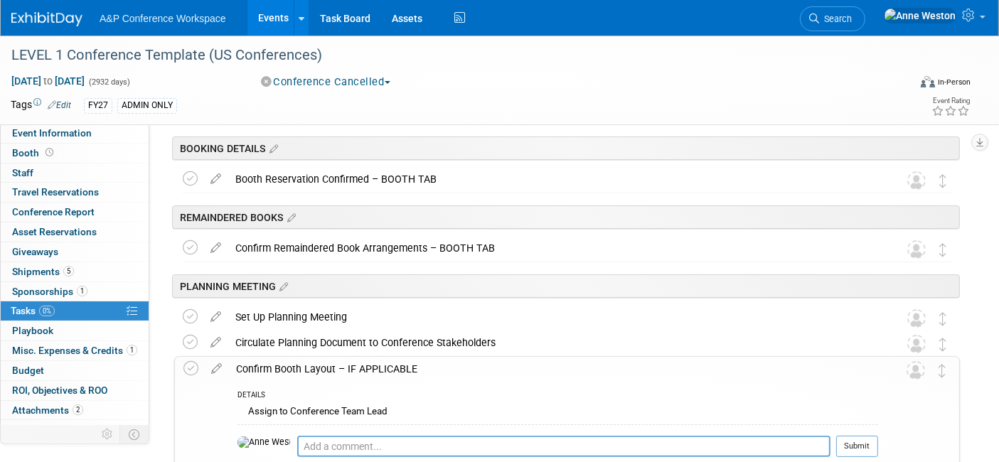
click at [331, 368] on div "Confirm Booth Layout – IF APPLICABLE" at bounding box center [553, 369] width 649 height 24
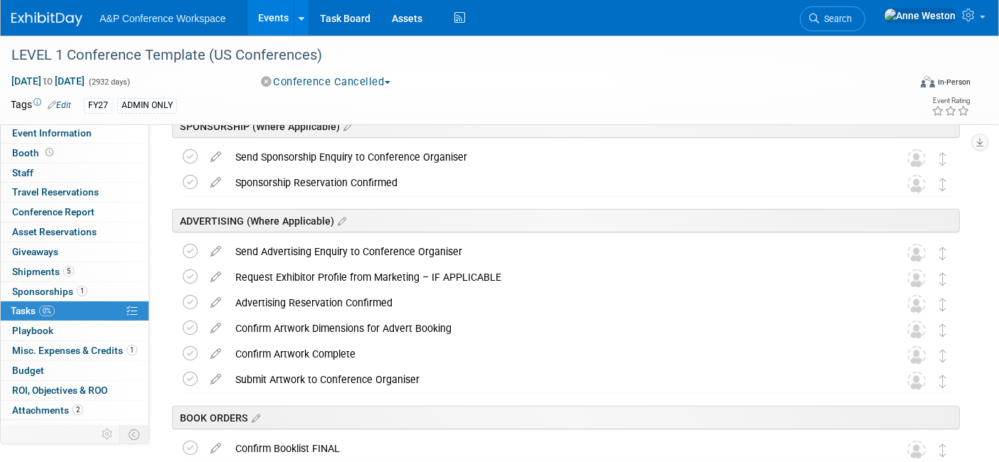
scroll to position [790, 0]
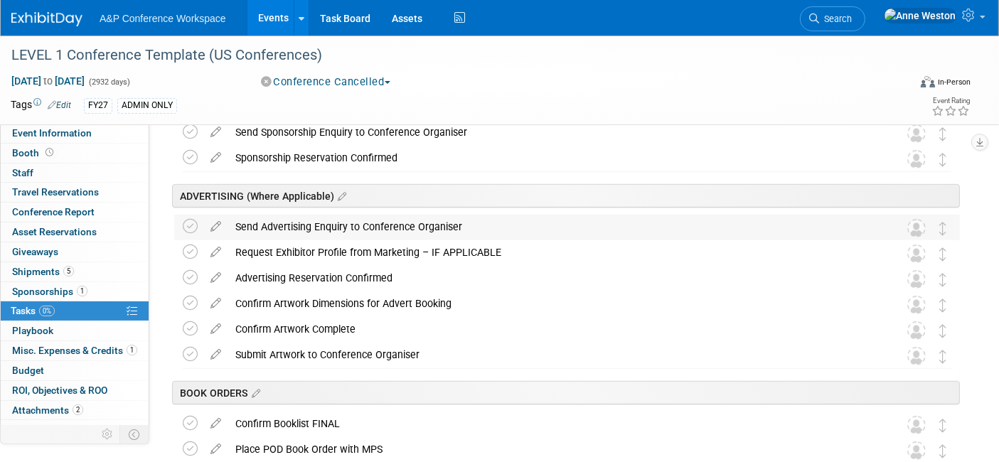
click at [336, 220] on div "Send Advertising Enquiry to Conference Organiser" at bounding box center [553, 227] width 651 height 24
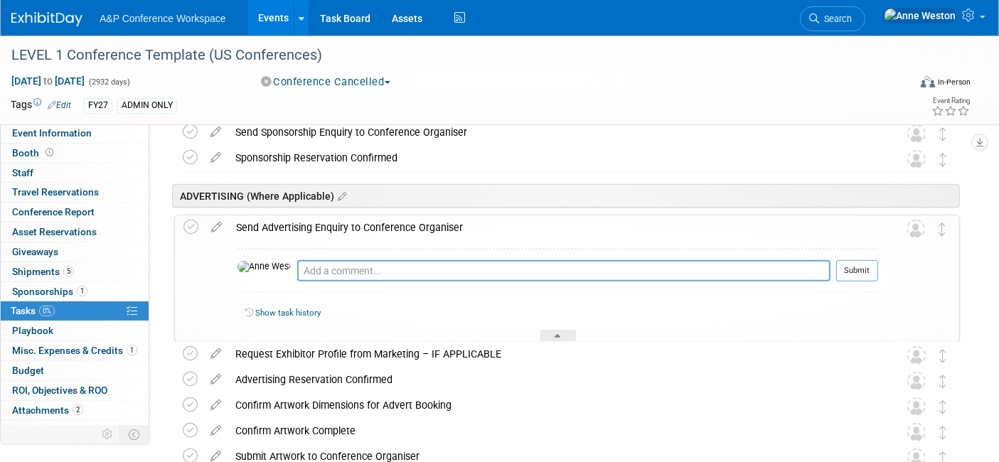
click at [336, 220] on div "Send Advertising Enquiry to Conference Organiser" at bounding box center [553, 227] width 649 height 24
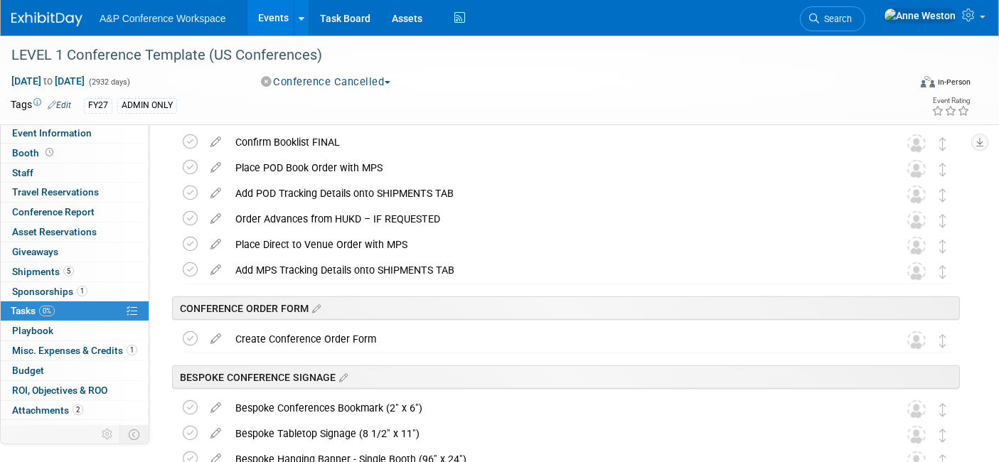
scroll to position [1106, 0]
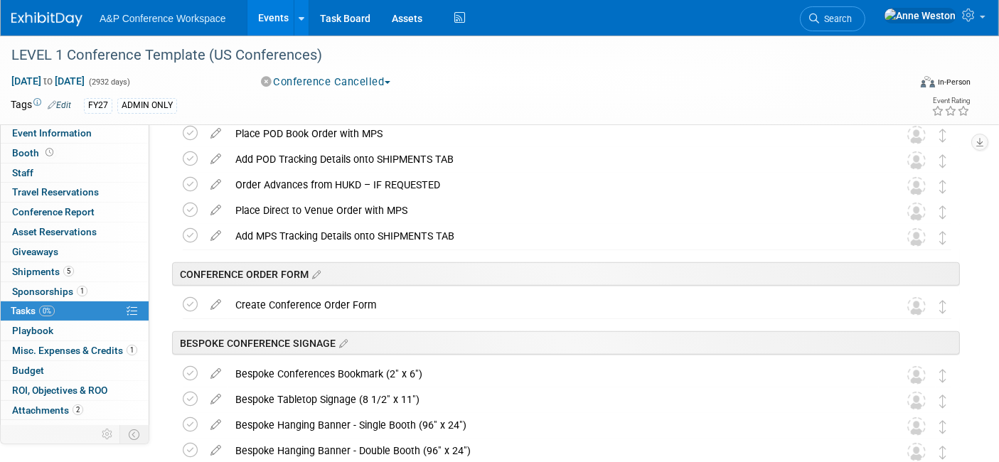
click at [328, 298] on div "Create Conference Order Form" at bounding box center [553, 305] width 651 height 24
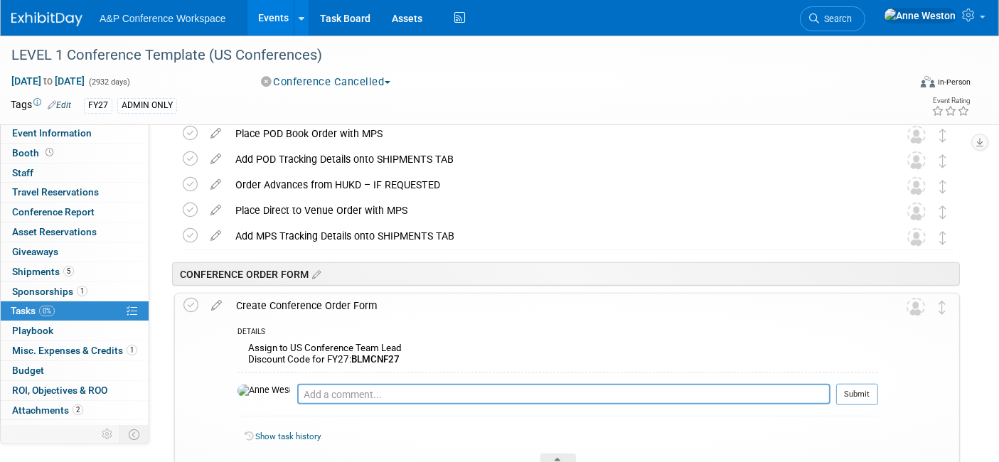
click at [328, 298] on div "Create Conference Order Form" at bounding box center [553, 306] width 649 height 24
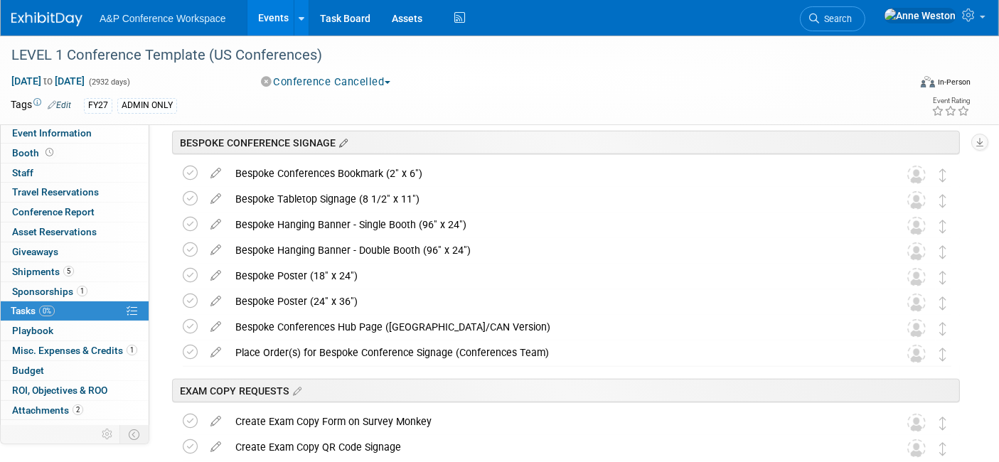
scroll to position [1342, 0]
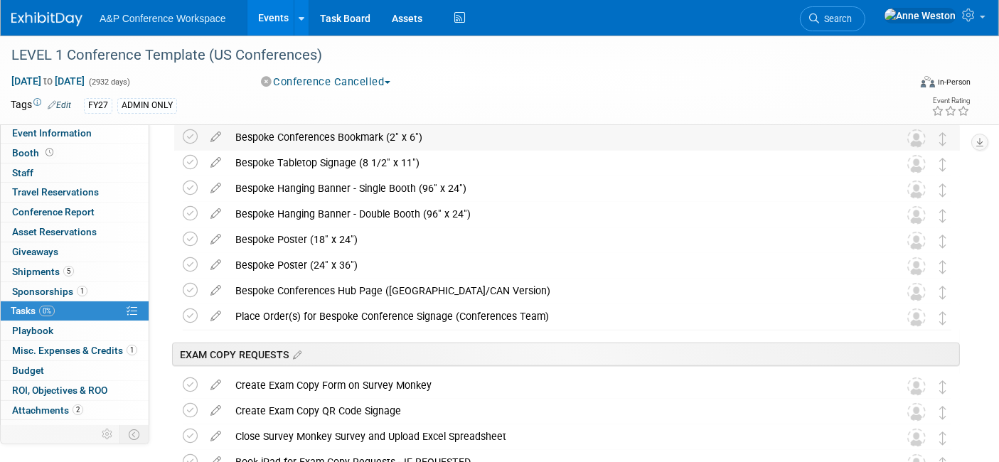
click at [334, 129] on div "Bespoke Conferences Bookmark (2" x 6")" at bounding box center [553, 137] width 651 height 24
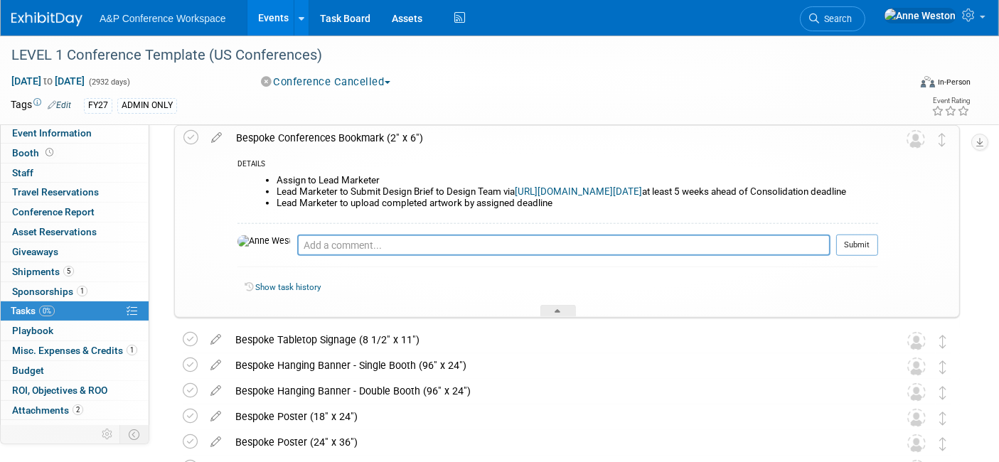
click at [334, 129] on div "Bespoke Conferences Bookmark (2" x 6")" at bounding box center [553, 138] width 649 height 24
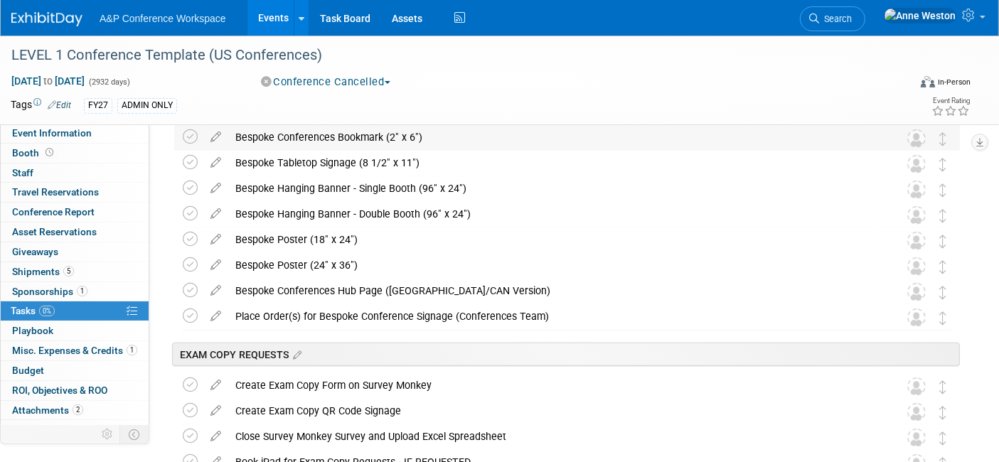
click at [335, 129] on div "Bespoke Conferences Bookmark (2" x 6")" at bounding box center [553, 137] width 651 height 24
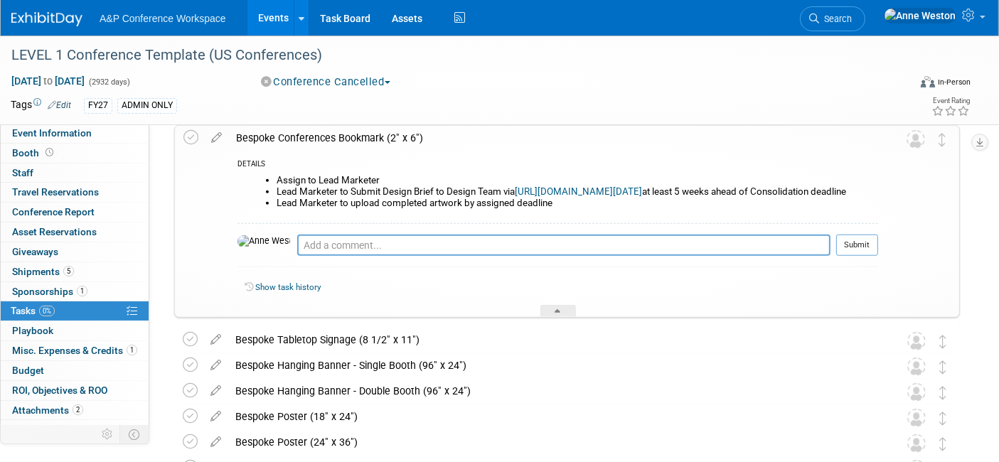
click at [335, 129] on div "Bespoke Conferences Bookmark (2" x 6")" at bounding box center [553, 138] width 649 height 24
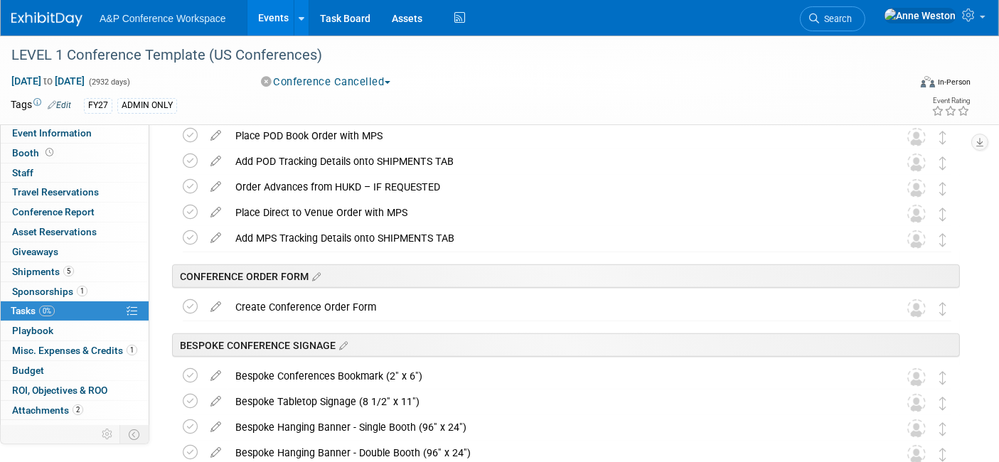
scroll to position [1027, 0]
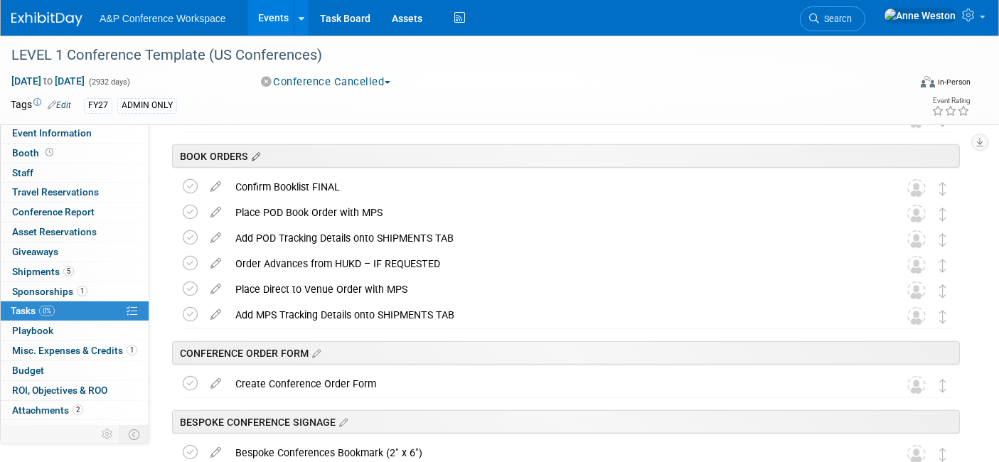
click at [253, 151] on icon at bounding box center [254, 157] width 12 height 13
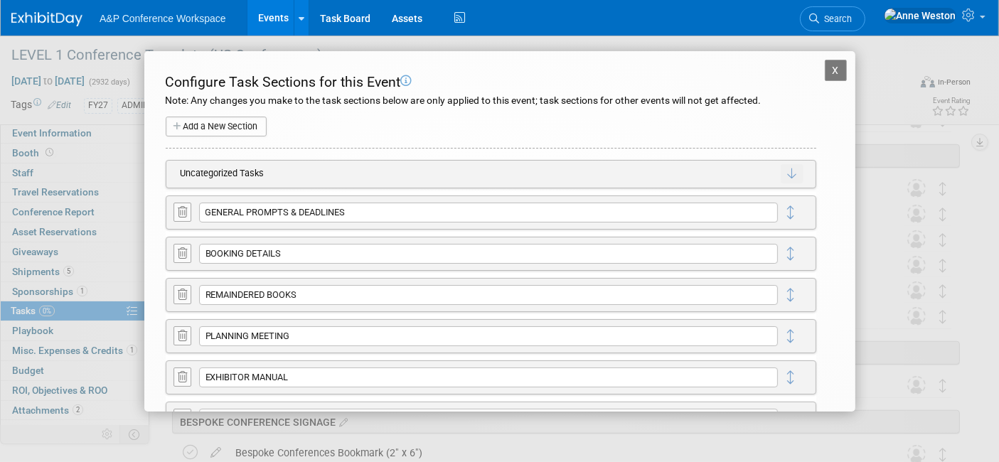
click at [825, 66] on button "X" at bounding box center [836, 70] width 23 height 21
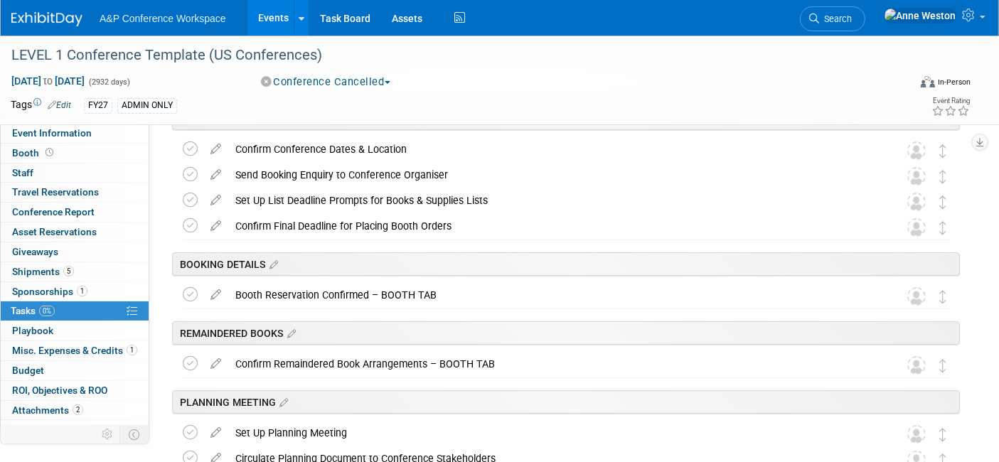
scroll to position [0, 0]
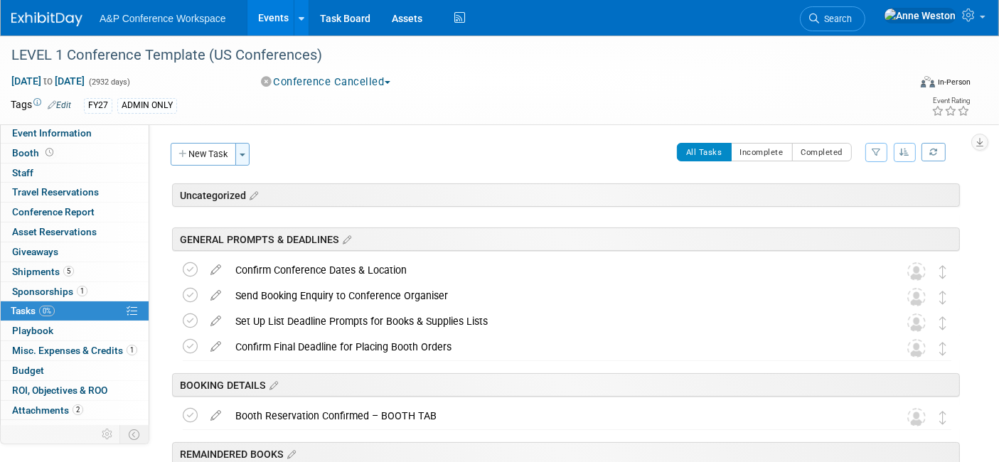
click at [245, 146] on button "Toggle Dropdown" at bounding box center [242, 154] width 14 height 23
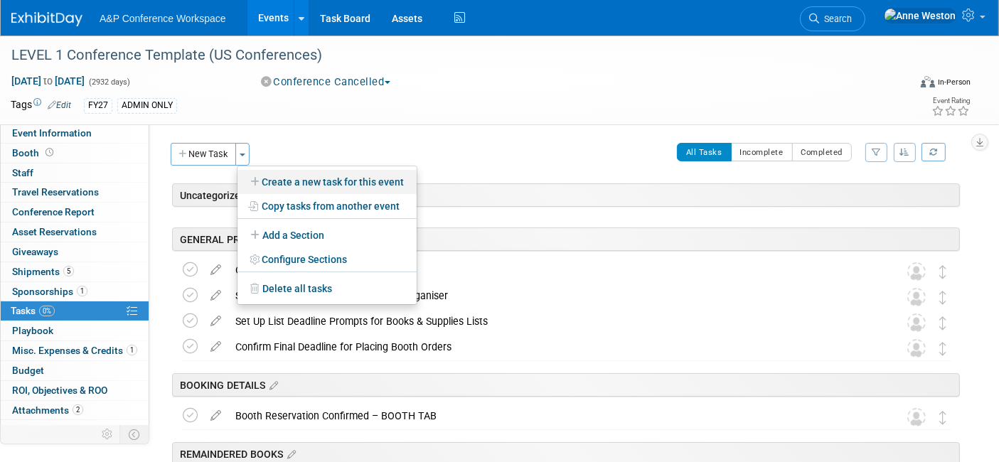
click at [300, 181] on link "Create a new task for this event" at bounding box center [326, 182] width 179 height 24
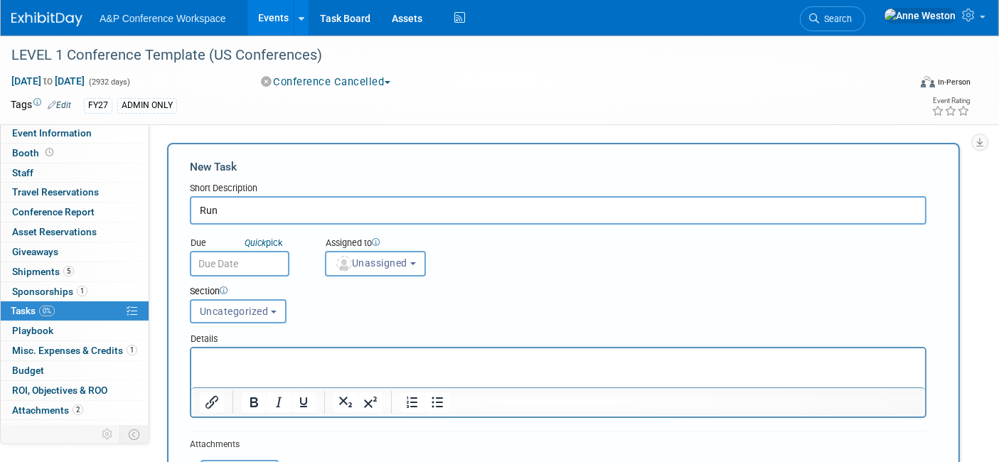
click at [311, 238] on div "Due Quick pick" at bounding box center [246, 253] width 135 height 46
type input "R"
type input "B"
click at [234, 359] on p "Rich Text Area. Press ALT-0 for help." at bounding box center [557, 360] width 717 height 14
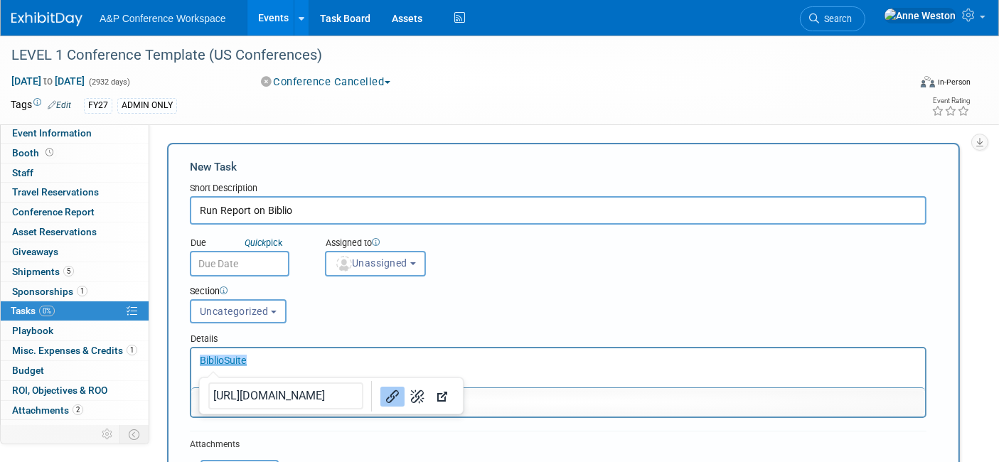
click at [471, 387] on div at bounding box center [558, 401] width 734 height 29
click at [216, 210] on input "Run Report on Biblio" at bounding box center [558, 210] width 737 height 28
click at [312, 210] on input "Run Report on Biblio" at bounding box center [558, 210] width 737 height 28
click at [213, 208] on input "Run Report on Biblio" at bounding box center [558, 210] width 737 height 28
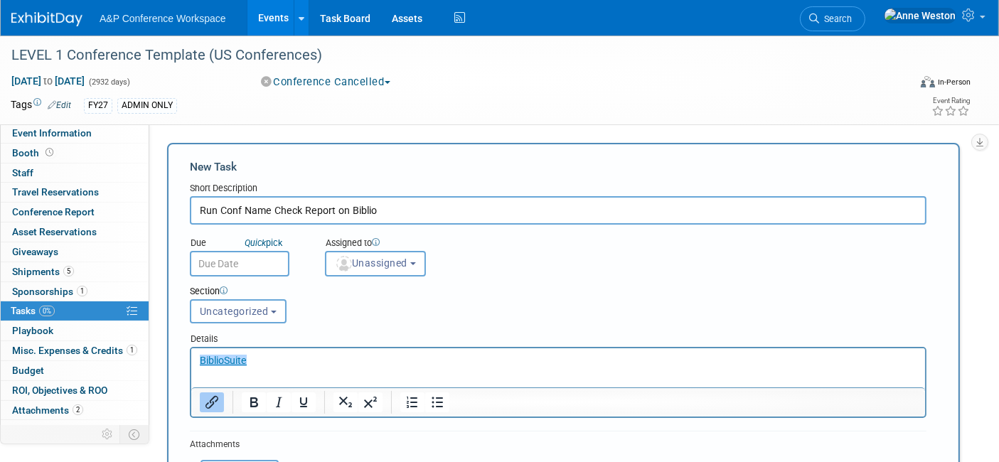
click at [420, 208] on input "Run Conf Name Check Report on Biblio" at bounding box center [558, 210] width 737 height 28
drag, startPoint x: 301, startPoint y: 209, endPoint x: 219, endPoint y: 212, distance: 82.5
click at [219, 212] on input "Run Conf Name Check Report on Biblio" at bounding box center [558, 210] width 737 height 28
click at [315, 214] on input "Report on Biblio" at bounding box center [558, 210] width 737 height 28
click at [379, 212] on input "Run Biblio Report to Check on Book Status" at bounding box center [558, 210] width 737 height 28
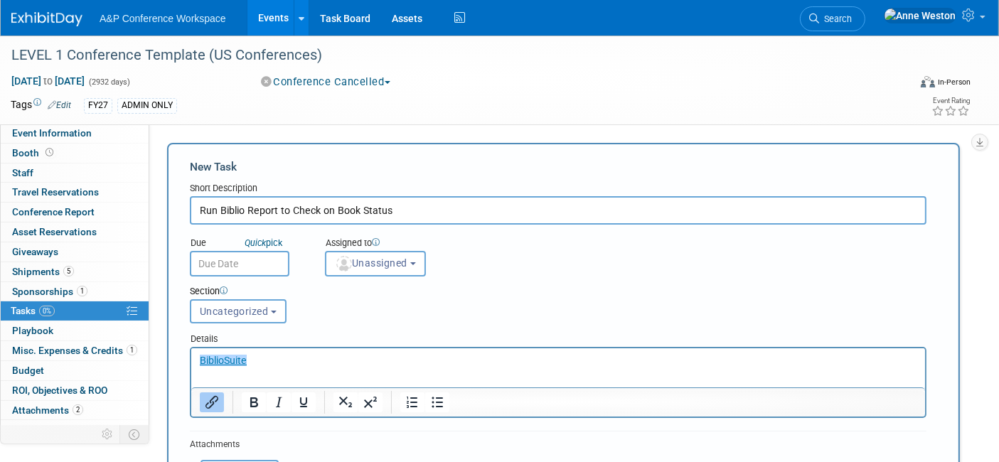
click at [379, 212] on input "Run Biblio Report to Check on Book Status" at bounding box center [558, 210] width 737 height 28
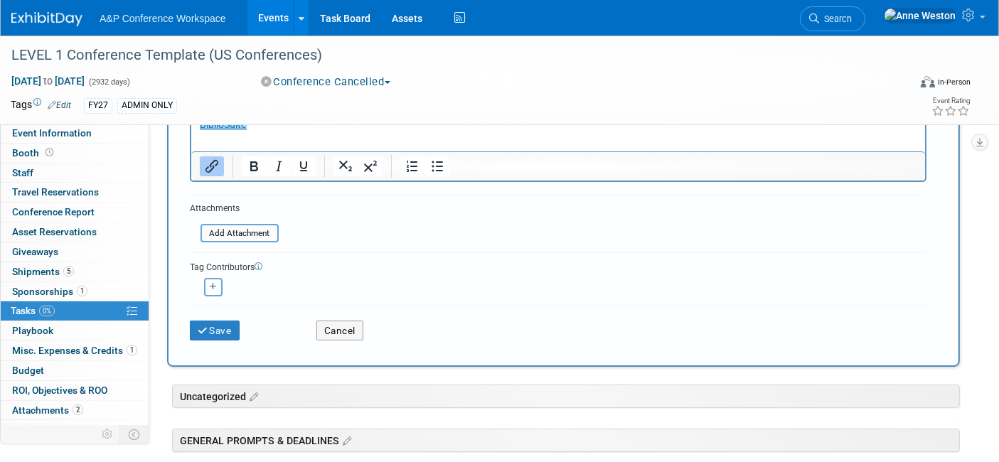
scroll to position [237, 0]
type input "Run Biblio Report"
click at [232, 320] on button "Save" at bounding box center [215, 330] width 50 height 20
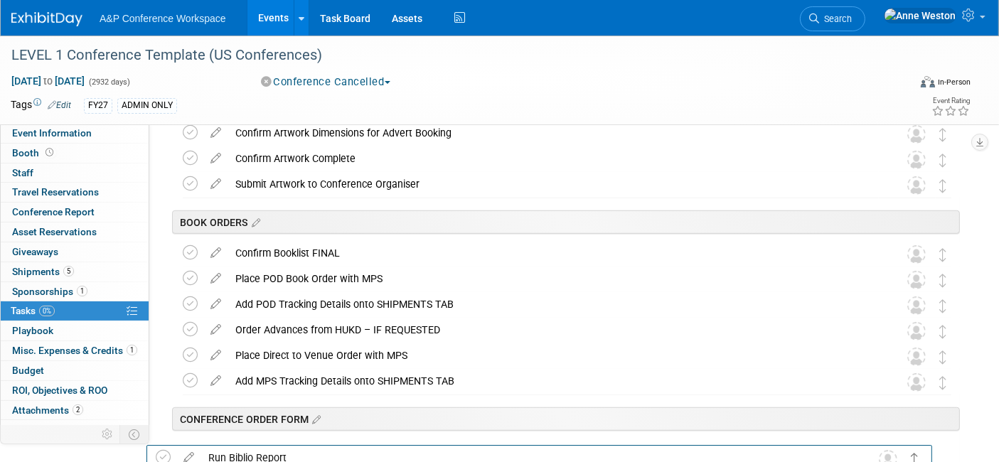
scroll to position [1046, 0]
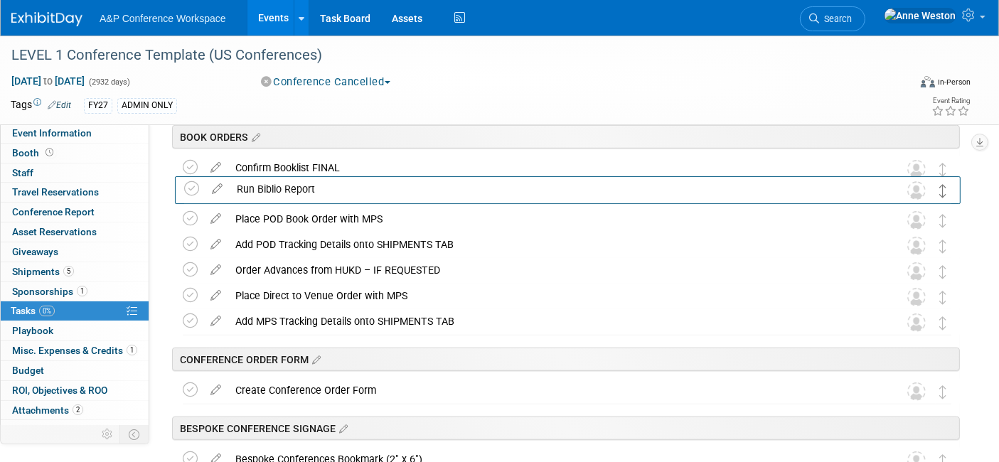
drag, startPoint x: 940, startPoint y: 224, endPoint x: 940, endPoint y: 196, distance: 28.4
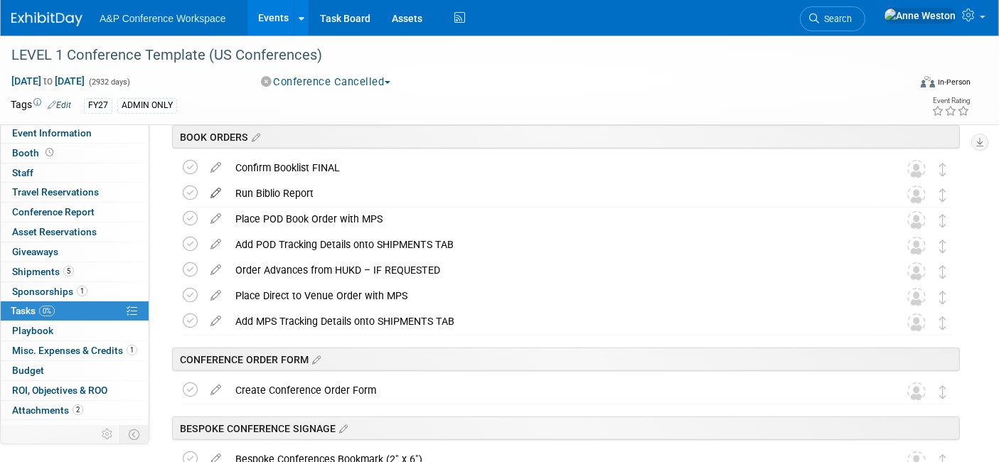
click at [215, 186] on icon at bounding box center [215, 190] width 25 height 18
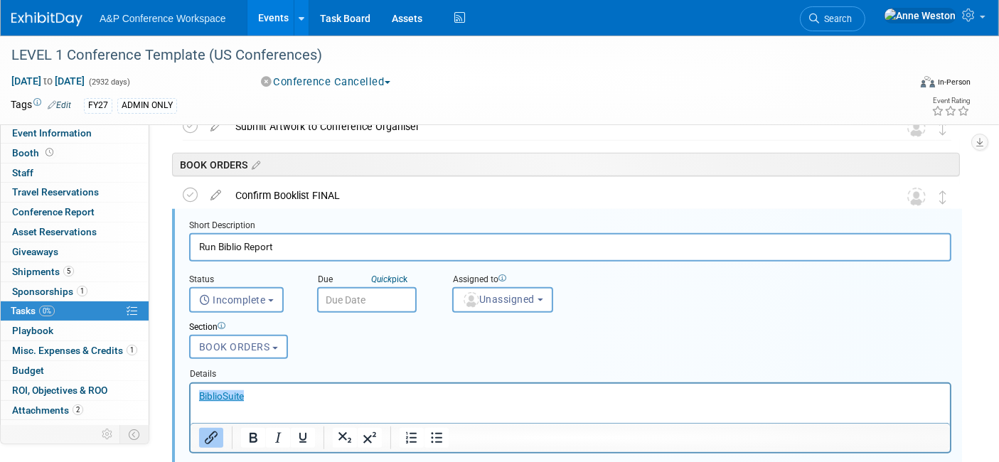
scroll to position [0, 0]
click at [265, 397] on p "﻿BiblioSuite" at bounding box center [569, 396] width 743 height 14
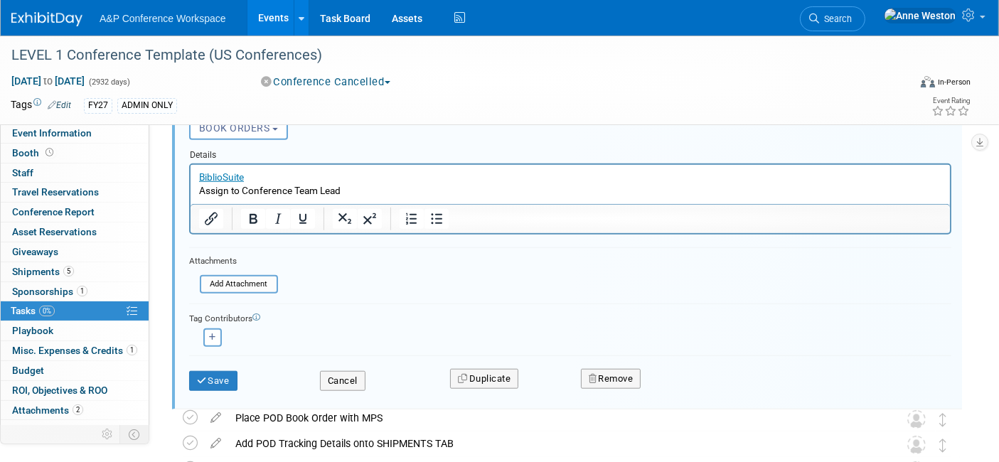
scroll to position [1255, 0]
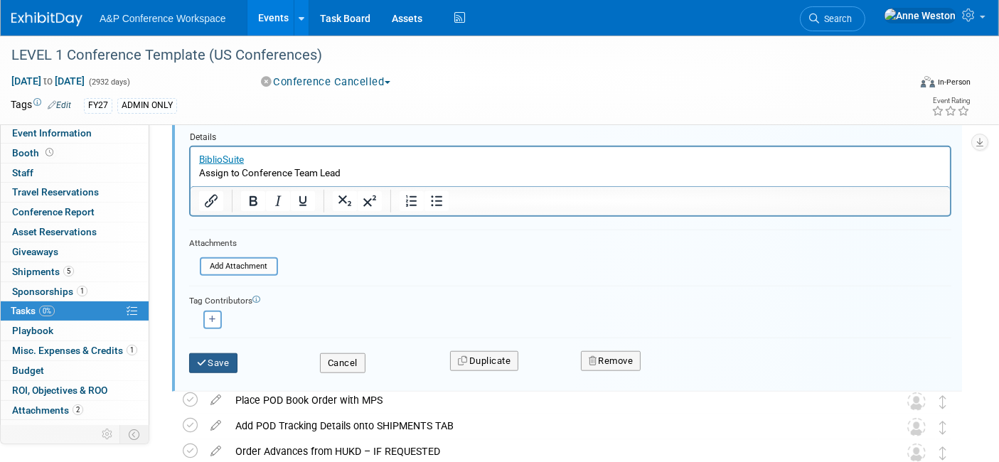
click at [203, 363] on button "Save" at bounding box center [213, 363] width 48 height 20
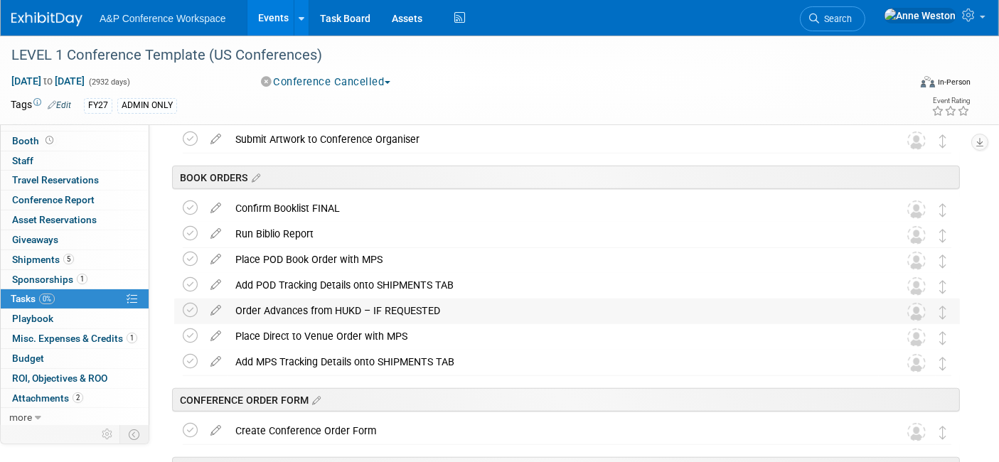
scroll to position [1027, 0]
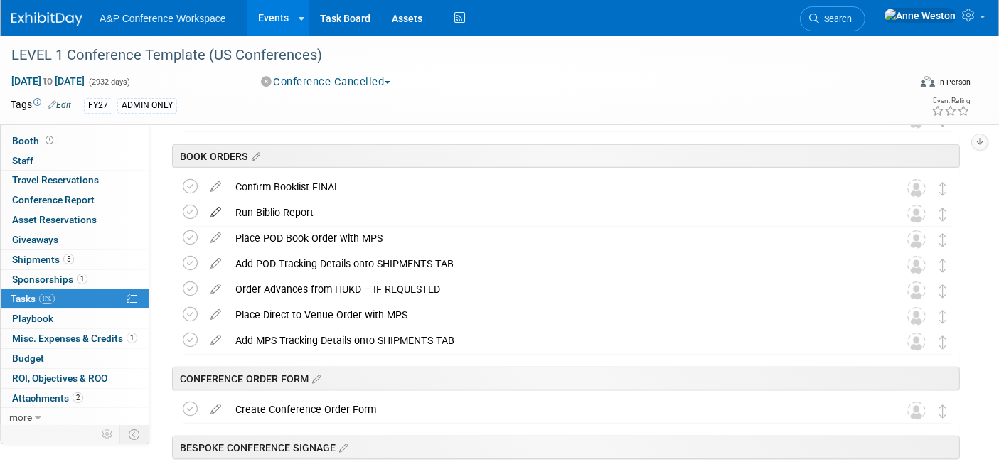
click at [221, 207] on icon at bounding box center [215, 209] width 25 height 18
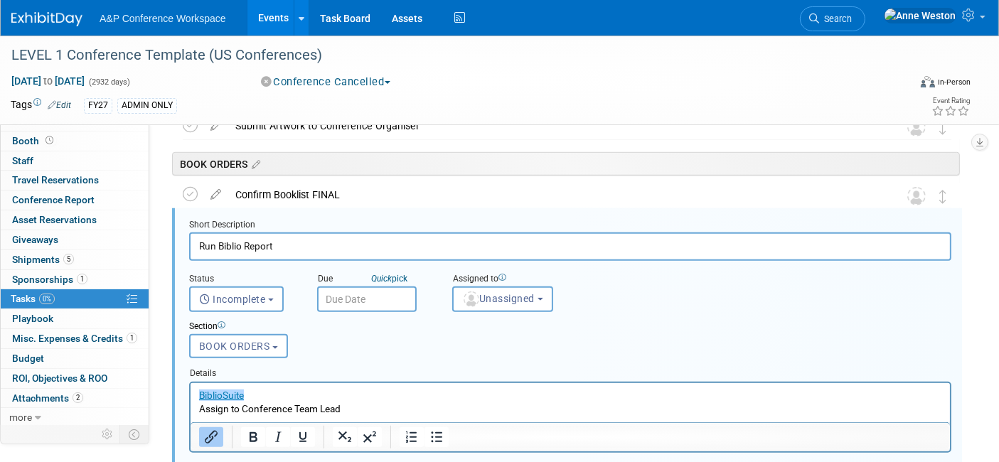
scroll to position [1018, 0]
type input "Run Biblio Report to"
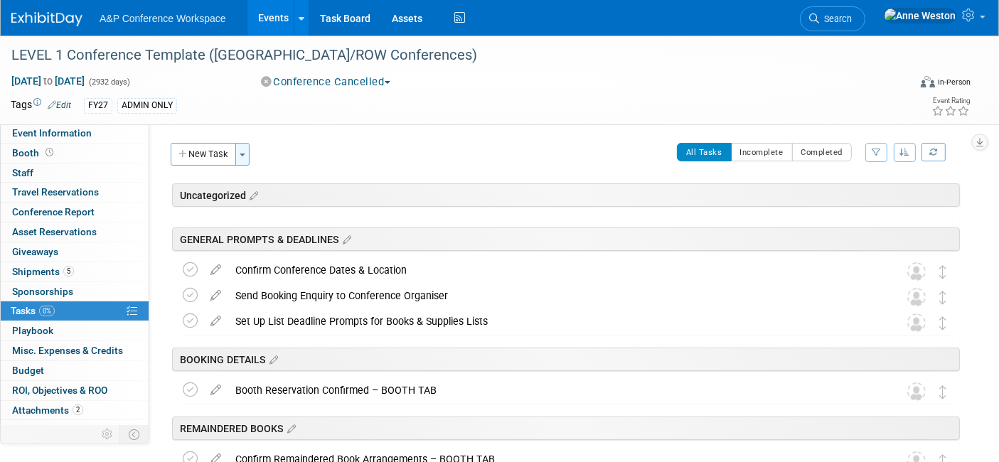
click at [245, 149] on button "Toggle Dropdown" at bounding box center [242, 154] width 14 height 23
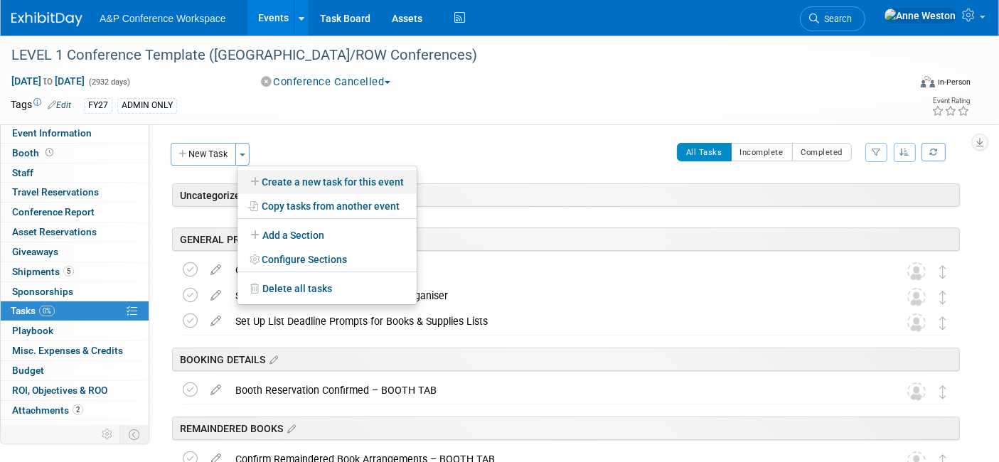
click at [303, 181] on link "Create a new task for this event" at bounding box center [326, 182] width 179 height 24
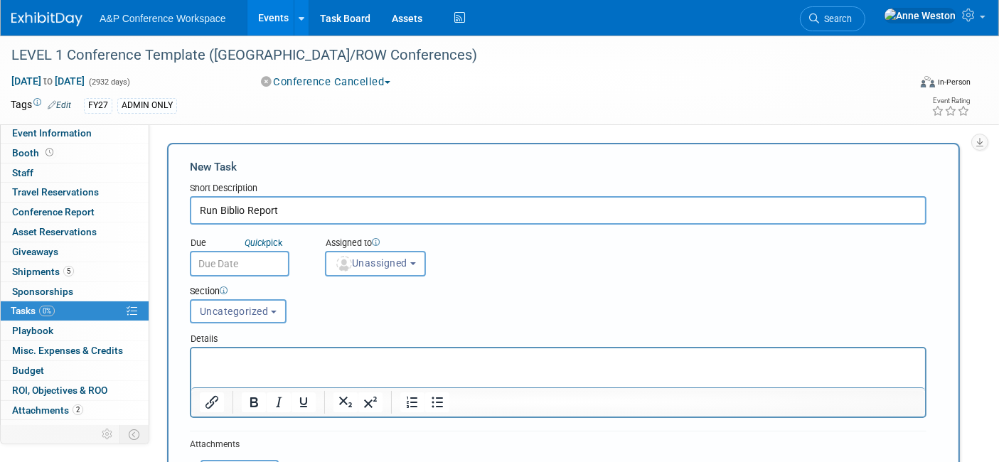
type input "Run Biblio Report"
click at [204, 355] on p "Rich Text Area. Press ALT-0 for help." at bounding box center [557, 360] width 717 height 14
click at [542, 366] on p "﻿BiblioSuite" at bounding box center [557, 360] width 717 height 14
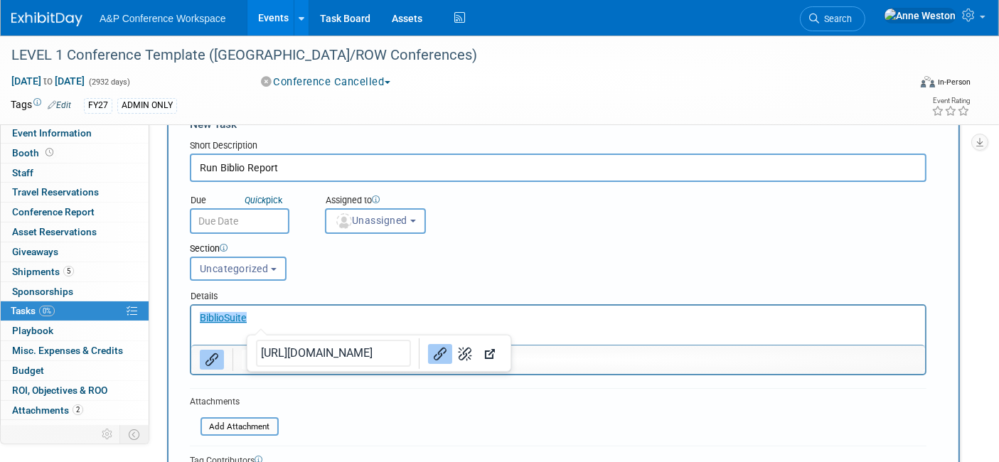
scroll to position [79, 0]
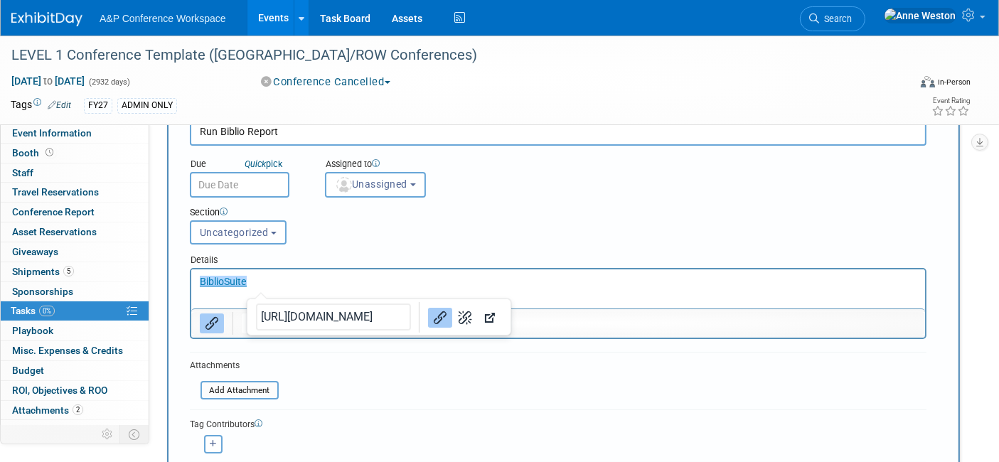
click at [552, 272] on html "BiblioSuite﻿" at bounding box center [558, 279] width 734 height 20
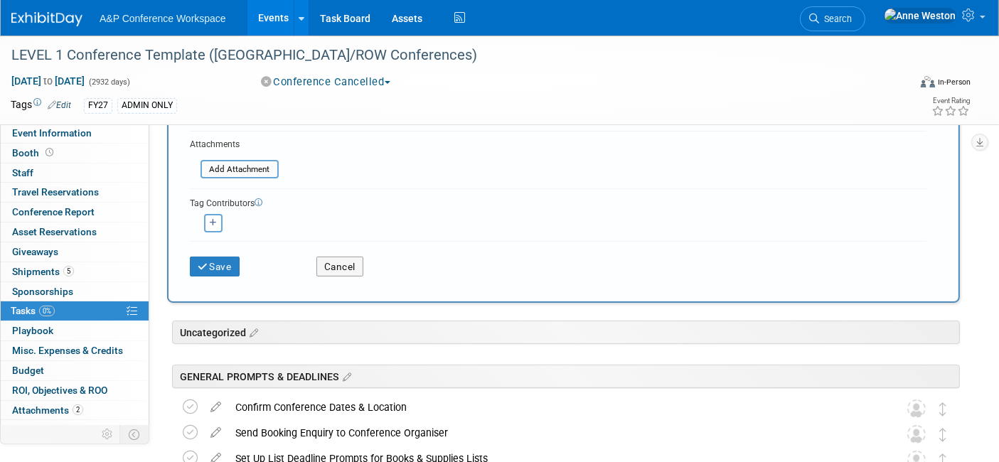
scroll to position [316, 0]
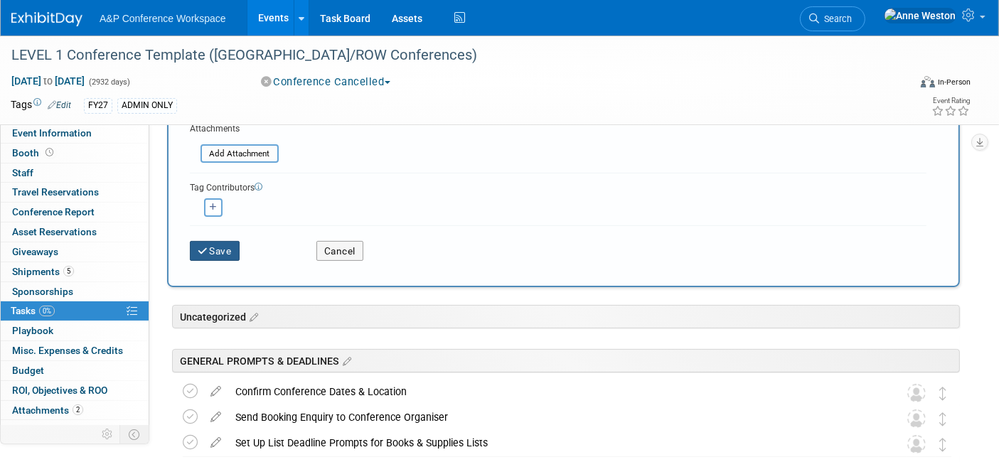
click at [195, 241] on button "Save" at bounding box center [215, 251] width 50 height 20
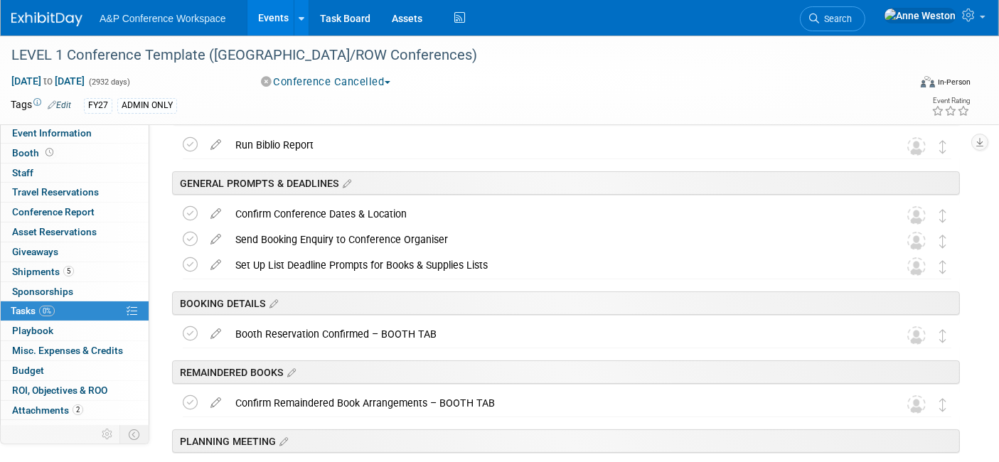
scroll to position [3, 0]
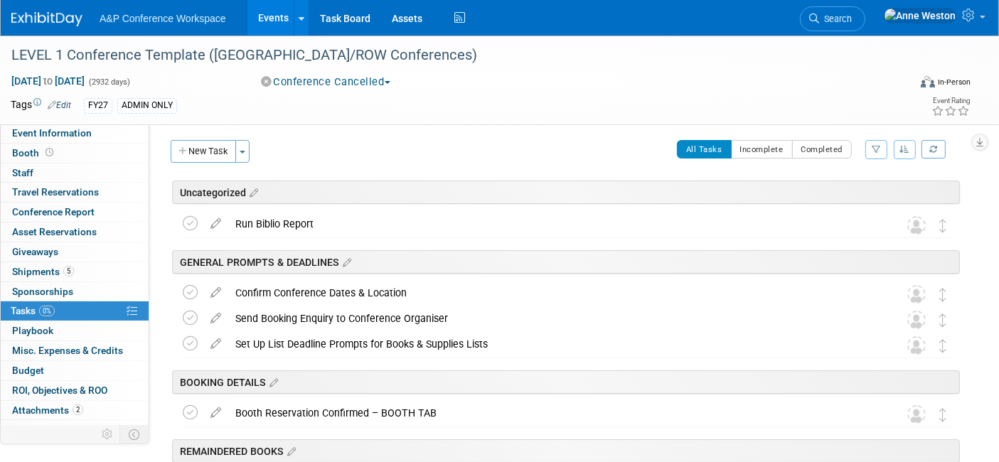
click at [264, 218] on div "Run Biblio Report" at bounding box center [553, 224] width 651 height 24
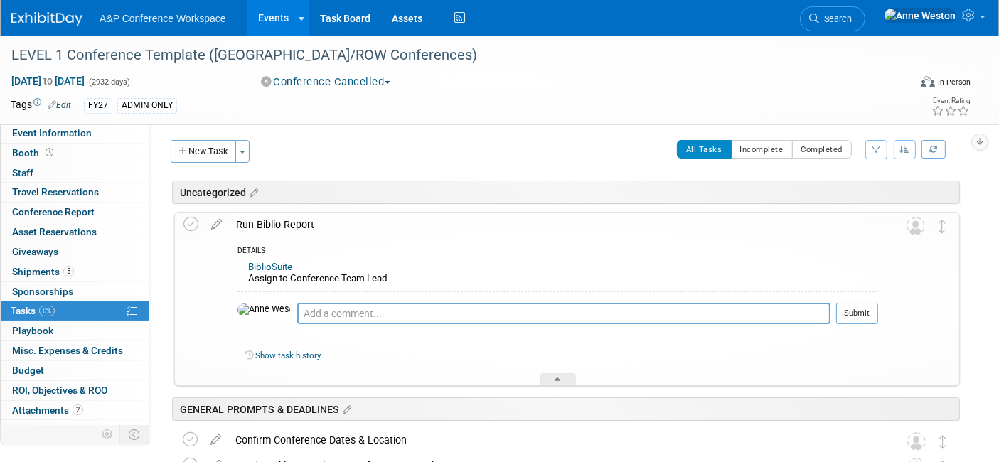
click at [264, 218] on div "Run Biblio Report" at bounding box center [553, 225] width 649 height 24
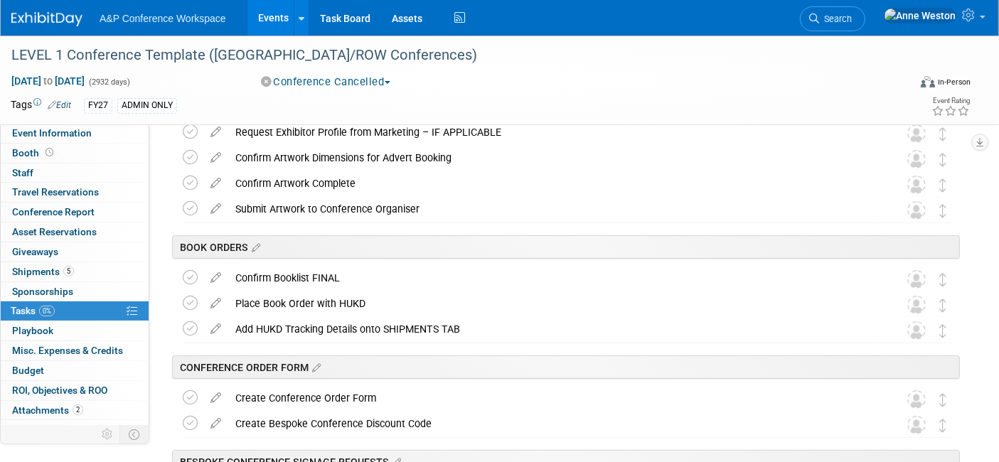
scroll to position [943, 0]
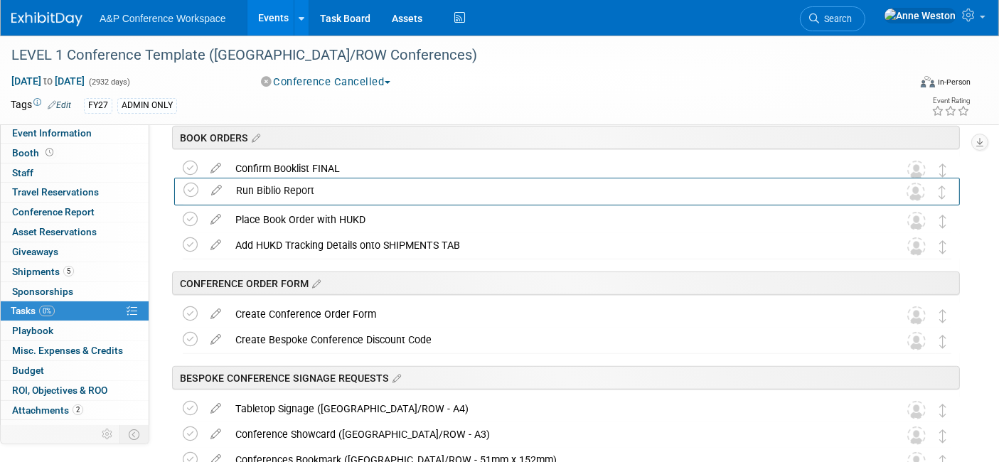
drag, startPoint x: 943, startPoint y: 226, endPoint x: 942, endPoint y: 199, distance: 27.1
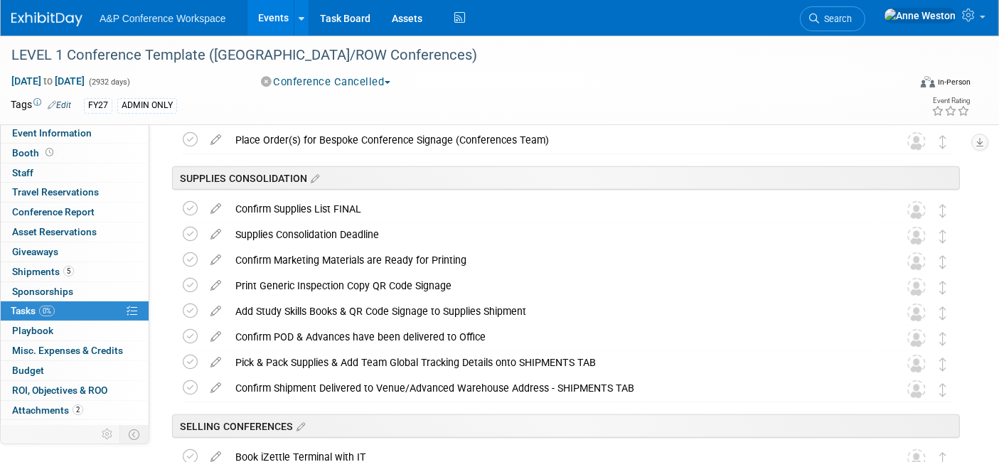
scroll to position [1338, 0]
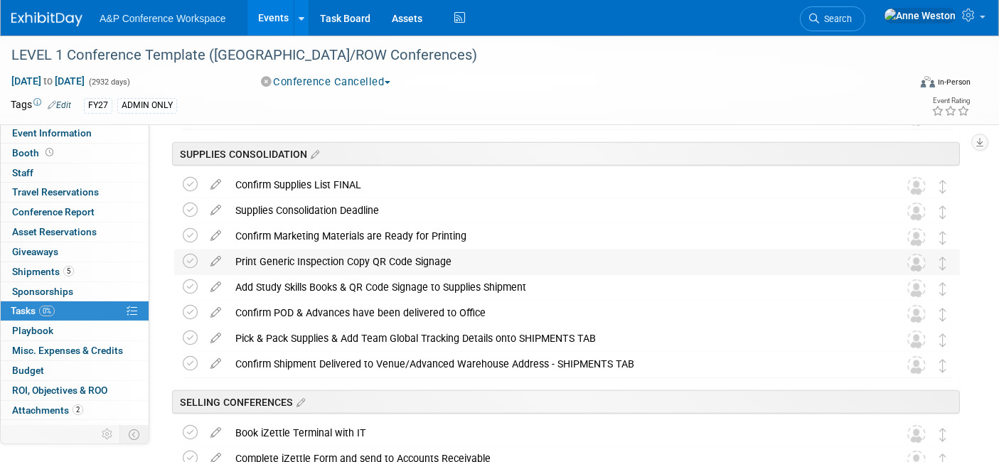
click at [380, 258] on div "Print Generic Inspection Copy QR Code Signage" at bounding box center [553, 262] width 651 height 24
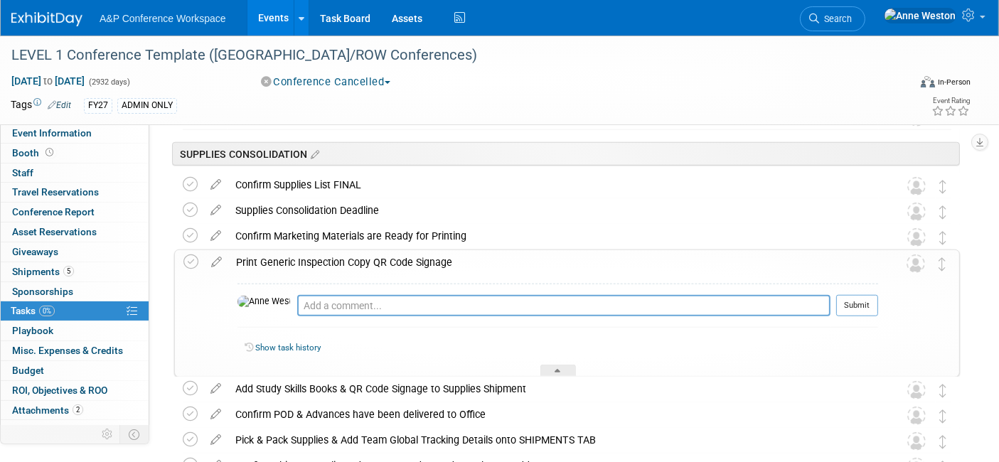
click at [380, 258] on div "Print Generic Inspection Copy QR Code Signage" at bounding box center [553, 262] width 649 height 24
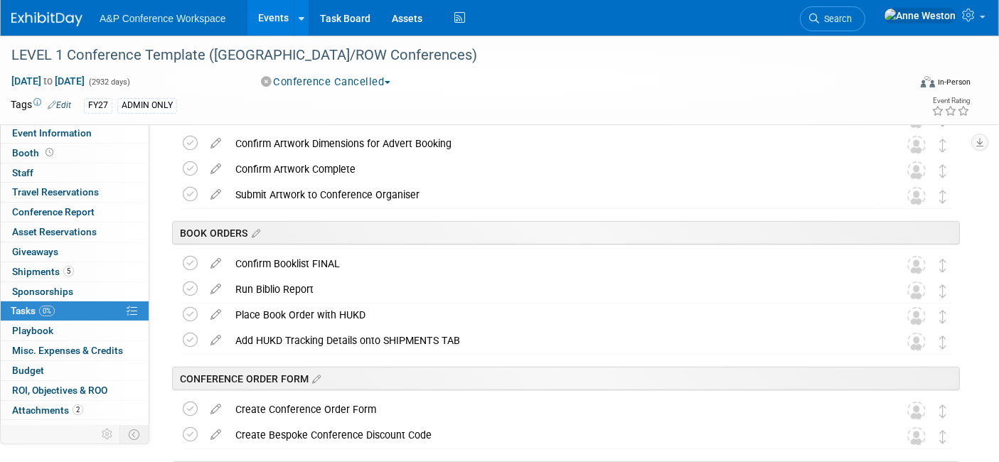
scroll to position [869, 0]
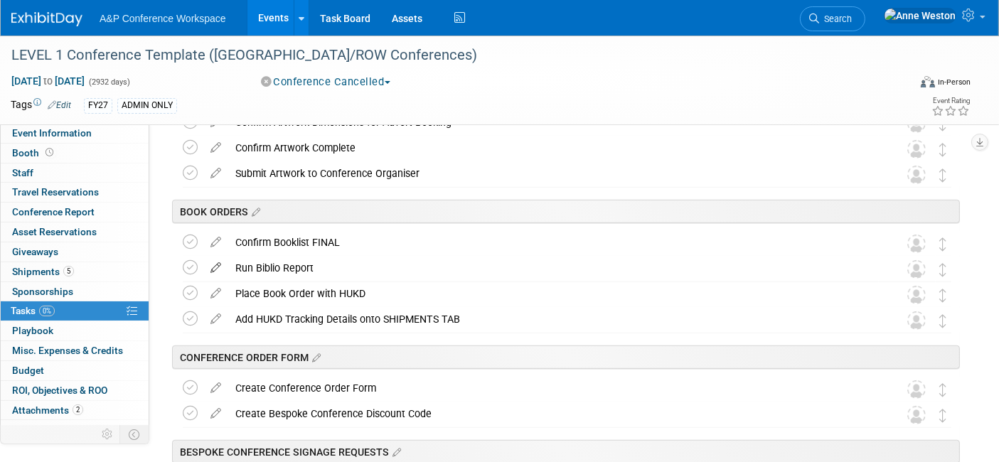
click at [221, 261] on icon at bounding box center [215, 265] width 25 height 18
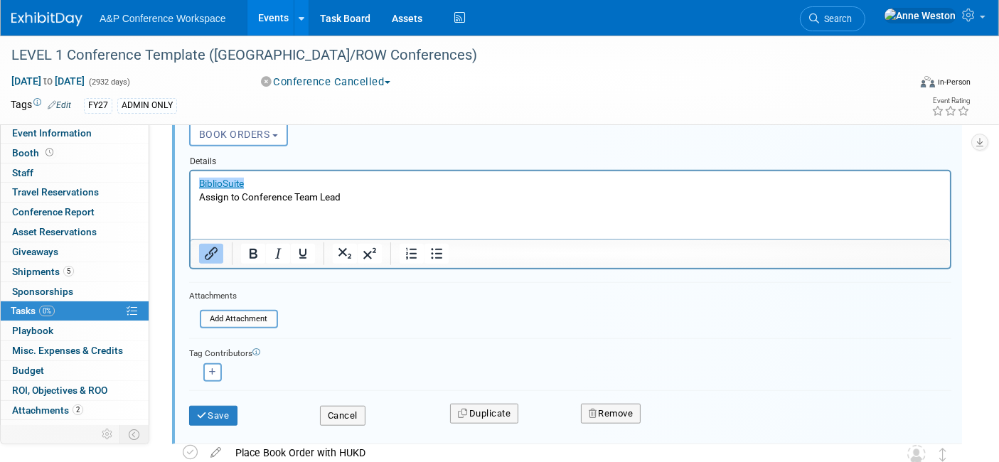
scroll to position [1153, 0]
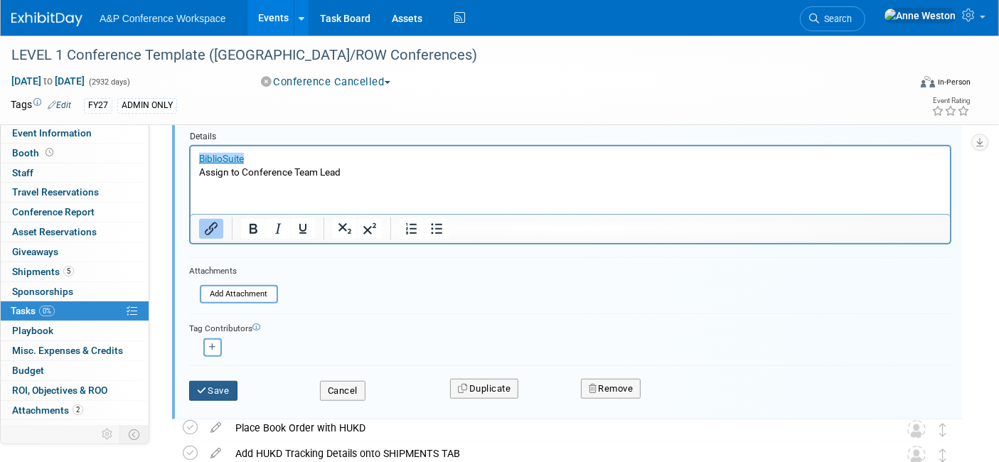
type input "Run Biblio Report to CheckTitle Status"
click at [216, 385] on button "Save" at bounding box center [213, 391] width 48 height 20
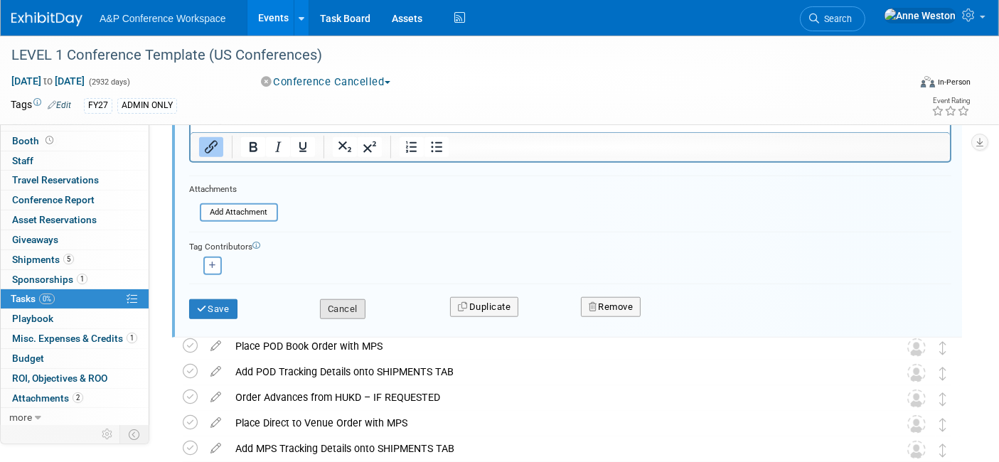
scroll to position [1334, 0]
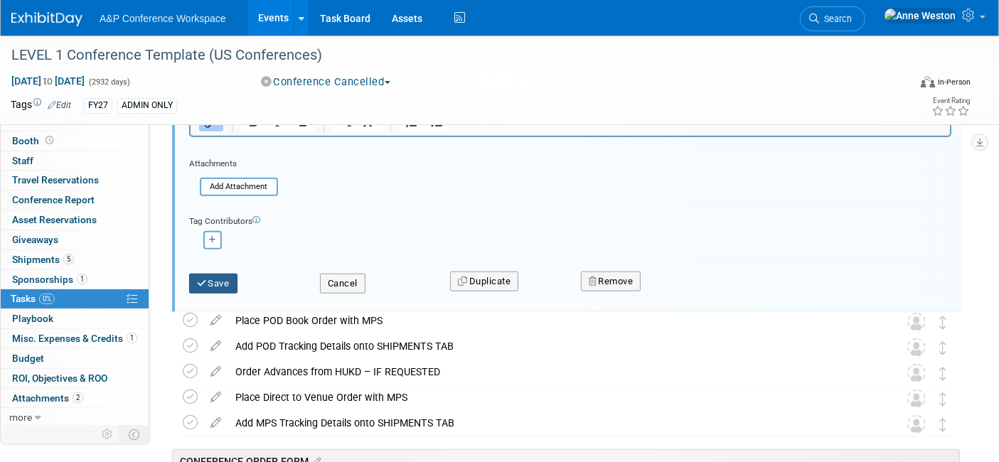
type input "Run Biblio Report to Check Title Status"
click at [208, 275] on button "Save" at bounding box center [213, 284] width 48 height 20
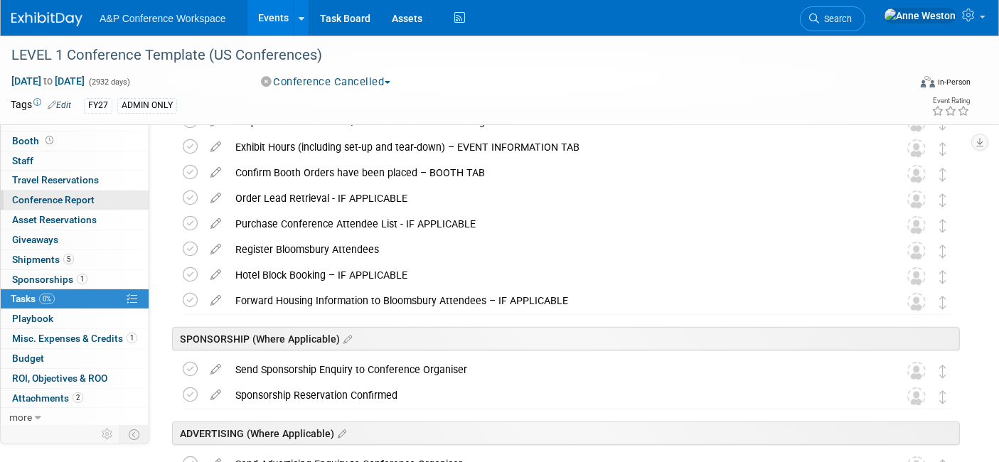
scroll to position [0, 0]
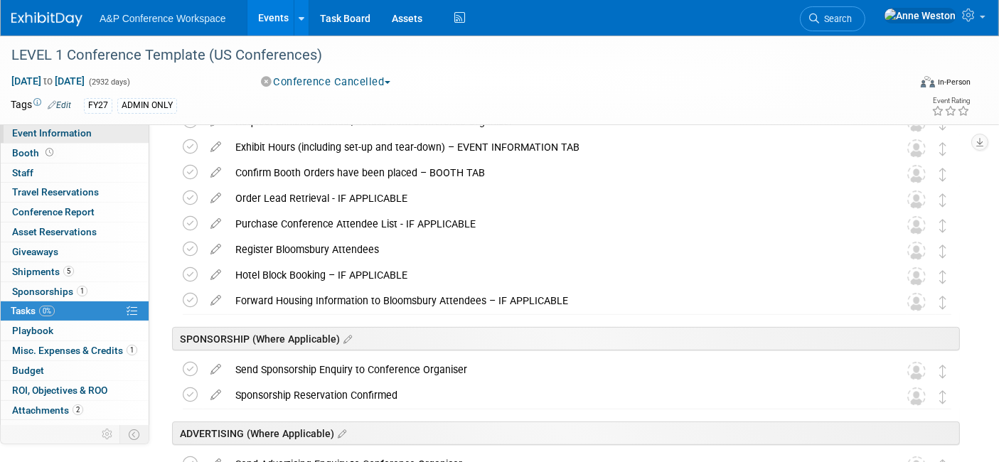
click at [92, 139] on link "Event Information" at bounding box center [75, 133] width 148 height 19
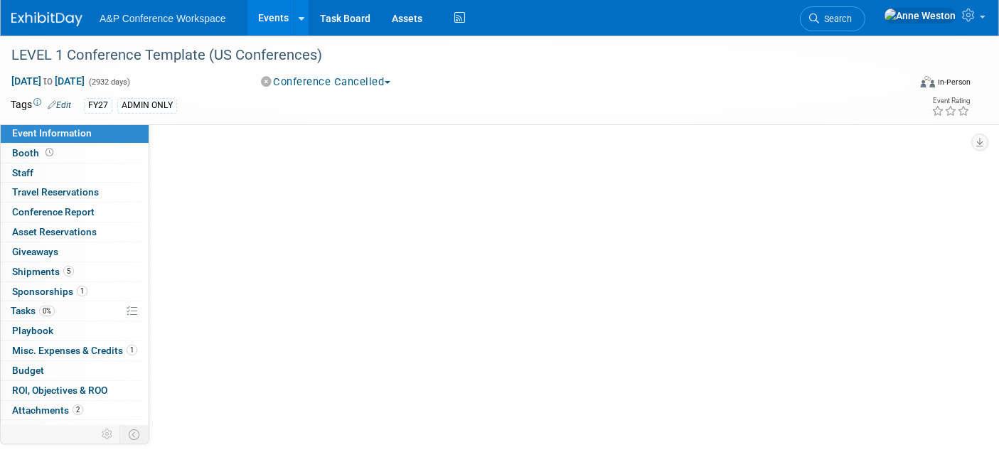
select select "Level 1"
select select "In-Person Booth"
